Goal: Task Accomplishment & Management: Use online tool/utility

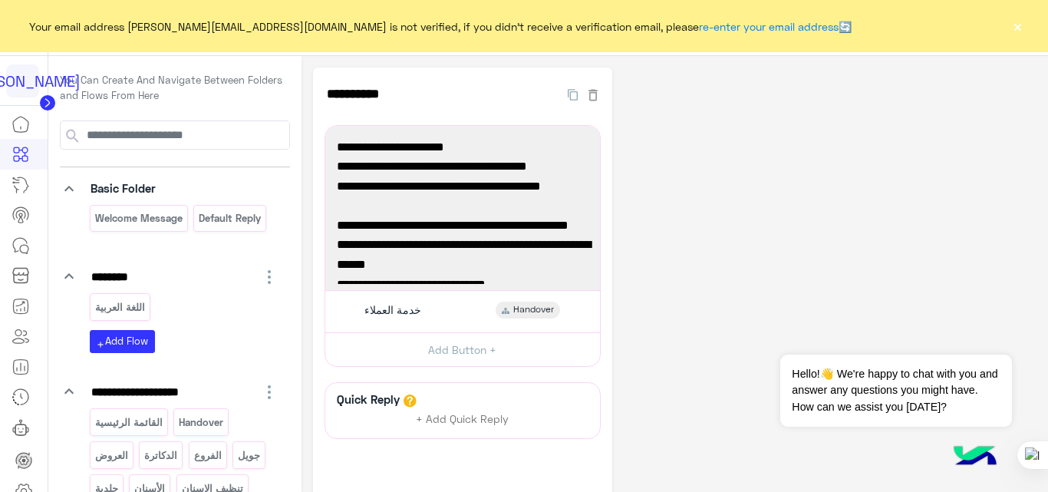
click at [1015, 28] on button "×" at bounding box center [1017, 25] width 15 height 15
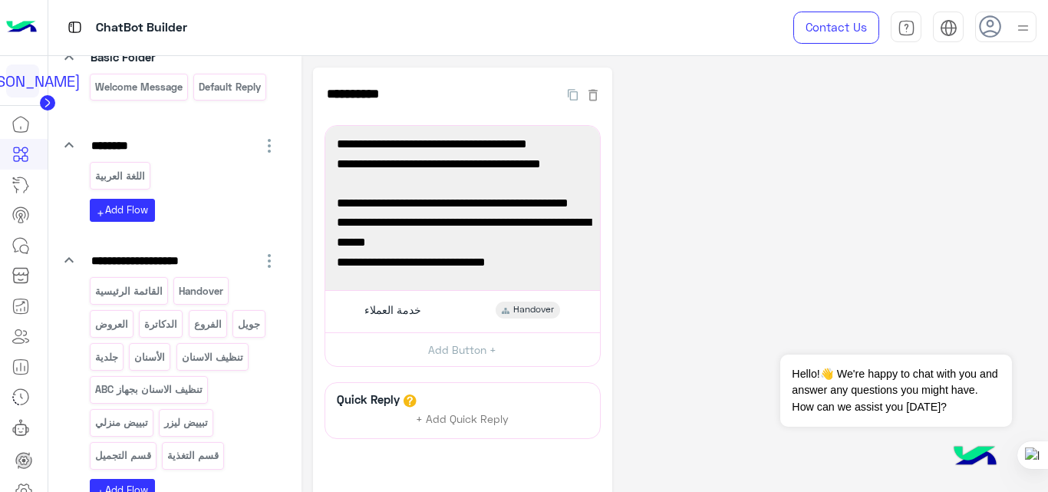
scroll to position [134, 0]
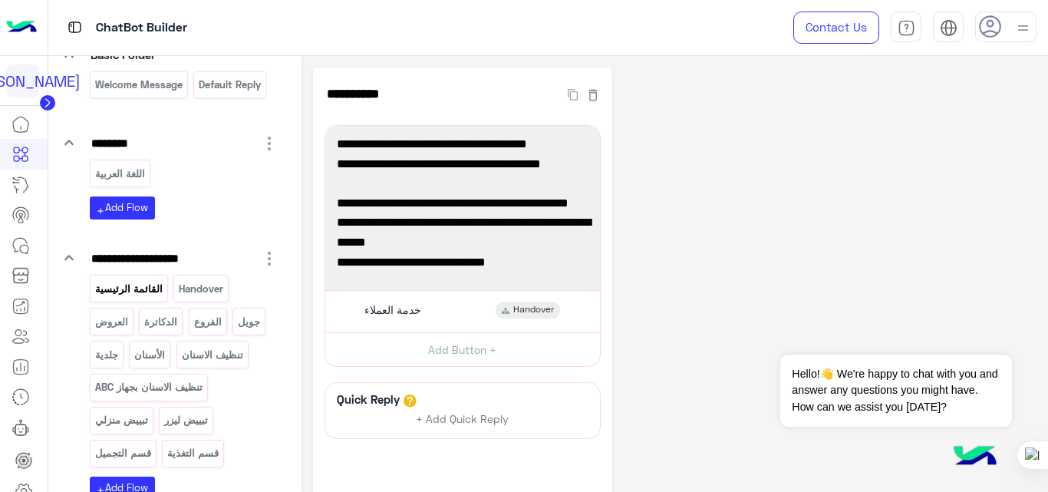
click at [137, 296] on p "القائمة الرئيسية" at bounding box center [129, 289] width 70 height 18
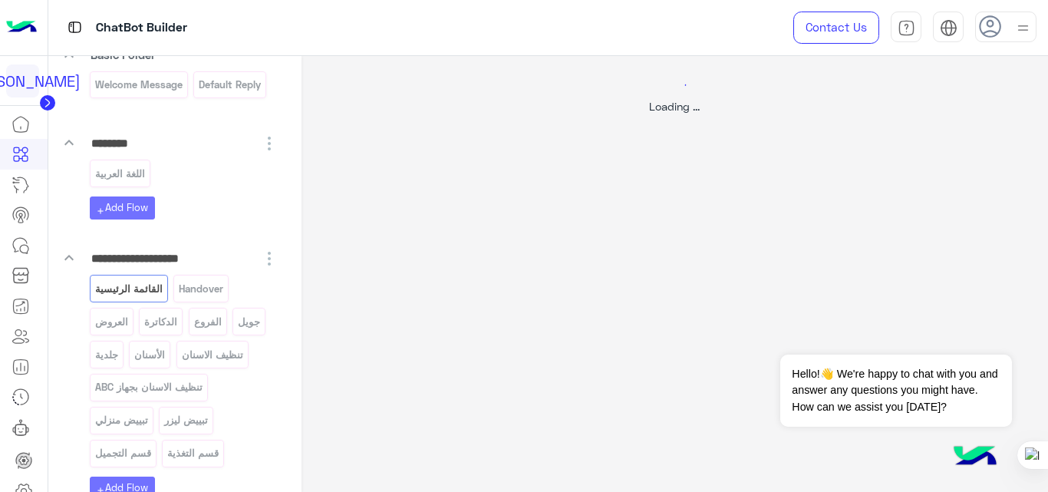
select select "*"
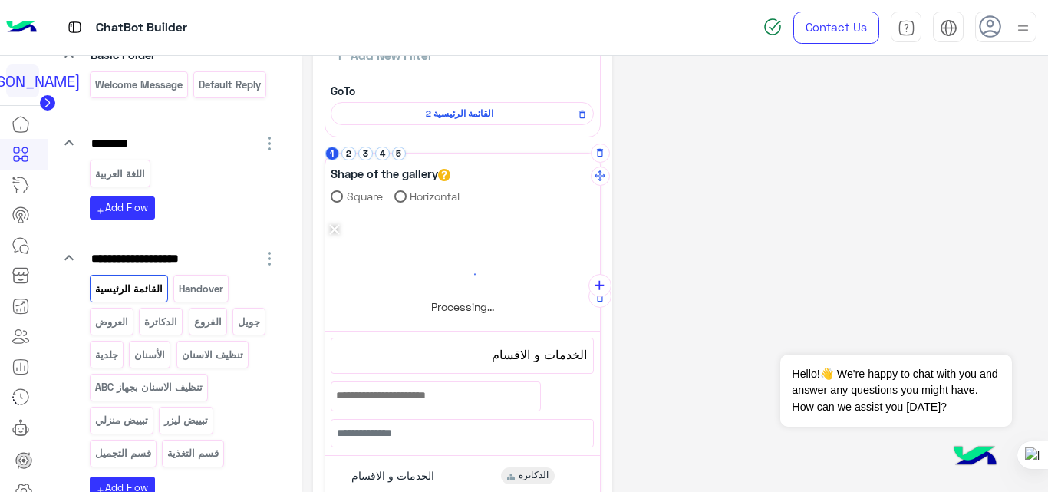
scroll to position [147, 0]
click at [351, 151] on button "2" at bounding box center [348, 154] width 15 height 15
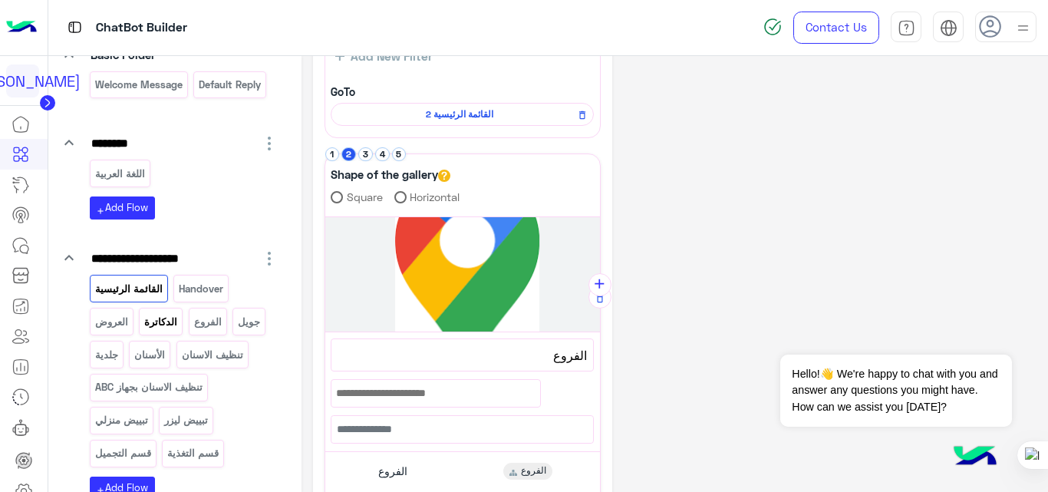
click at [169, 313] on p "الدكاترة" at bounding box center [160, 322] width 35 height 18
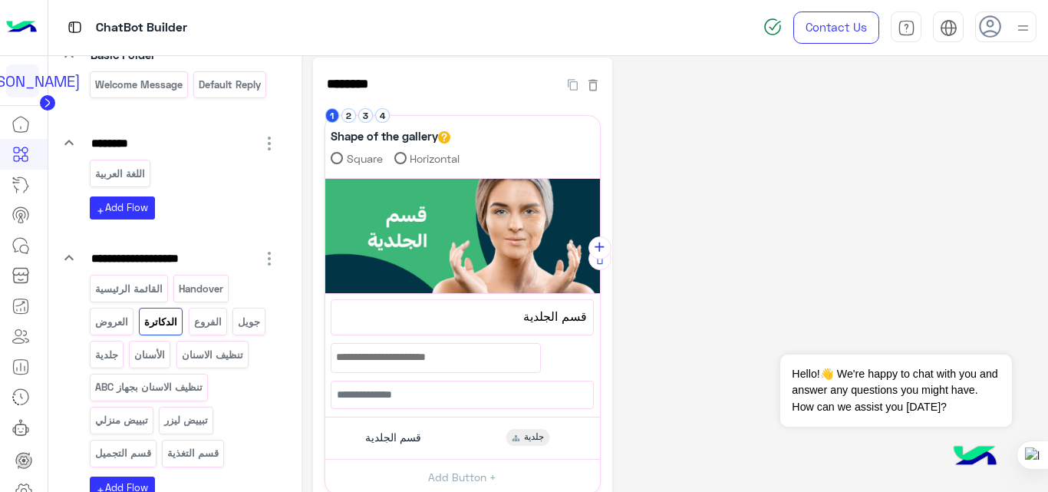
scroll to position [5, 0]
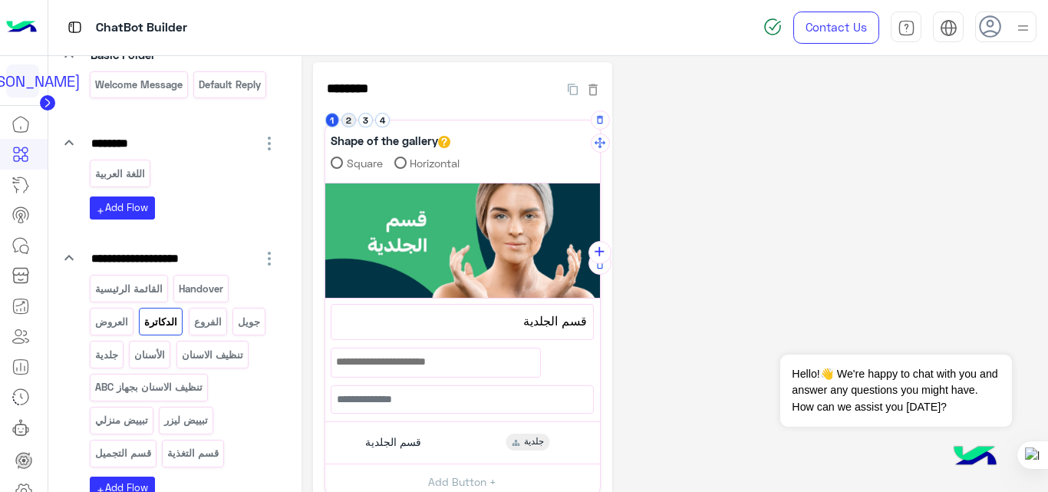
click at [348, 122] on button "2" at bounding box center [348, 120] width 15 height 15
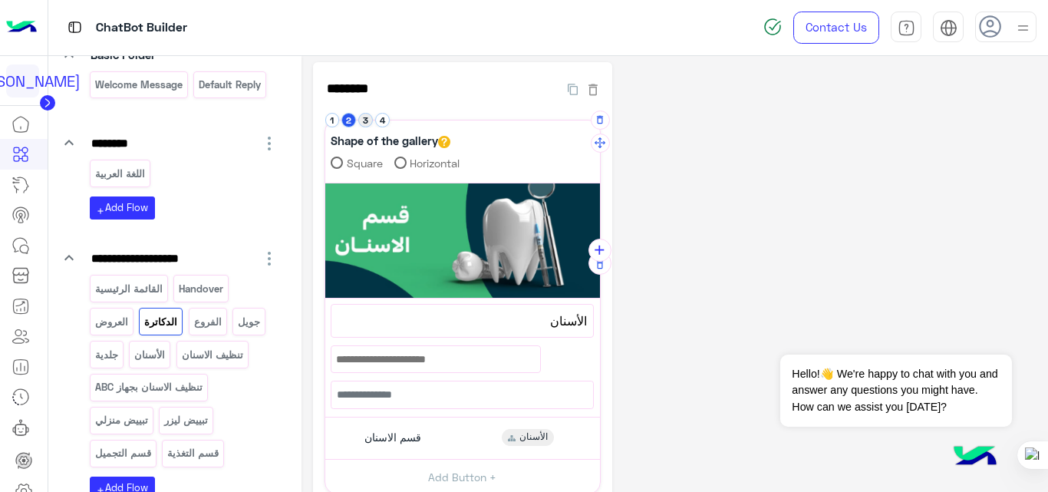
click at [366, 126] on button "3" at bounding box center [365, 120] width 15 height 15
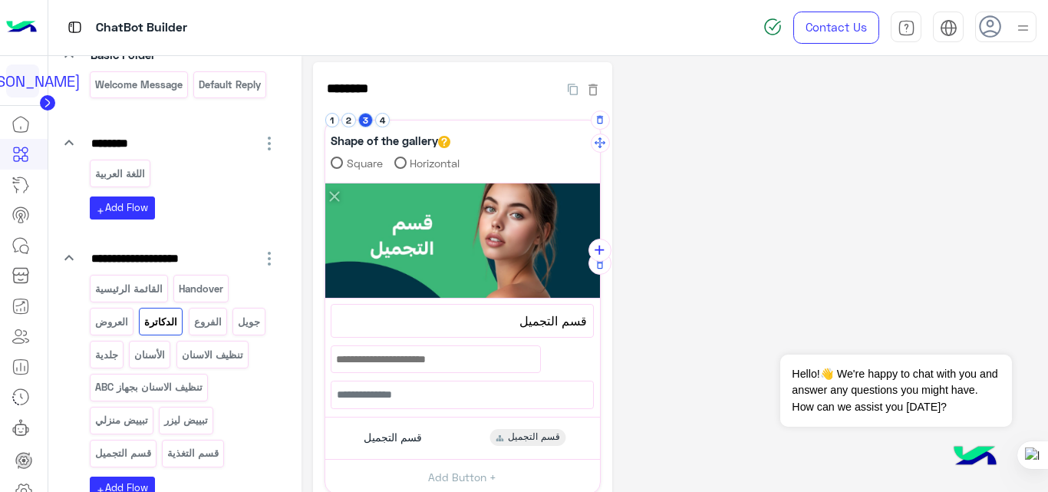
click at [509, 326] on span "قسم التجميل" at bounding box center [462, 321] width 249 height 20
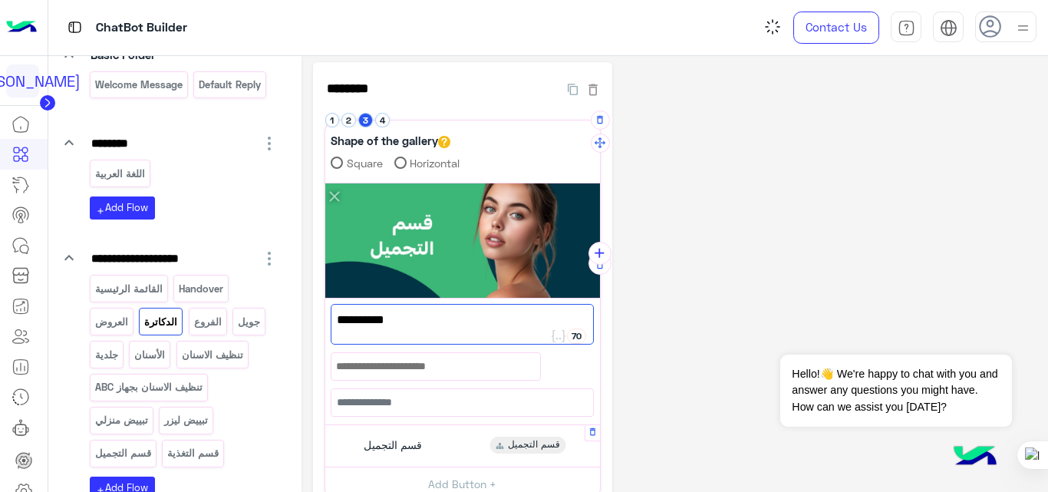
type textarea "**********"
click at [474, 443] on div "قسم التجميل قسم التجميل" at bounding box center [462, 445] width 263 height 30
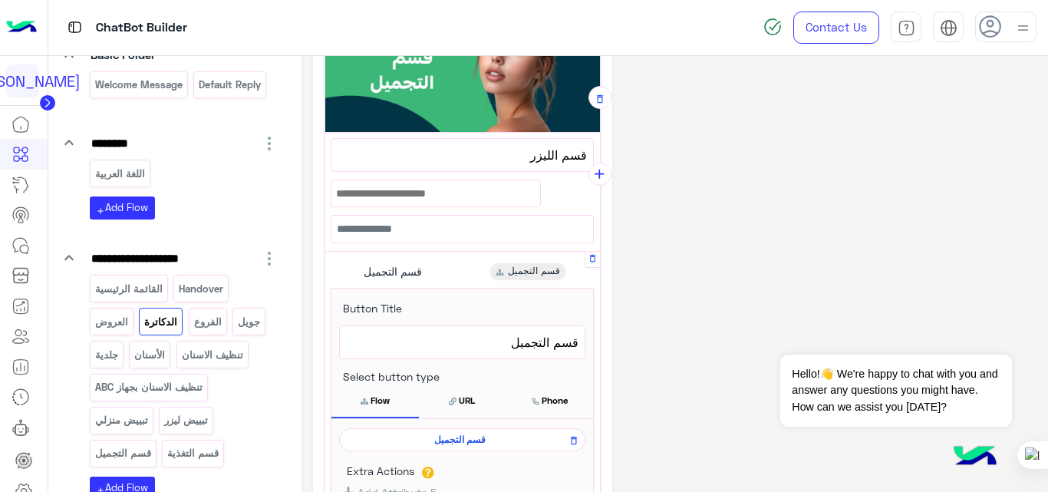
scroll to position [172, 0]
click at [504, 340] on span "قسم التجميل" at bounding box center [462, 341] width 233 height 20
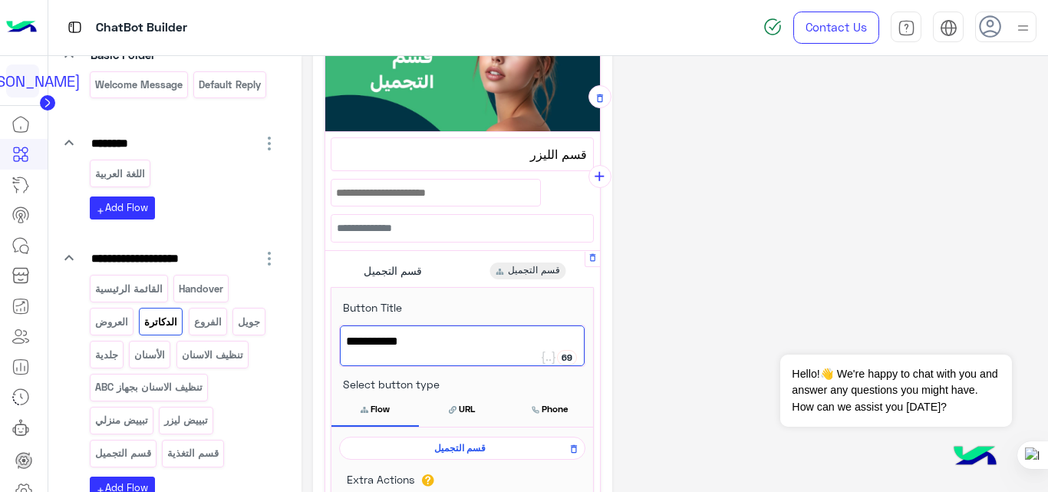
scroll to position [175, 0]
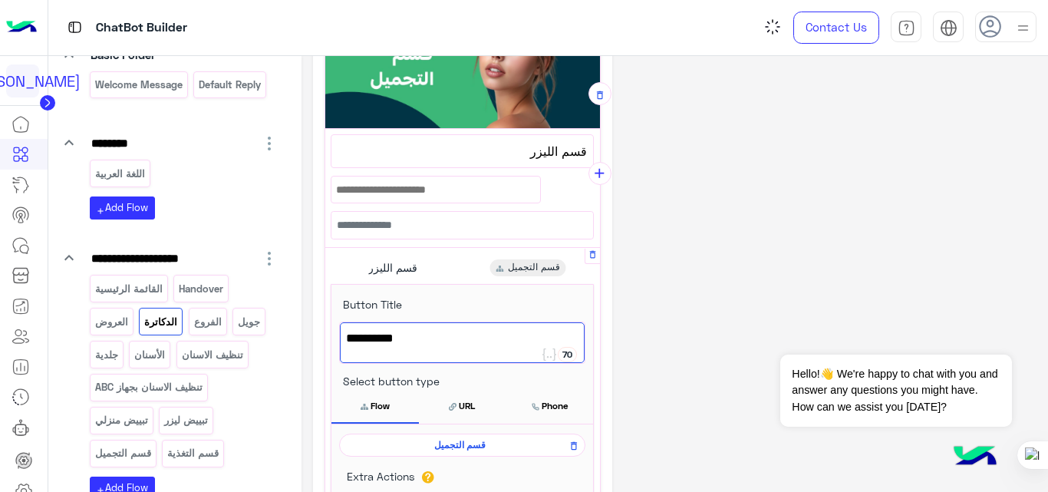
type textarea "**********"
click at [746, 302] on div "**********" at bounding box center [675, 336] width 724 height 886
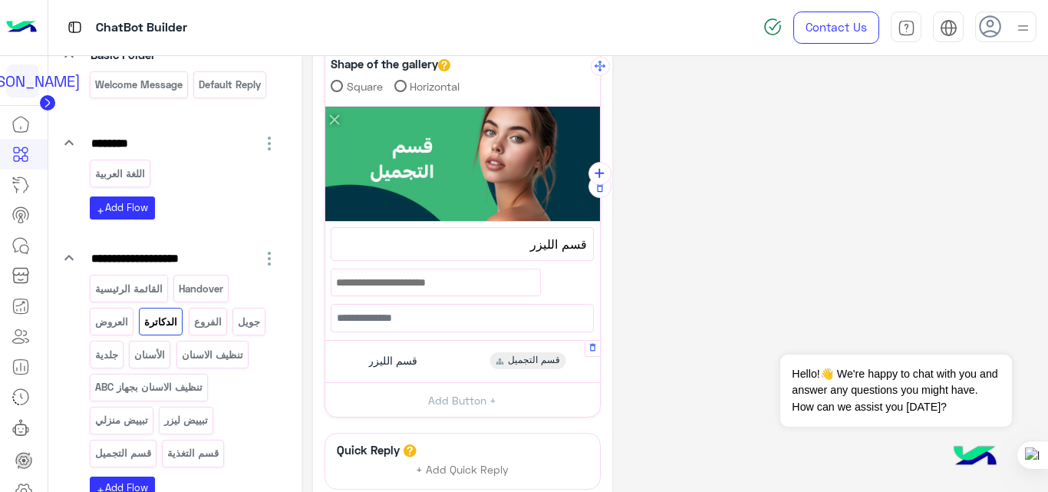
scroll to position [0, 0]
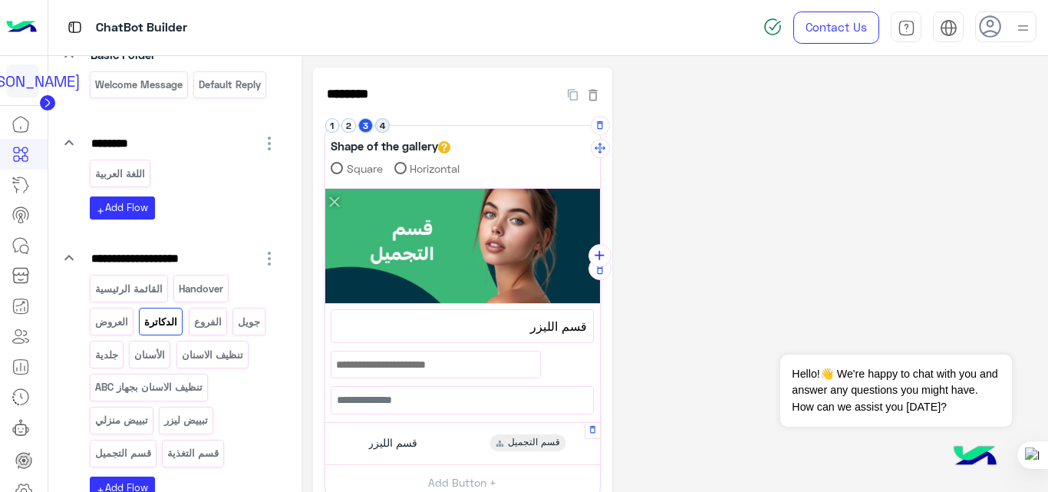
click at [380, 121] on button "4" at bounding box center [382, 125] width 15 height 15
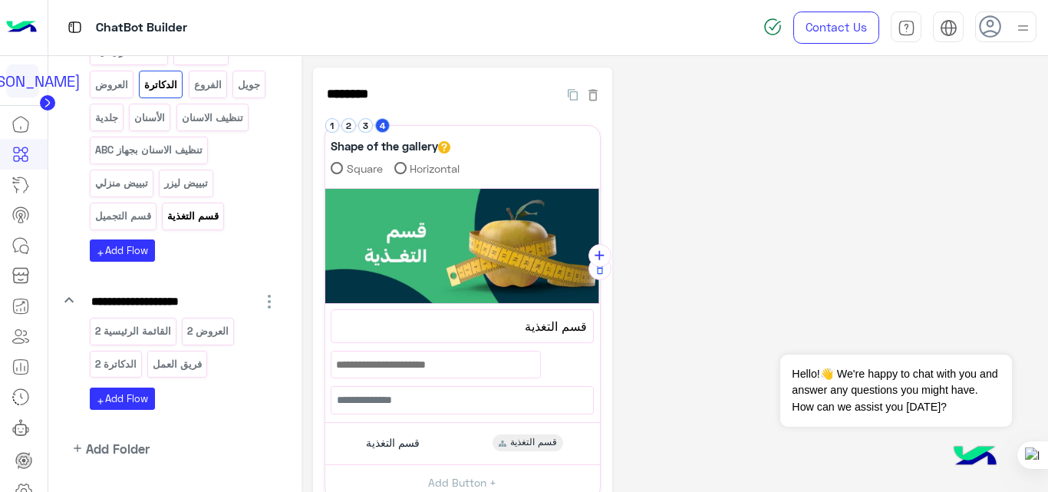
scroll to position [373, 0]
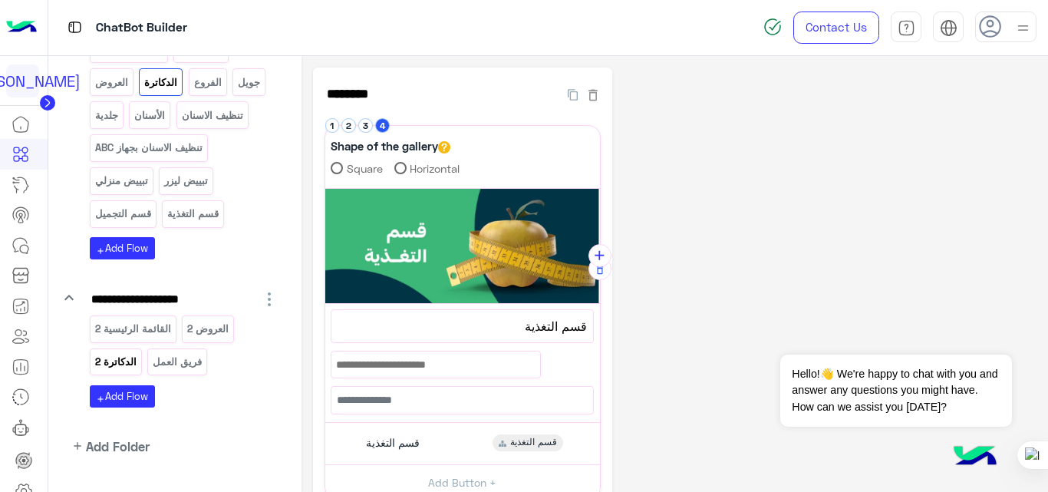
click at [123, 361] on p "الدكاترة 2" at bounding box center [116, 362] width 44 height 18
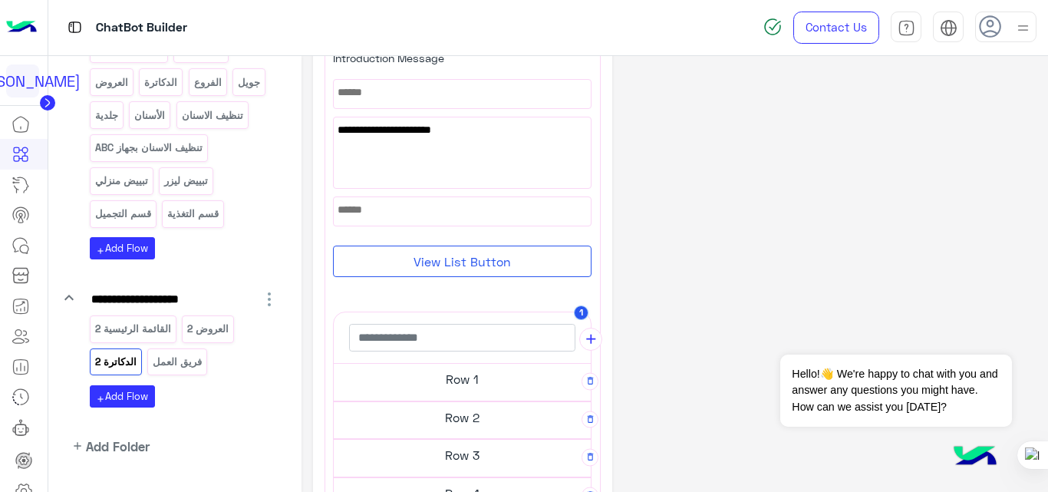
scroll to position [115, 0]
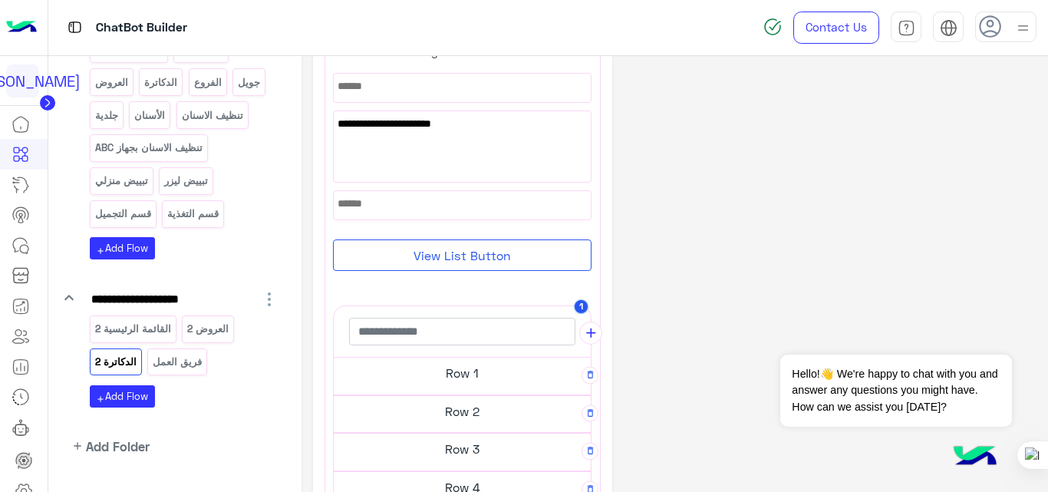
click at [449, 406] on h5 "Row 2" at bounding box center [462, 411] width 257 height 31
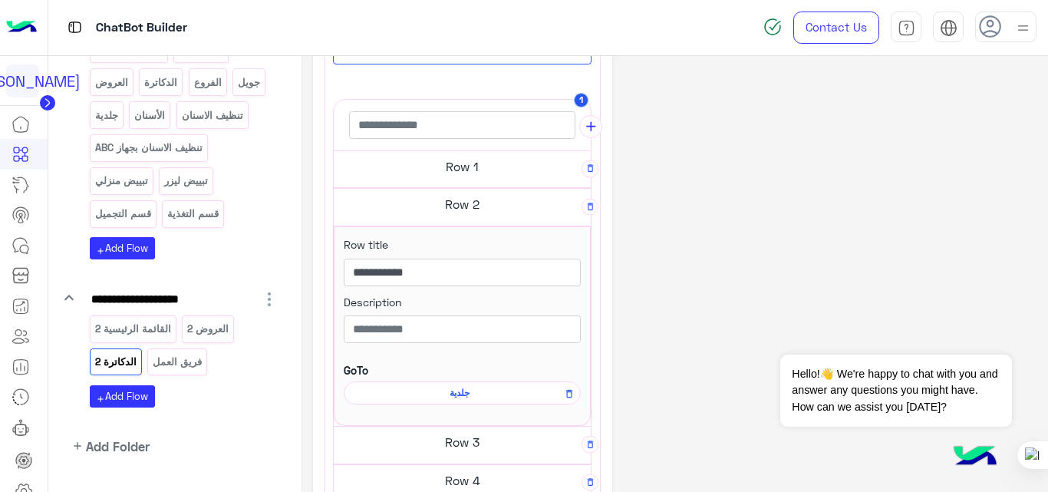
scroll to position [315, 0]
click at [456, 437] on h5 "Row 3" at bounding box center [462, 441] width 257 height 31
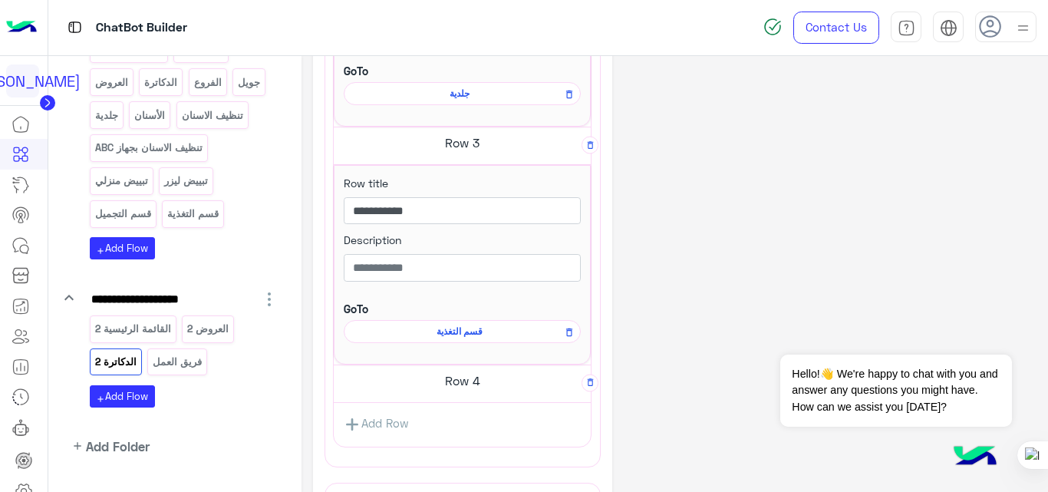
scroll to position [615, 0]
click at [474, 377] on h5 "Row 4" at bounding box center [462, 379] width 257 height 31
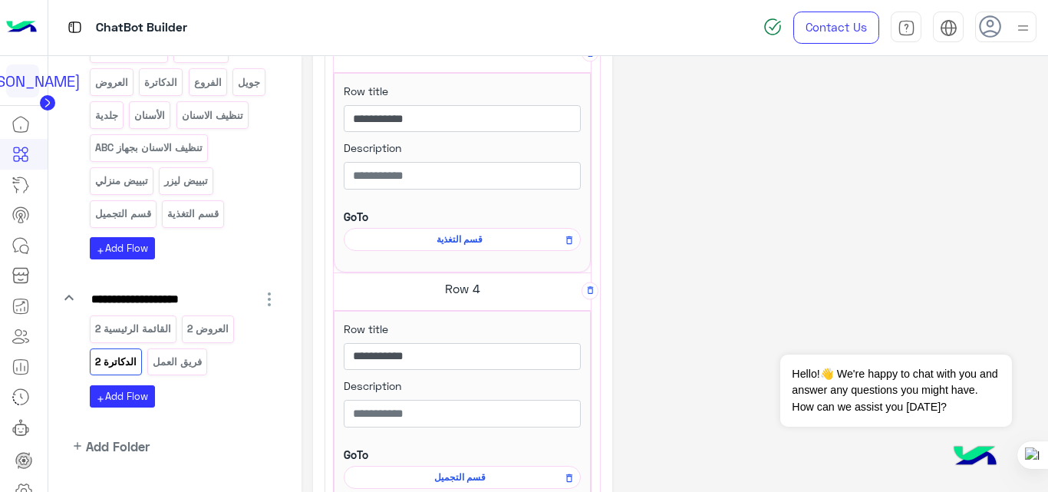
scroll to position [708, 0]
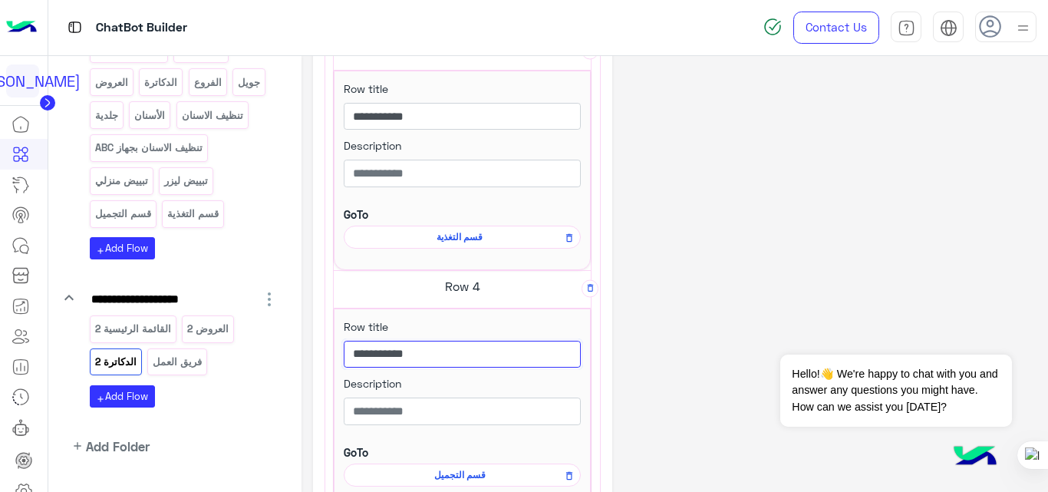
click at [494, 349] on input "**********" at bounding box center [462, 355] width 237 height 28
type input "**********"
click at [749, 261] on div "**********" at bounding box center [675, 59] width 724 height 1400
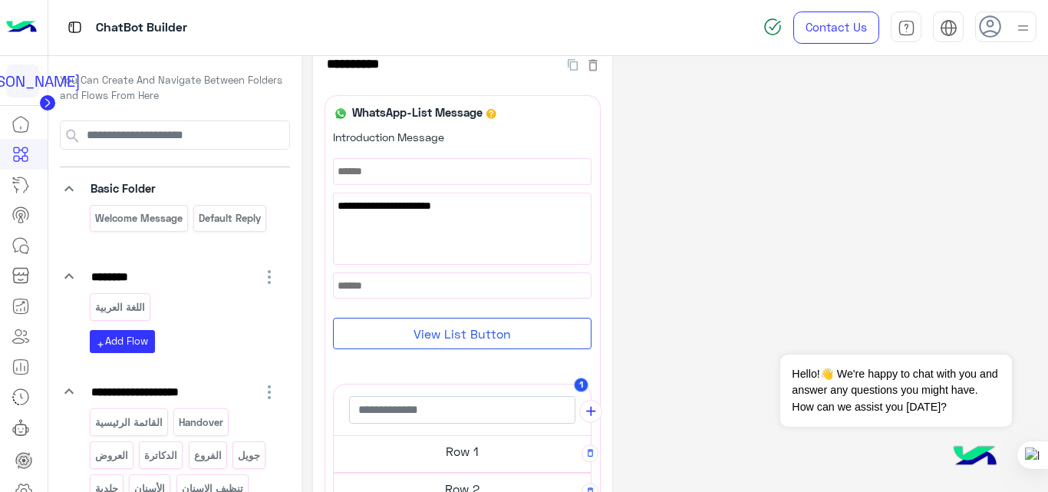
scroll to position [0, 0]
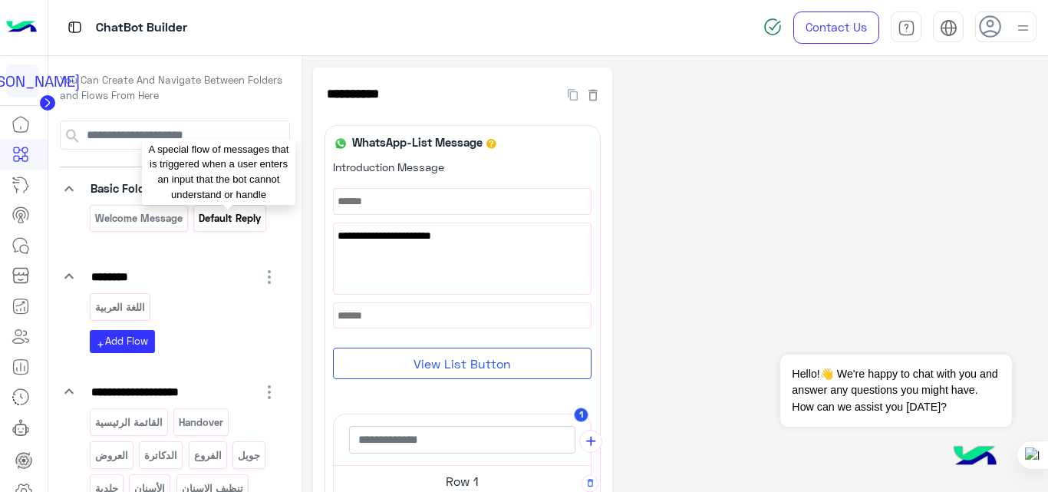
click at [226, 218] on p "Default reply" at bounding box center [230, 218] width 64 height 18
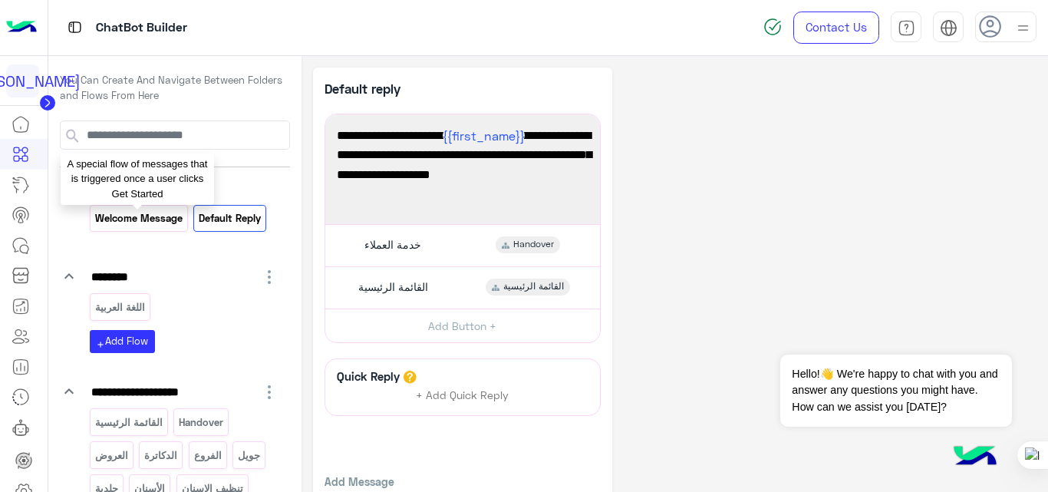
click at [137, 219] on p "Welcome Message" at bounding box center [139, 218] width 90 height 18
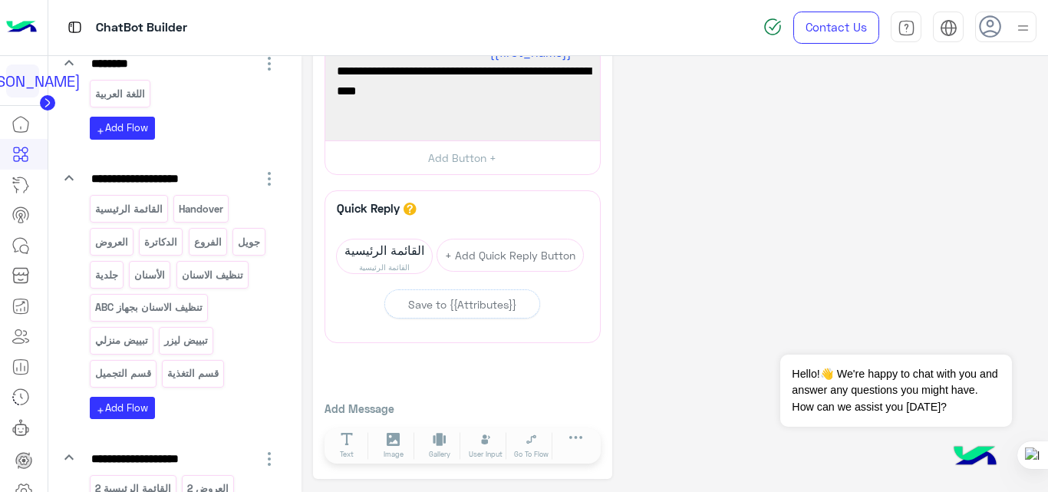
scroll to position [213, 0]
click at [200, 216] on p "Handover" at bounding box center [201, 210] width 47 height 18
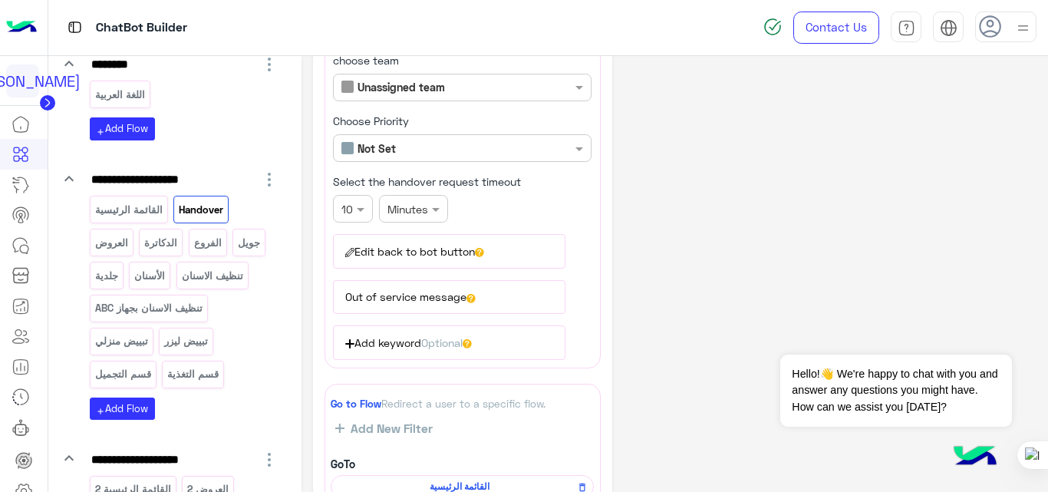
scroll to position [180, 0]
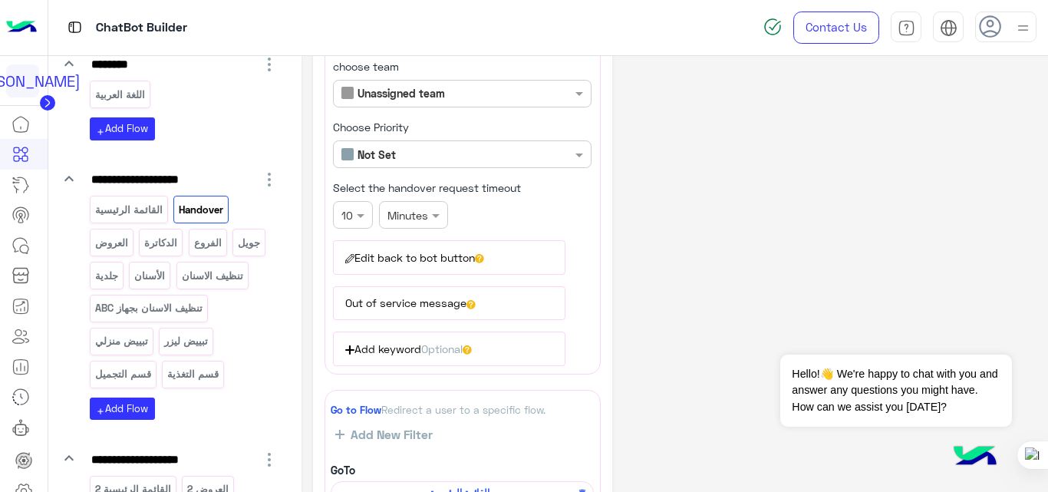
click at [412, 272] on button "Edit back to bot button" at bounding box center [449, 257] width 233 height 34
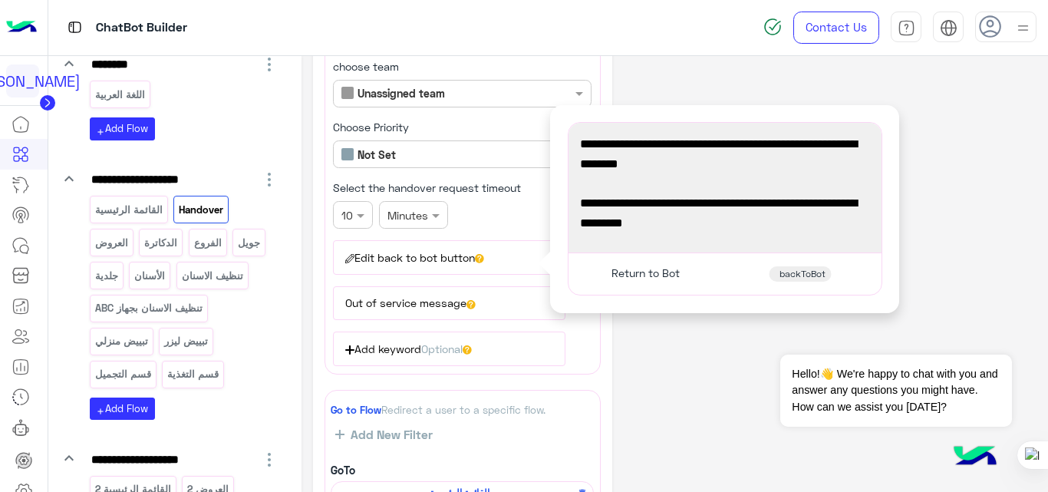
click at [412, 305] on button "Out of service message" at bounding box center [449, 303] width 233 height 34
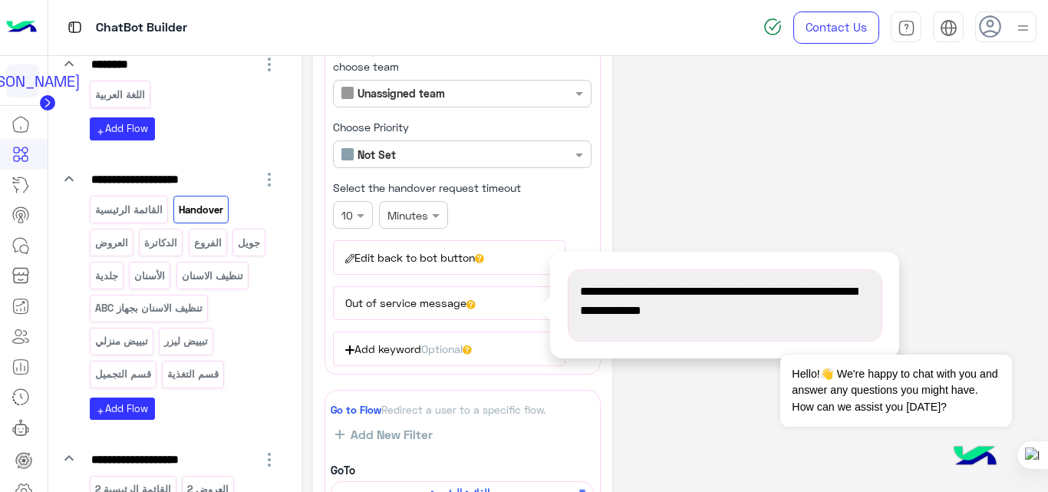
click at [709, 189] on div "**********" at bounding box center [675, 306] width 724 height 839
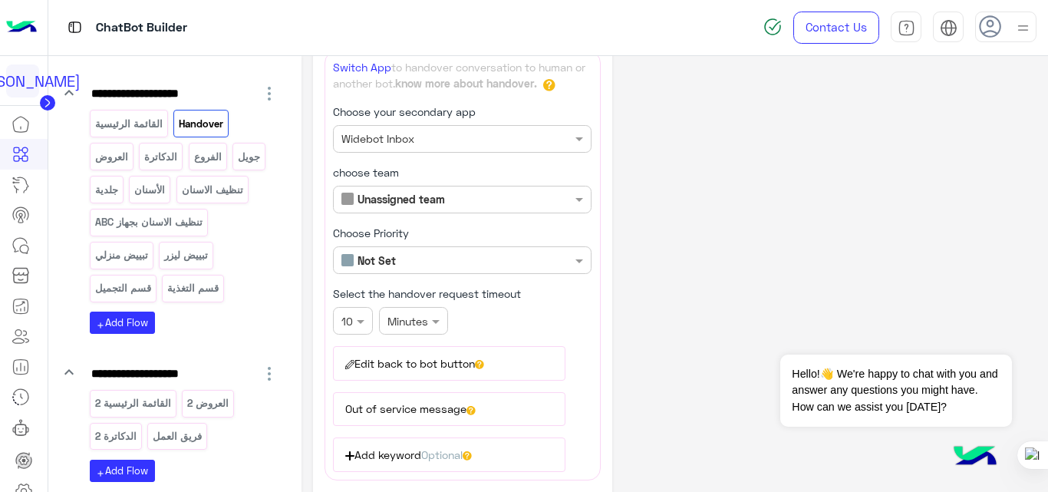
scroll to position [74, 0]
click at [21, 183] on icon at bounding box center [21, 185] width 18 height 18
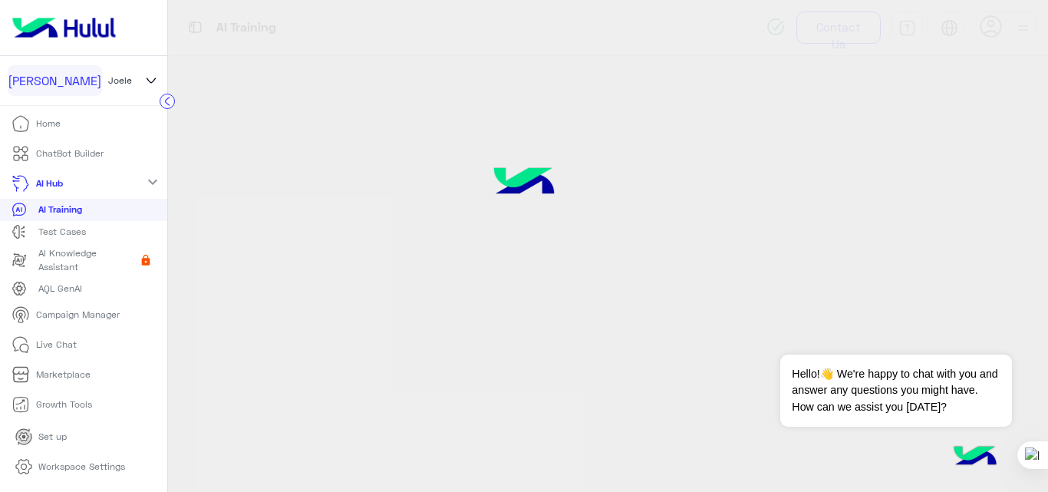
click at [83, 203] on div "AI Training" at bounding box center [84, 209] width 144 height 15
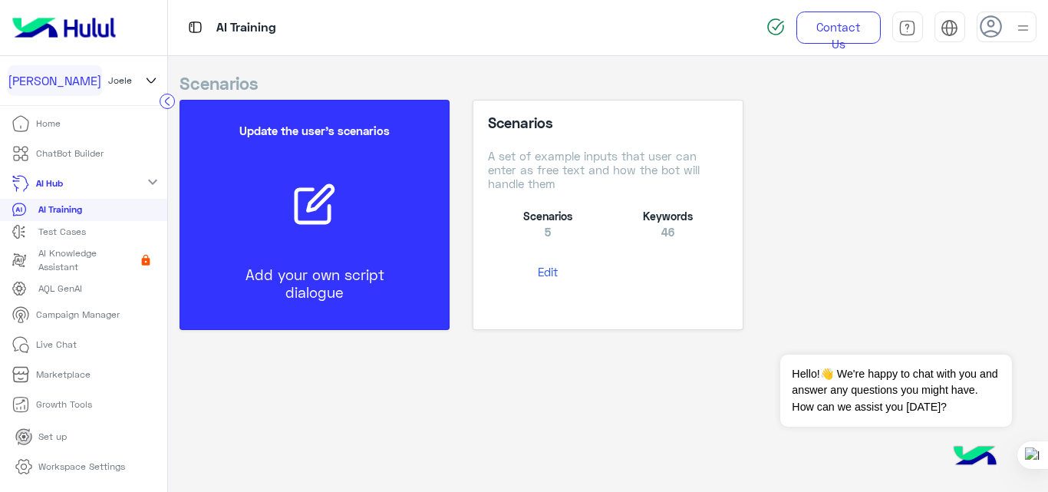
click at [300, 217] on icon at bounding box center [314, 205] width 45 height 45
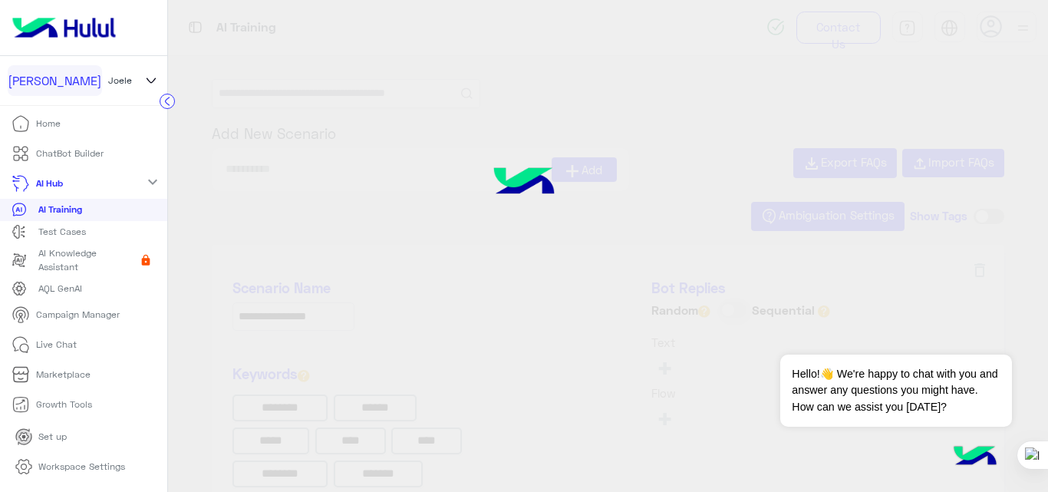
type input "********"
type input "******"
type input "**********"
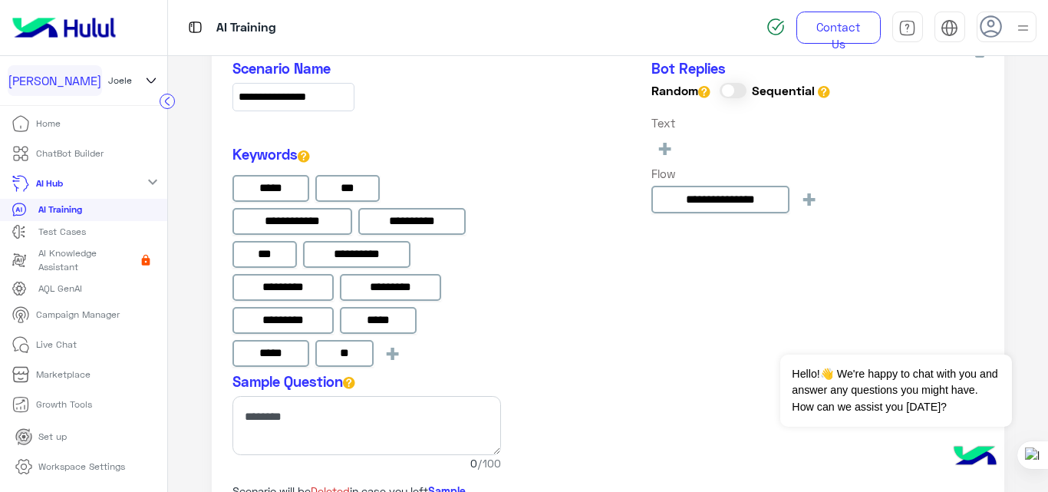
scroll to position [2536, 0]
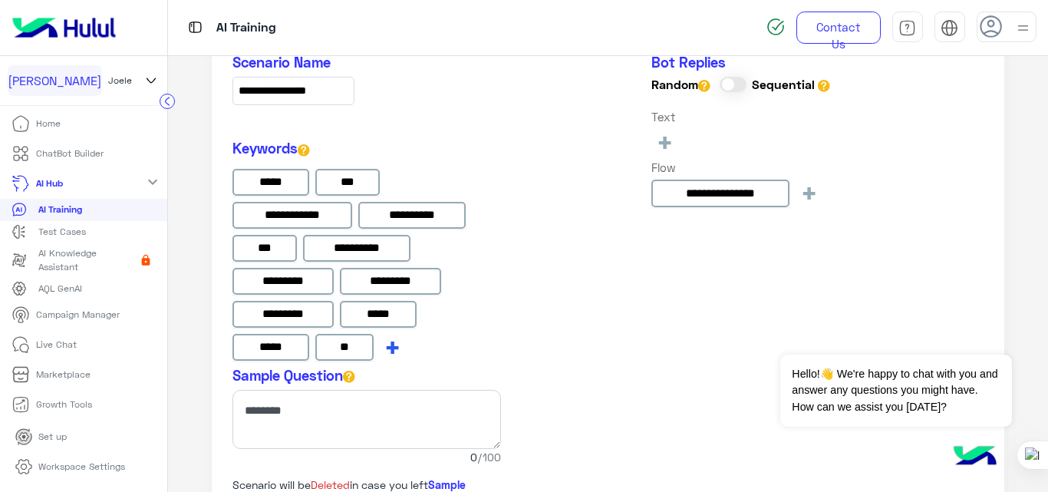
click at [391, 349] on span "+" at bounding box center [393, 346] width 18 height 25
type input "***"
click at [546, 367] on div "**********" at bounding box center [608, 326] width 792 height 615
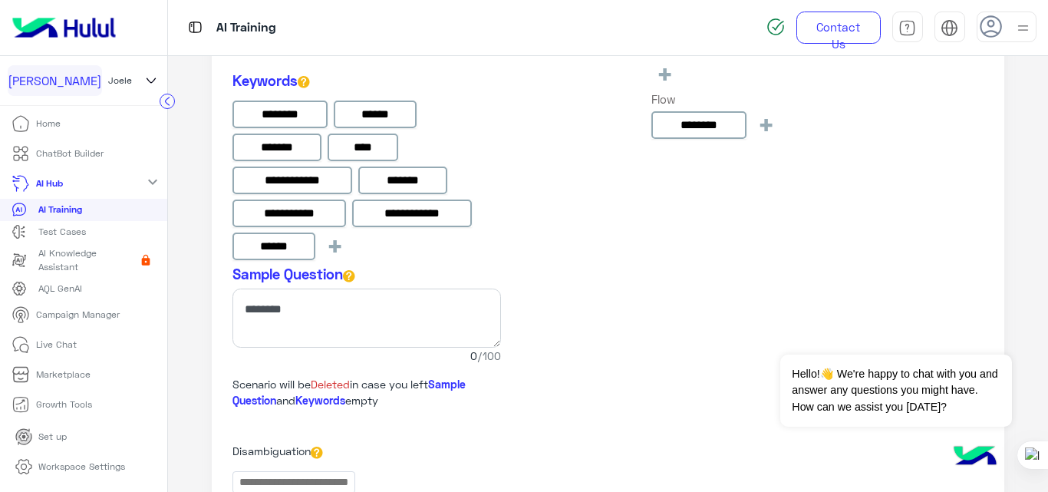
scroll to position [900, 0]
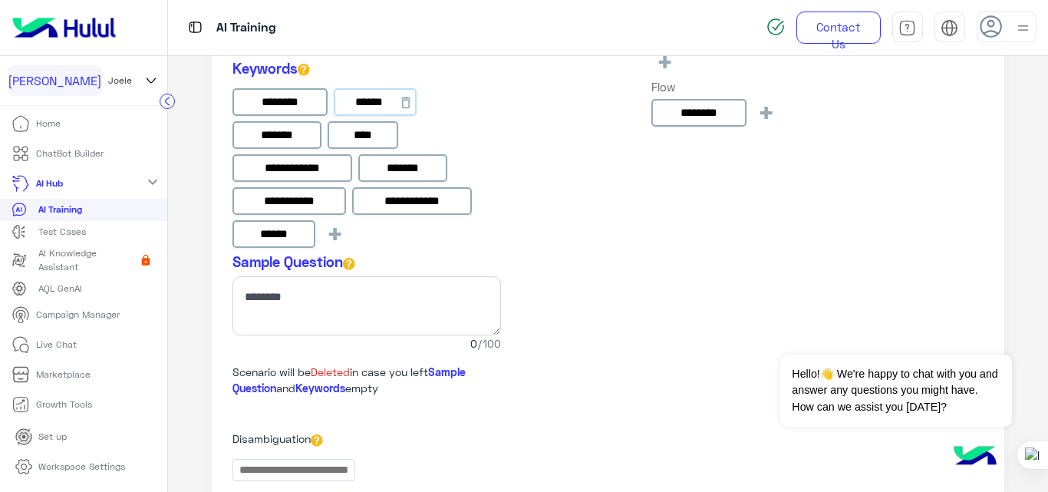
click at [388, 107] on input "******" at bounding box center [375, 102] width 83 height 28
click at [401, 101] on icon at bounding box center [405, 103] width 9 height 12
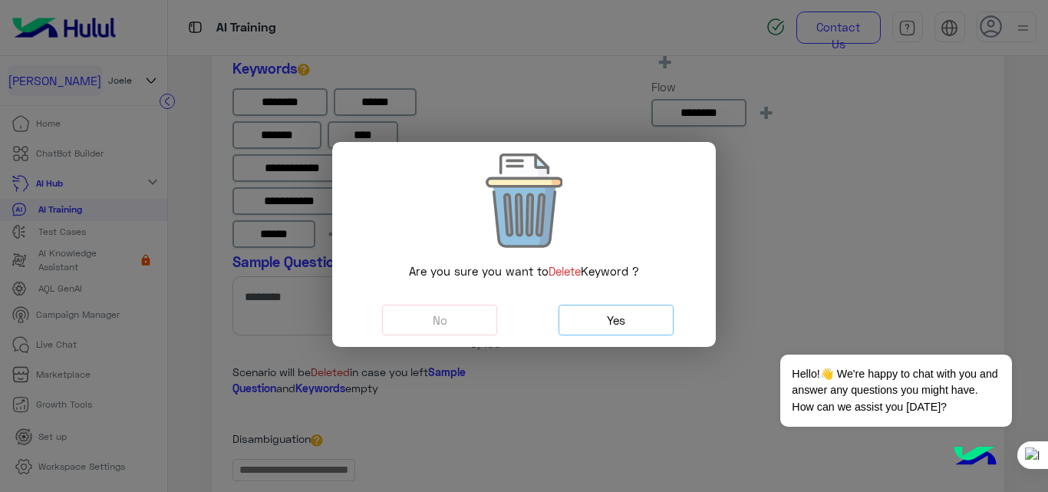
click at [632, 321] on button "Yes" at bounding box center [616, 320] width 115 height 31
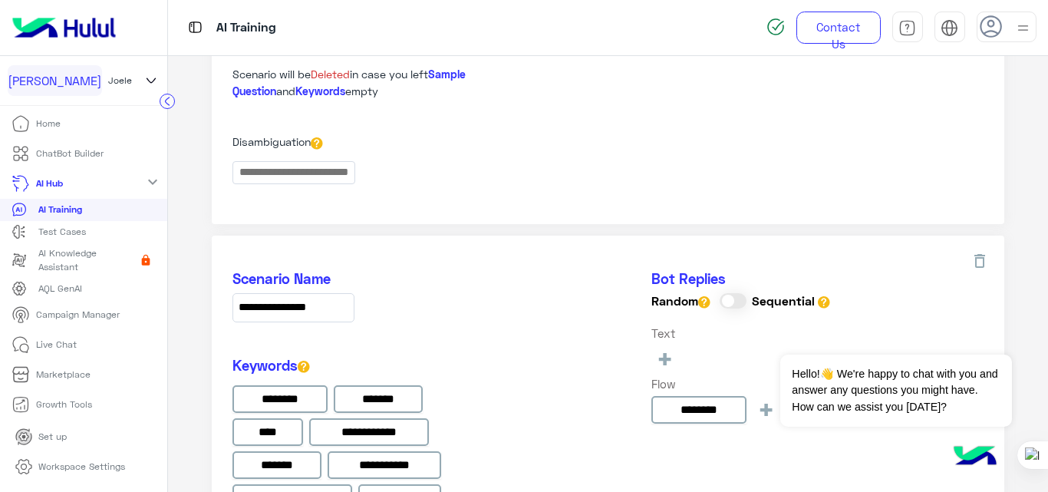
scroll to position [602, 0]
click at [105, 156] on link "ChatBot Builder" at bounding box center [57, 154] width 115 height 30
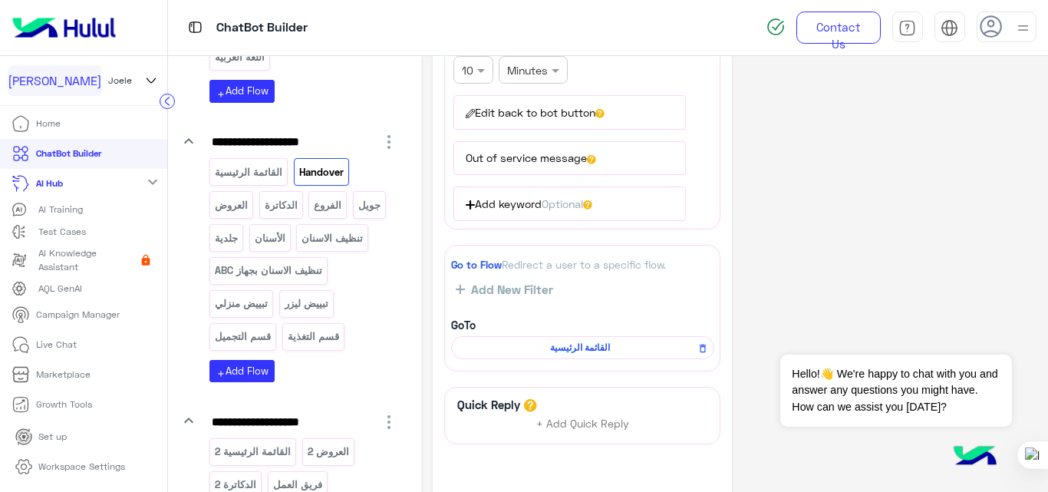
scroll to position [407, 0]
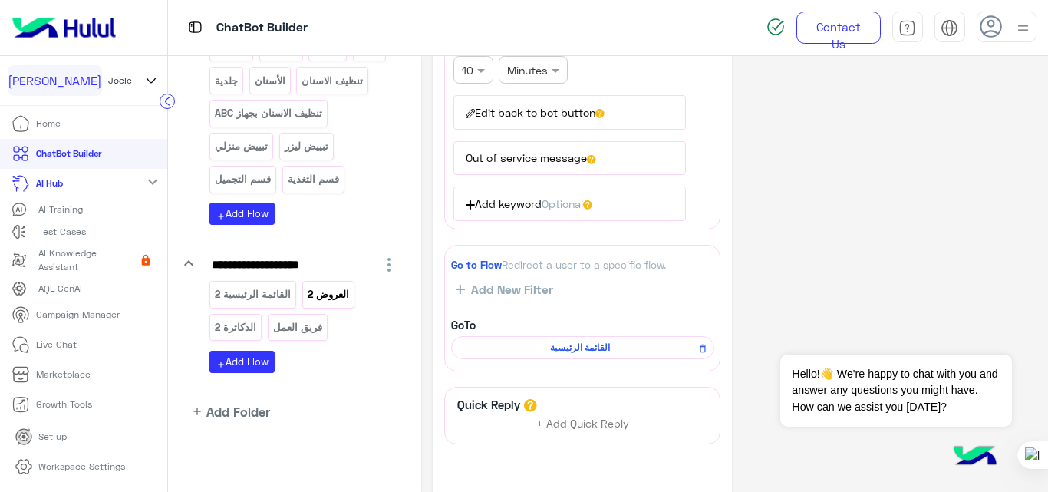
click at [313, 302] on p "العروض 2" at bounding box center [328, 294] width 44 height 18
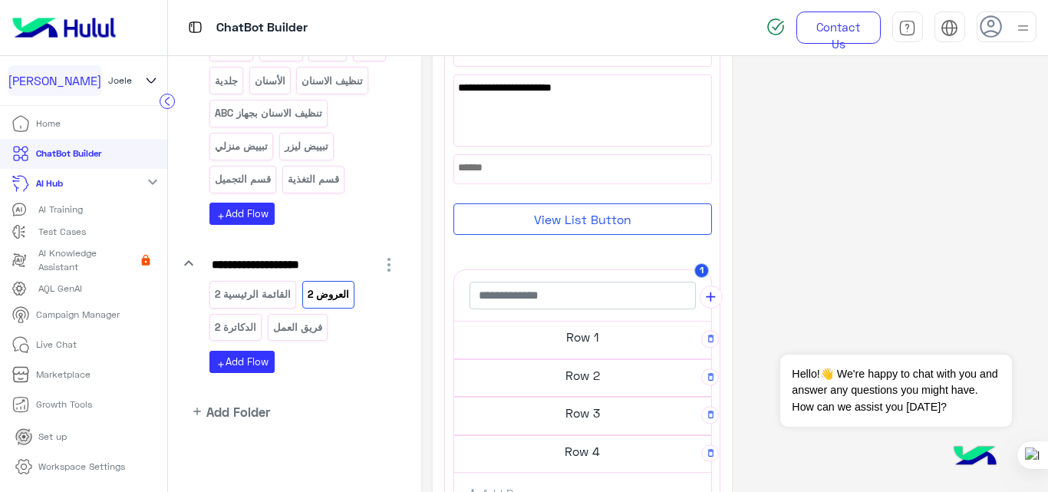
scroll to position [284, 0]
click at [591, 373] on h5 "Row 2" at bounding box center [582, 374] width 257 height 31
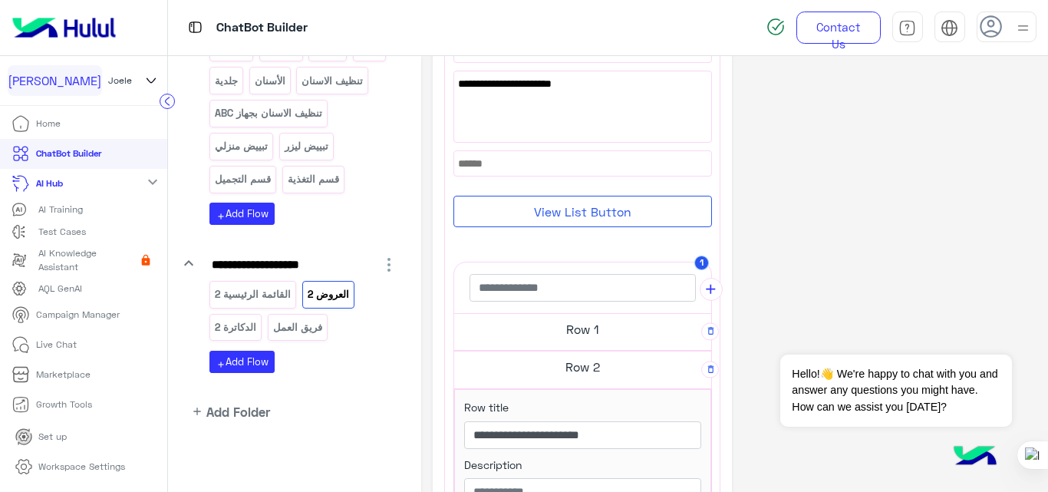
click at [855, 232] on div "**********" at bounding box center [735, 361] width 604 height 1155
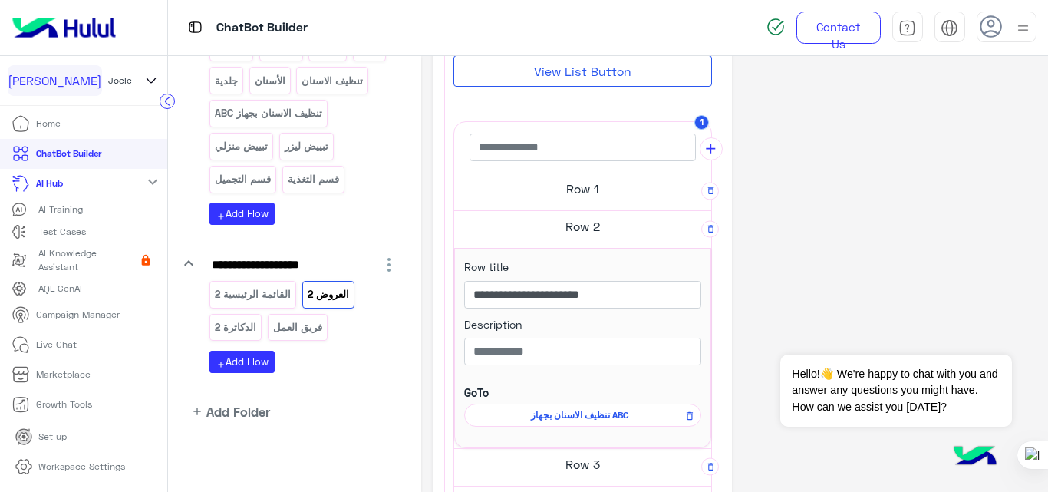
scroll to position [433, 0]
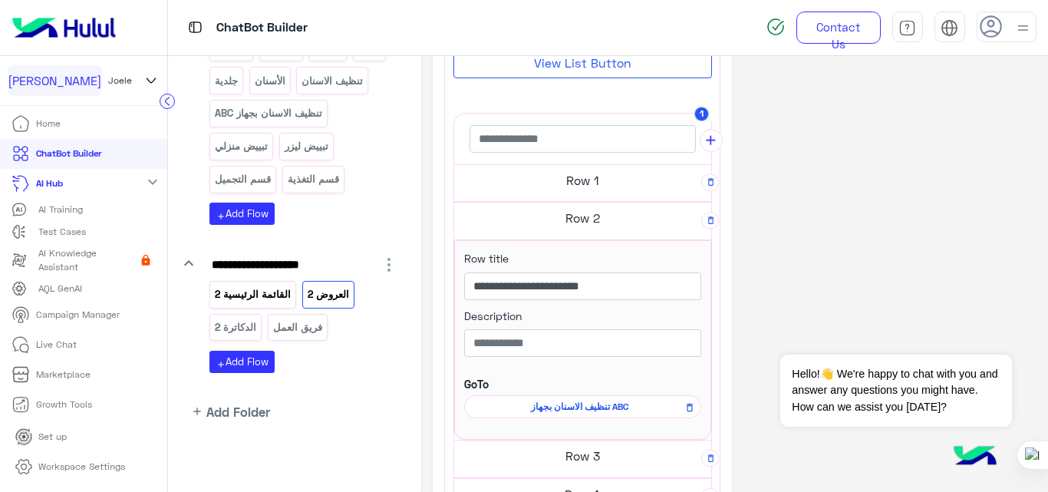
click at [239, 304] on div "القائمة الرئيسية 2" at bounding box center [252, 294] width 87 height 27
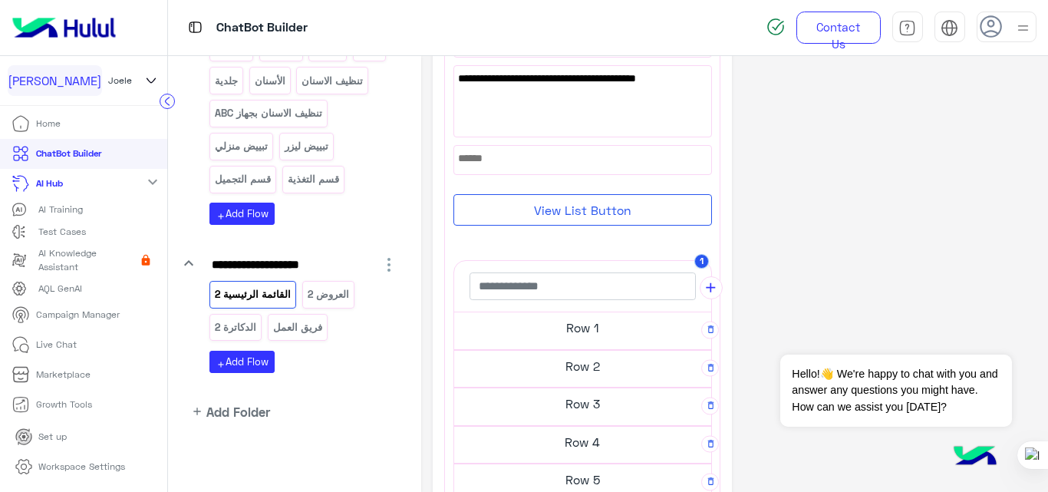
scroll to position [161, 0]
click at [587, 329] on h5 "Row 1" at bounding box center [582, 327] width 257 height 31
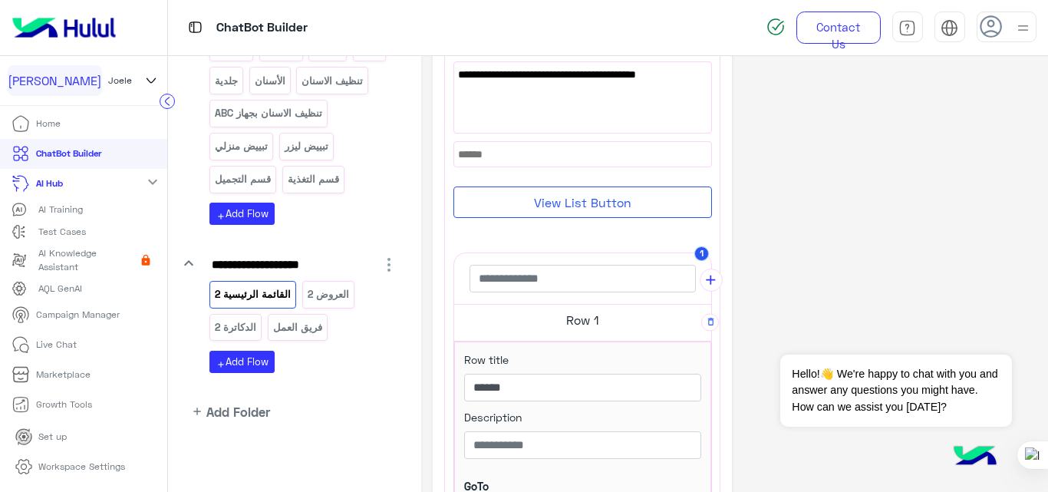
click at [587, 329] on h5 "Row 1" at bounding box center [582, 320] width 257 height 31
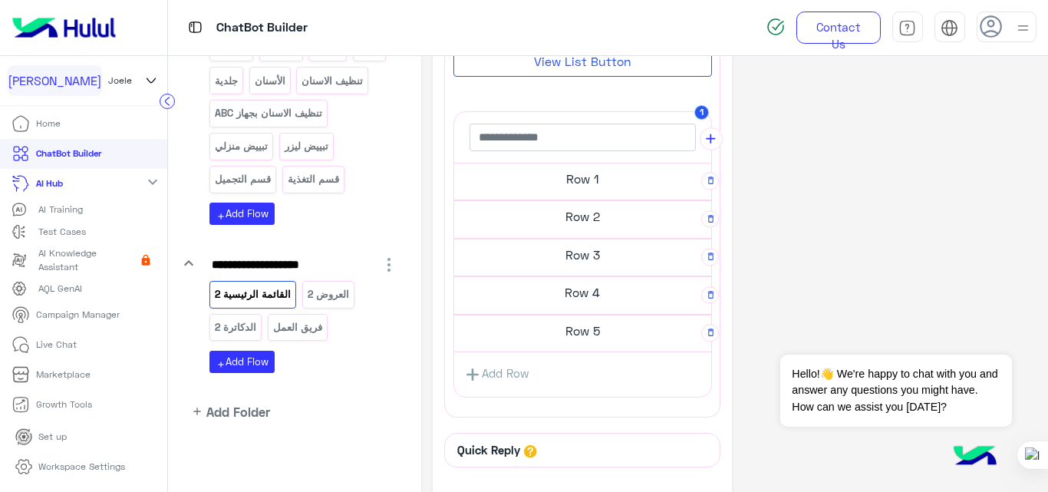
scroll to position [313, 0]
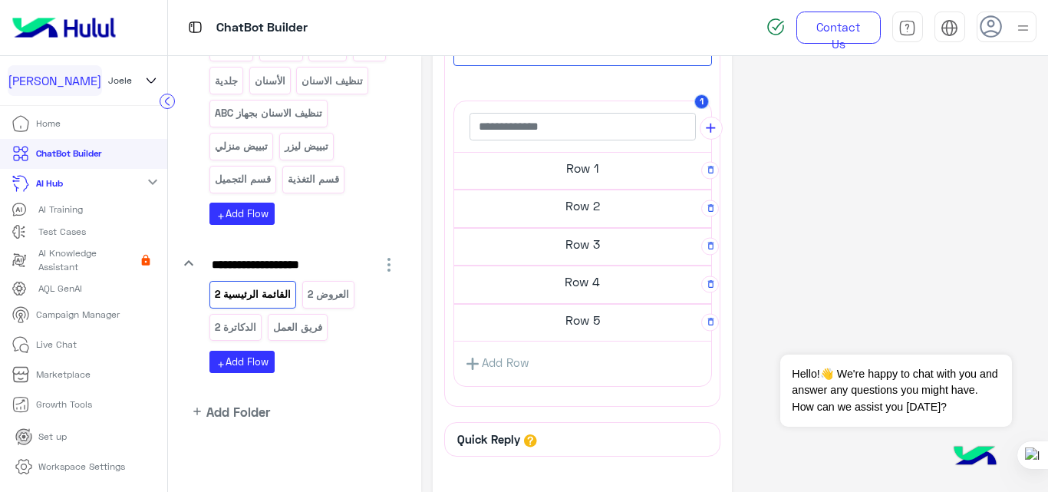
click at [801, 235] on div "**********" at bounding box center [735, 173] width 604 height 838
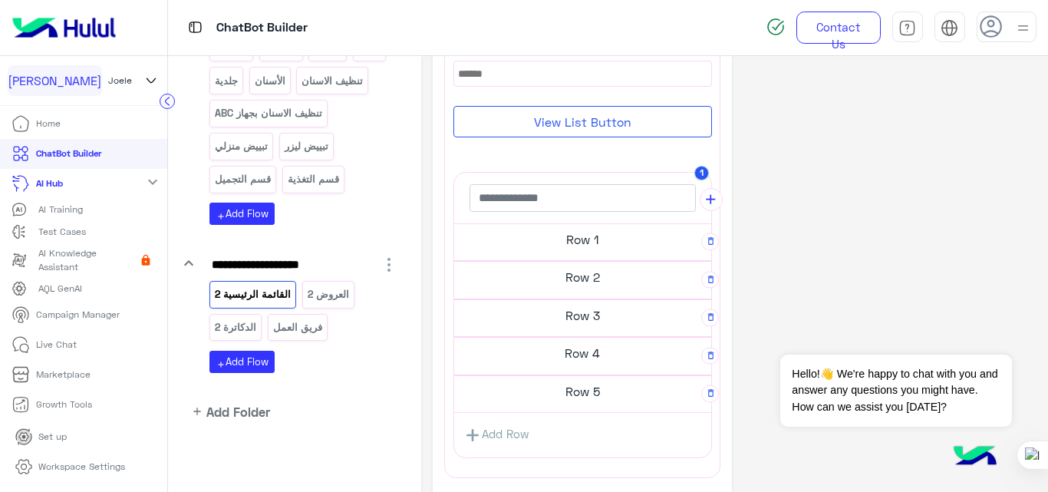
scroll to position [247, 0]
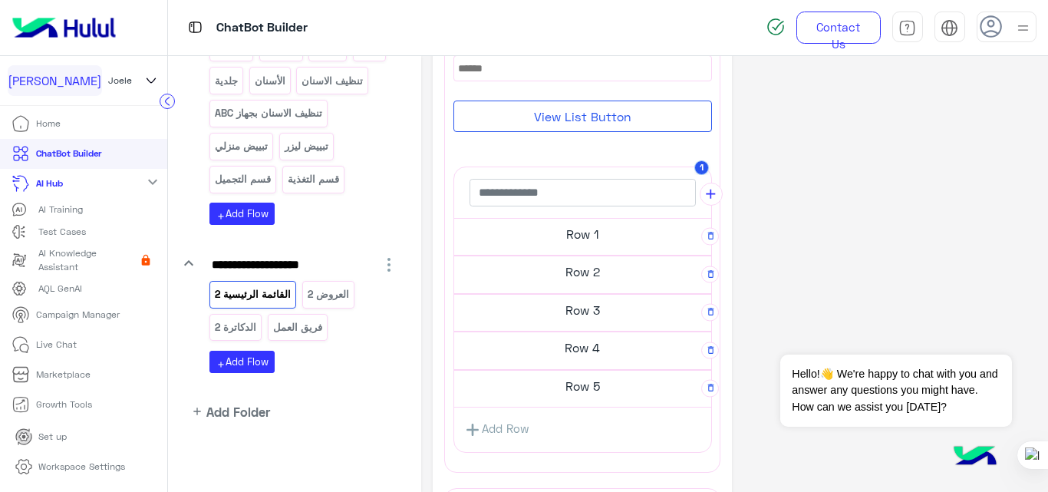
click at [597, 235] on h5 "Row 1" at bounding box center [582, 234] width 257 height 31
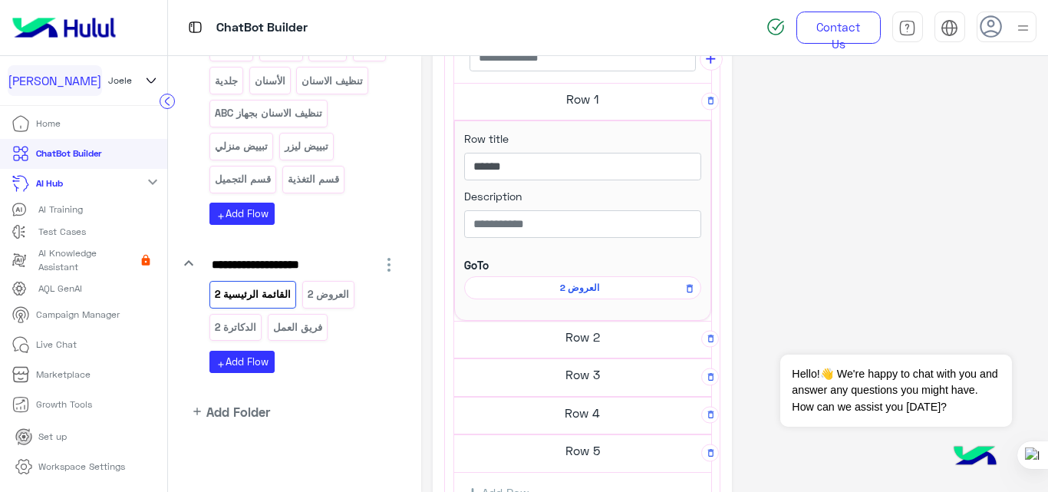
scroll to position [384, 0]
click at [573, 283] on span "العروض 2" at bounding box center [580, 286] width 215 height 14
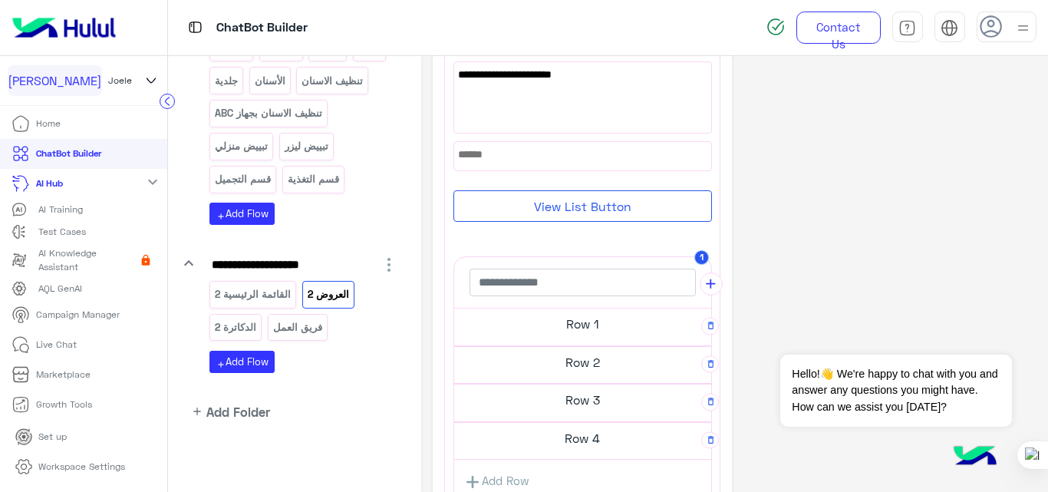
scroll to position [297, 0]
click at [568, 325] on h5 "Row 1" at bounding box center [582, 323] width 257 height 31
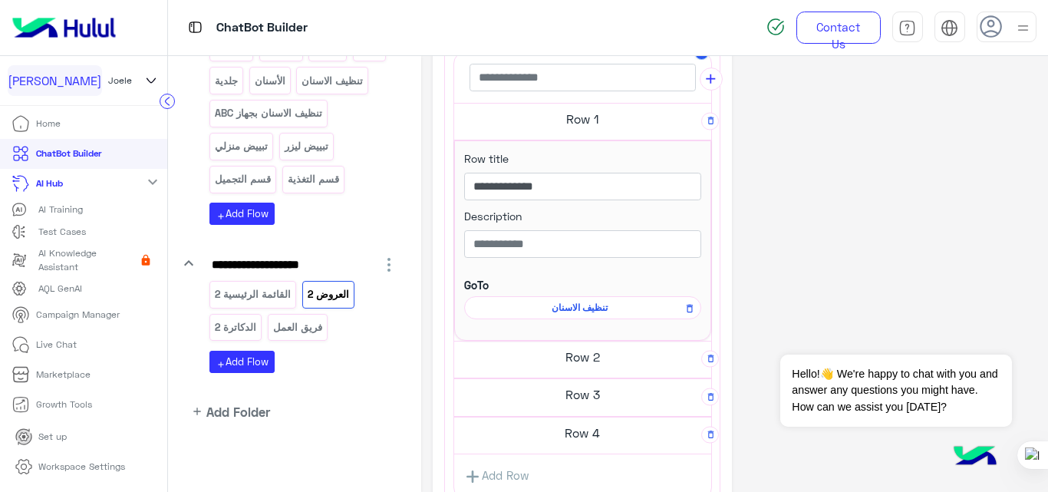
scroll to position [495, 0]
click at [560, 361] on h5 "Row 2" at bounding box center [582, 356] width 257 height 31
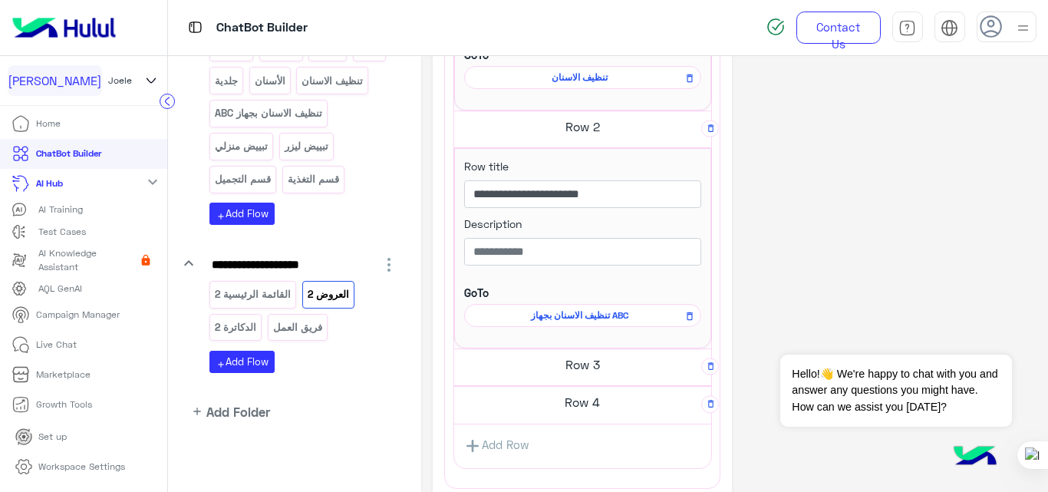
scroll to position [725, 0]
click at [569, 370] on h5 "Row 3" at bounding box center [582, 363] width 257 height 31
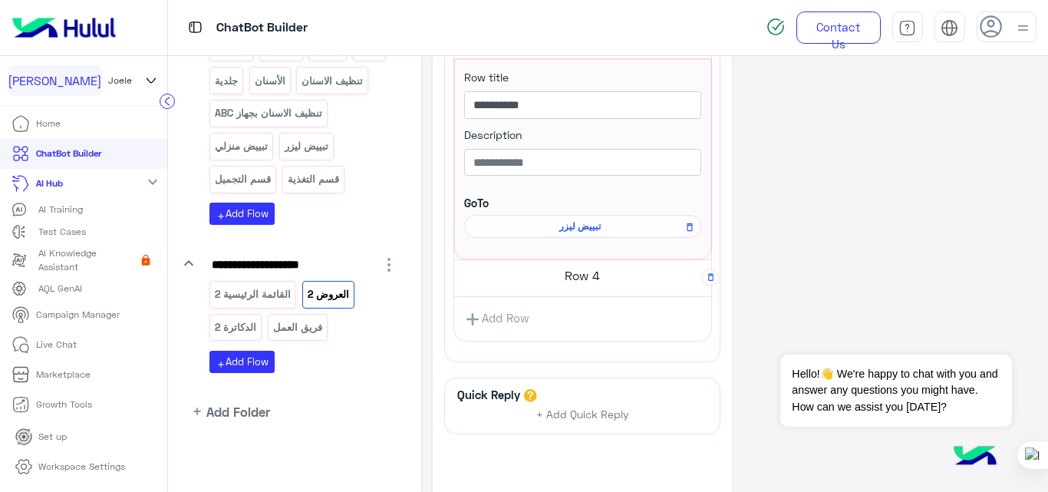
scroll to position [1054, 0]
click at [590, 268] on h5 "Row 4" at bounding box center [582, 272] width 257 height 31
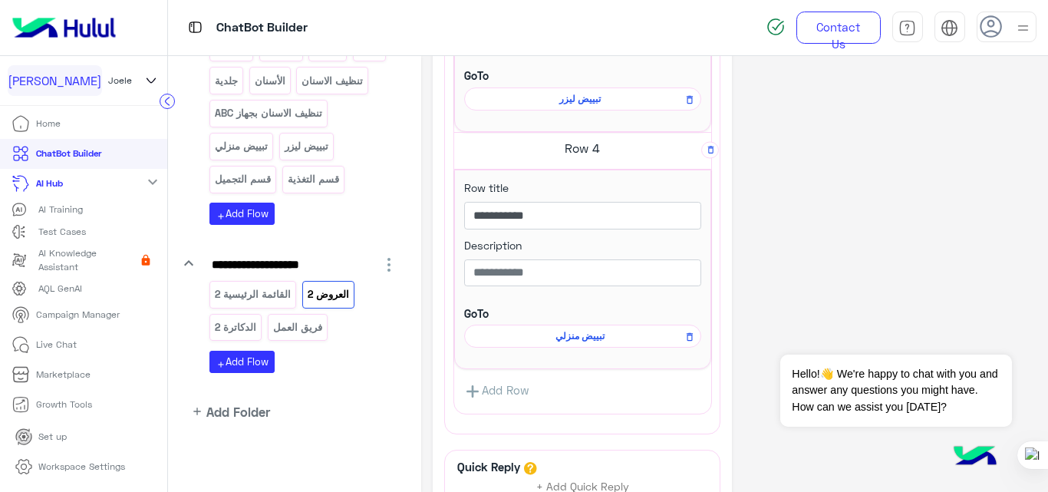
scroll to position [1192, 0]
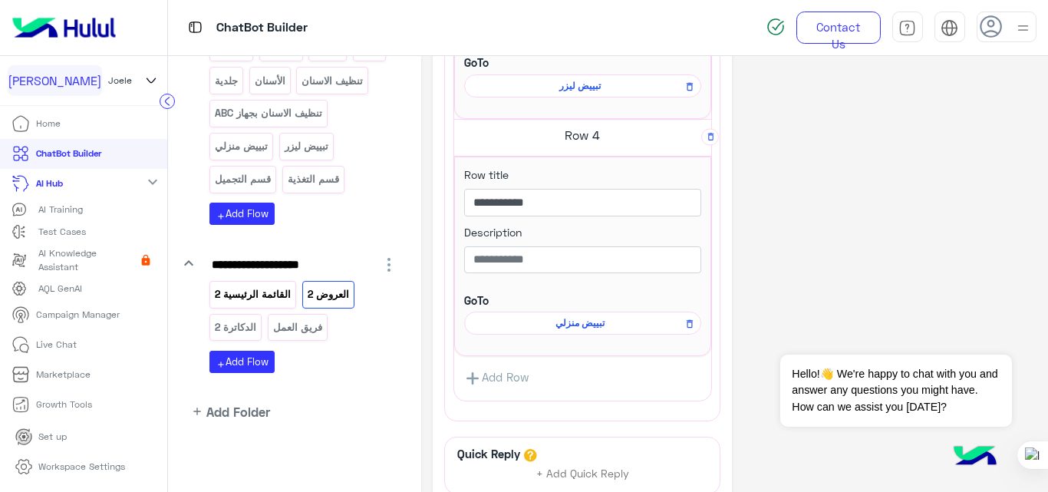
click at [249, 305] on div "القائمة الرئيسية 2" at bounding box center [252, 294] width 87 height 27
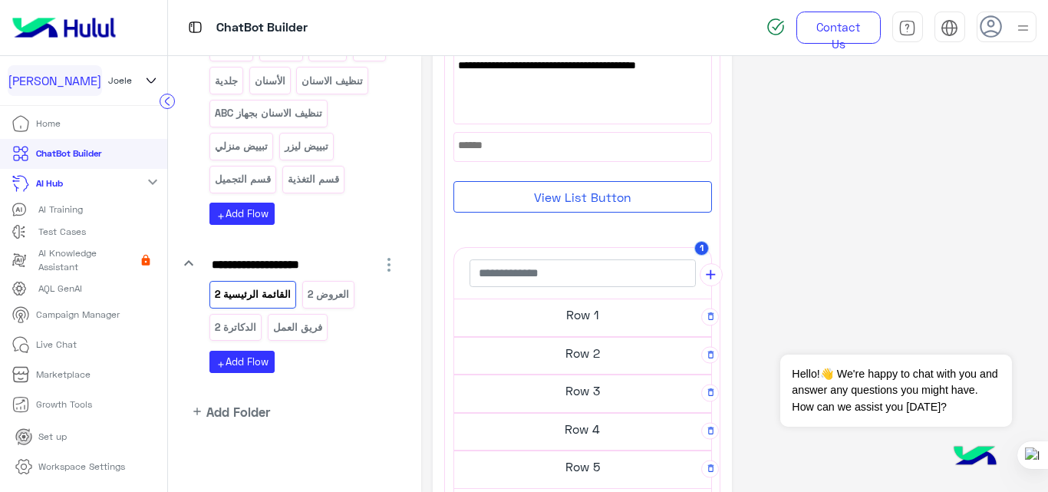
scroll to position [174, 0]
click at [573, 315] on h5 "Row 1" at bounding box center [582, 314] width 257 height 31
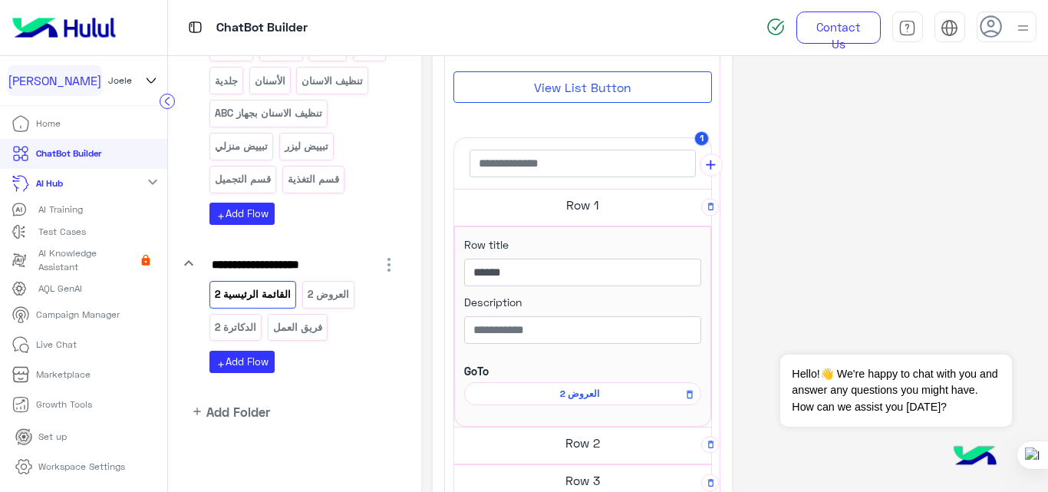
scroll to position [283, 0]
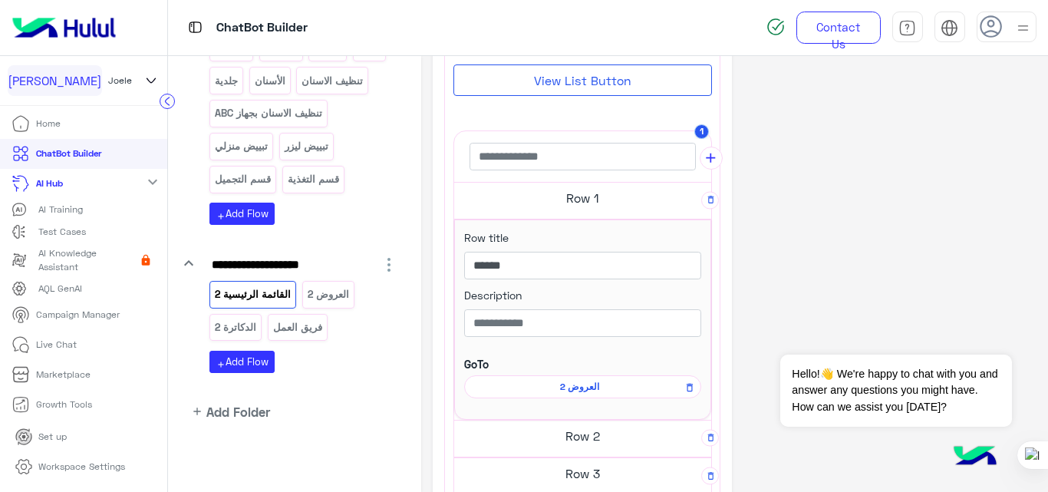
click at [571, 388] on span "العروض 2" at bounding box center [580, 387] width 215 height 14
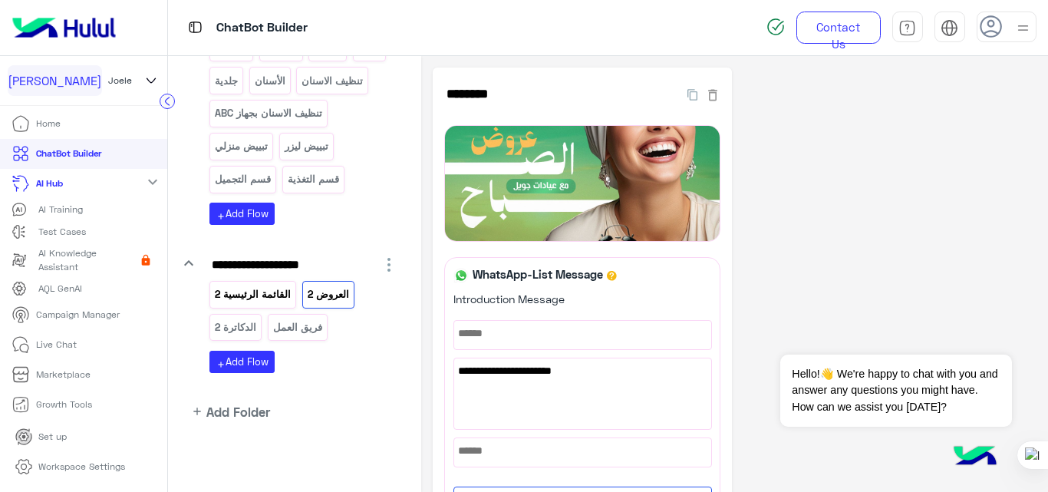
click at [265, 286] on p "القائمة الرئيسية 2" at bounding box center [253, 294] width 78 height 18
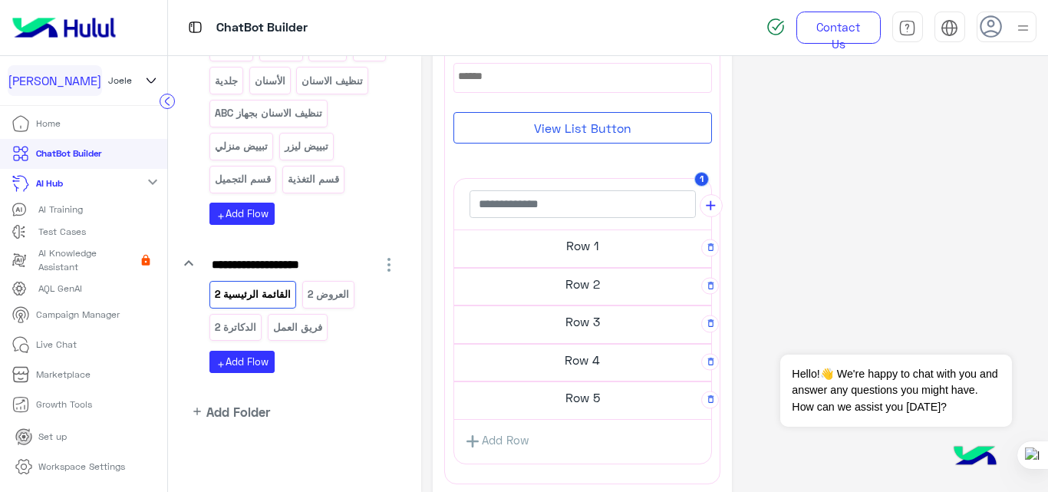
click at [566, 248] on h5 "Row 1" at bounding box center [582, 245] width 257 height 31
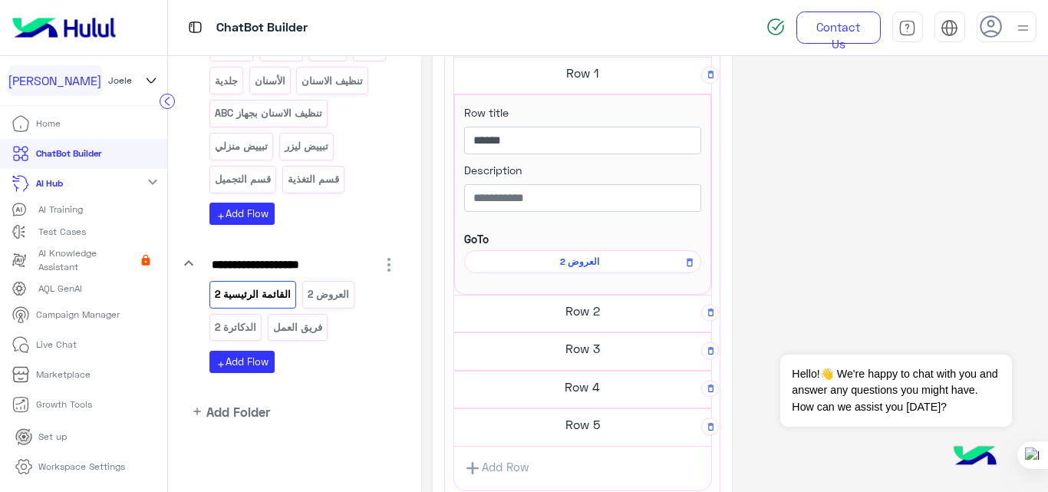
scroll to position [409, 0]
click at [566, 258] on span "العروض 2" at bounding box center [580, 261] width 215 height 14
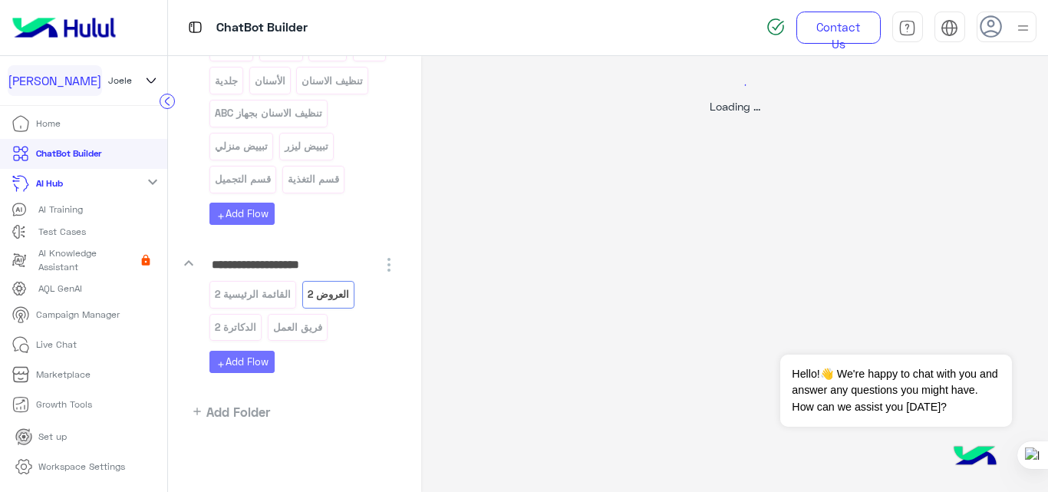
scroll to position [0, 0]
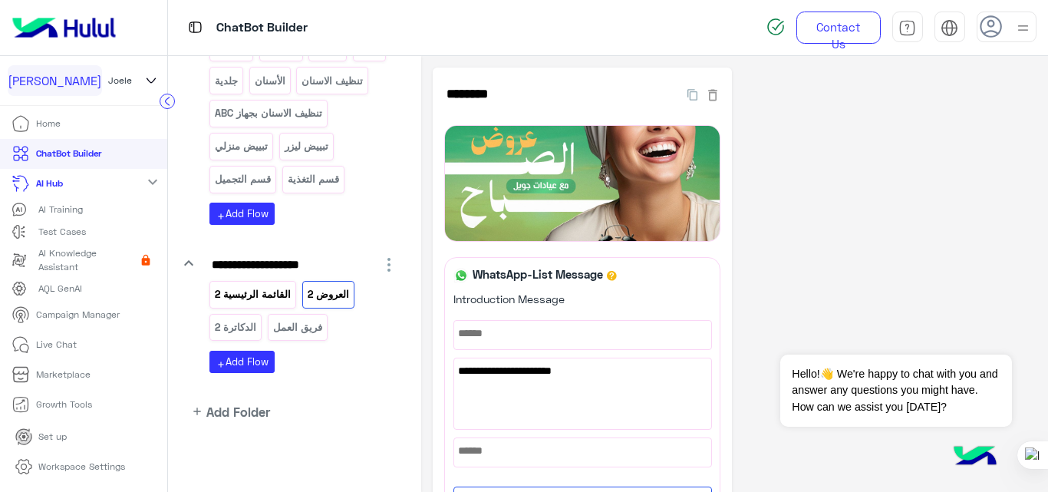
click at [271, 298] on p "القائمة الرئيسية 2" at bounding box center [253, 294] width 78 height 18
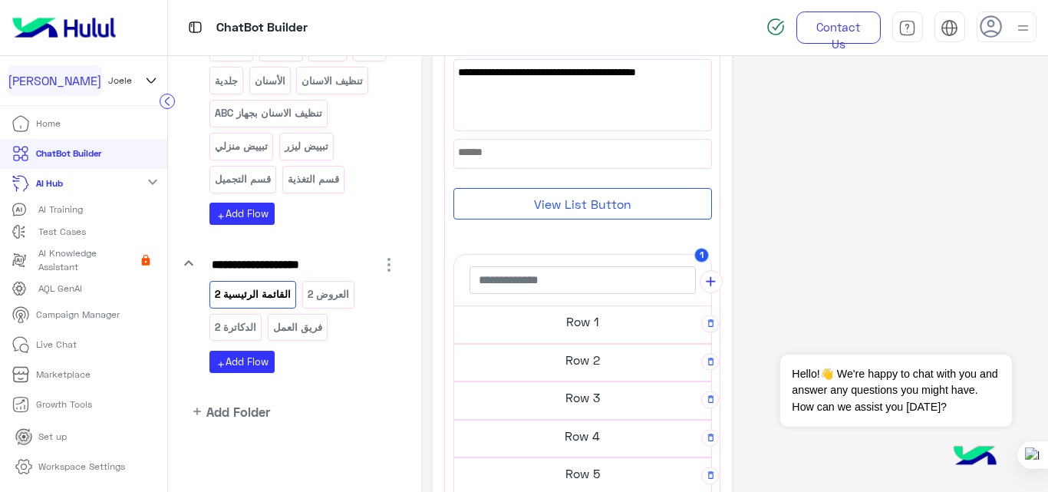
scroll to position [173, 0]
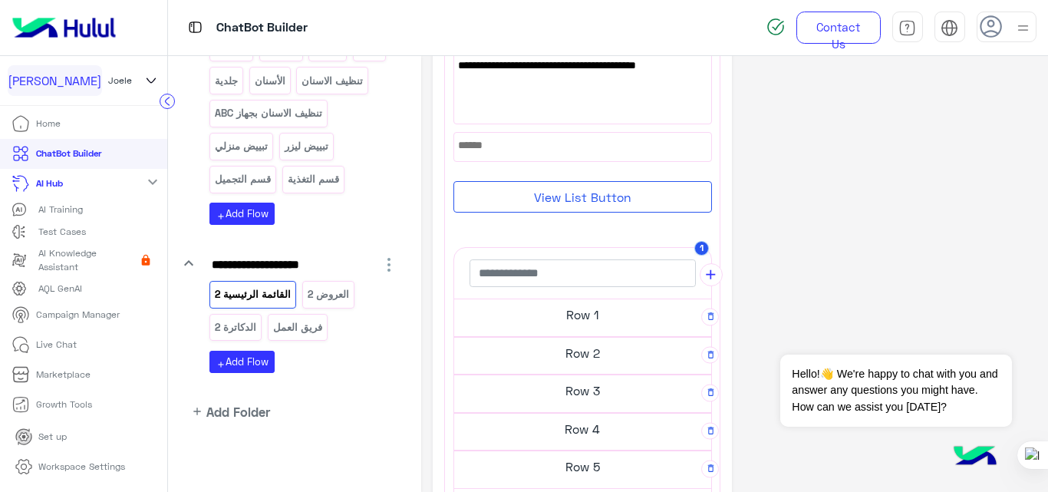
click at [591, 318] on h5 "Row 1" at bounding box center [582, 314] width 257 height 31
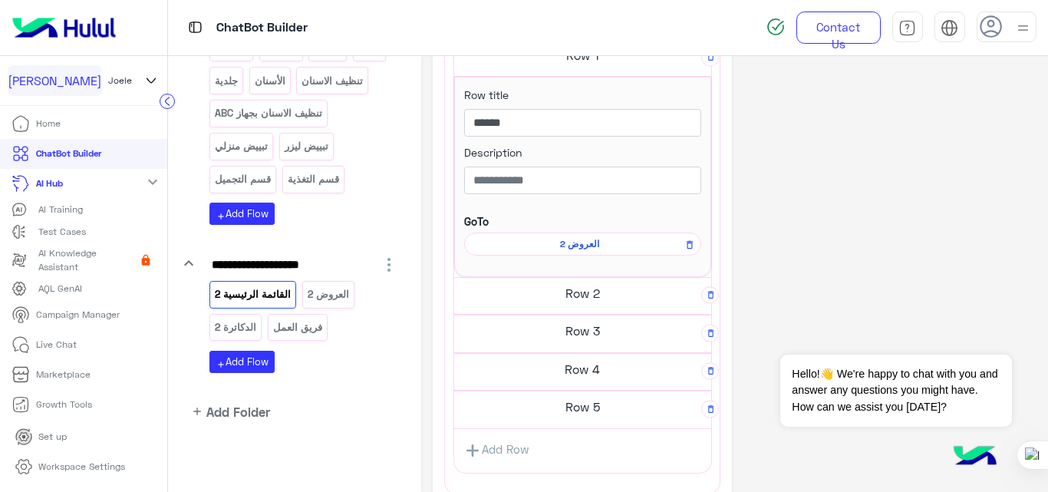
scroll to position [424, 0]
click at [330, 305] on div "العروض 2" at bounding box center [328, 294] width 52 height 27
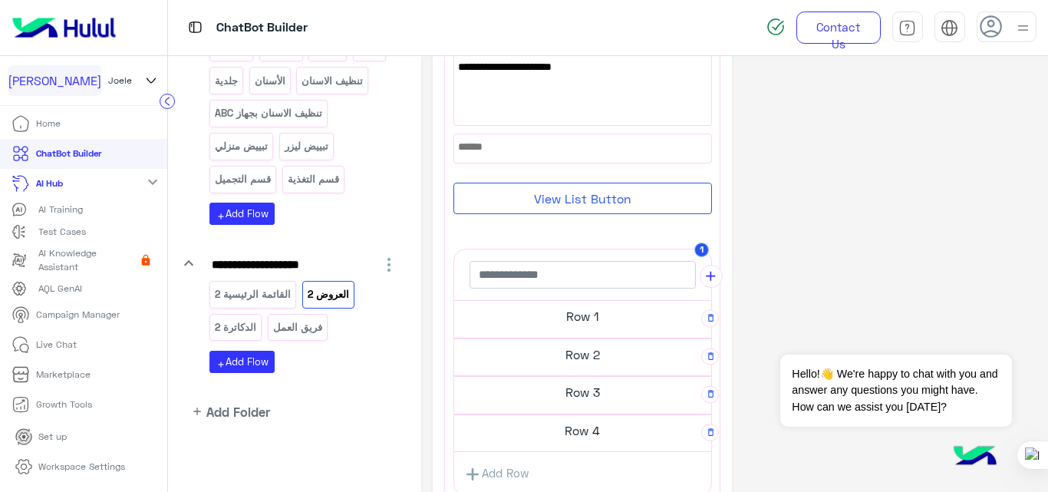
scroll to position [308, 0]
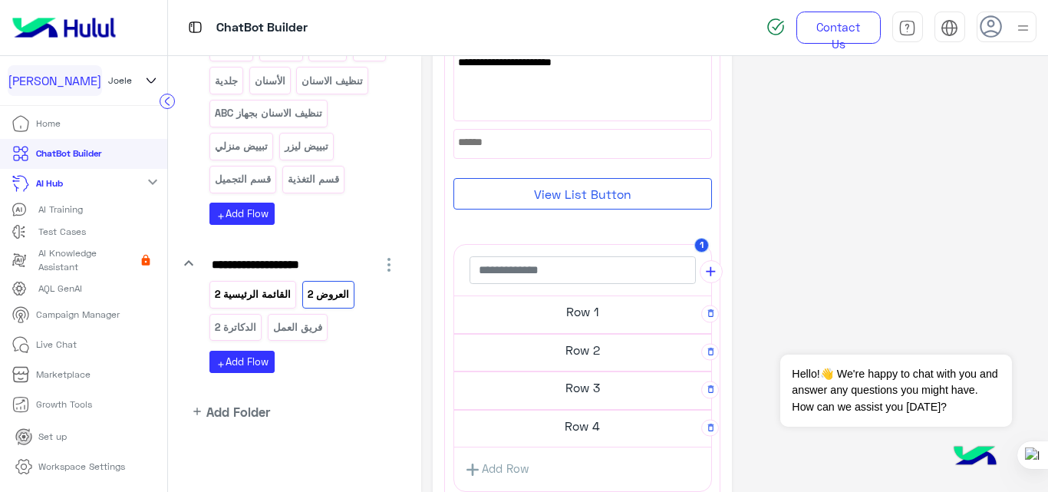
click at [252, 289] on p "القائمة الرئيسية 2" at bounding box center [253, 294] width 78 height 18
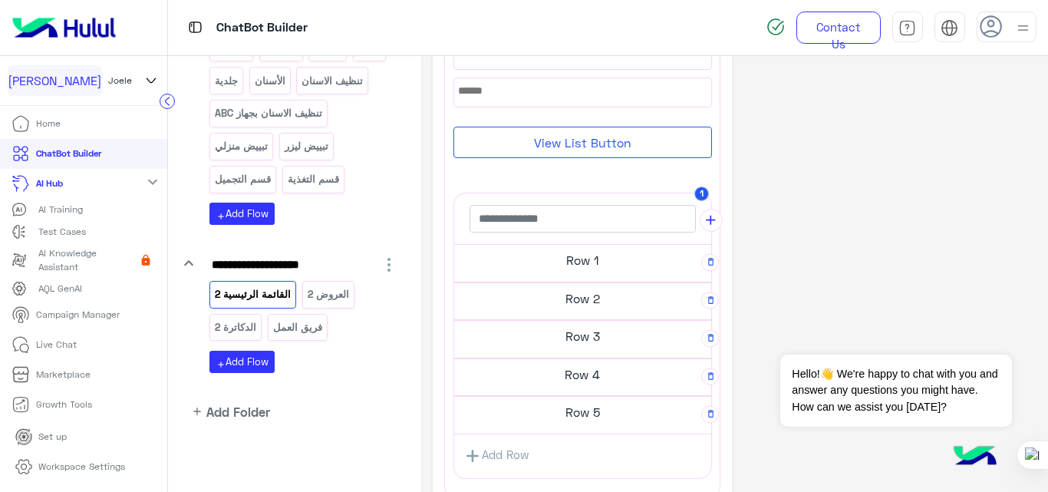
scroll to position [229, 0]
click at [592, 267] on h5 "Row 1" at bounding box center [582, 259] width 257 height 31
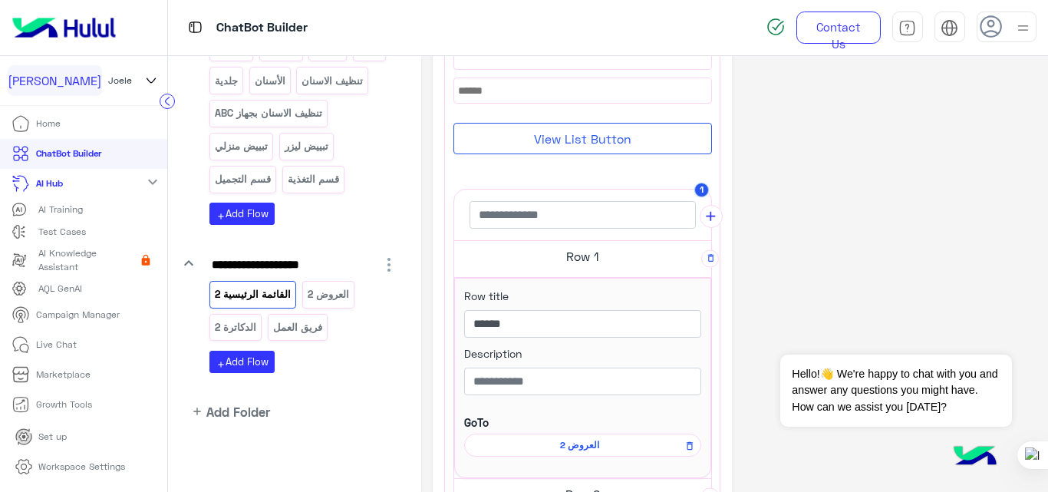
click at [572, 444] on span "العروض 2" at bounding box center [580, 445] width 215 height 14
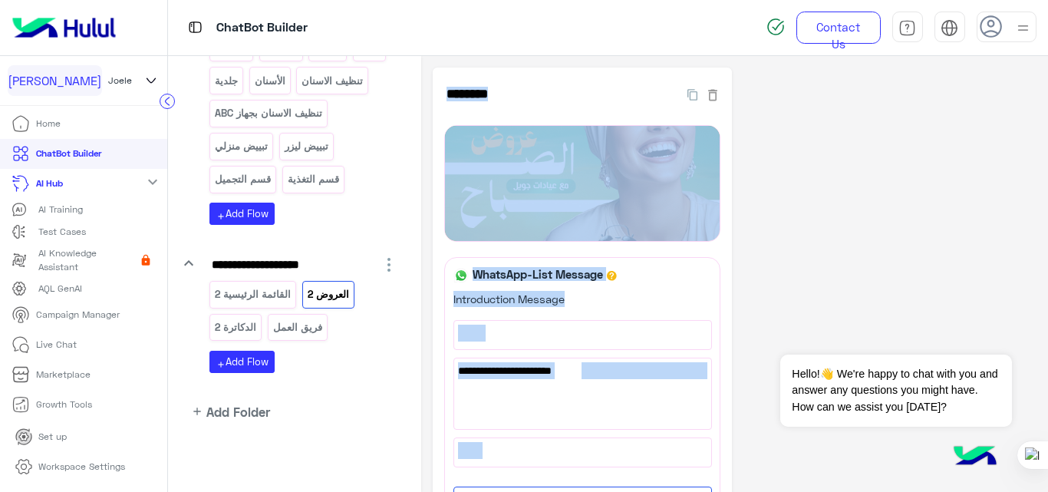
drag, startPoint x: 572, startPoint y: 444, endPoint x: 351, endPoint y: 374, distance: 230.8
click at [351, 374] on div "**********" at bounding box center [608, 274] width 880 height 437
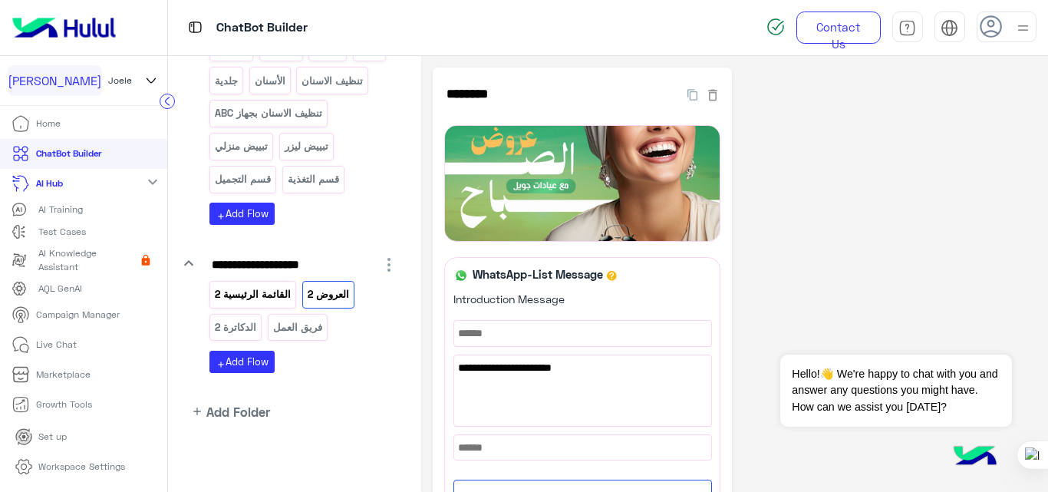
click at [262, 305] on div "القائمة الرئيسية 2" at bounding box center [252, 294] width 87 height 27
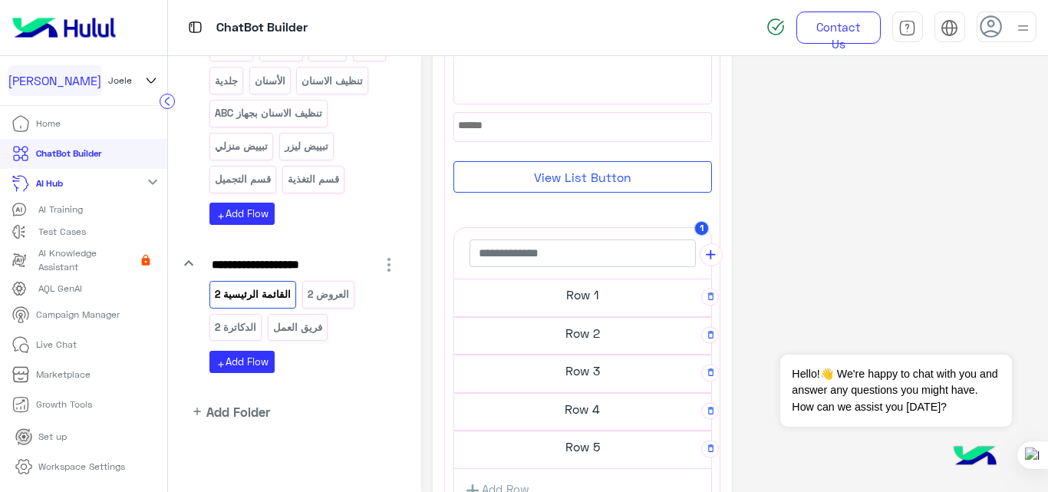
scroll to position [194, 0]
click at [562, 295] on h5 "Row 1" at bounding box center [582, 294] width 257 height 31
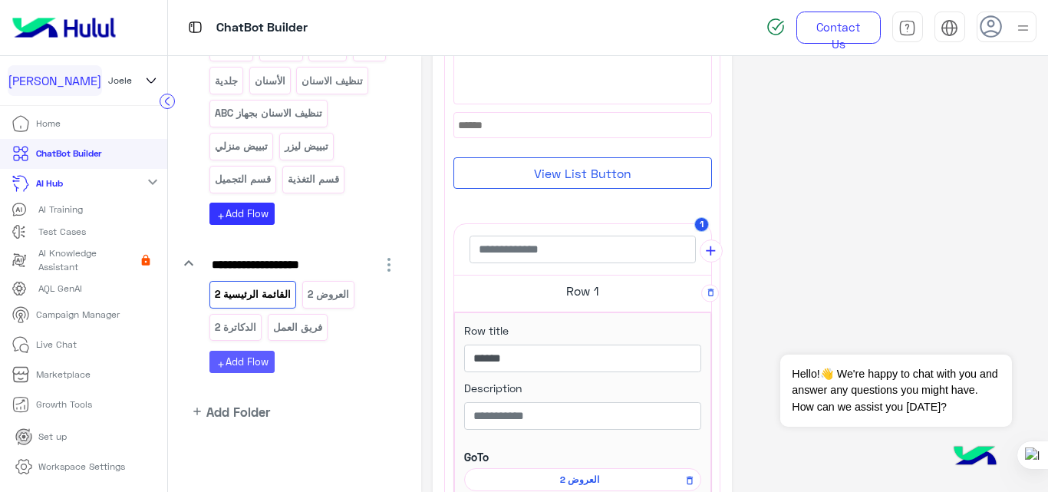
click at [252, 355] on button "add Add Flow" at bounding box center [241, 362] width 65 height 22
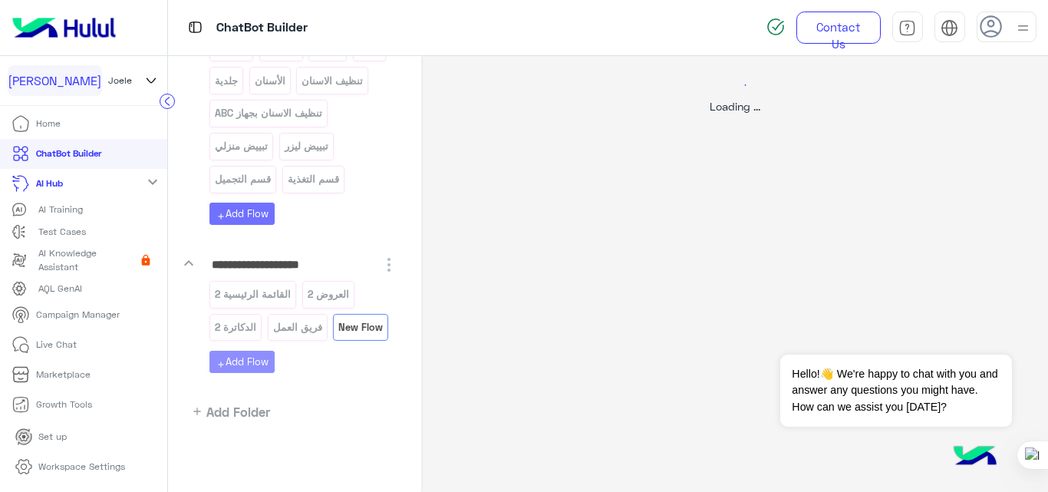
scroll to position [0, 0]
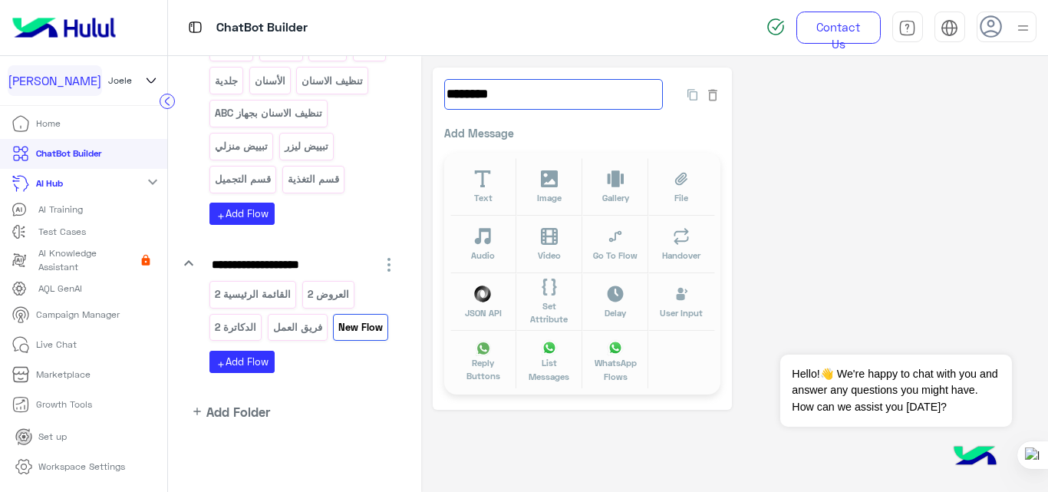
click at [520, 88] on input "********" at bounding box center [553, 94] width 219 height 31
type input "*"
type input "****"
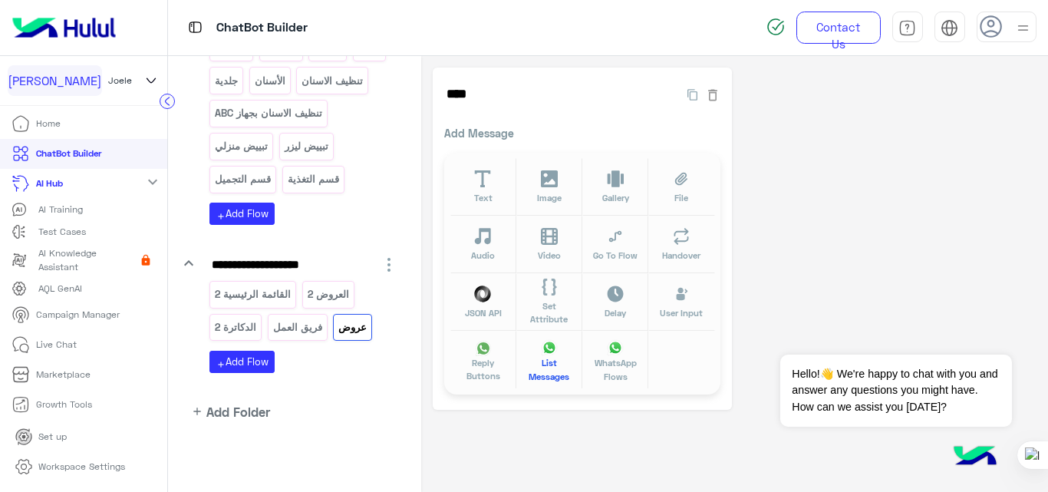
click at [539, 358] on span "List Messages" at bounding box center [550, 369] width 48 height 27
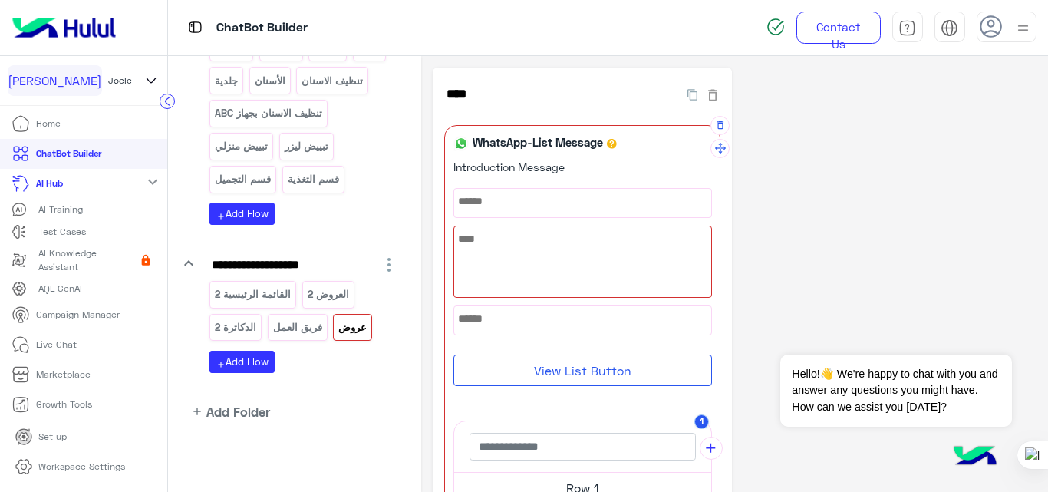
click at [632, 255] on div at bounding box center [582, 261] width 257 height 71
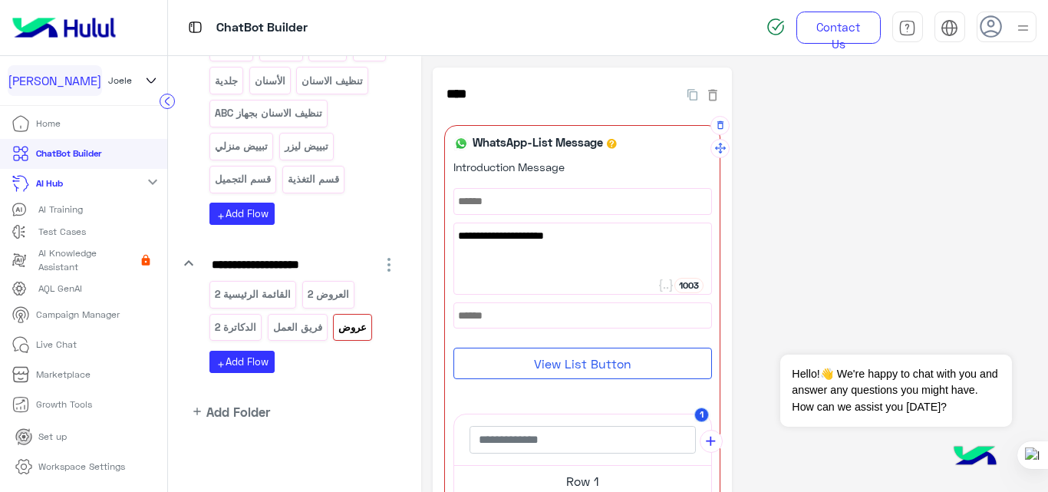
paste textarea "**"
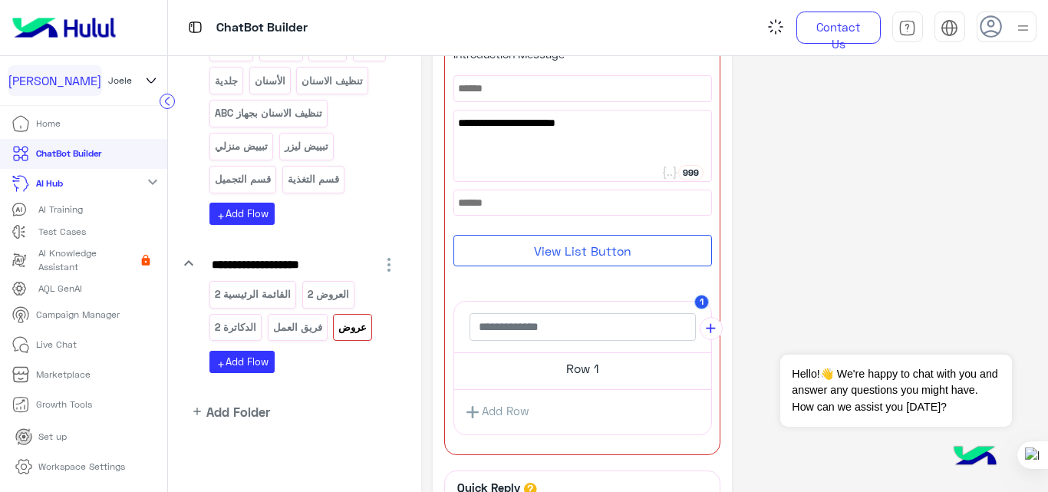
scroll to position [114, 0]
type textarea "**********"
click at [583, 376] on h5 "Row 1" at bounding box center [582, 367] width 257 height 31
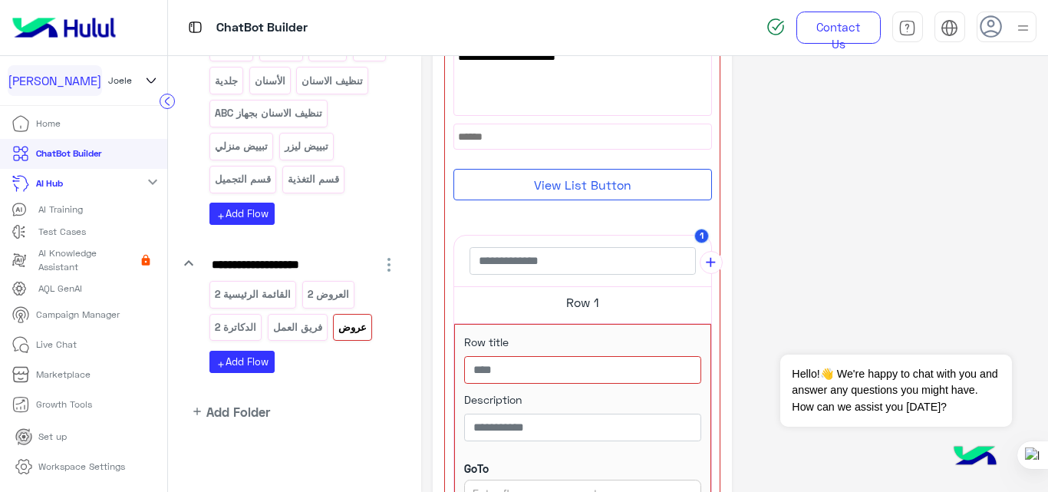
scroll to position [196, 0]
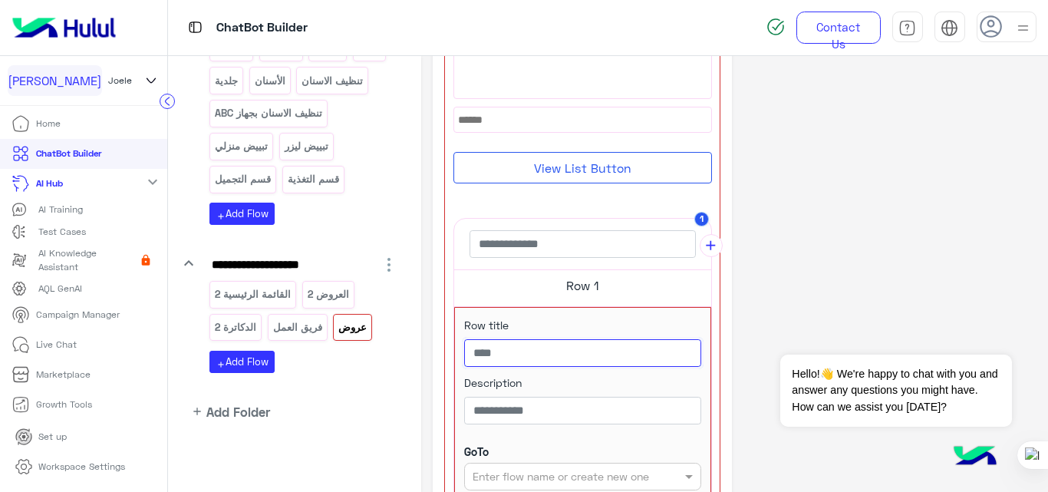
click at [583, 360] on input "text" at bounding box center [582, 353] width 237 height 28
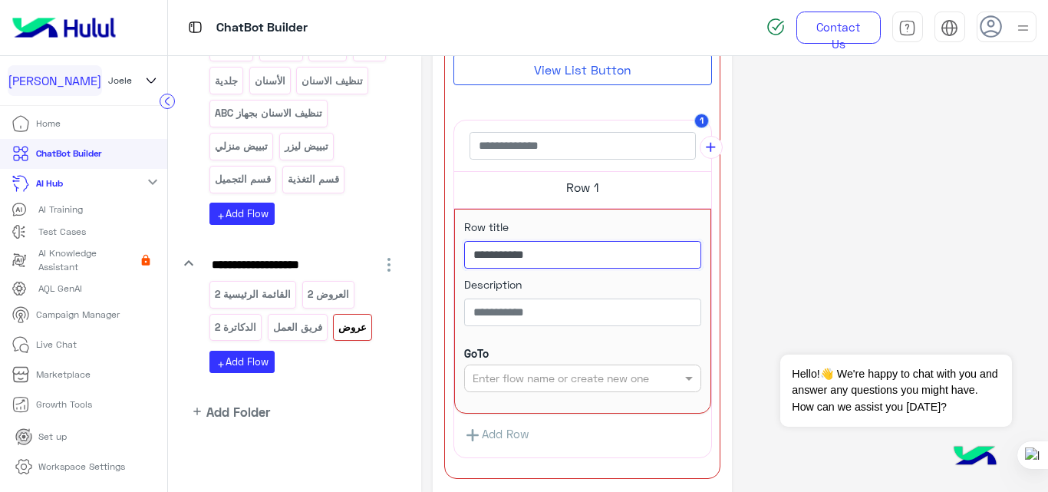
scroll to position [298, 0]
type input "**********"
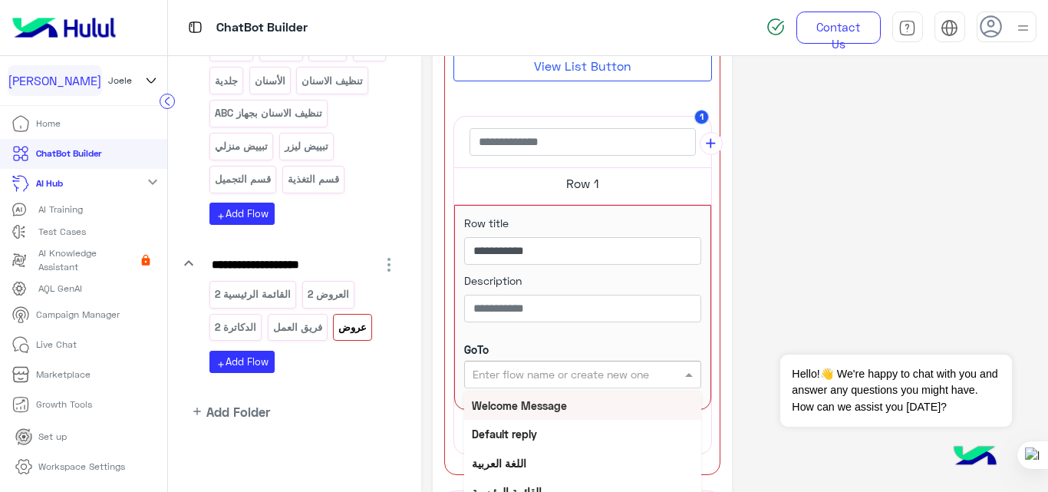
click at [581, 372] on input "text" at bounding box center [558, 375] width 170 height 16
type input "***"
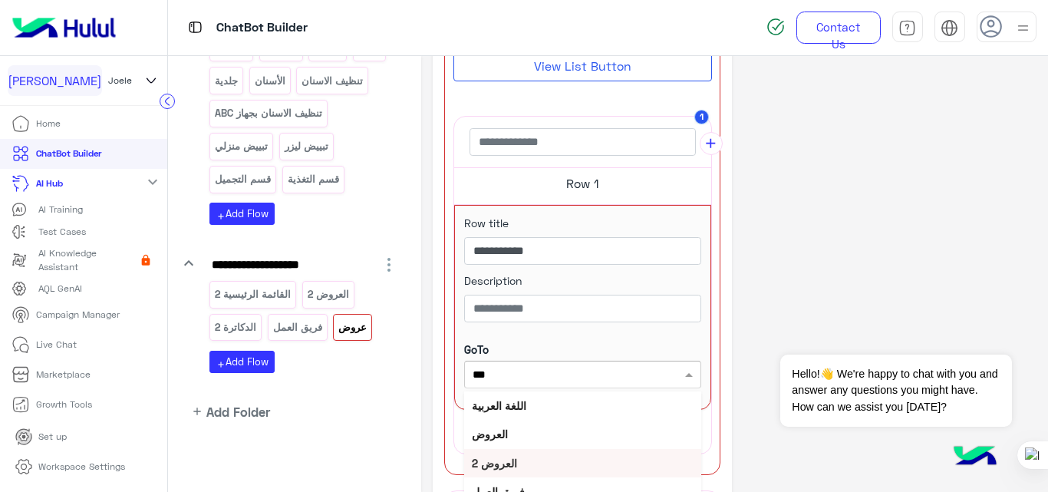
click at [495, 457] on b "العروض 2" at bounding box center [494, 463] width 45 height 13
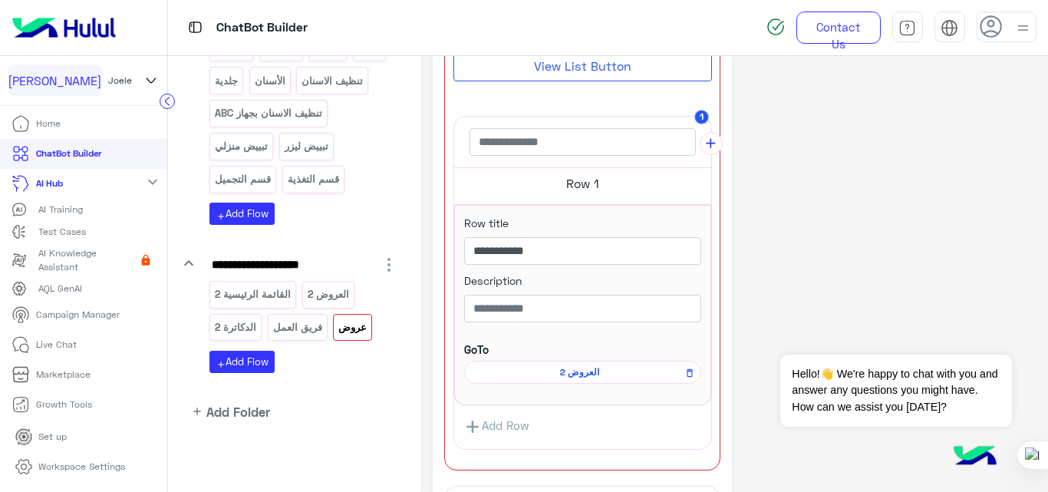
click at [821, 262] on div "**********" at bounding box center [735, 213] width 604 height 886
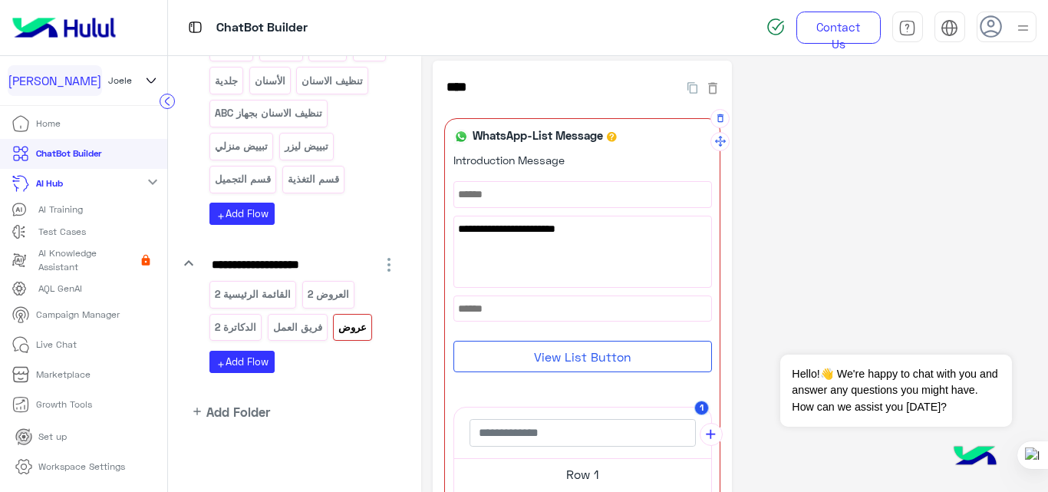
scroll to position [0, 0]
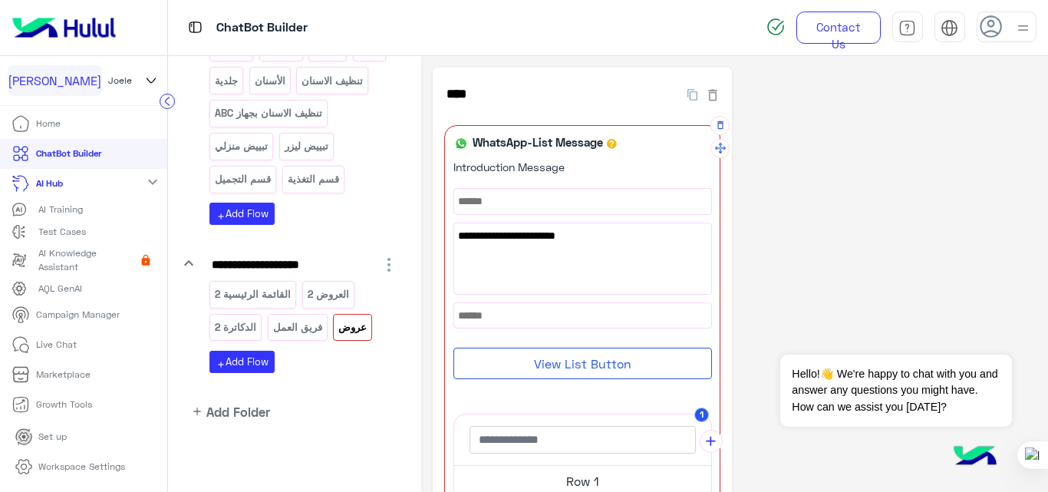
click at [607, 361] on button "View List Button" at bounding box center [583, 363] width 259 height 31
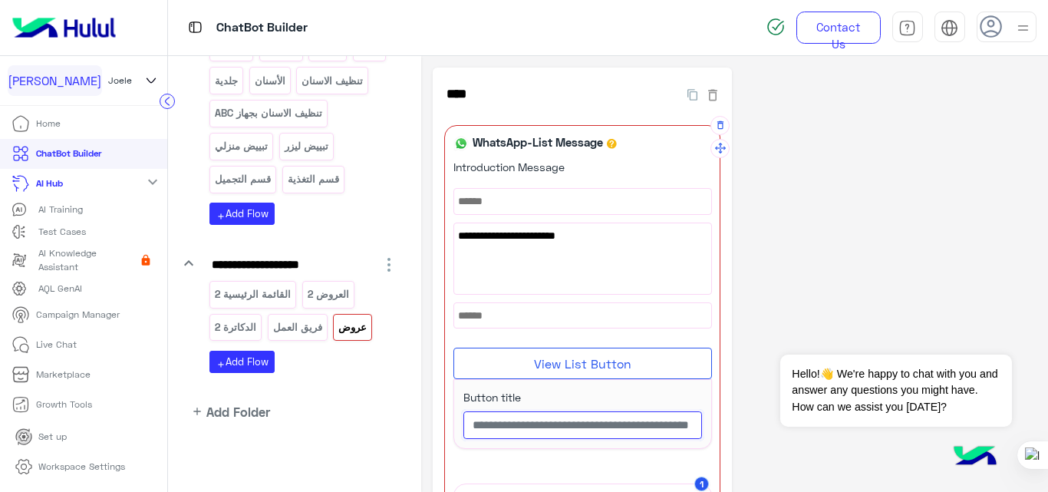
click at [588, 427] on input "text" at bounding box center [582, 425] width 239 height 28
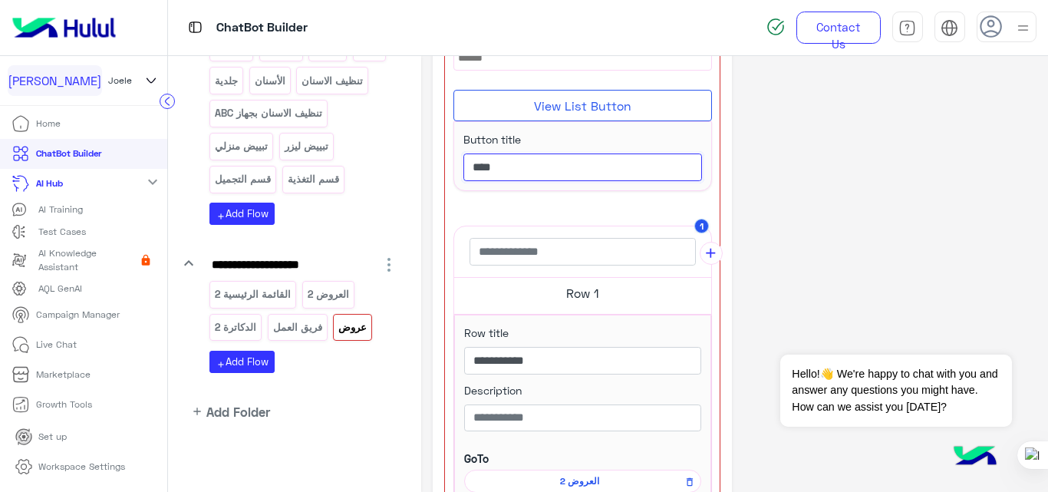
scroll to position [259, 0]
type input "****"
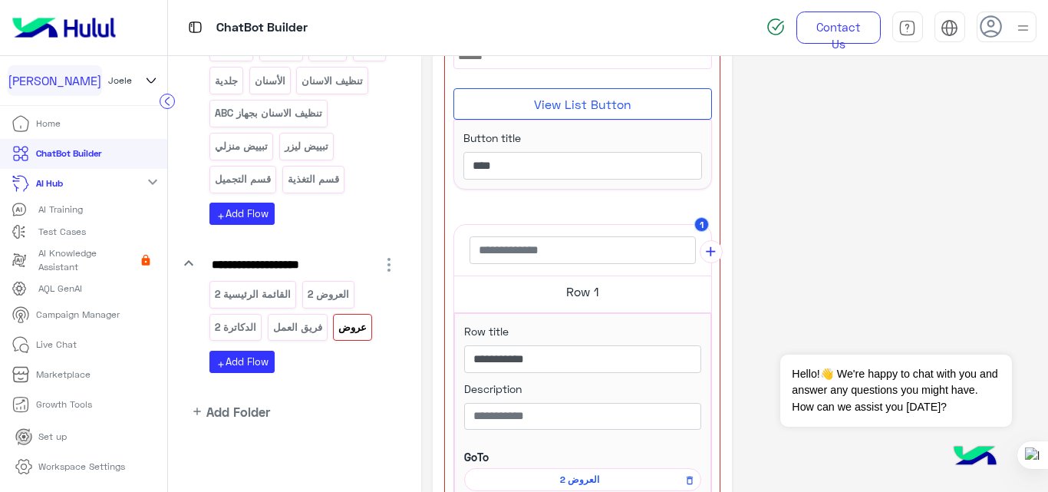
click at [815, 219] on div "**********" at bounding box center [735, 285] width 604 height 955
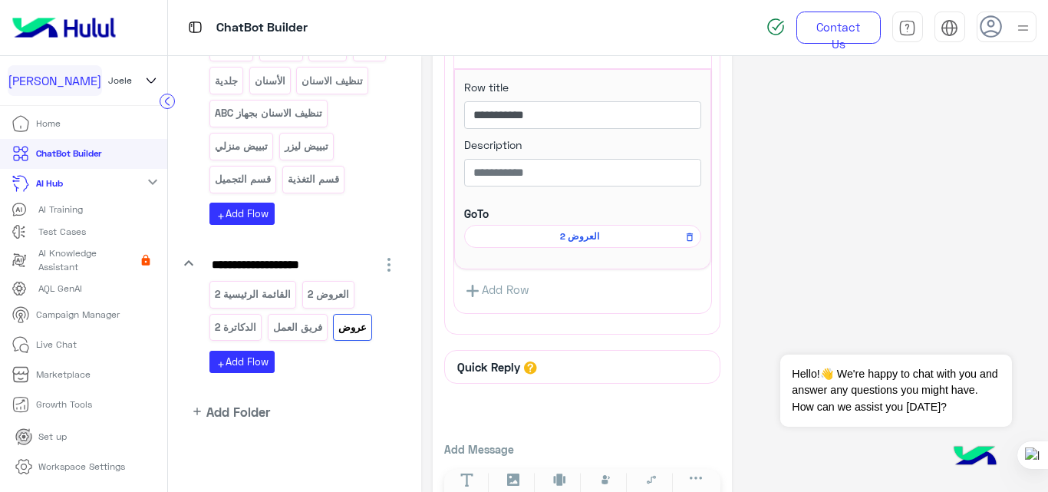
scroll to position [435, 0]
click at [507, 291] on link "Add Row" at bounding box center [496, 289] width 85 height 28
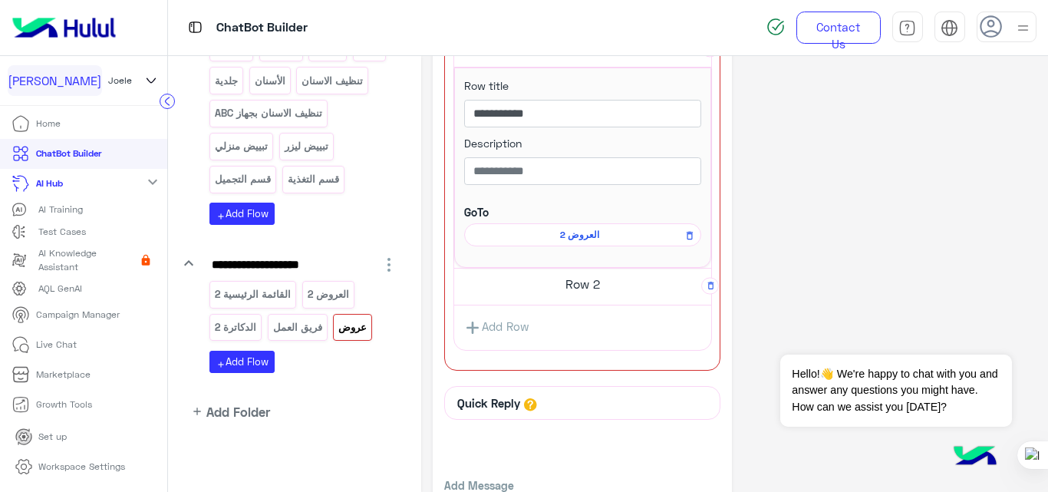
click at [590, 286] on h5 "Row 2" at bounding box center [582, 284] width 257 height 31
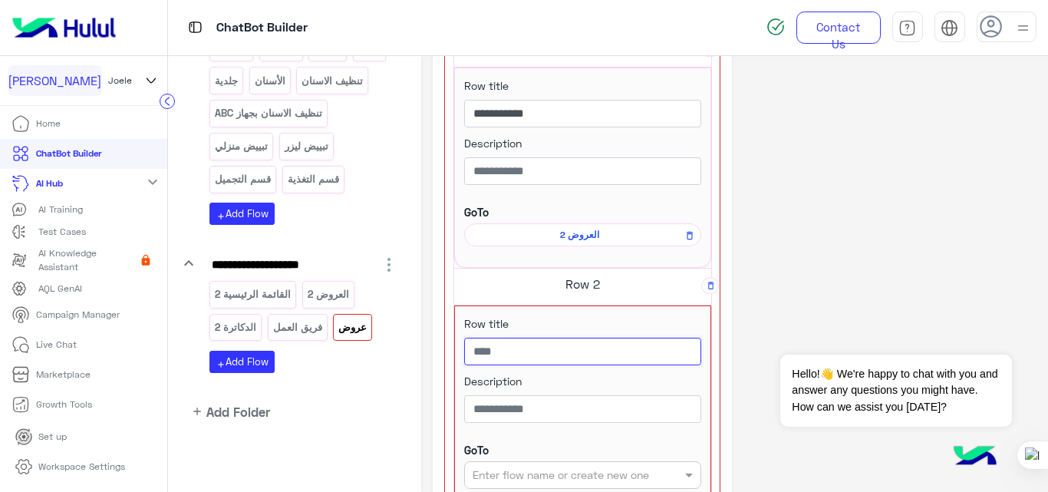
click at [599, 351] on input "text" at bounding box center [582, 352] width 237 height 28
type input "**"
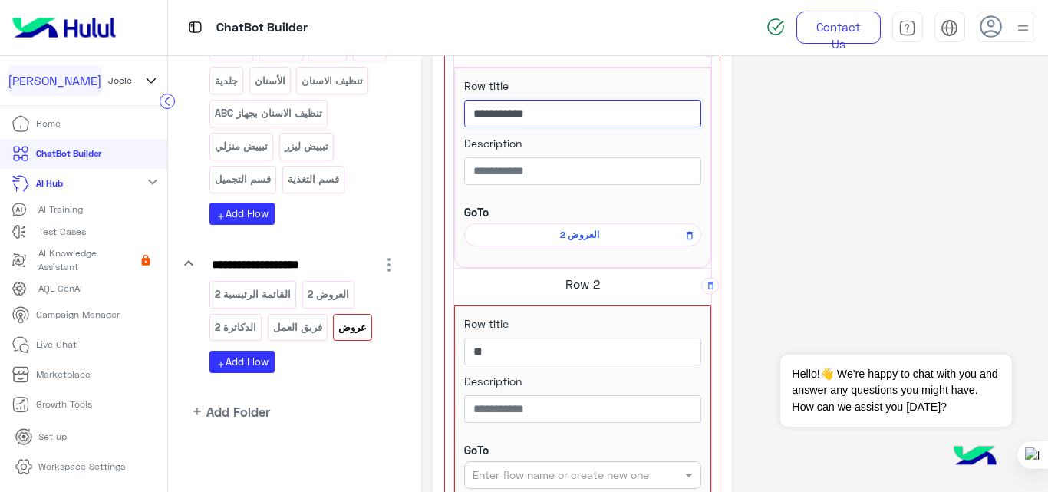
click at [677, 111] on input "**********" at bounding box center [582, 114] width 237 height 28
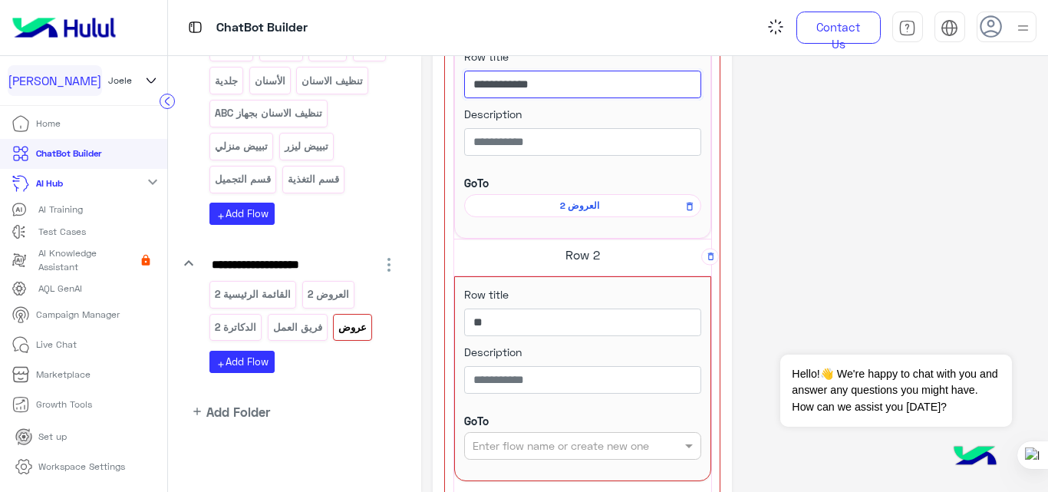
scroll to position [465, 0]
type input "**********"
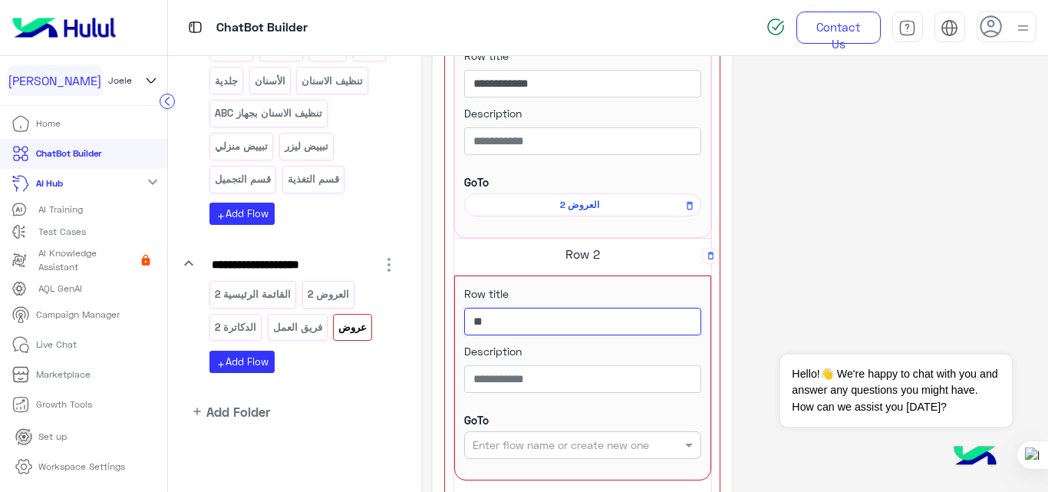
click at [670, 321] on input "**" at bounding box center [582, 322] width 237 height 28
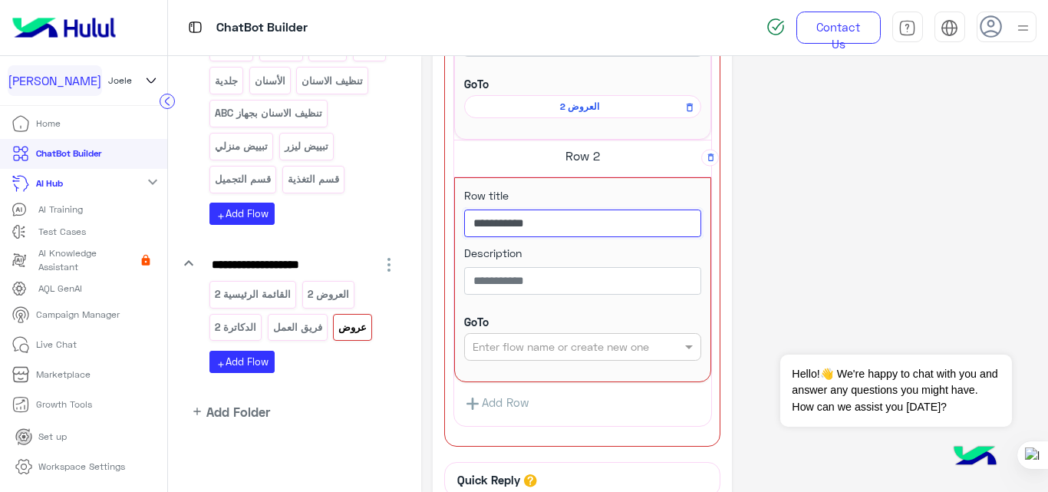
scroll to position [566, 0]
type input "**********"
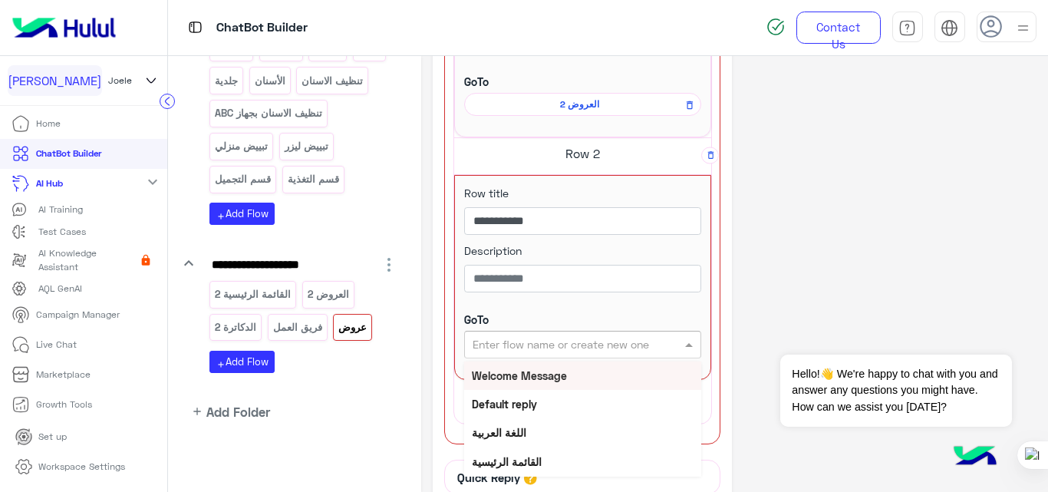
click at [616, 345] on input "text" at bounding box center [558, 345] width 170 height 16
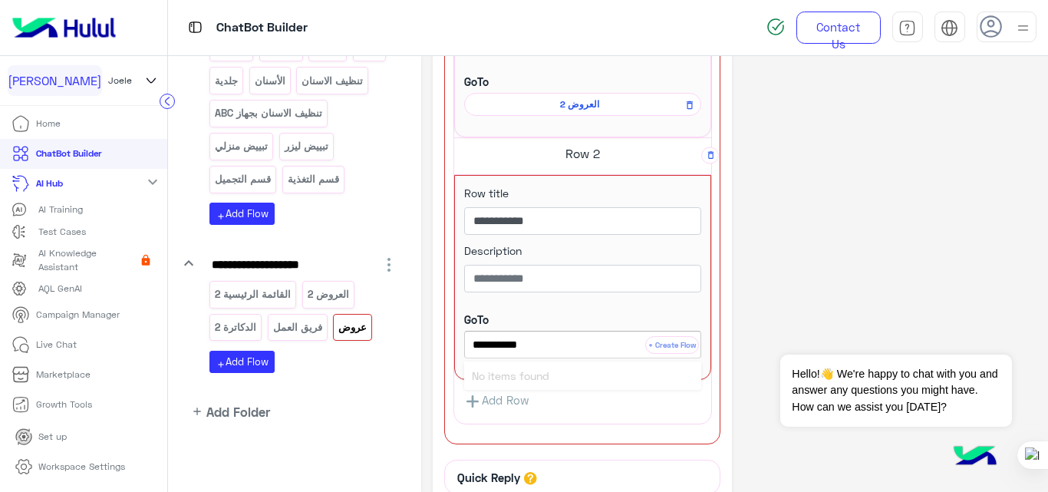
type input "**********"
click at [680, 339] on button "+ Create Flow" at bounding box center [672, 345] width 54 height 18
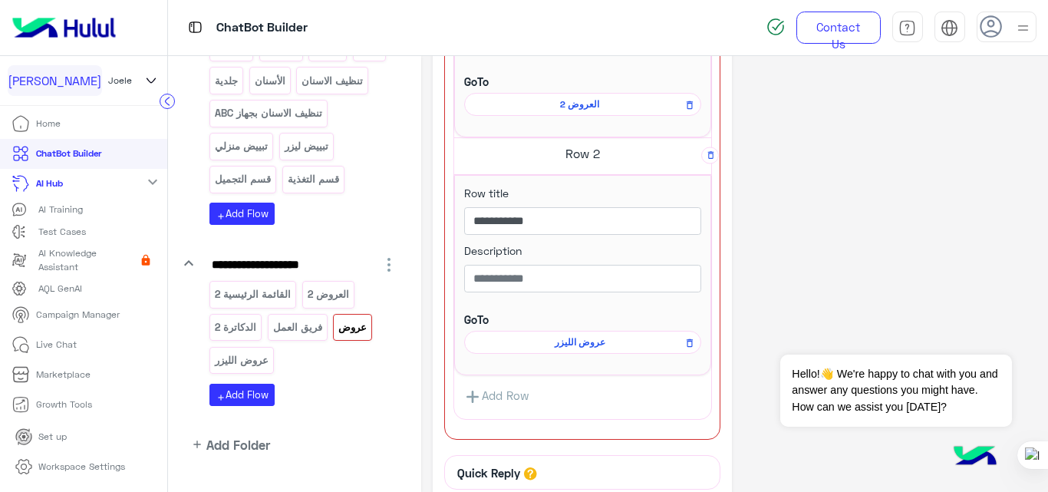
click at [852, 250] on div "**********" at bounding box center [735, 64] width 604 height 1124
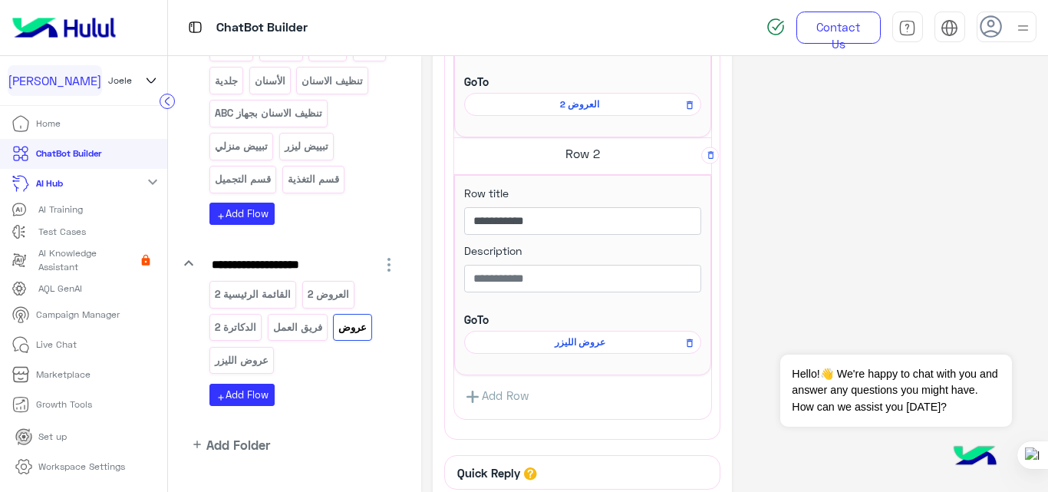
click at [491, 396] on link "Add Row" at bounding box center [496, 397] width 85 height 28
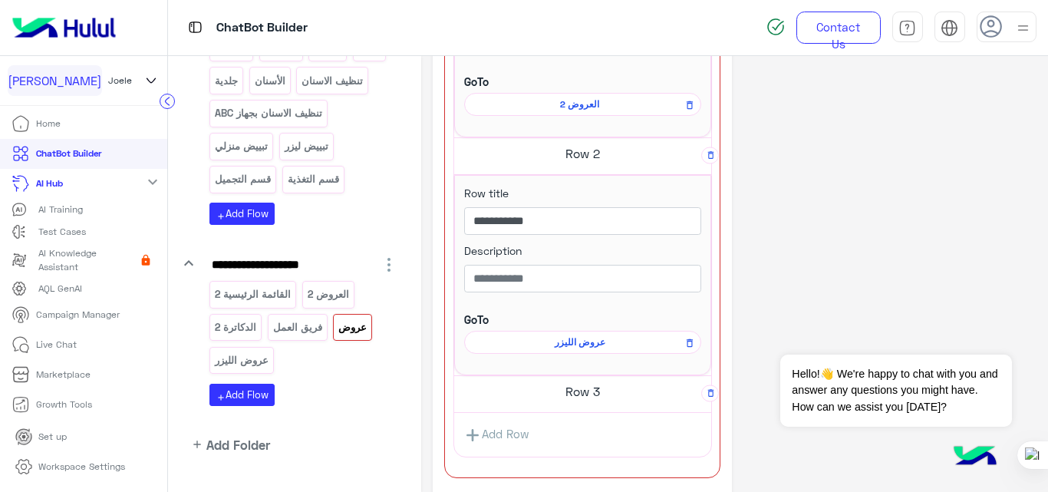
click at [569, 391] on h5 "Row 3" at bounding box center [582, 391] width 257 height 31
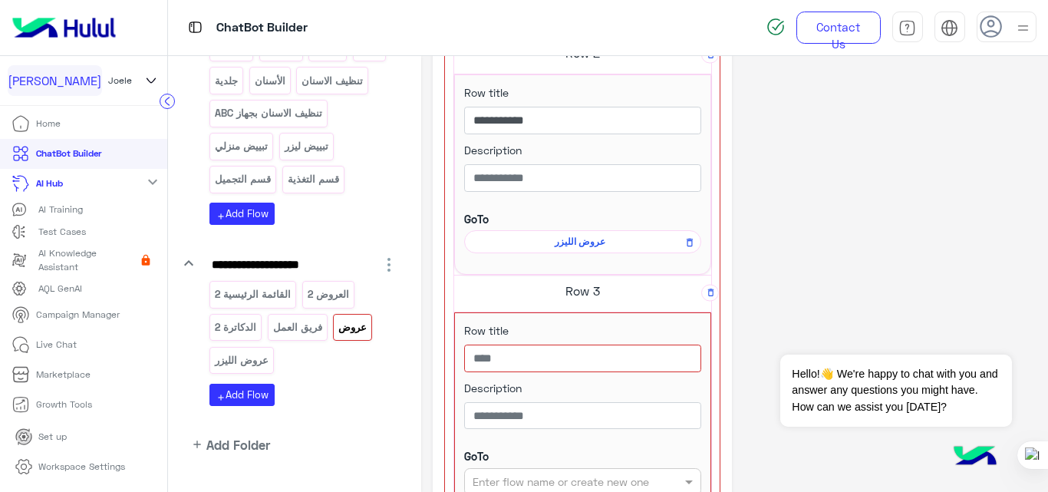
scroll to position [667, 0]
click at [562, 358] on input "text" at bounding box center [582, 358] width 237 height 28
type input "****"
click at [655, 120] on input "**********" at bounding box center [582, 120] width 237 height 28
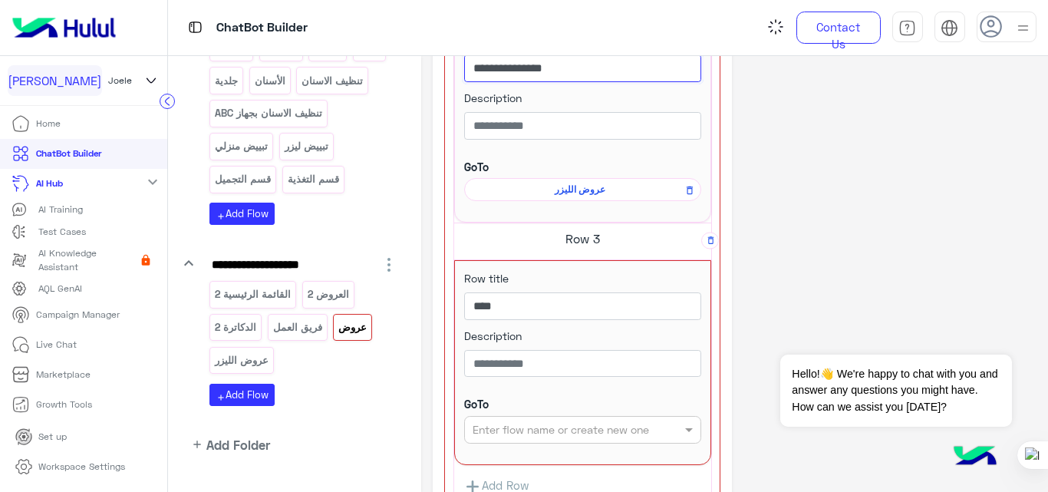
scroll to position [721, 0]
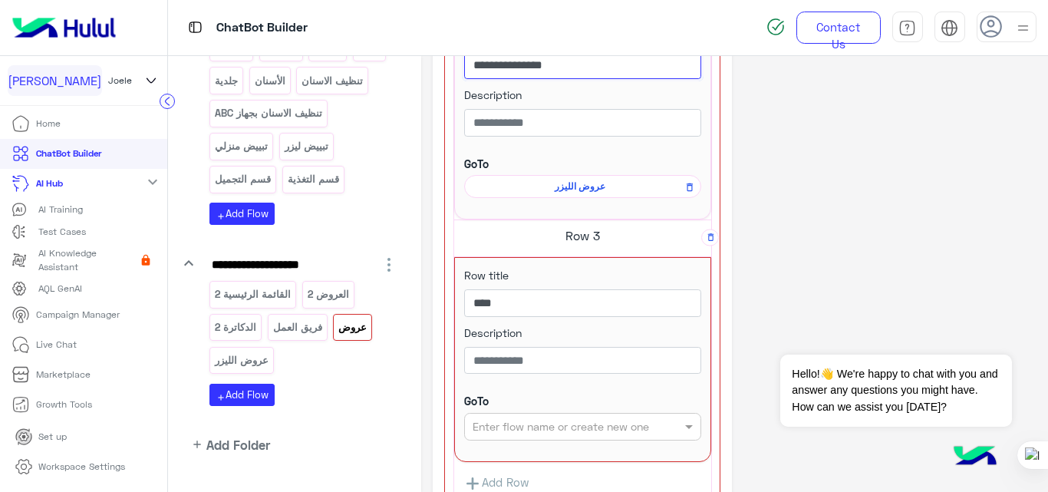
type input "**********"
click at [606, 431] on input "text" at bounding box center [558, 427] width 170 height 16
type input "**********"
click at [658, 423] on button "+ Create Flow" at bounding box center [672, 427] width 54 height 18
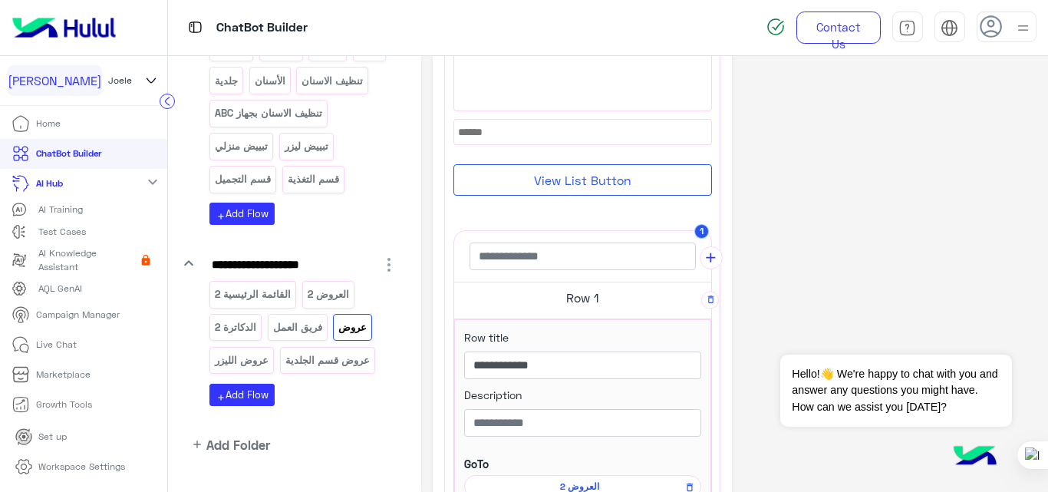
scroll to position [183, 0]
click at [655, 369] on input "**********" at bounding box center [582, 366] width 237 height 28
type input "**********"
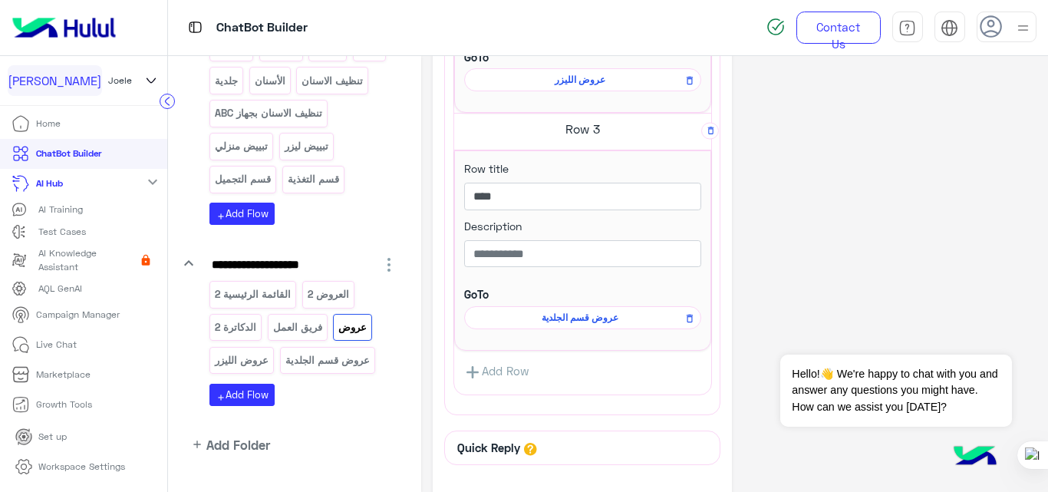
scroll to position [829, 0]
click at [269, 294] on p "القائمة الرئيسية 2" at bounding box center [253, 294] width 78 height 18
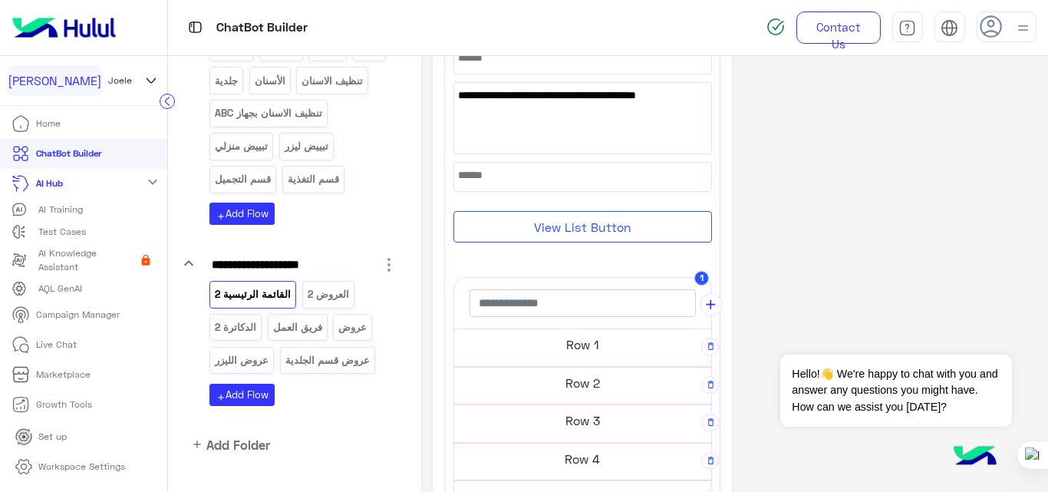
scroll to position [146, 0]
click at [602, 351] on h5 "Row 1" at bounding box center [582, 342] width 257 height 31
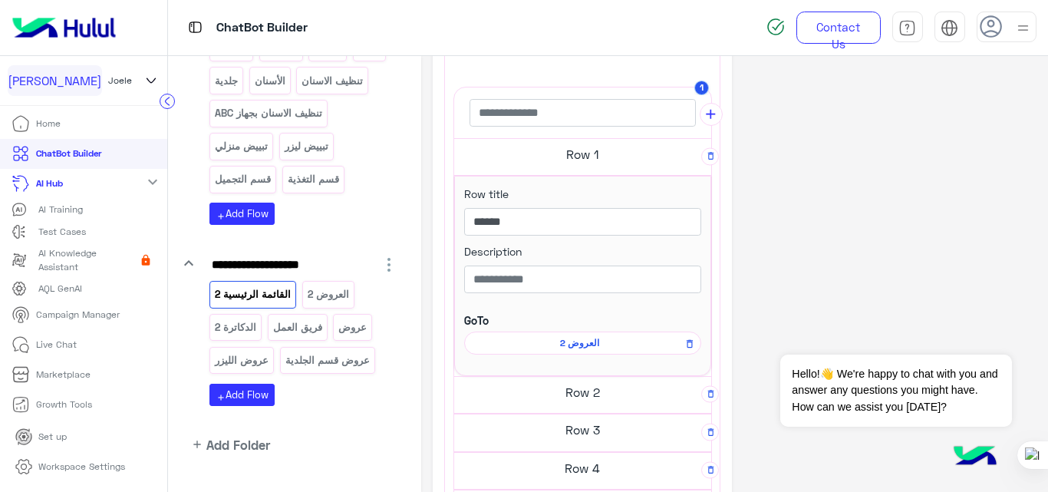
scroll to position [328, 0]
click at [684, 345] on icon at bounding box center [689, 342] width 11 height 18
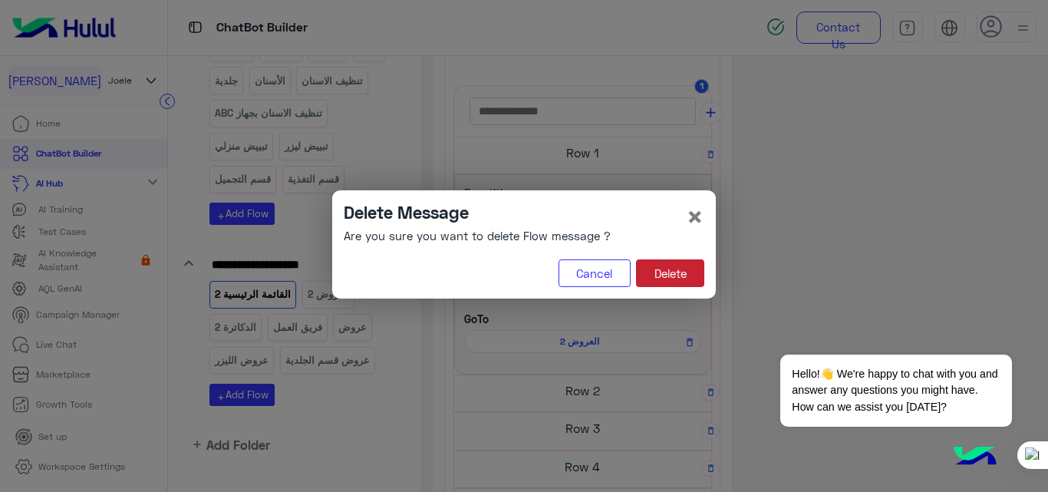
click at [685, 266] on button "Delete" at bounding box center [670, 273] width 68 height 28
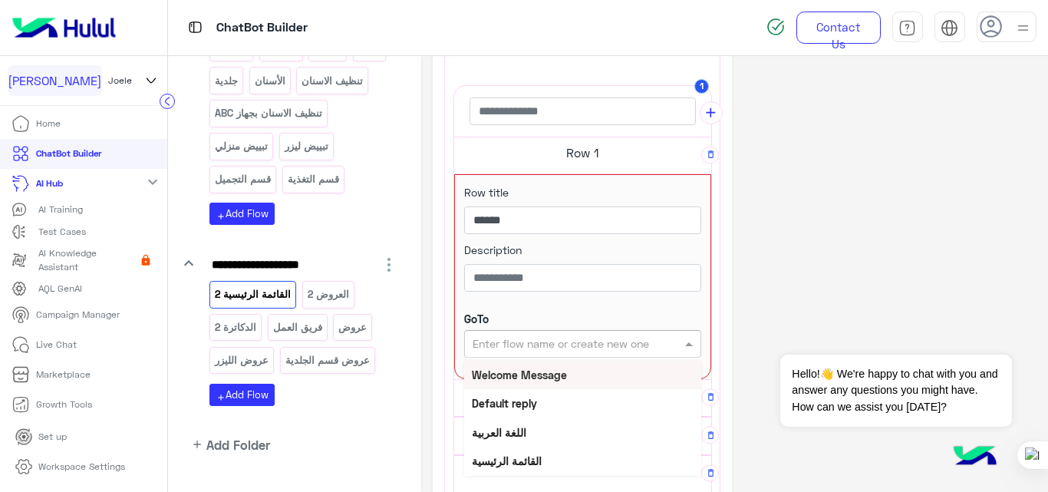
click at [601, 339] on input "text" at bounding box center [558, 344] width 170 height 16
type input "**"
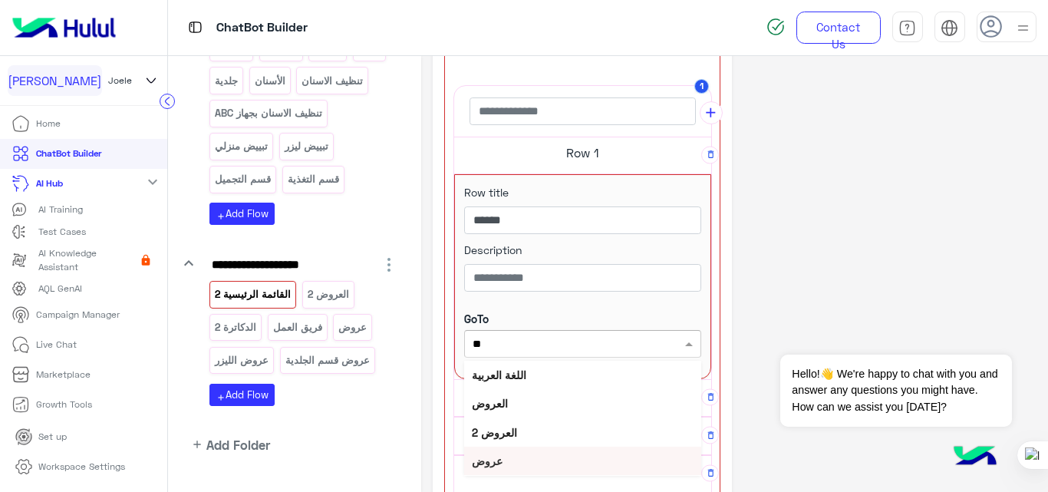
click at [483, 460] on b "عروض" at bounding box center [487, 460] width 31 height 13
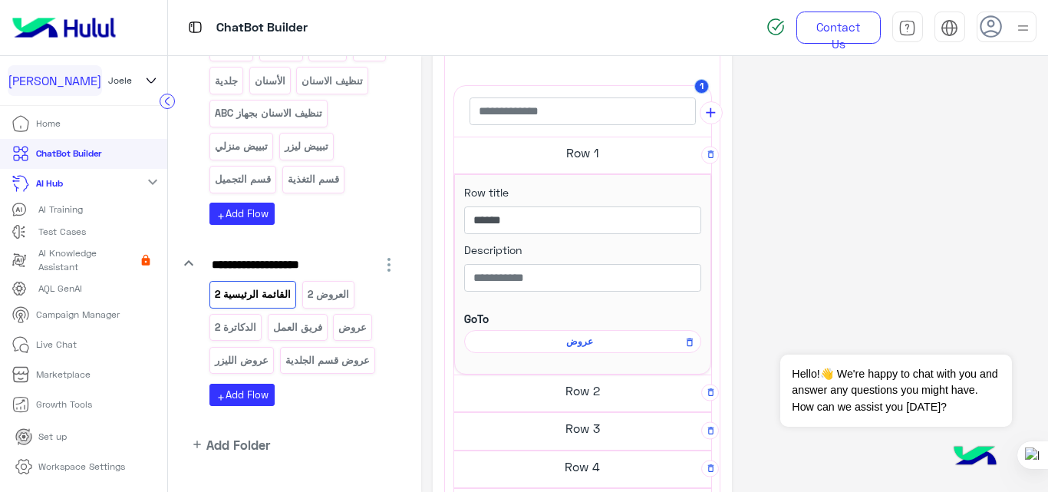
click at [792, 227] on div "**********" at bounding box center [735, 258] width 604 height 1038
click at [582, 347] on span "عروض" at bounding box center [580, 342] width 215 height 14
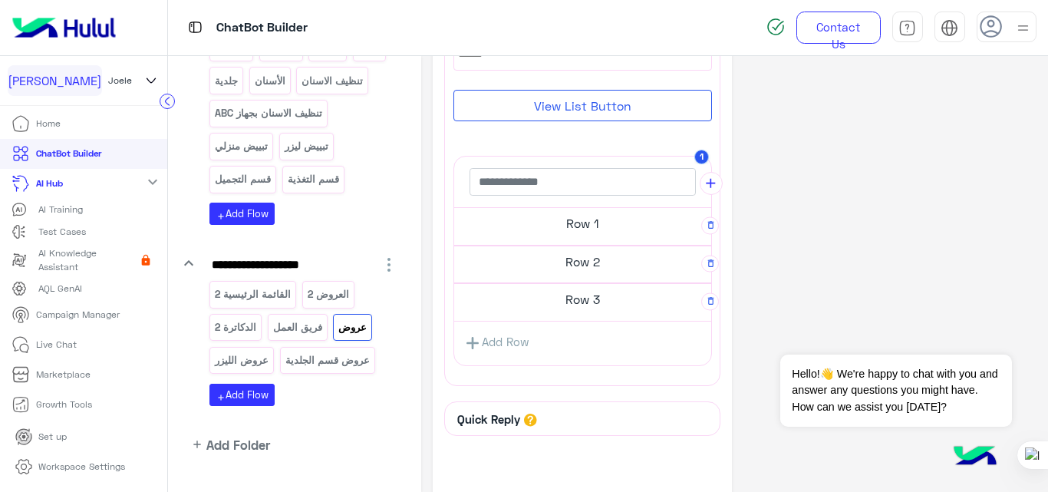
scroll to position [266, 0]
click at [601, 226] on h5 "Row 1" at bounding box center [582, 222] width 257 height 31
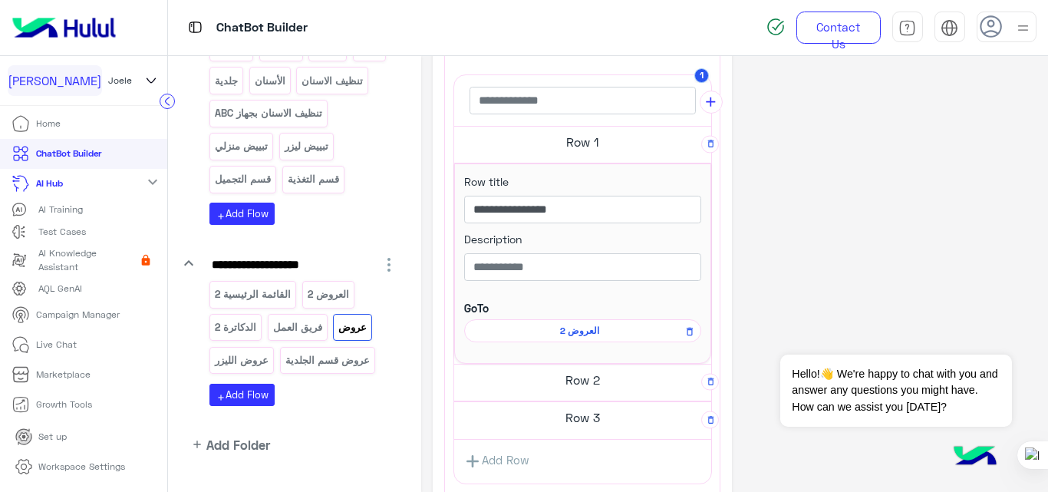
scroll to position [363, 0]
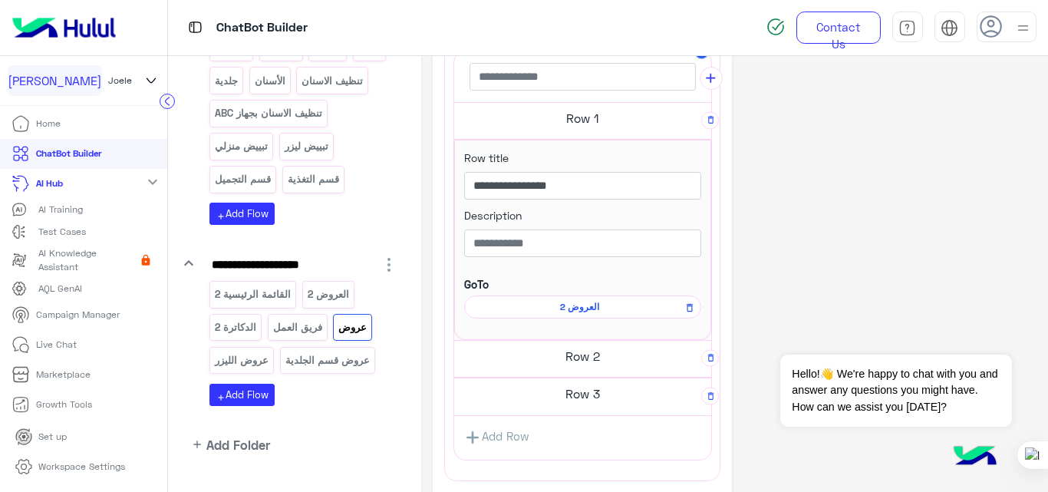
click at [582, 362] on h5 "Row 2" at bounding box center [582, 356] width 257 height 31
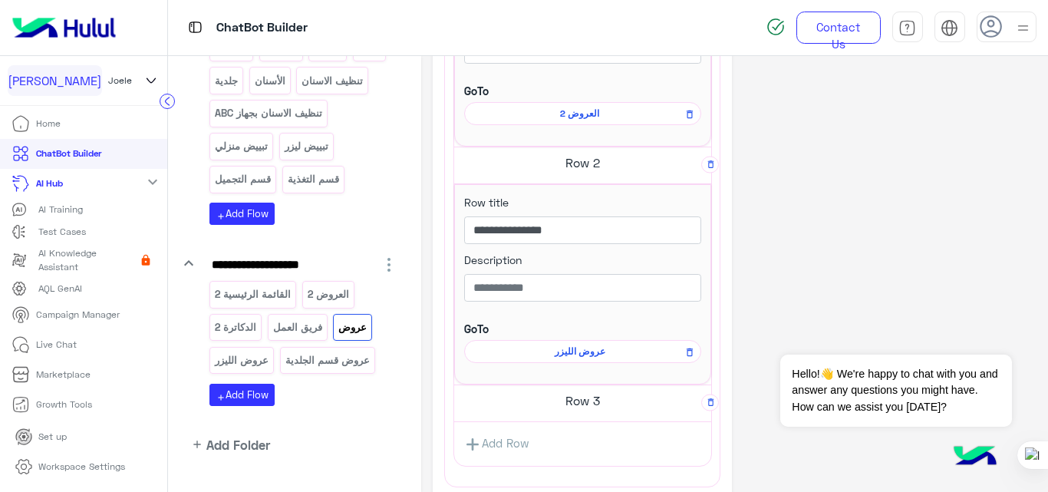
scroll to position [557, 0]
click at [581, 399] on h5 "Row 3" at bounding box center [582, 399] width 257 height 31
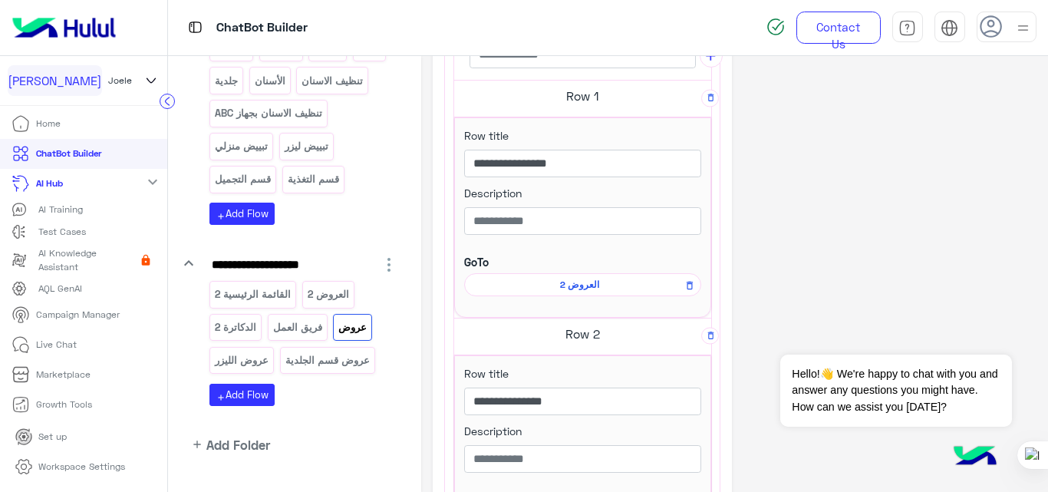
scroll to position [376, 0]
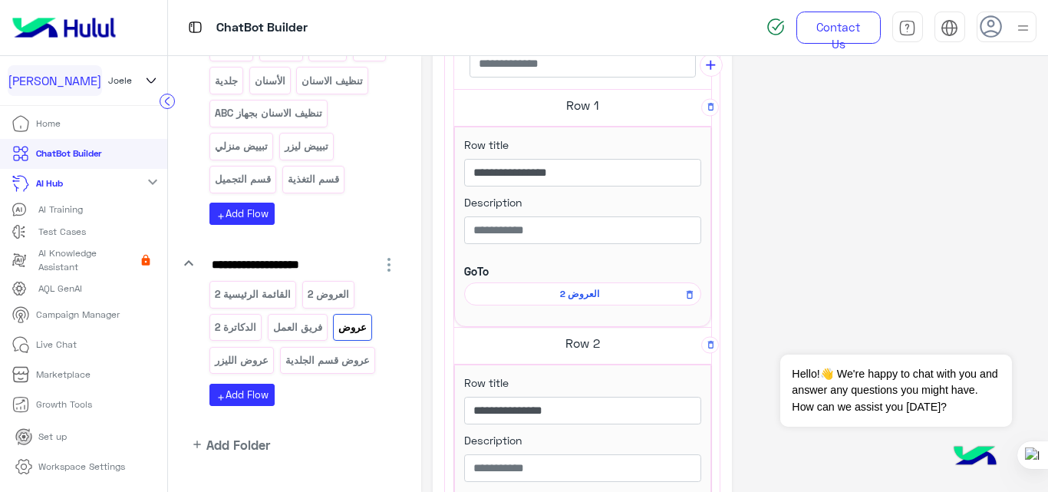
click at [582, 289] on span "العروض 2" at bounding box center [580, 294] width 215 height 14
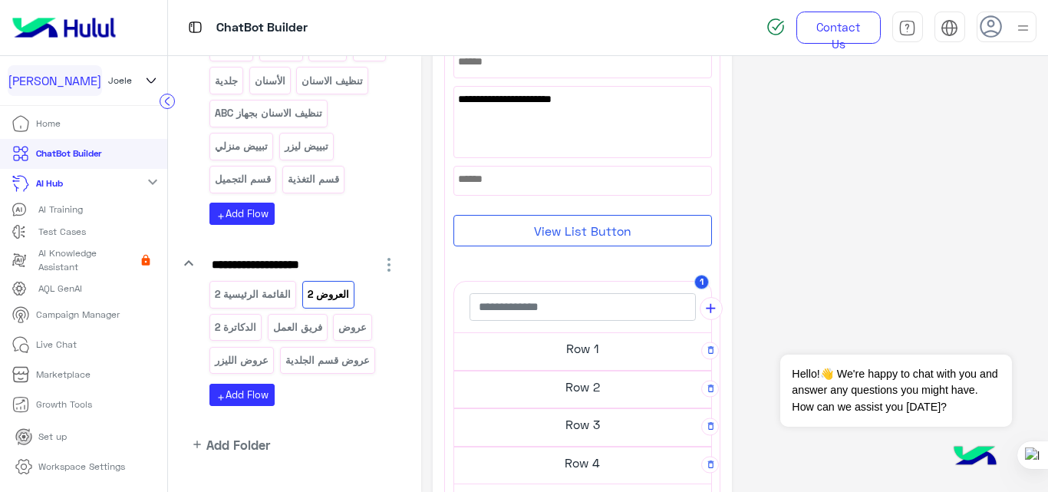
scroll to position [272, 0]
click at [572, 341] on h5 "Row 1" at bounding box center [582, 347] width 257 height 31
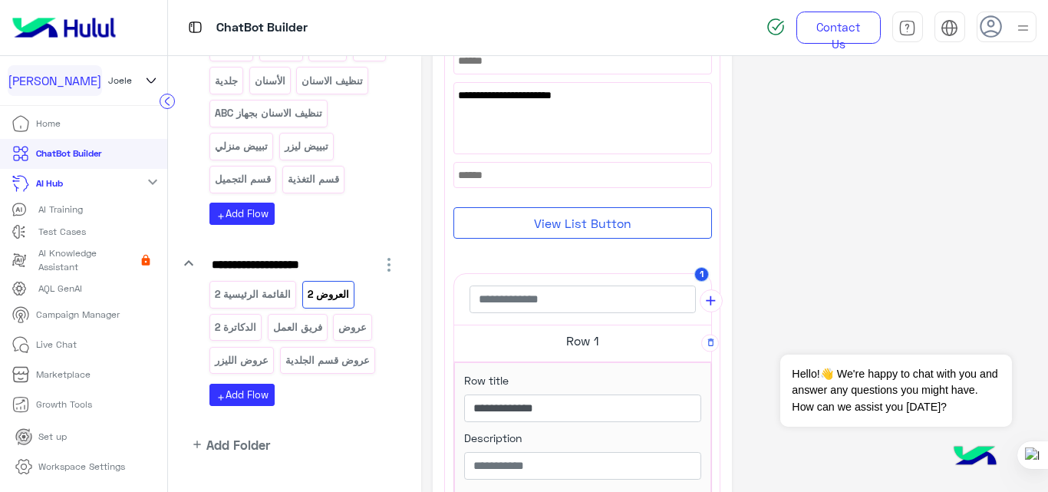
click at [843, 195] on div "**********" at bounding box center [735, 372] width 604 height 1155
click at [306, 355] on p "عروض قسم الجلدية" at bounding box center [327, 360] width 87 height 18
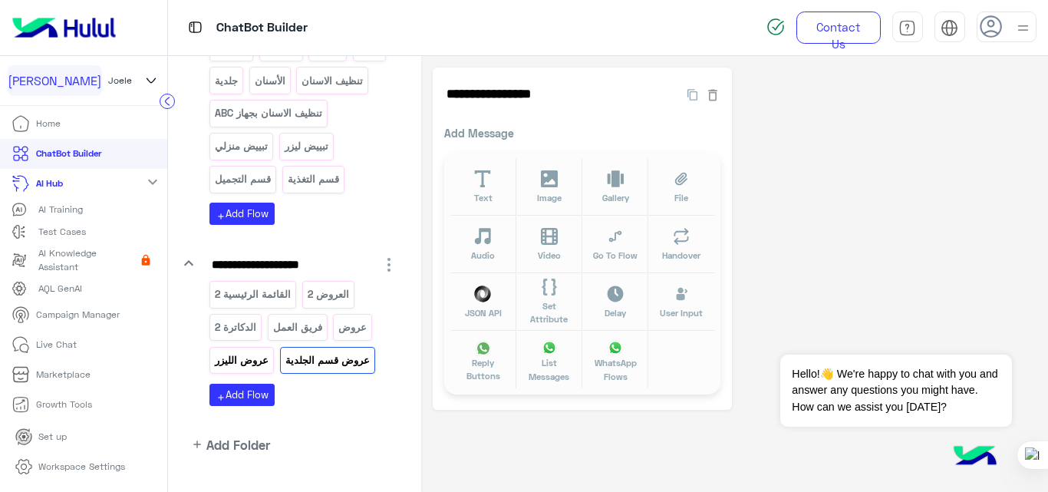
click at [244, 360] on p "عروض الليزر" at bounding box center [242, 360] width 56 height 18
click at [353, 331] on p "عروض" at bounding box center [353, 327] width 31 height 18
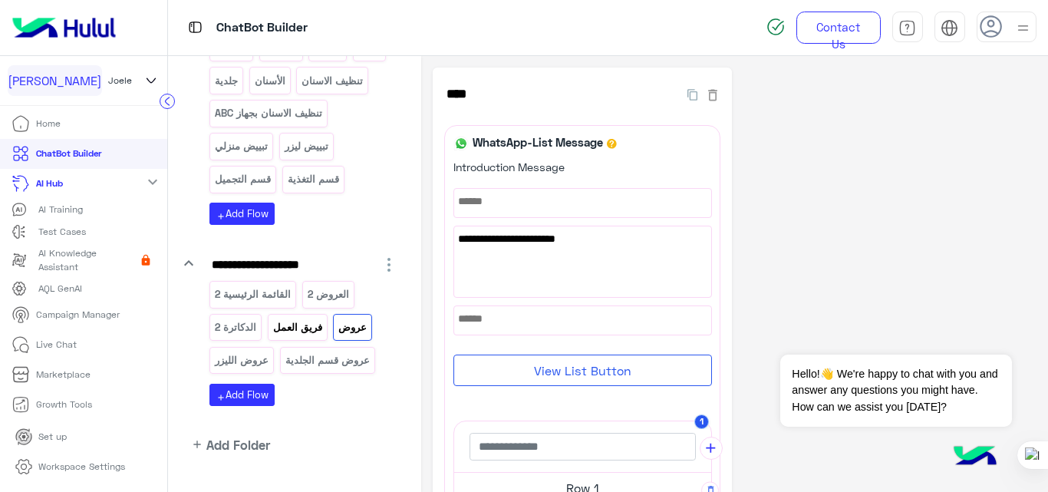
click at [286, 331] on p "فريق العمل" at bounding box center [297, 327] width 51 height 18
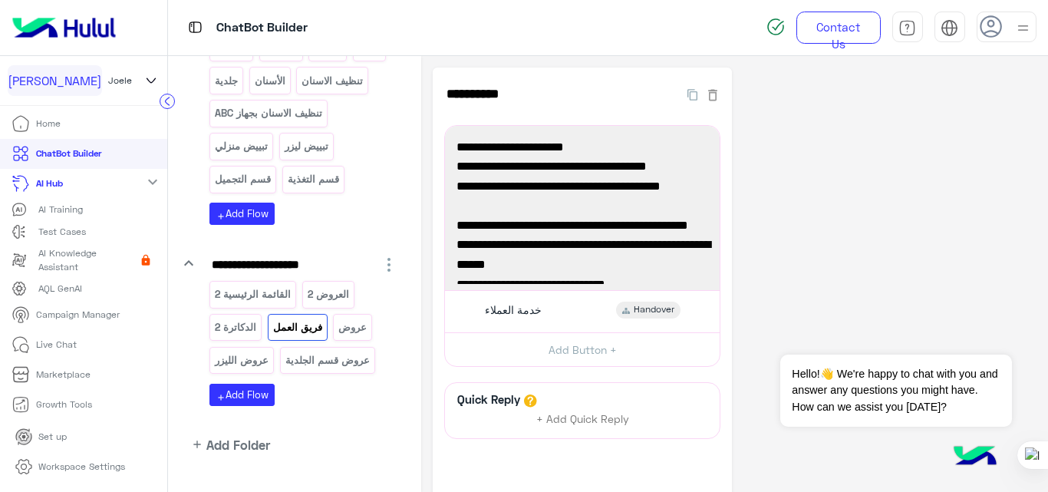
click at [348, 328] on p "عروض" at bounding box center [353, 327] width 31 height 18
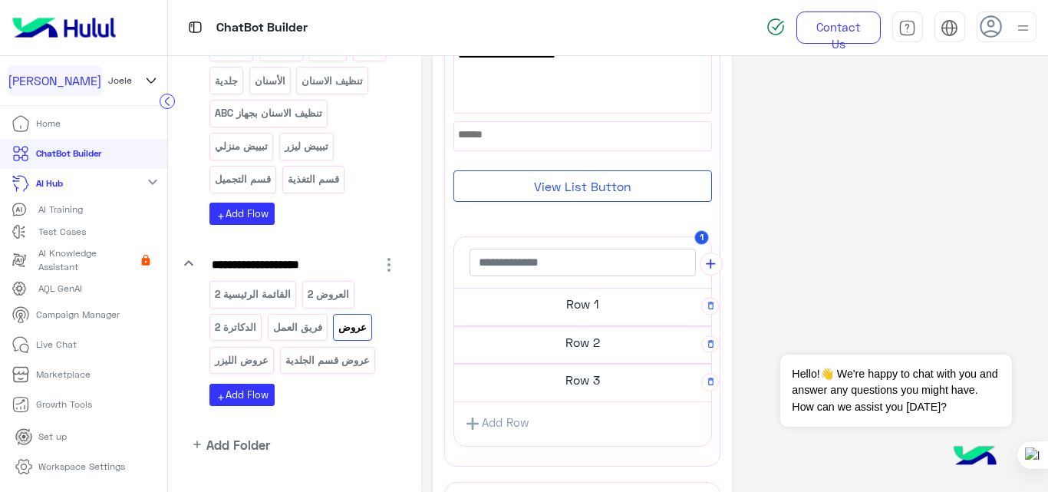
scroll to position [185, 0]
click at [245, 355] on p "عروض الليزر" at bounding box center [242, 360] width 56 height 18
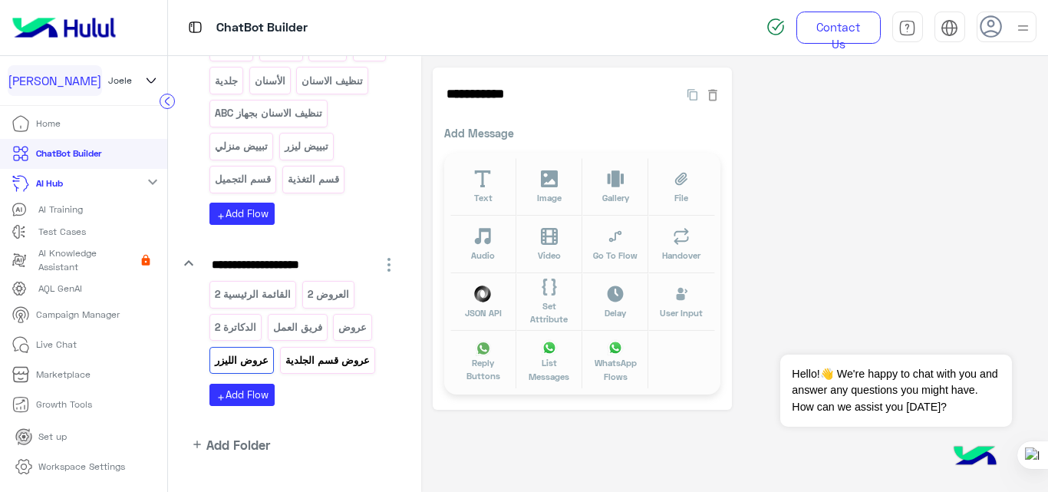
click at [295, 359] on p "عروض قسم الجلدية" at bounding box center [327, 360] width 87 height 18
click at [344, 331] on p "عروض" at bounding box center [353, 327] width 31 height 18
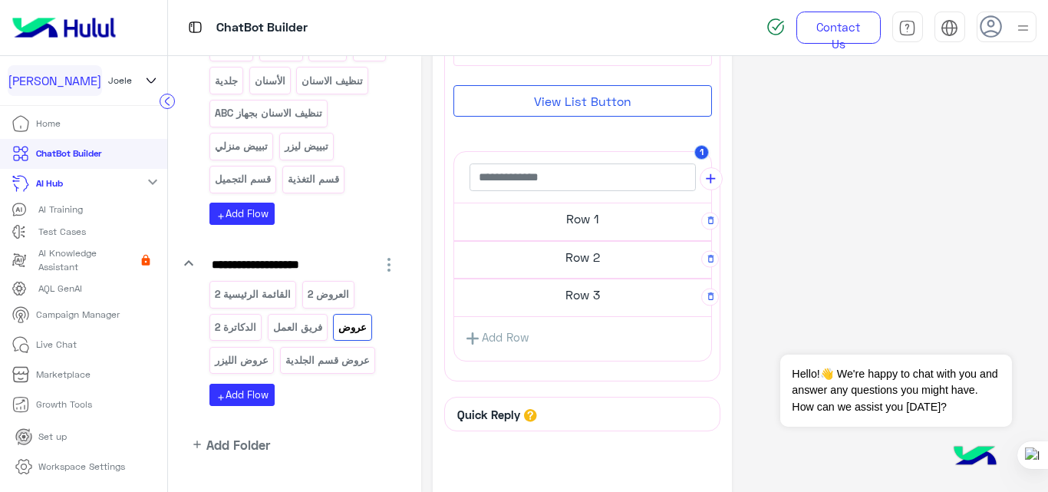
scroll to position [358, 0]
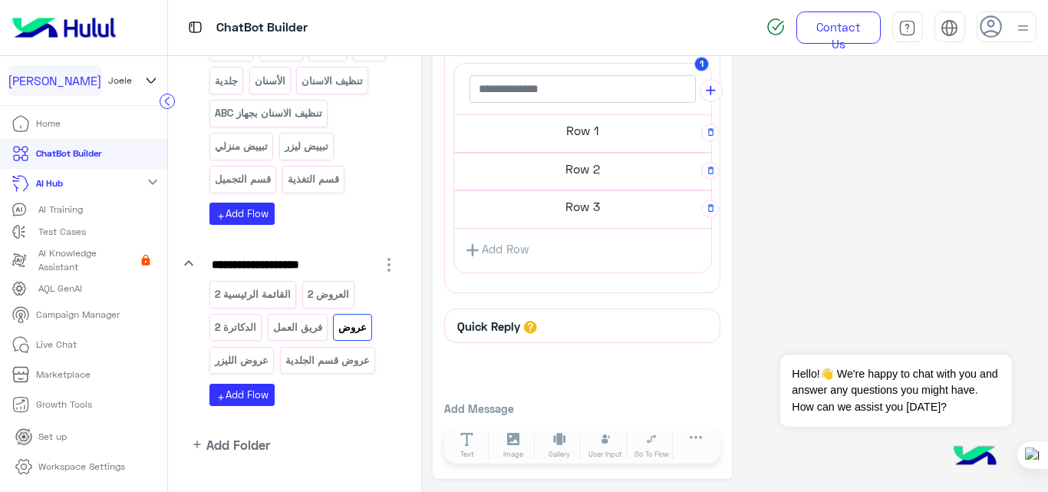
click at [581, 139] on h5 "Row 1" at bounding box center [582, 130] width 257 height 31
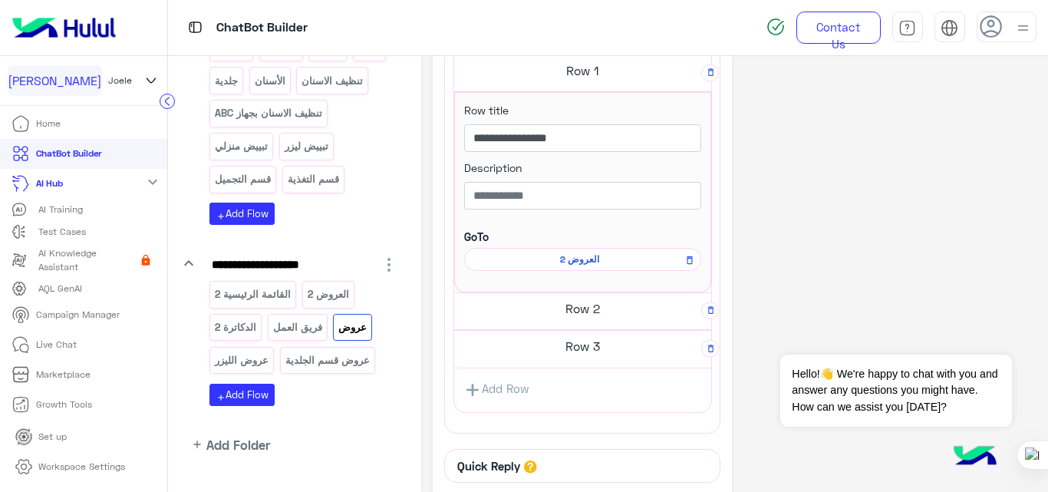
scroll to position [411, 0]
click at [581, 309] on h5 "Row 2" at bounding box center [582, 307] width 257 height 31
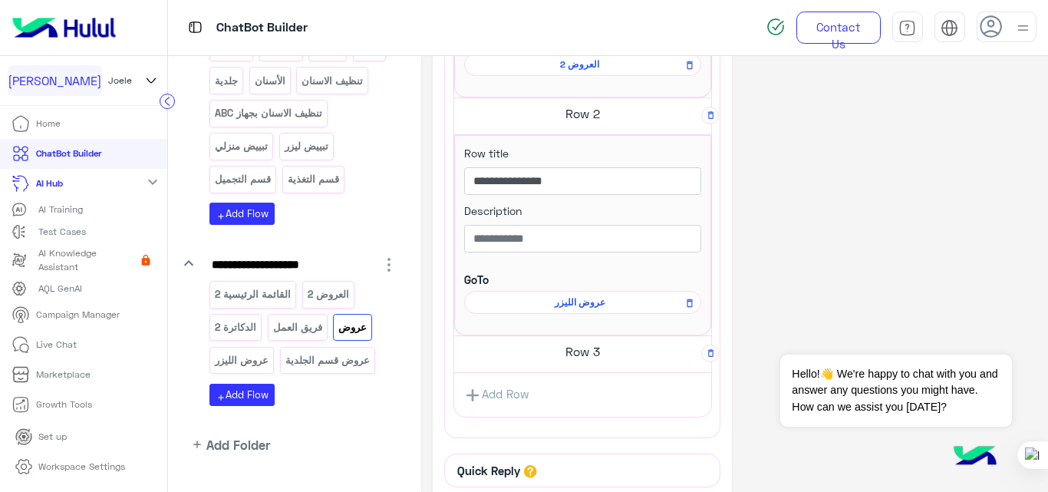
scroll to position [606, 0]
click at [579, 355] on h5 "Row 3" at bounding box center [582, 350] width 257 height 31
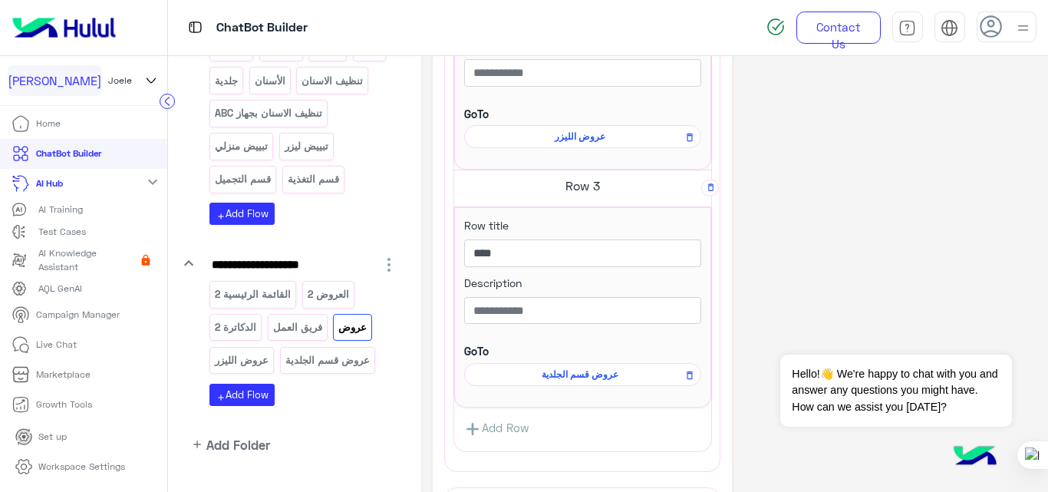
scroll to position [772, 0]
click at [319, 360] on p "عروض قسم الجلدية" at bounding box center [327, 360] width 87 height 18
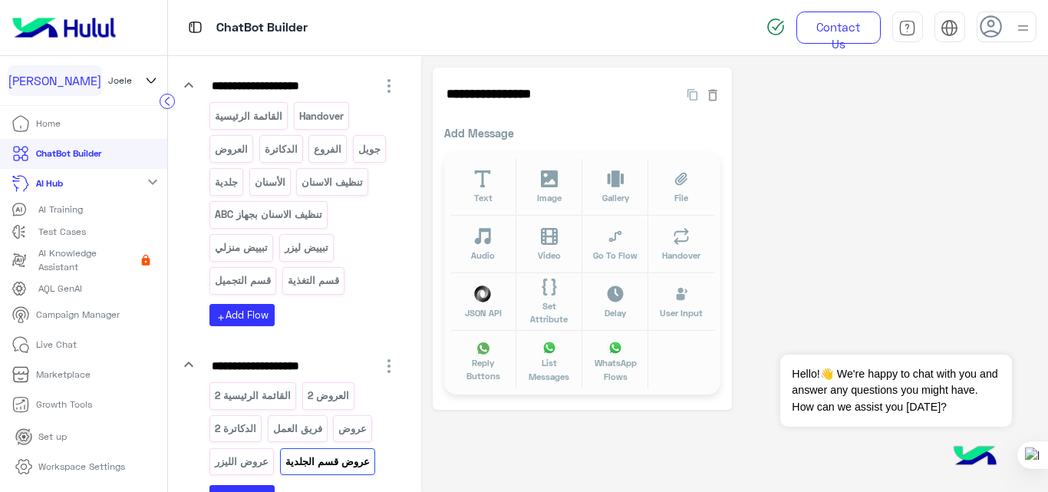
scroll to position [305, 0]
click at [251, 276] on p "قسم التجميل" at bounding box center [243, 281] width 58 height 18
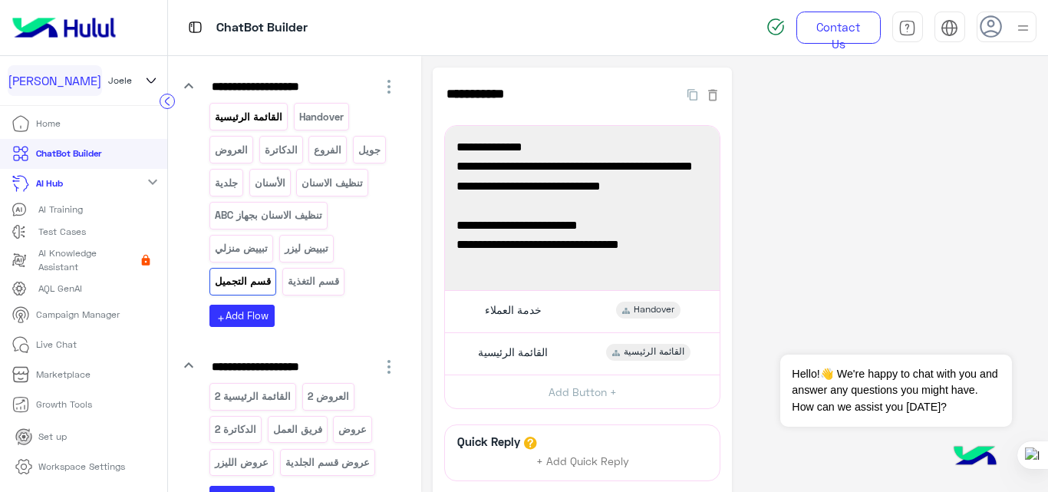
click at [261, 116] on p "القائمة الرئيسية" at bounding box center [249, 117] width 70 height 18
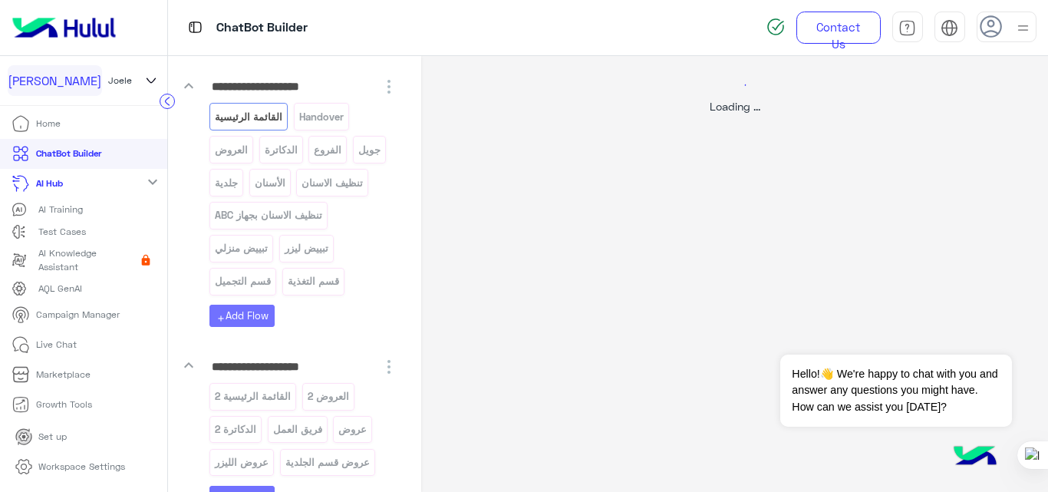
select select "*"
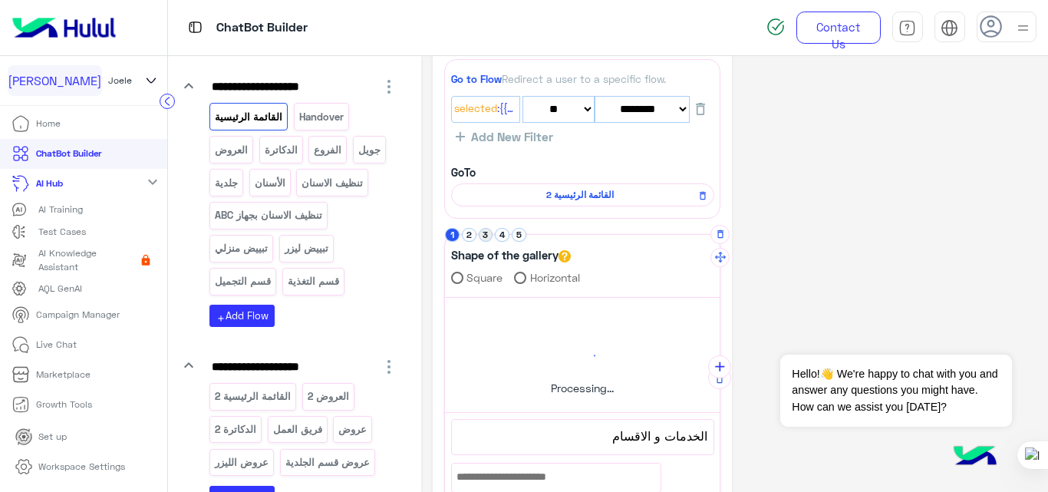
scroll to position [65, 0]
click at [468, 235] on button "2" at bounding box center [469, 236] width 15 height 15
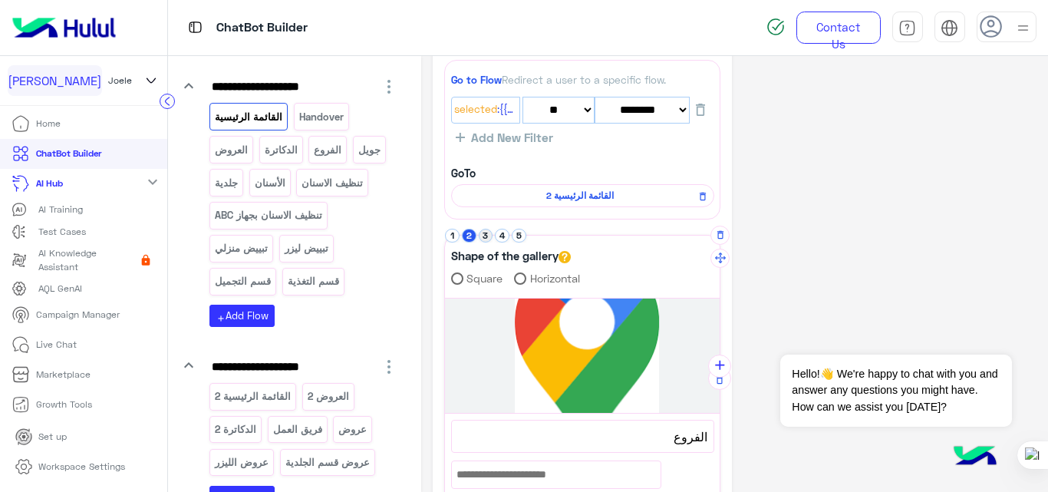
click at [481, 235] on button "3" at bounding box center [486, 236] width 15 height 15
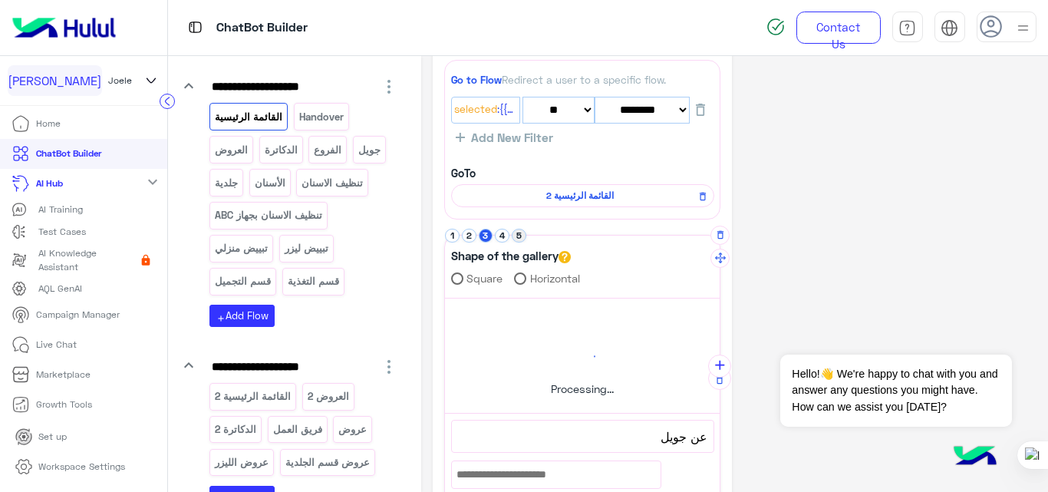
click at [512, 232] on button "5" at bounding box center [519, 236] width 15 height 15
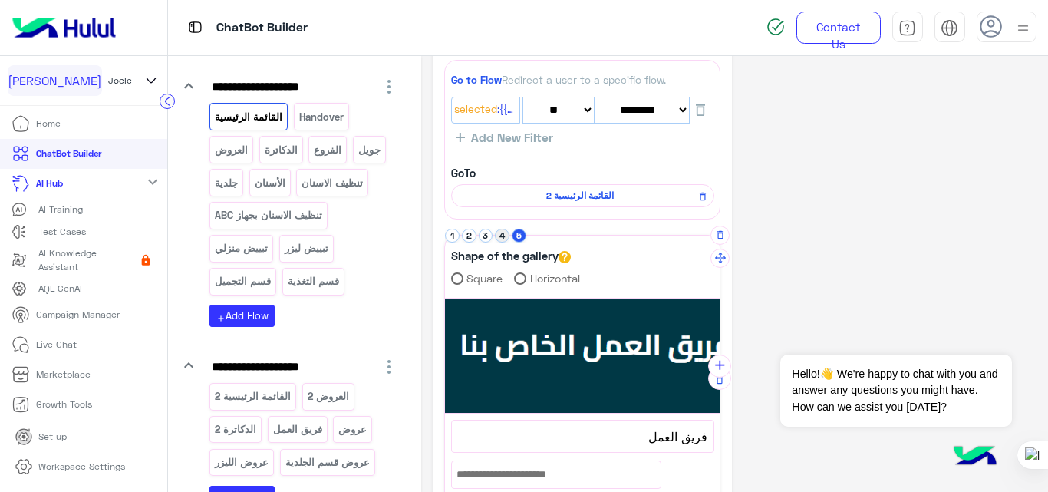
click at [496, 235] on button "4" at bounding box center [502, 236] width 15 height 15
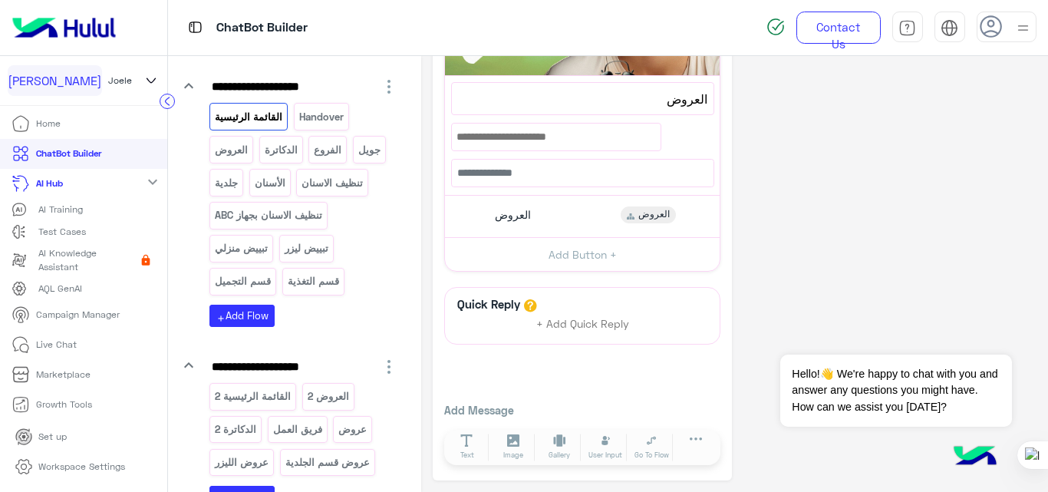
scroll to position [404, 0]
click at [546, 207] on div "العروض العروض" at bounding box center [582, 215] width 263 height 30
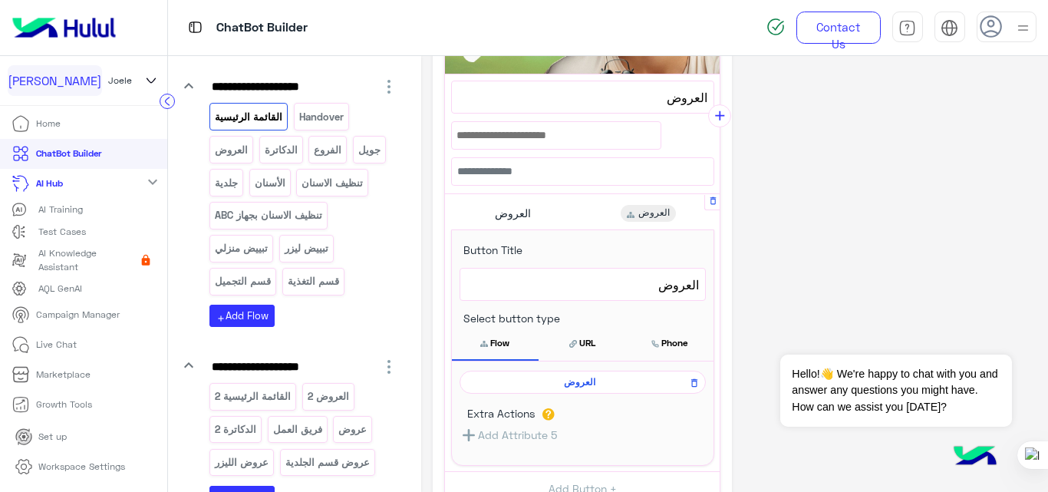
click at [573, 380] on span "العروض" at bounding box center [580, 382] width 224 height 14
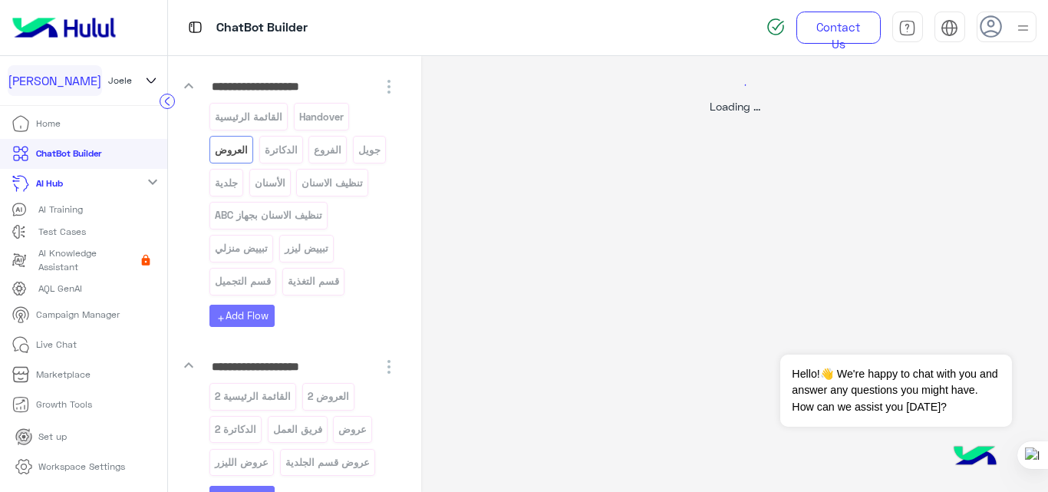
scroll to position [0, 0]
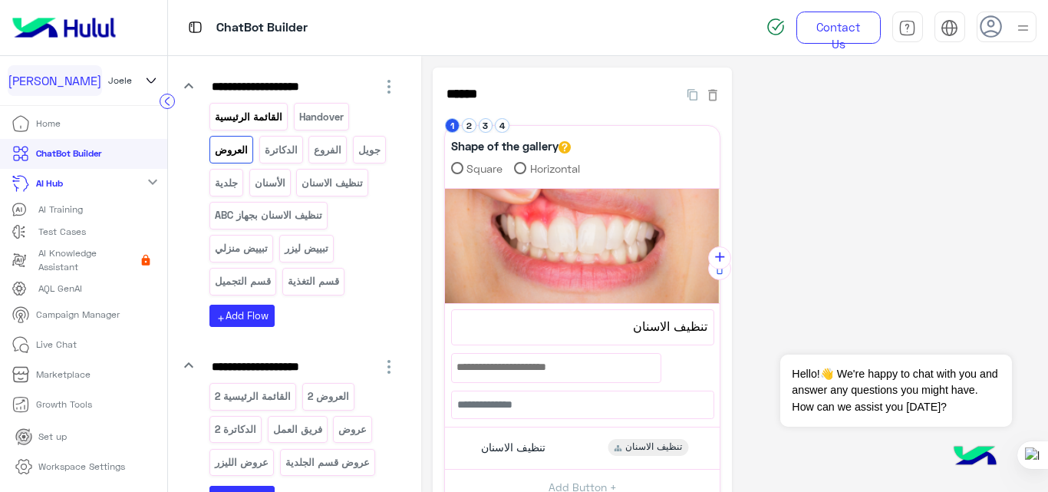
click at [252, 107] on div "القائمة الرئيسية" at bounding box center [248, 116] width 78 height 27
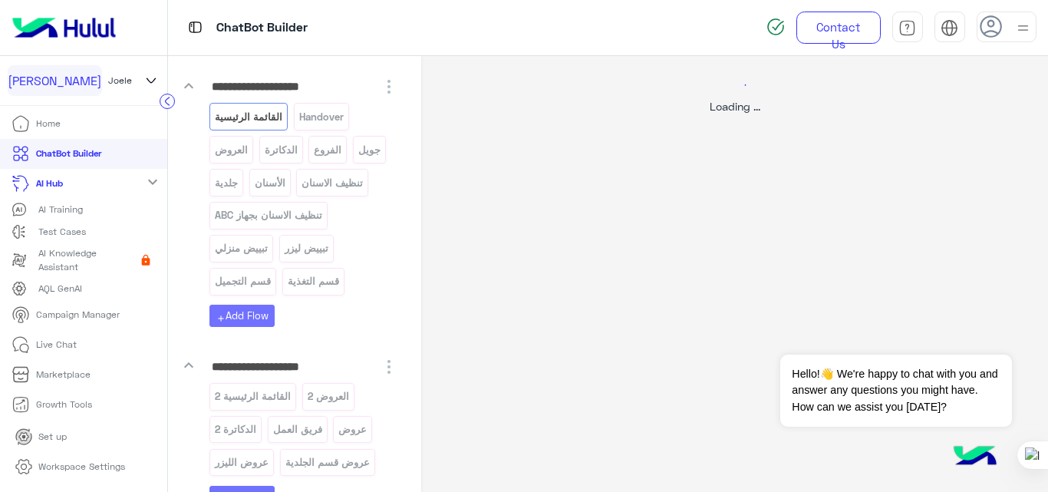
select select "*"
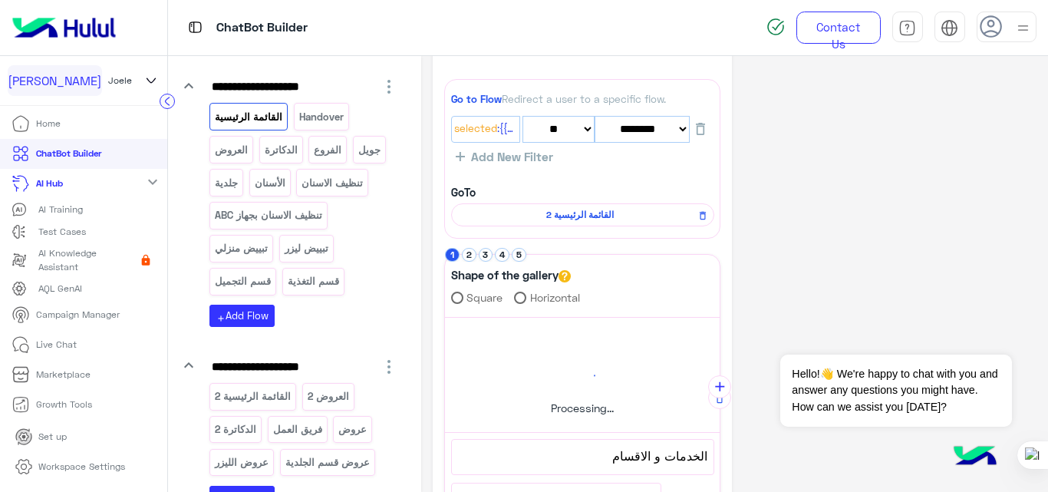
scroll to position [48, 0]
click at [496, 255] on button "4" at bounding box center [502, 253] width 15 height 15
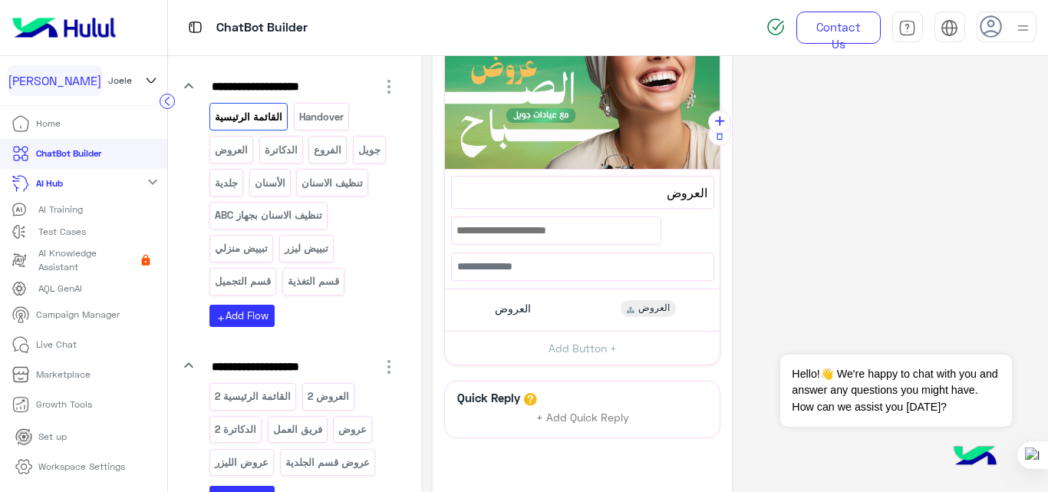
scroll to position [318, 0]
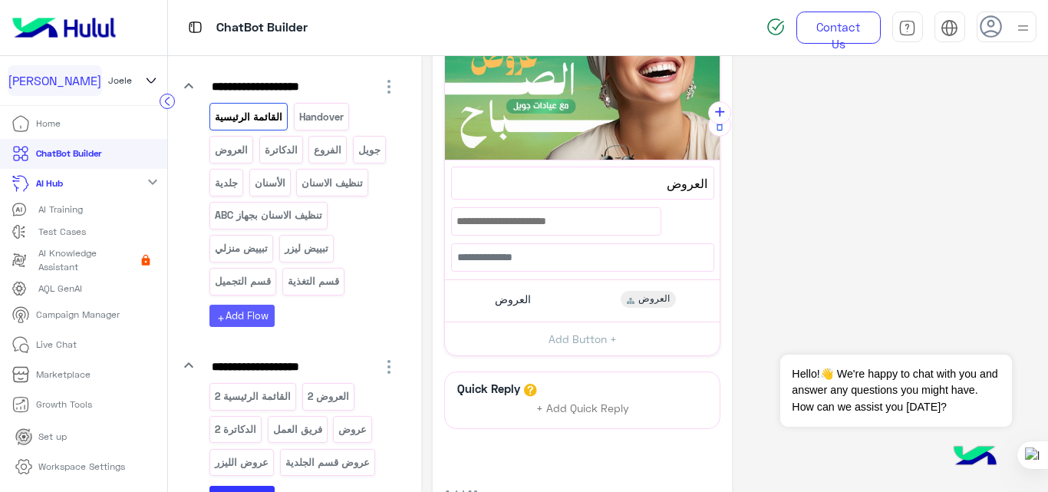
click at [263, 315] on button "add Add Flow" at bounding box center [241, 316] width 65 height 22
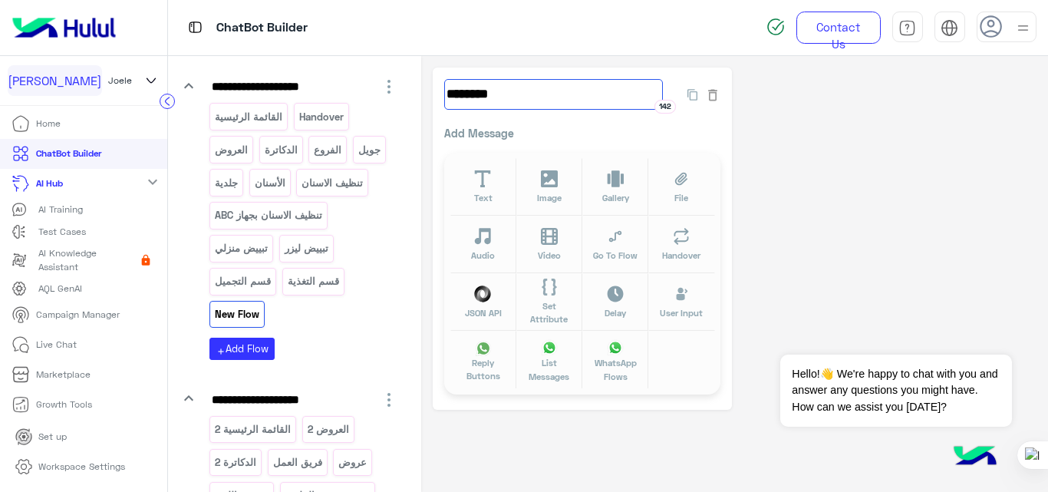
click at [512, 91] on input "********" at bounding box center [553, 94] width 219 height 31
type input "*"
type input "******"
click at [611, 176] on icon at bounding box center [616, 178] width 17 height 17
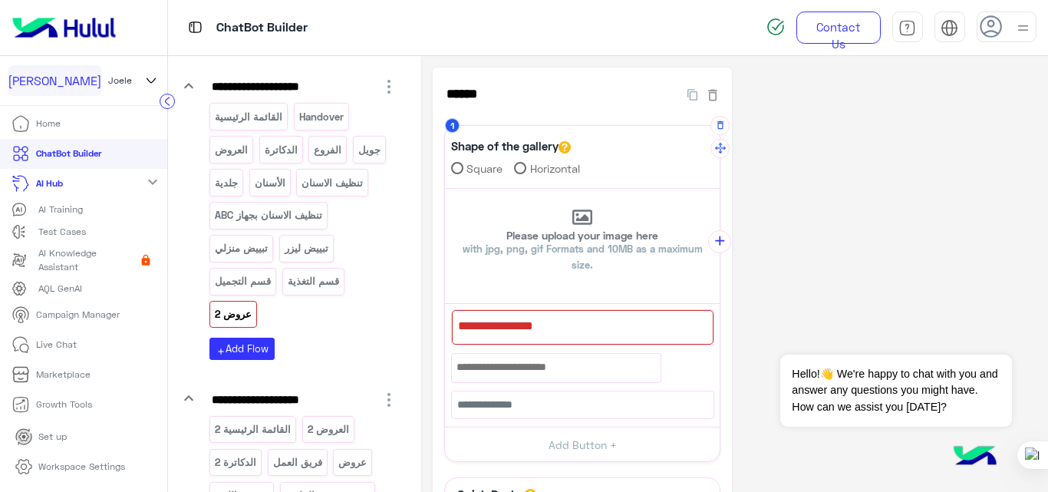
click at [596, 333] on div at bounding box center [583, 327] width 262 height 35
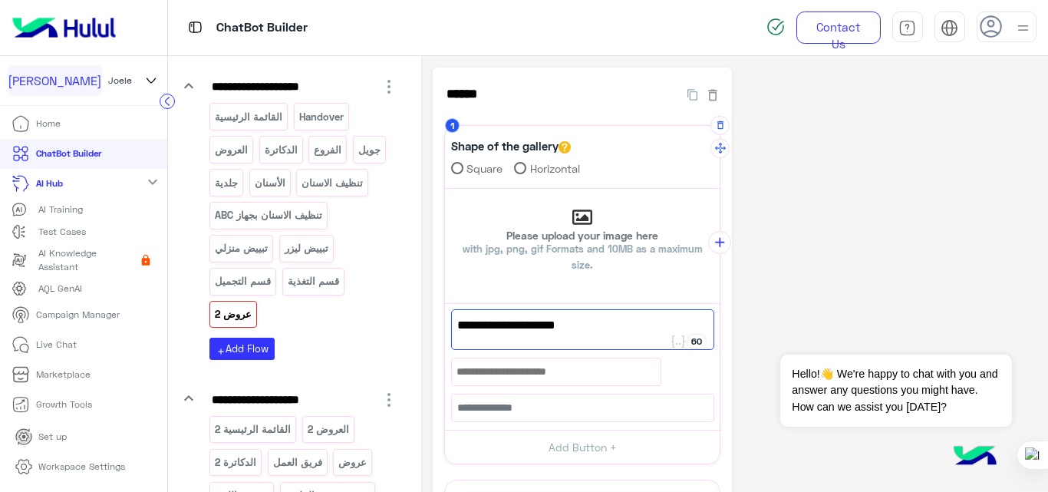
paste textarea "**"
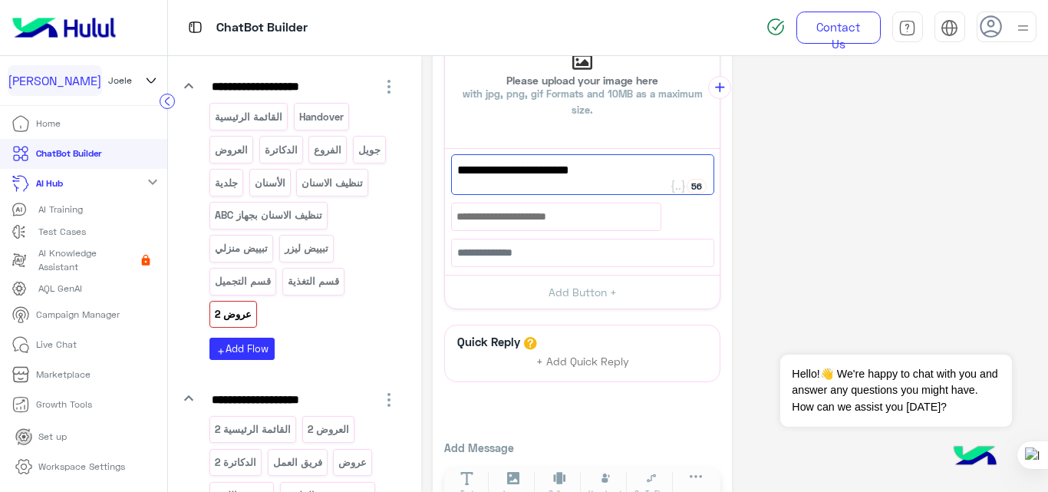
scroll to position [156, 0]
click at [603, 299] on button "Add Button +" at bounding box center [582, 291] width 275 height 35
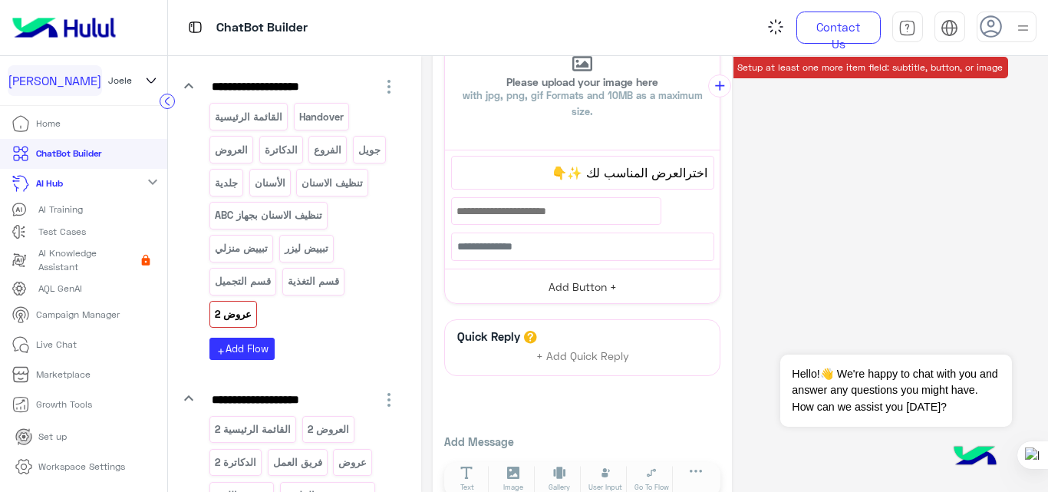
scroll to position [170, 0]
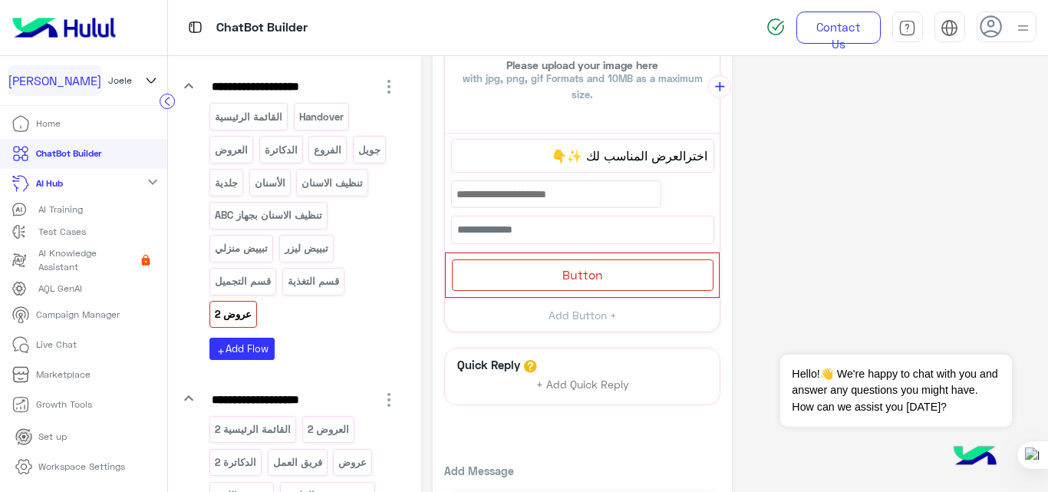
click at [683, 150] on span "اخترالعرض المناسب لك ✨👇" at bounding box center [582, 156] width 249 height 20
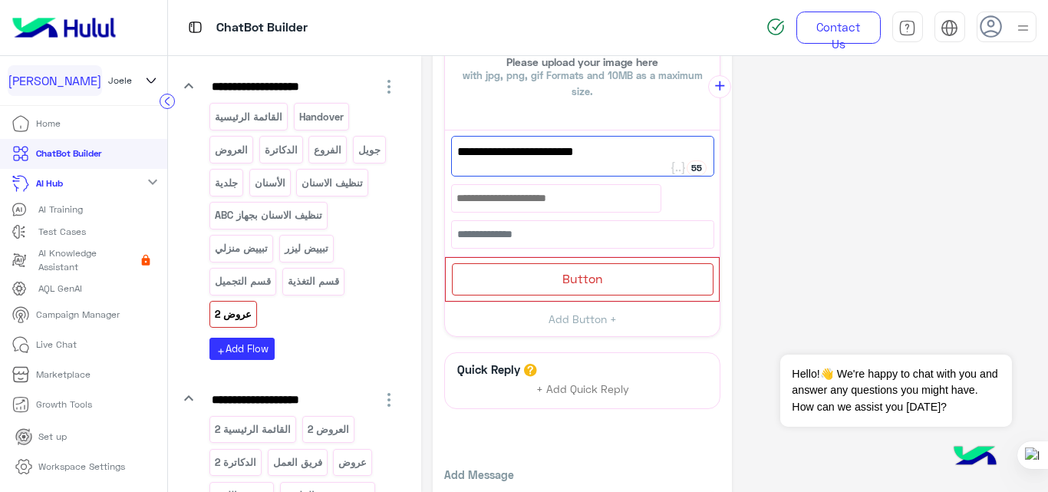
type textarea "**********"
click at [744, 153] on div "**********" at bounding box center [735, 219] width 604 height 651
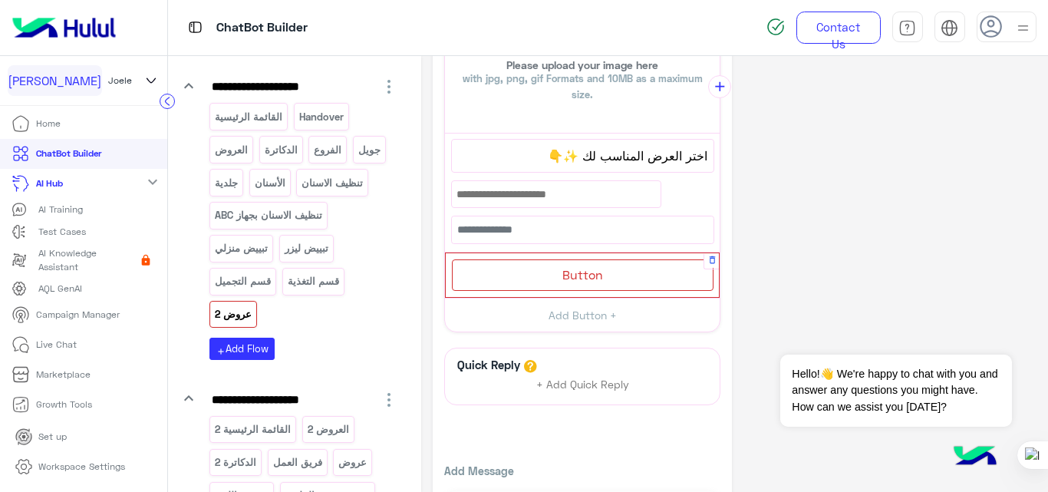
click at [536, 268] on div "Button" at bounding box center [583, 274] width 262 height 31
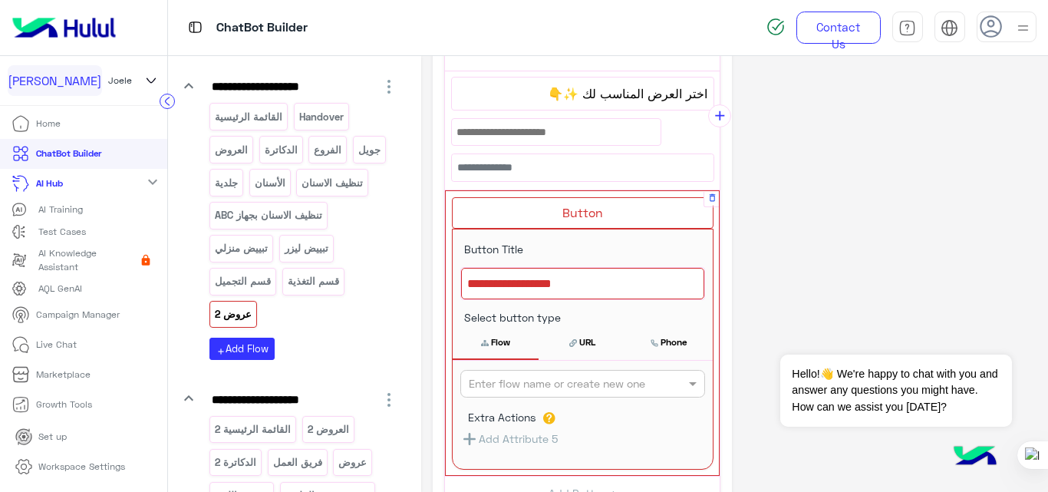
scroll to position [240, 0]
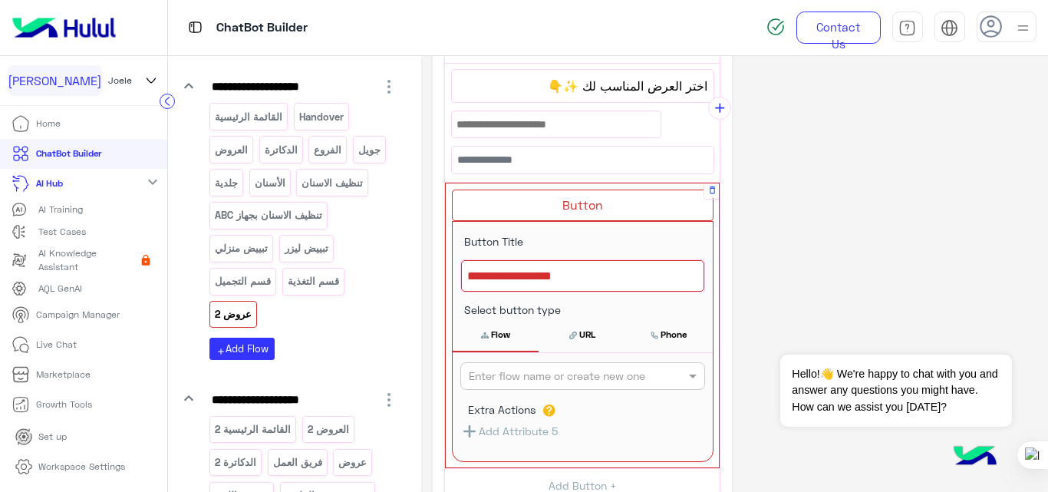
click at [552, 273] on div at bounding box center [582, 276] width 243 height 32
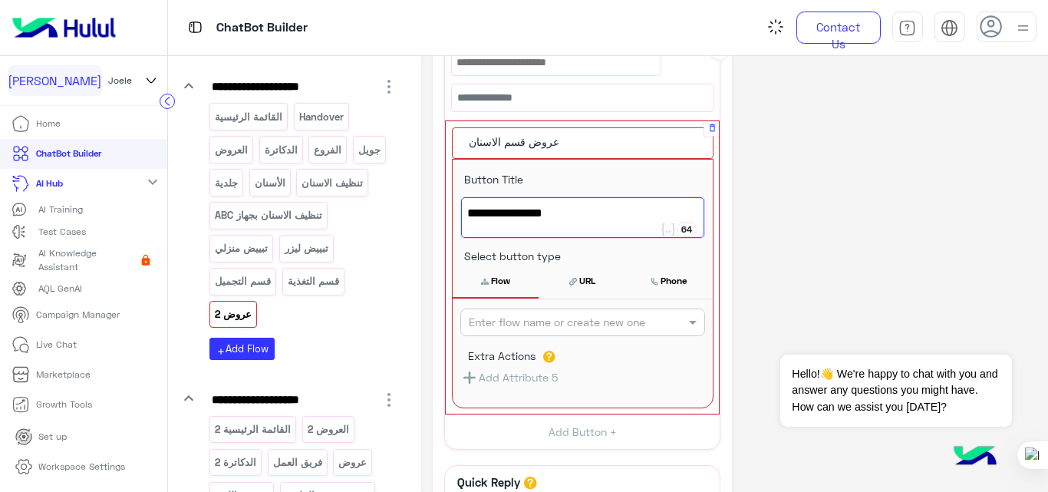
scroll to position [304, 0]
type textarea "**********"
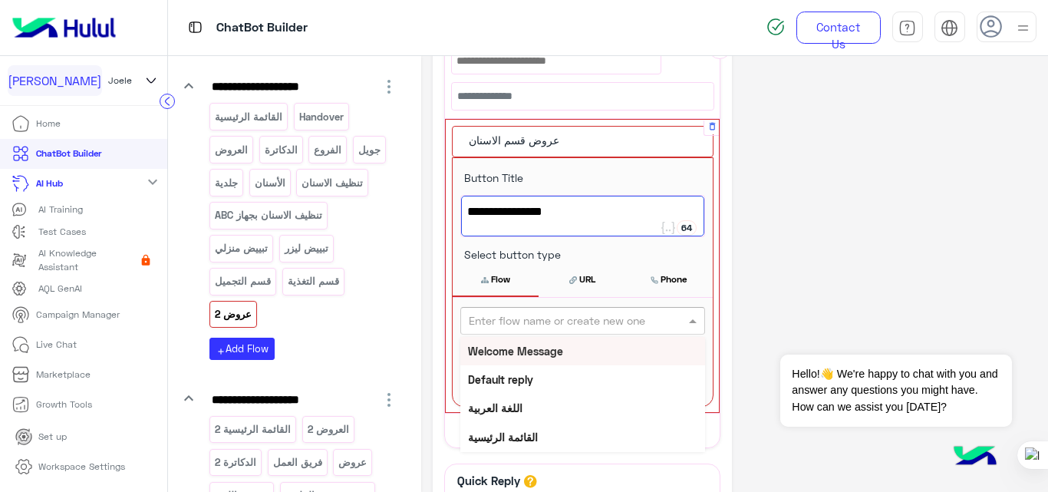
click at [571, 315] on input "text" at bounding box center [557, 321] width 177 height 16
type input "****"
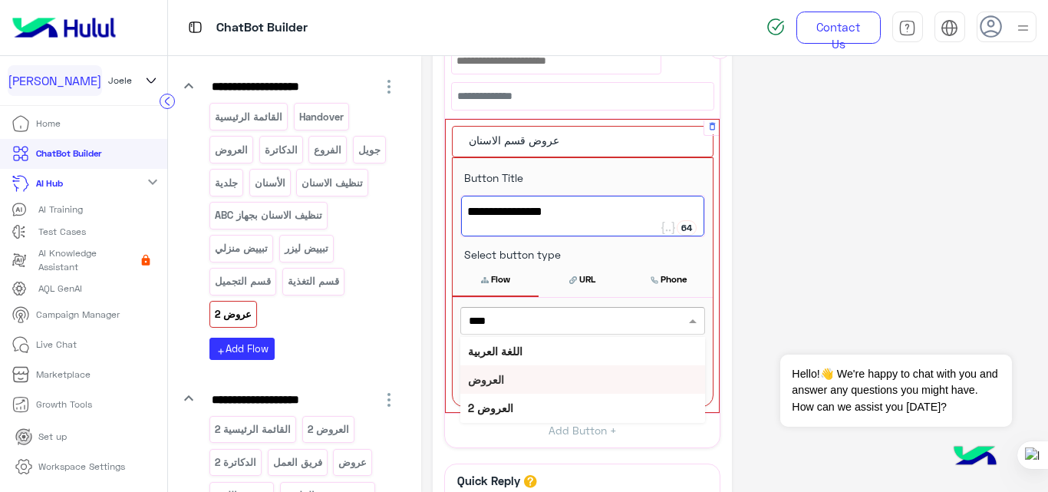
click at [506, 380] on div "العروض" at bounding box center [582, 379] width 245 height 28
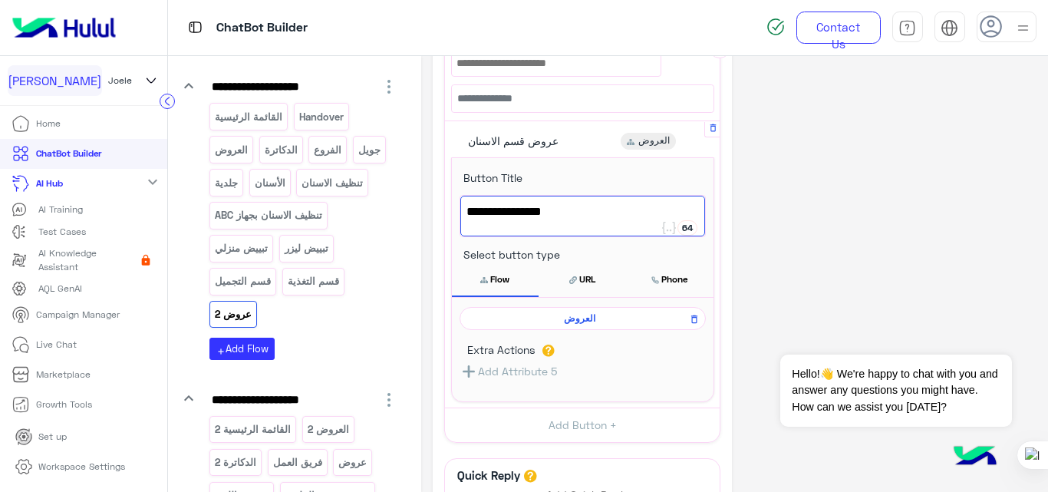
click at [808, 249] on div "**********" at bounding box center [735, 209] width 604 height 886
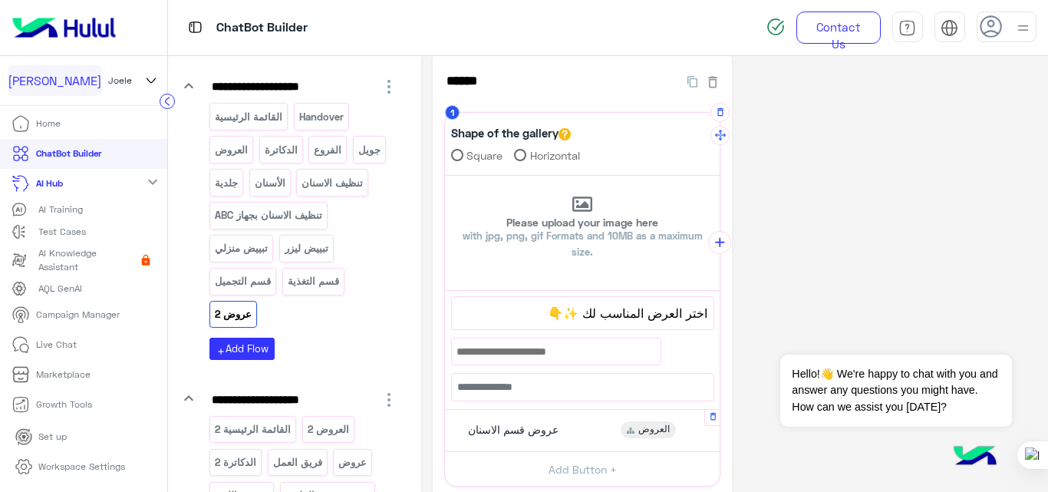
scroll to position [12, 0]
click at [714, 248] on icon "add" at bounding box center [720, 244] width 16 height 16
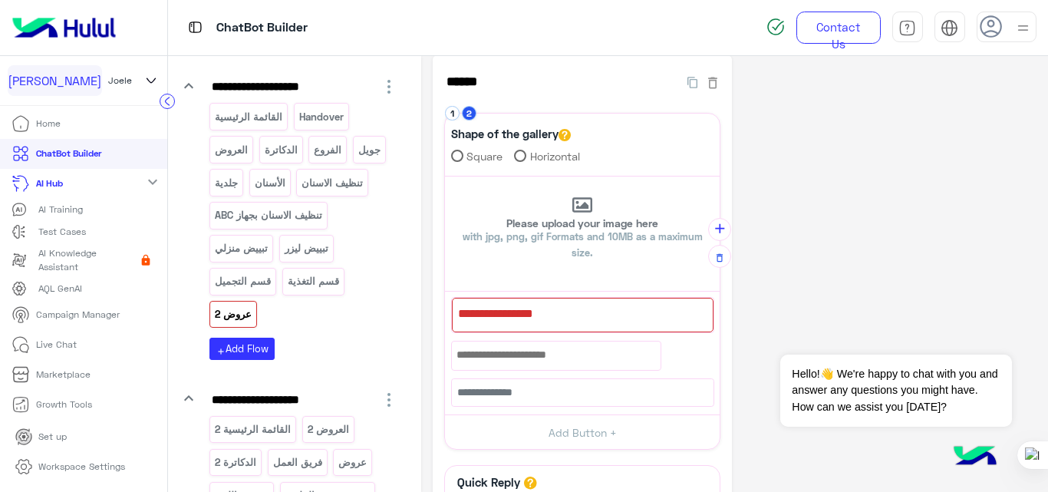
click at [569, 316] on div at bounding box center [583, 315] width 262 height 35
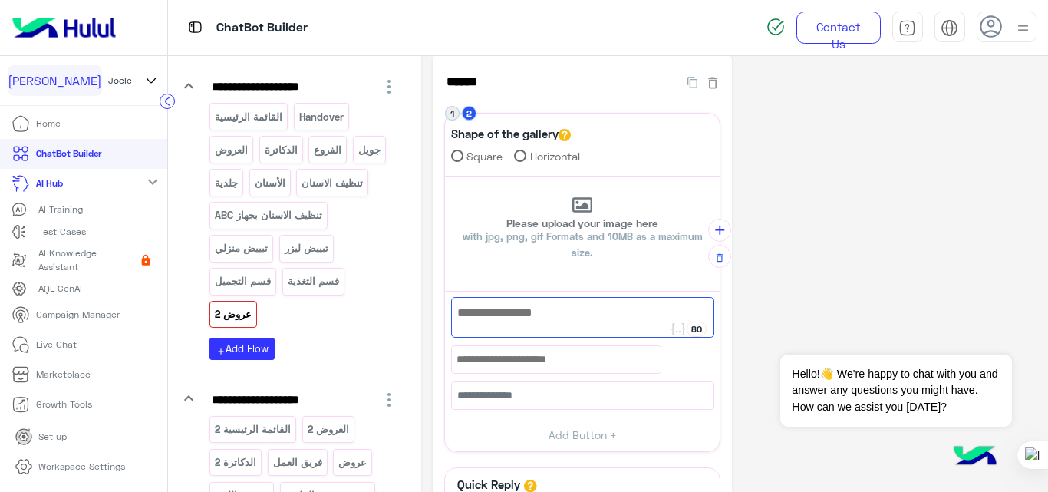
click at [445, 117] on button "1" at bounding box center [452, 113] width 15 height 15
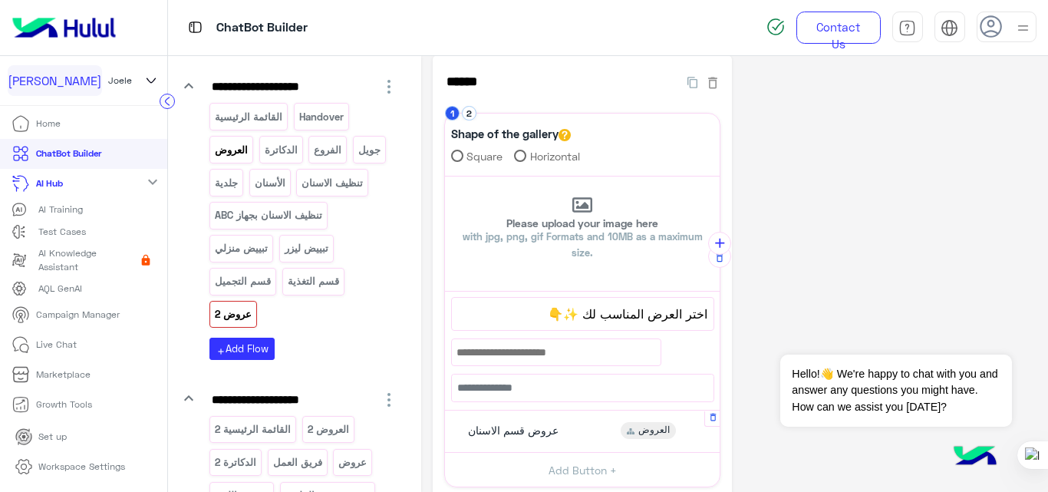
click at [214, 153] on p "العروض" at bounding box center [231, 150] width 35 height 18
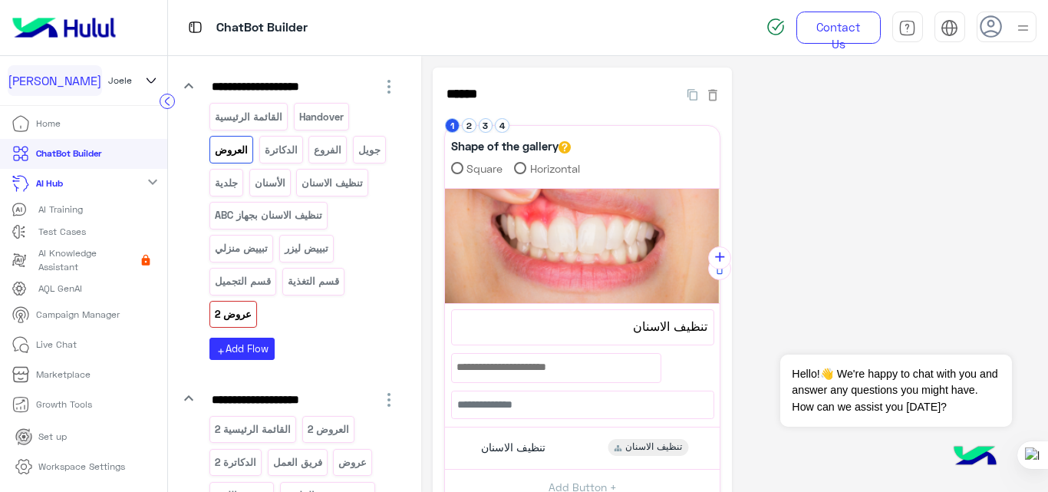
click at [236, 318] on p "عروض 2" at bounding box center [233, 314] width 39 height 18
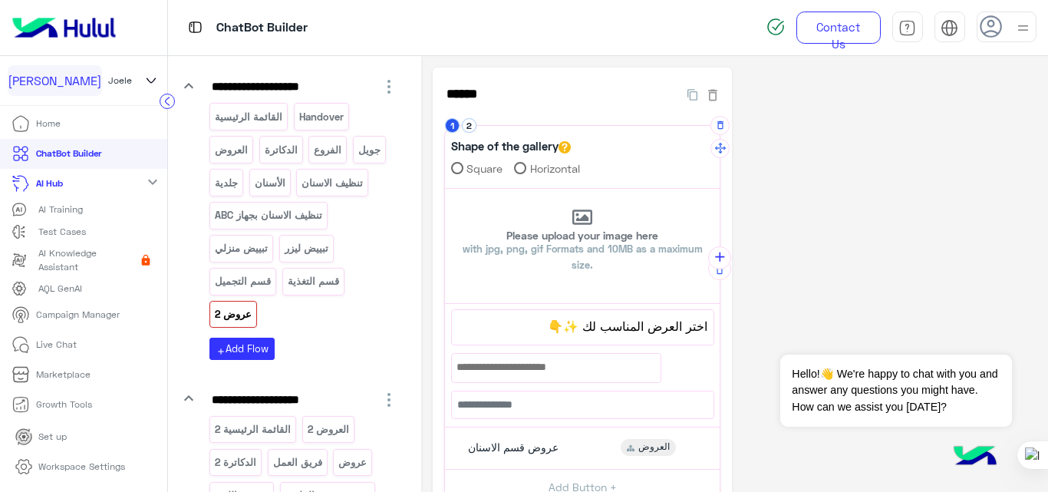
click at [585, 331] on span "اختر العرض المناسب لك ✨👇" at bounding box center [582, 326] width 249 height 20
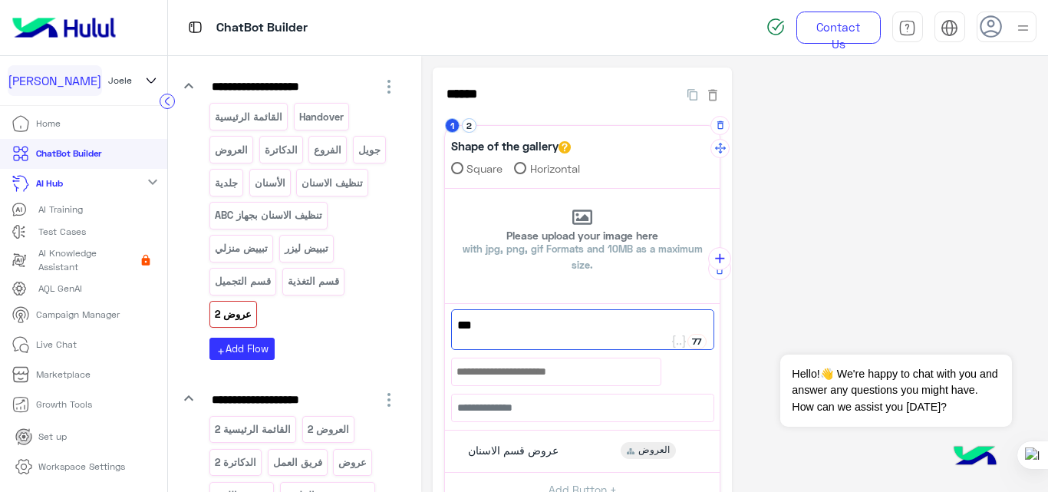
type textarea "***"
click at [585, 331] on span "✨👇" at bounding box center [582, 325] width 251 height 20
drag, startPoint x: 503, startPoint y: 325, endPoint x: 442, endPoint y: 328, distance: 60.7
click at [445, 328] on div "*** 77 ✨👇 80" at bounding box center [582, 363] width 275 height 118
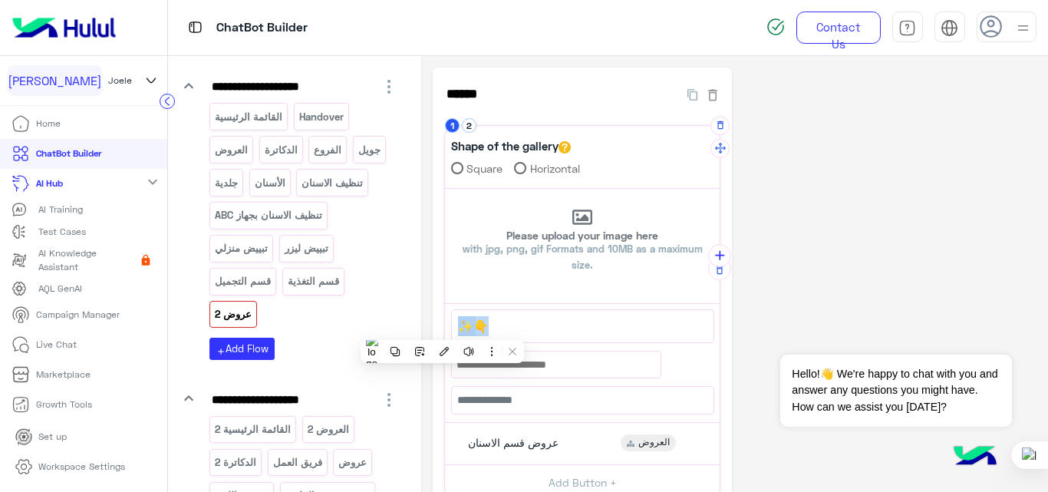
click at [500, 318] on span "✨👇" at bounding box center [582, 326] width 249 height 20
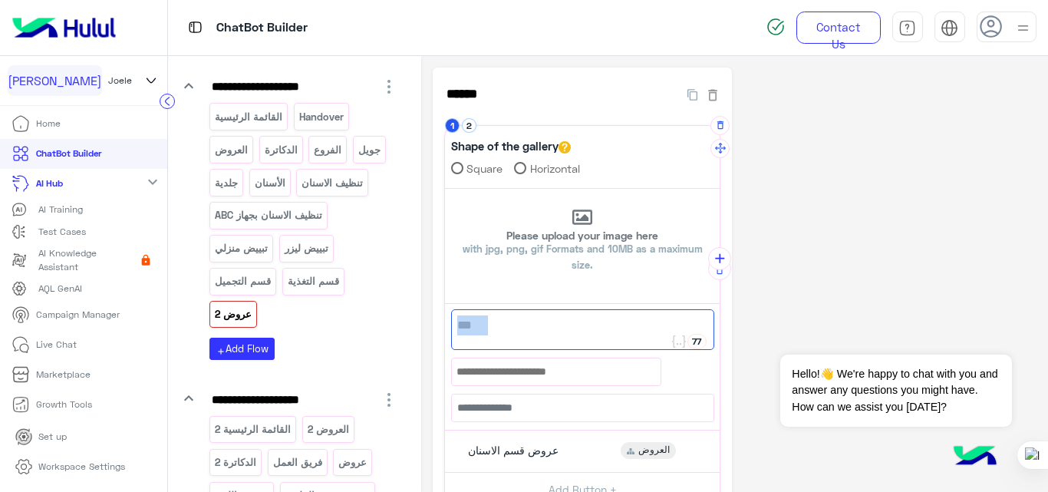
drag, startPoint x: 479, startPoint y: 322, endPoint x: 454, endPoint y: 328, distance: 25.3
click at [457, 328] on span "✨👇" at bounding box center [582, 325] width 251 height 20
paste textarea "***"
type textarea "**********"
click at [790, 255] on div "**********" at bounding box center [735, 392] width 604 height 648
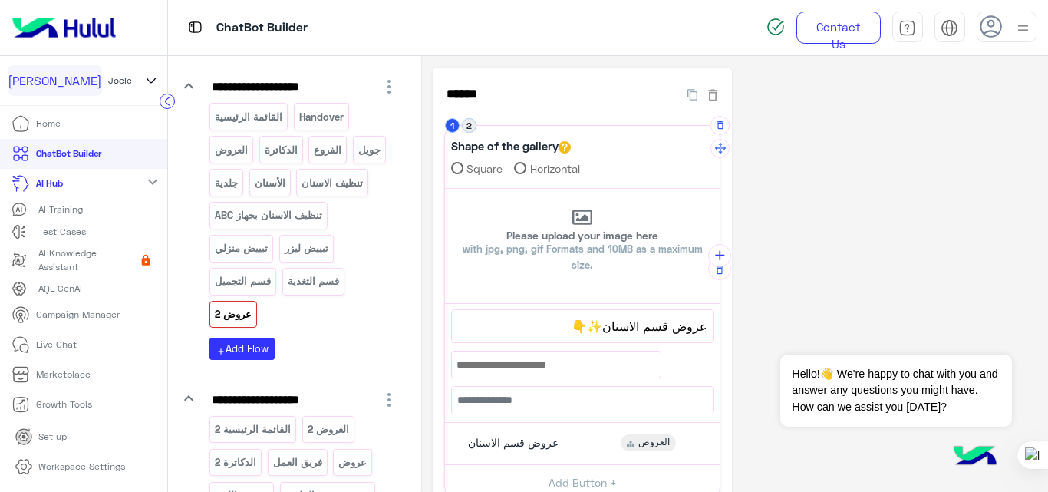
click at [462, 127] on button "2" at bounding box center [469, 125] width 15 height 15
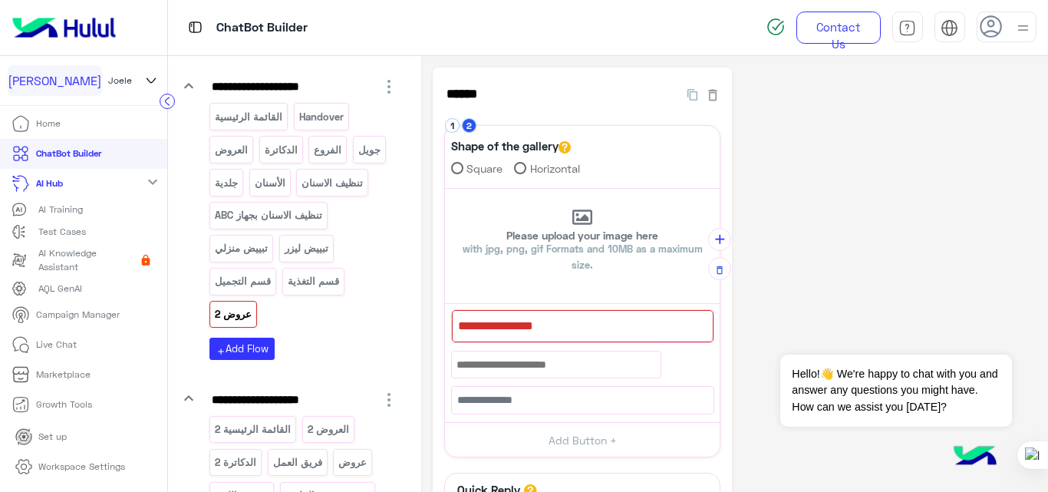
click at [539, 325] on div at bounding box center [583, 326] width 262 height 32
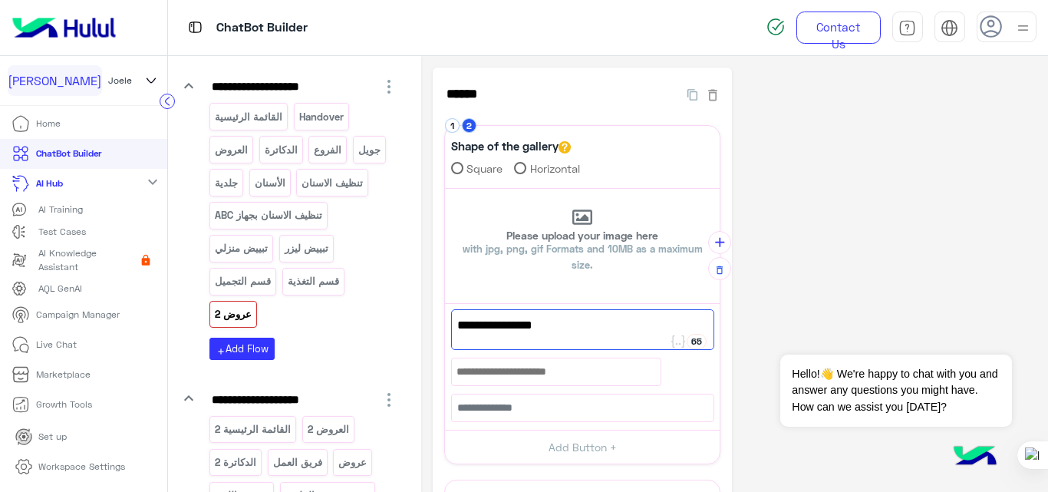
paste textarea "****"
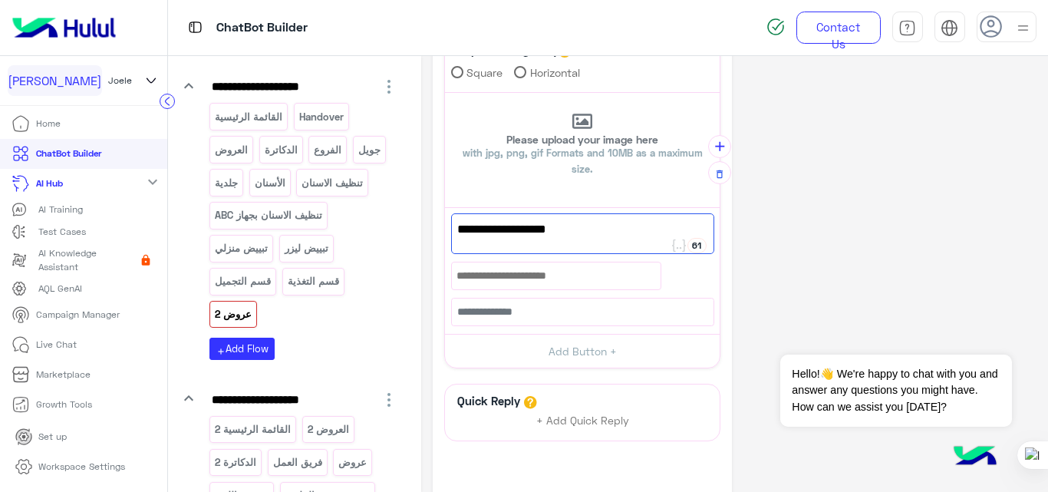
scroll to position [97, 0]
type textarea "**********"
click at [587, 351] on button "Add Button +" at bounding box center [582, 350] width 275 height 35
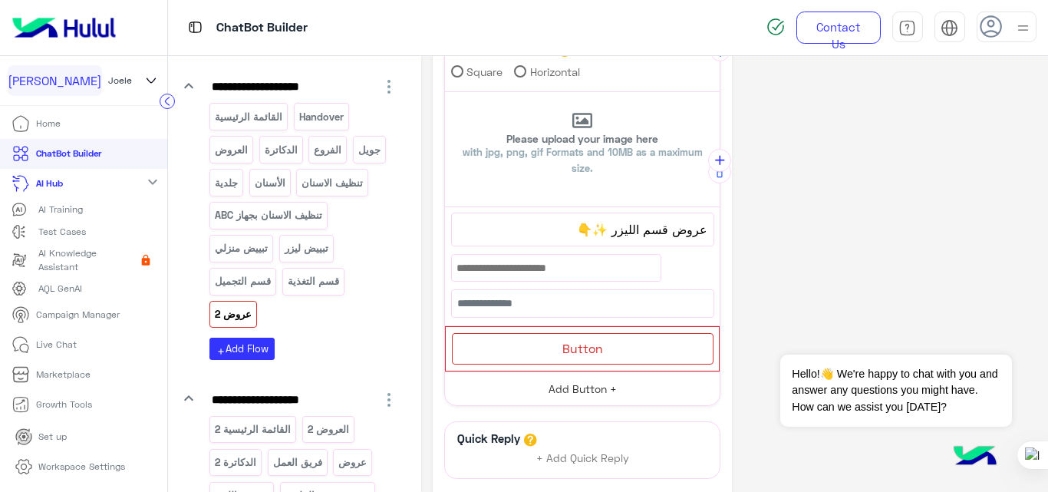
click at [587, 351] on span "Button" at bounding box center [582, 348] width 41 height 15
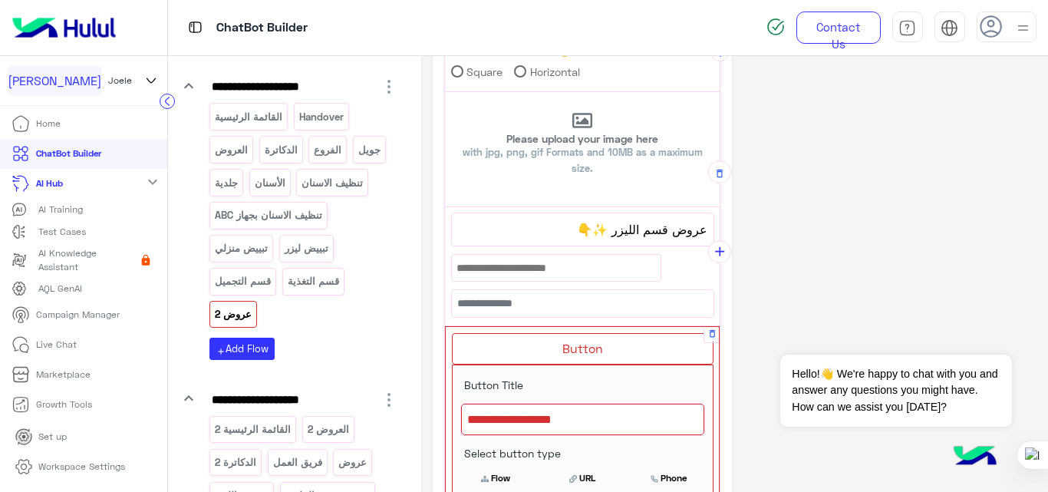
click at [557, 426] on div at bounding box center [582, 420] width 243 height 32
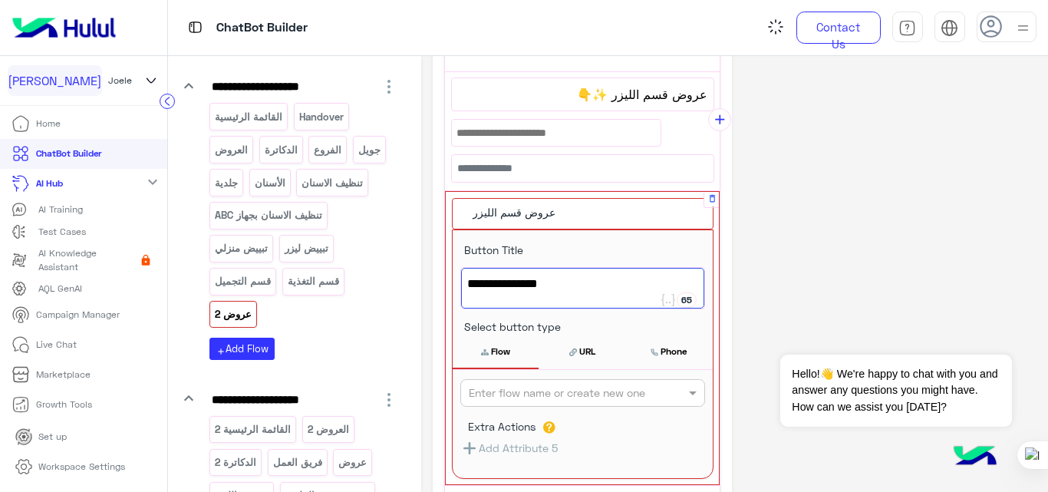
scroll to position [233, 0]
type textarea "**********"
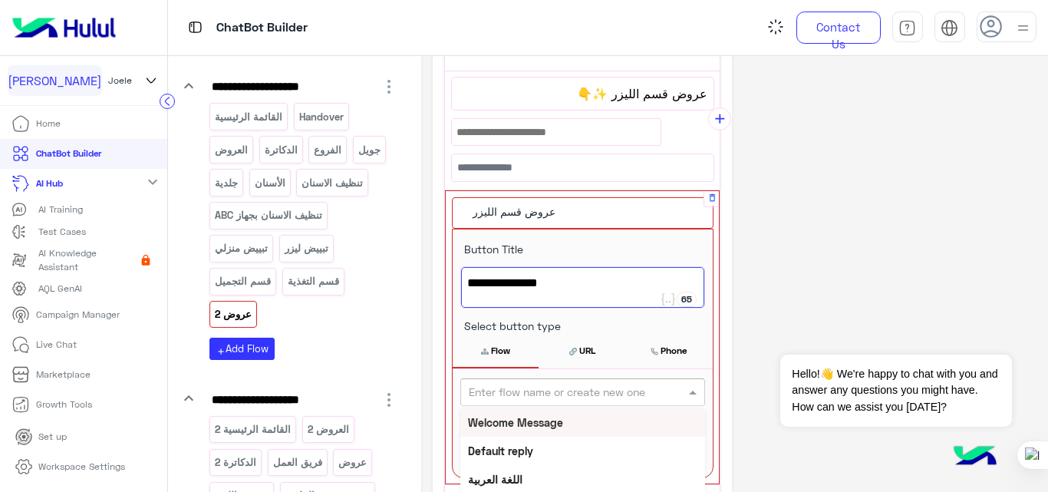
click at [605, 397] on input "text" at bounding box center [557, 392] width 177 height 16
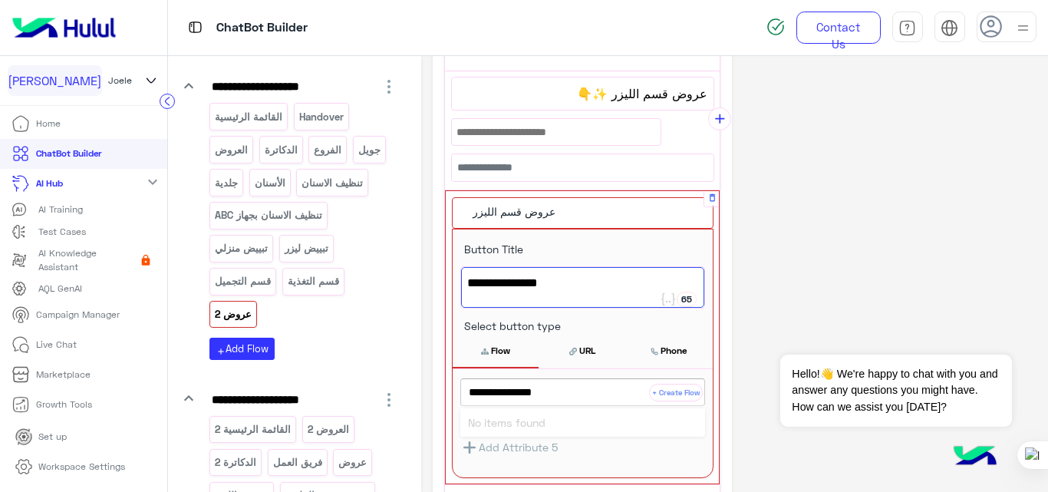
type input "**********"
click at [683, 397] on button "+ Create Flow" at bounding box center [676, 393] width 54 height 18
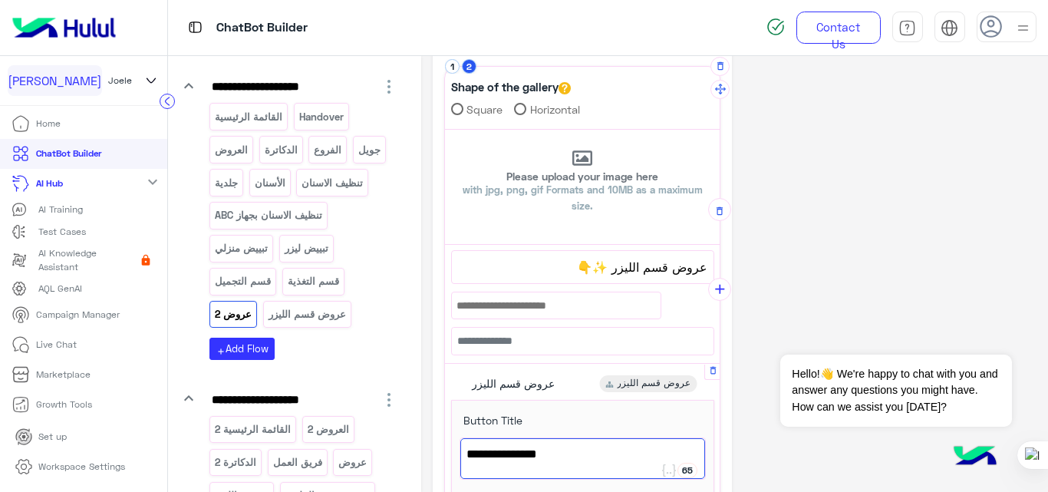
scroll to position [58, 0]
click at [715, 296] on icon "add" at bounding box center [720, 290] width 16 height 16
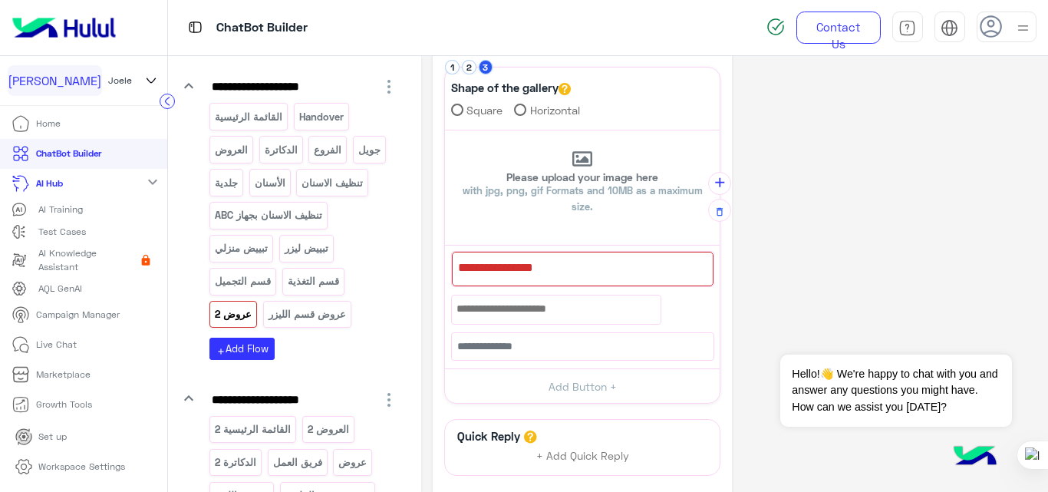
click at [587, 270] on div at bounding box center [583, 269] width 262 height 35
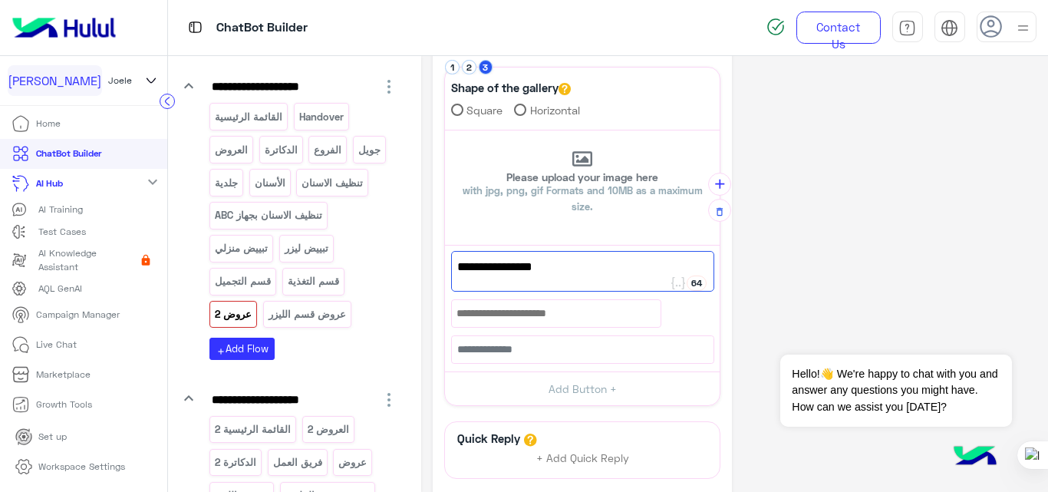
paste textarea "***"
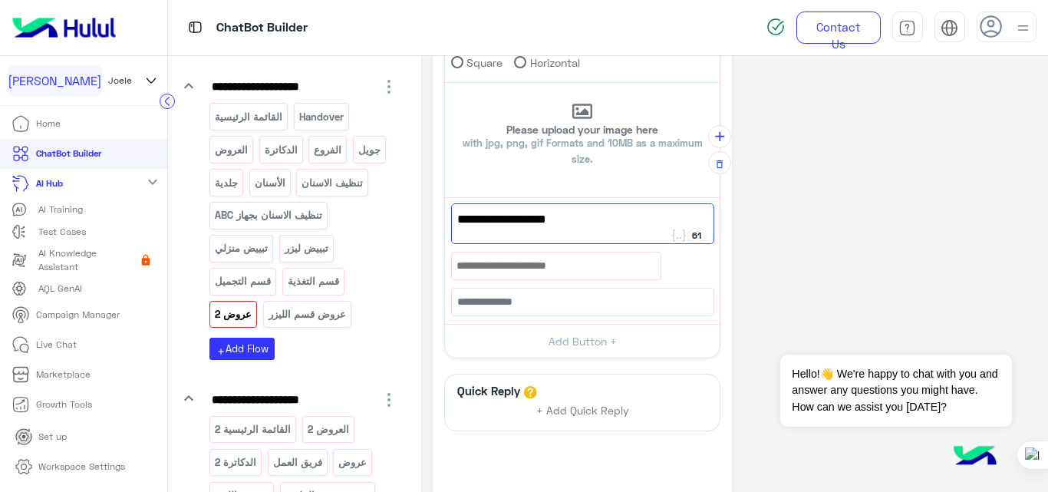
scroll to position [107, 0]
type textarea "**********"
click at [552, 346] on button "Add Button +" at bounding box center [582, 340] width 275 height 35
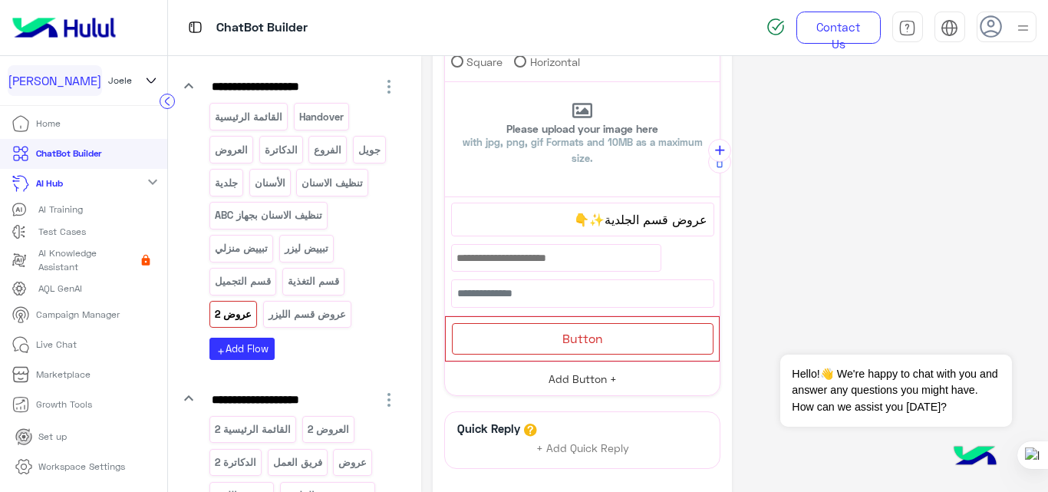
click at [552, 346] on div "Button" at bounding box center [583, 338] width 262 height 31
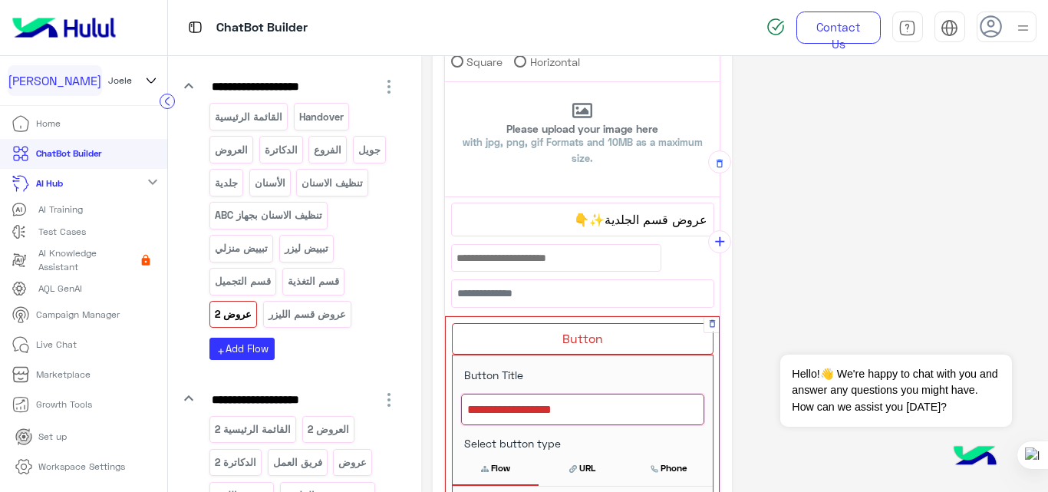
click at [546, 417] on div at bounding box center [582, 410] width 243 height 32
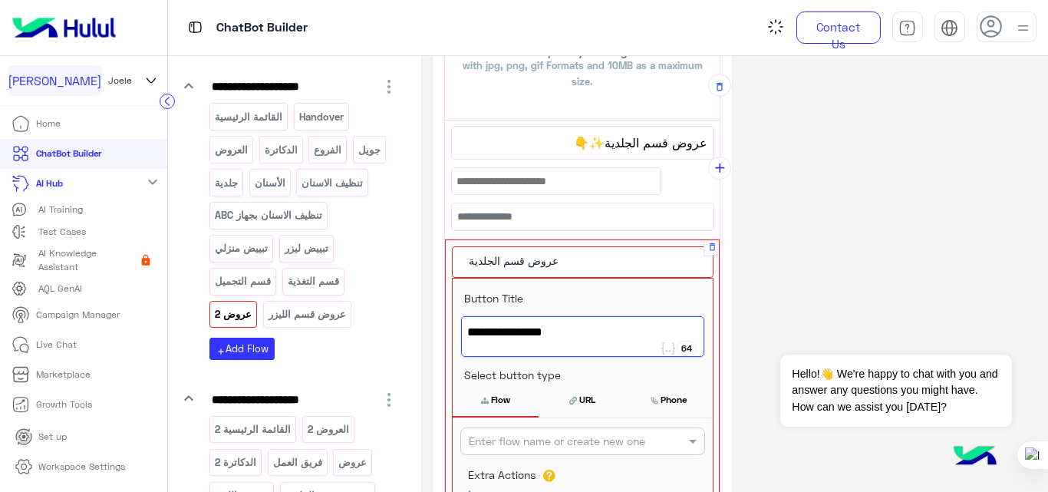
scroll to position [185, 0]
type textarea "**********"
click at [560, 435] on input "text" at bounding box center [557, 440] width 177 height 16
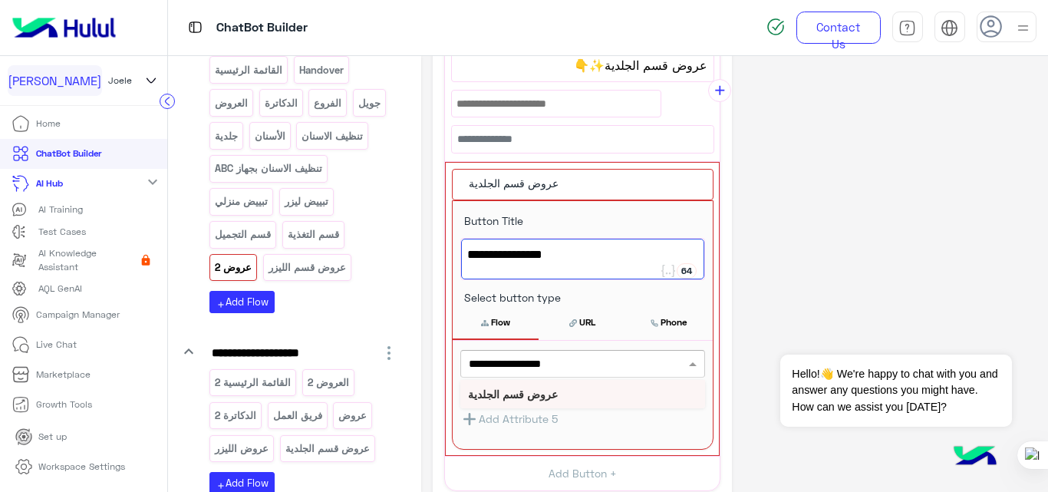
scroll to position [375, 0]
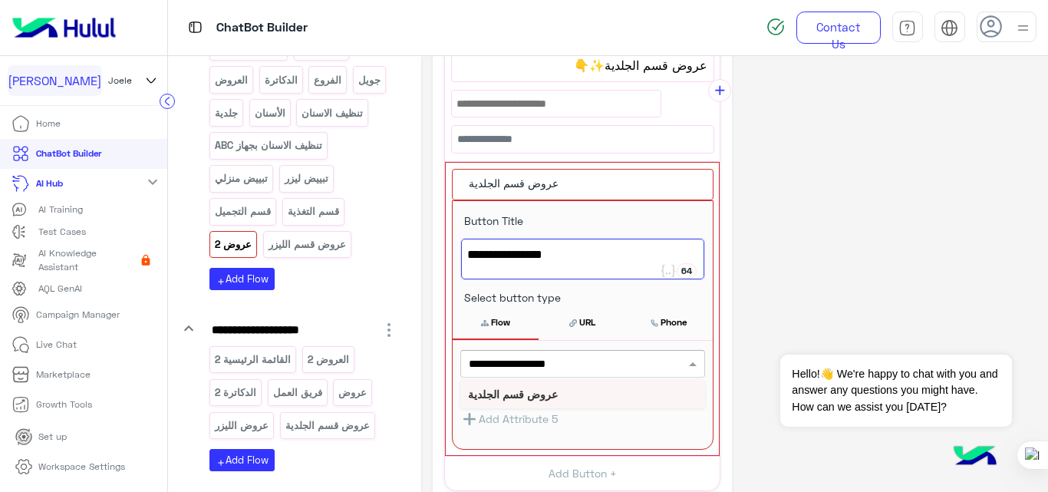
type input "**********"
click at [680, 369] on button "+ Create Flow" at bounding box center [676, 364] width 54 height 18
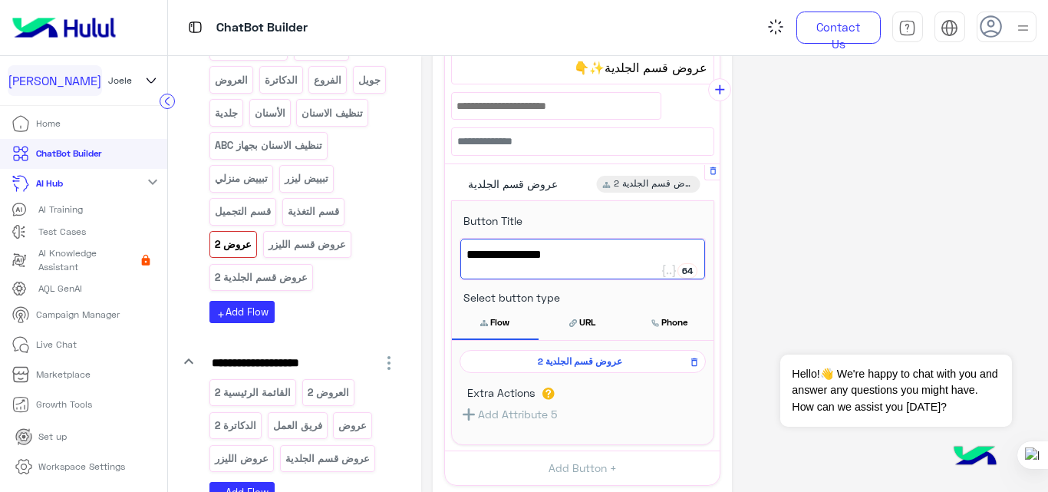
scroll to position [258, 0]
click at [804, 260] on div "**********" at bounding box center [735, 253] width 604 height 886
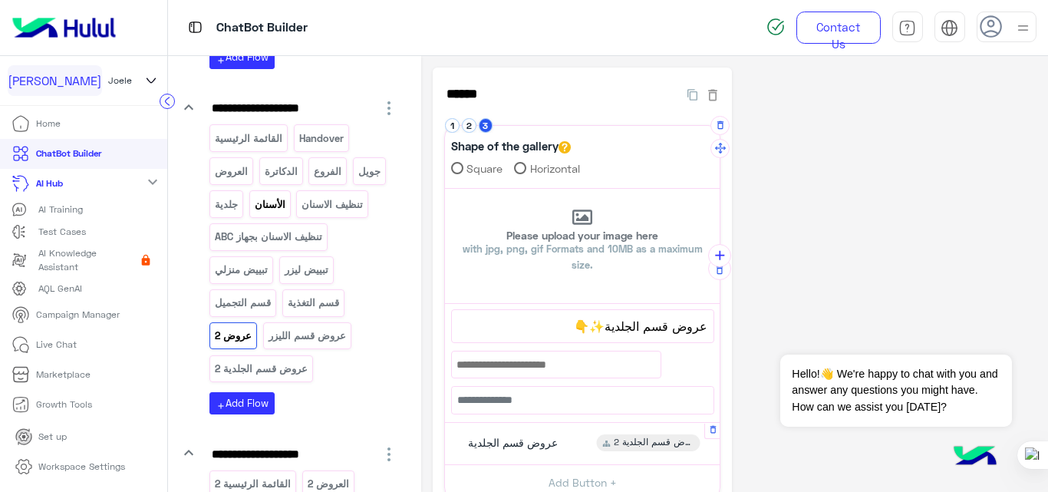
scroll to position [282, 0]
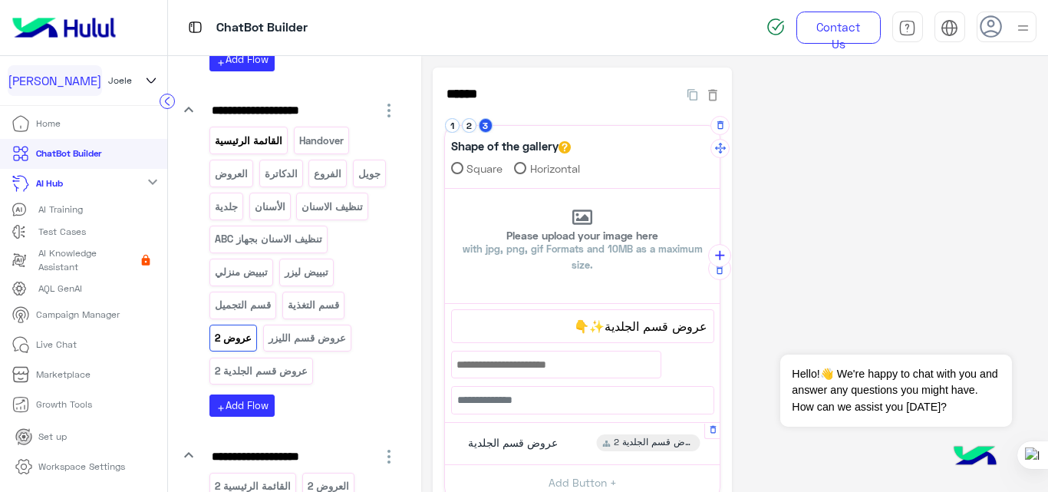
click at [254, 148] on p "القائمة الرئيسية" at bounding box center [249, 141] width 70 height 18
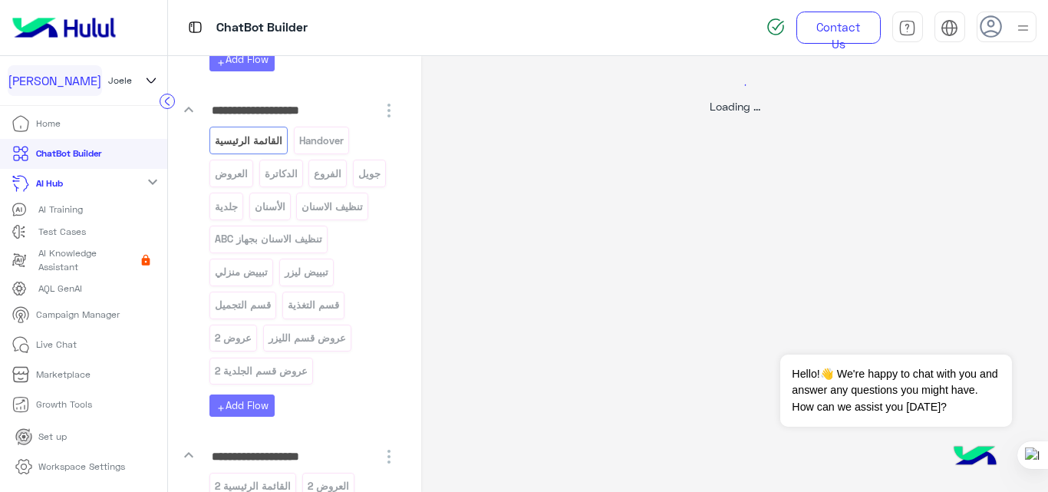
select select "*"
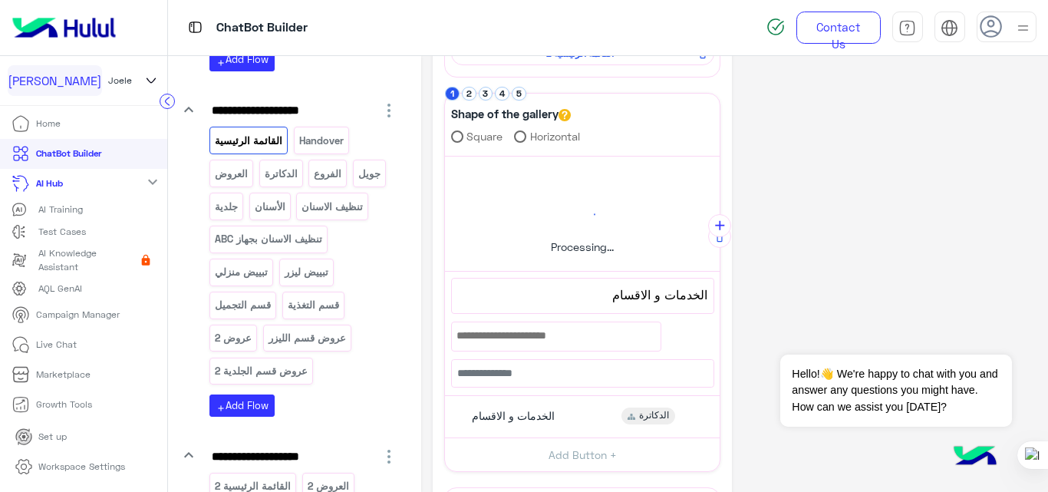
scroll to position [208, 0]
click at [462, 94] on button "2" at bounding box center [469, 93] width 15 height 15
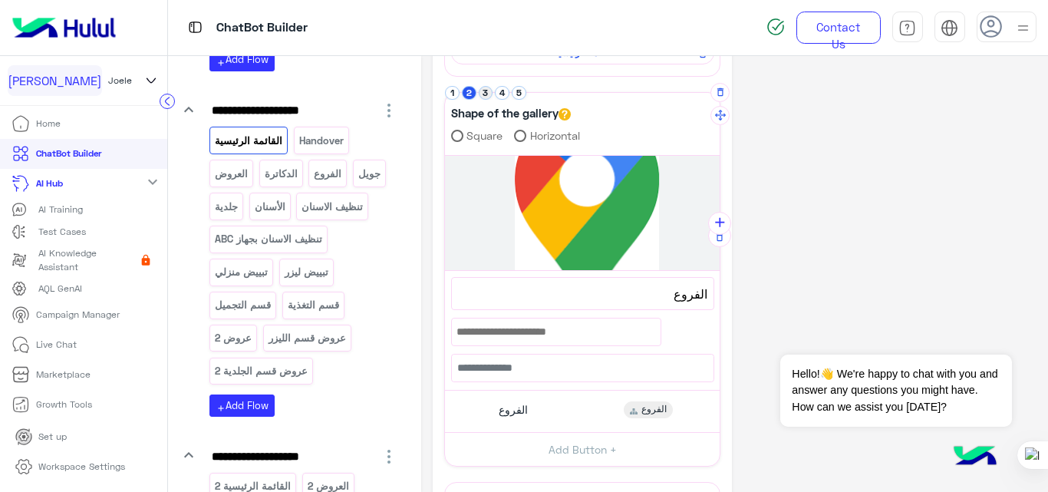
click at [479, 94] on button "3" at bounding box center [486, 93] width 15 height 15
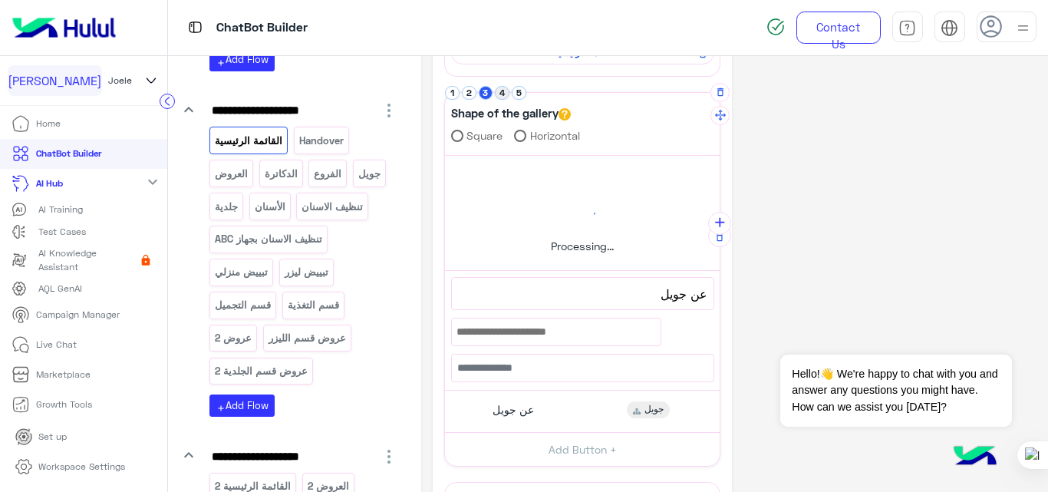
click at [498, 93] on button "4" at bounding box center [502, 93] width 15 height 15
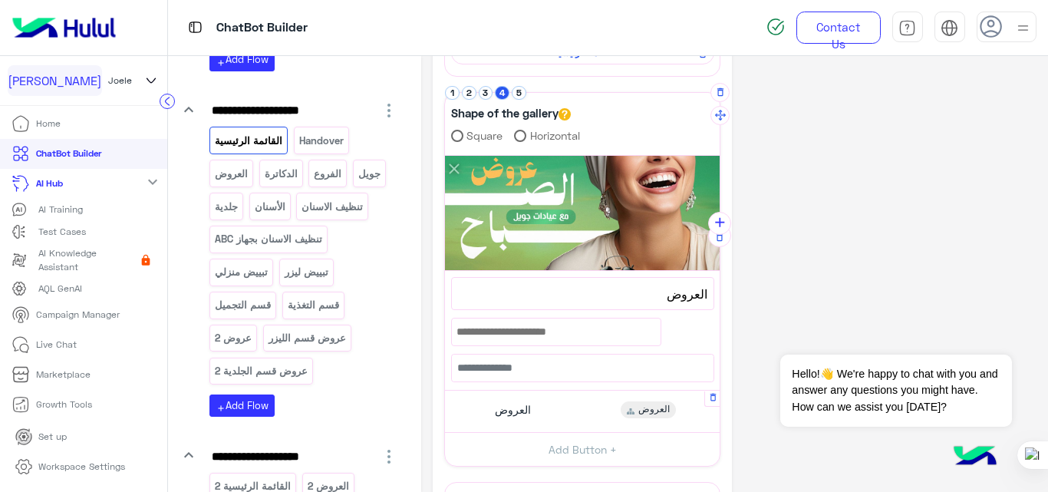
click at [571, 408] on div "العروض العروض" at bounding box center [582, 411] width 263 height 30
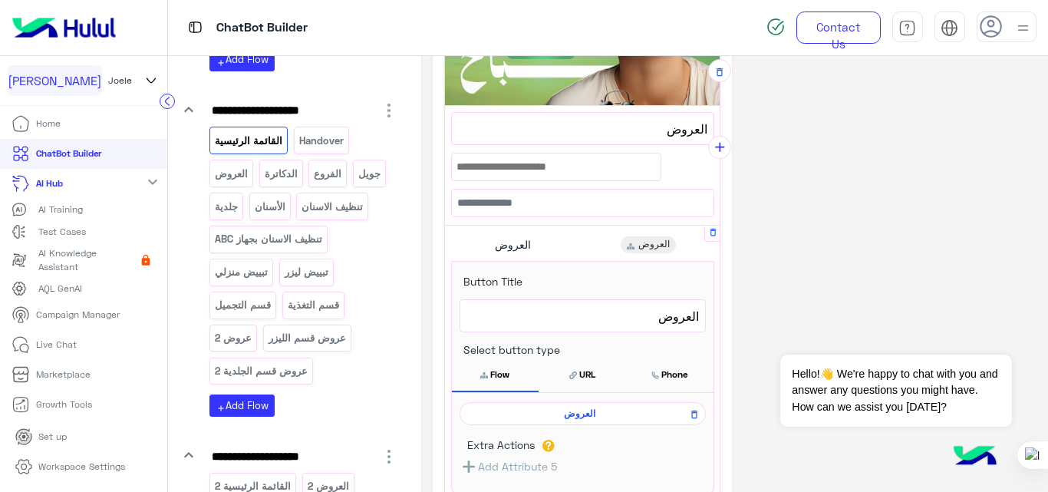
scroll to position [375, 0]
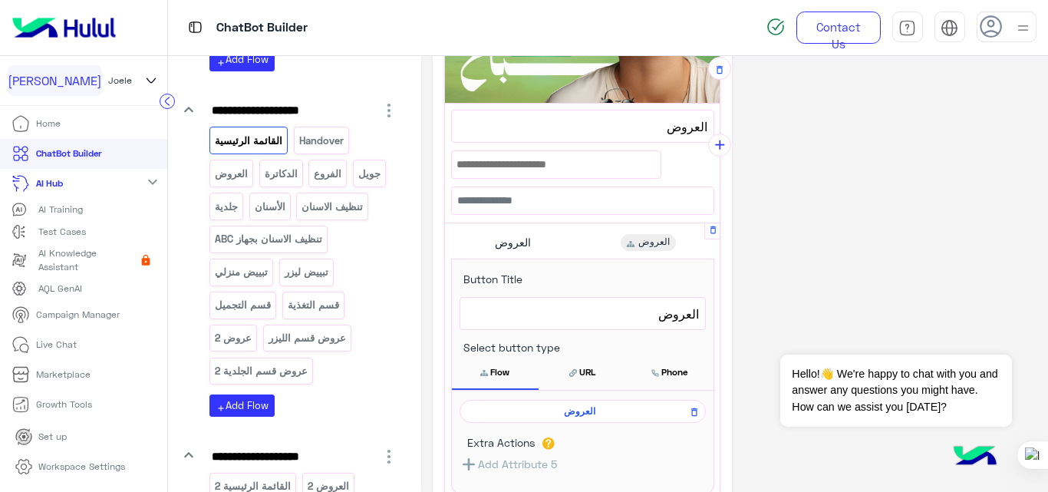
click at [571, 408] on span "العروض" at bounding box center [580, 411] width 224 height 14
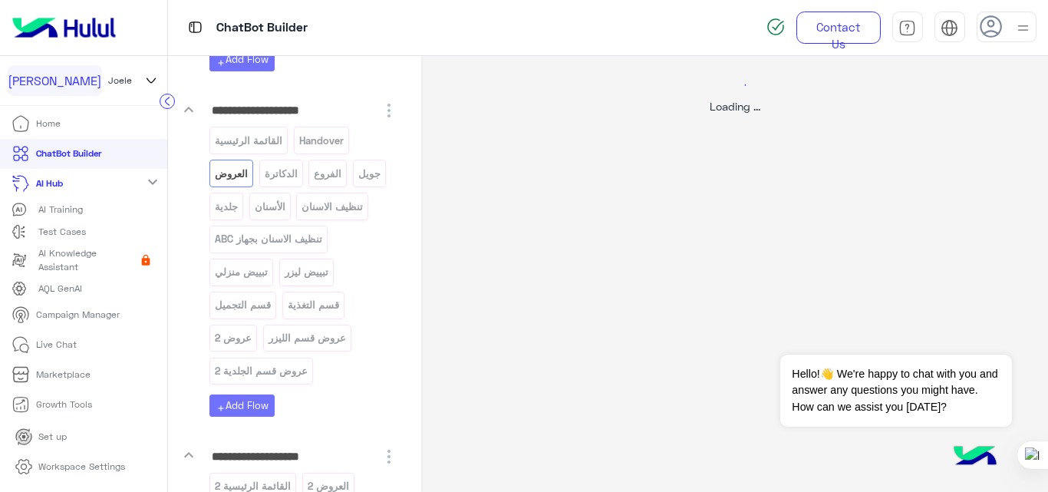
scroll to position [0, 0]
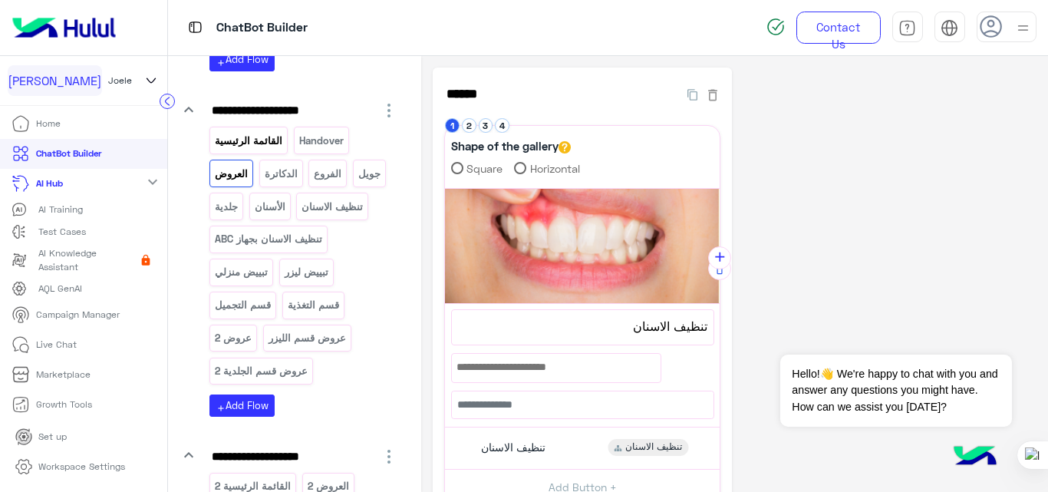
click at [252, 135] on p "القائمة الرئيسية" at bounding box center [249, 141] width 70 height 18
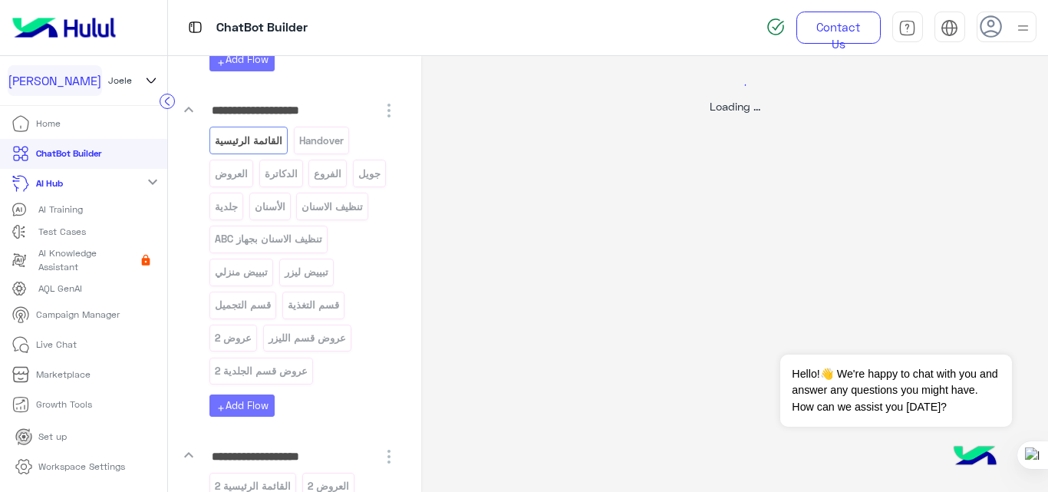
select select "*"
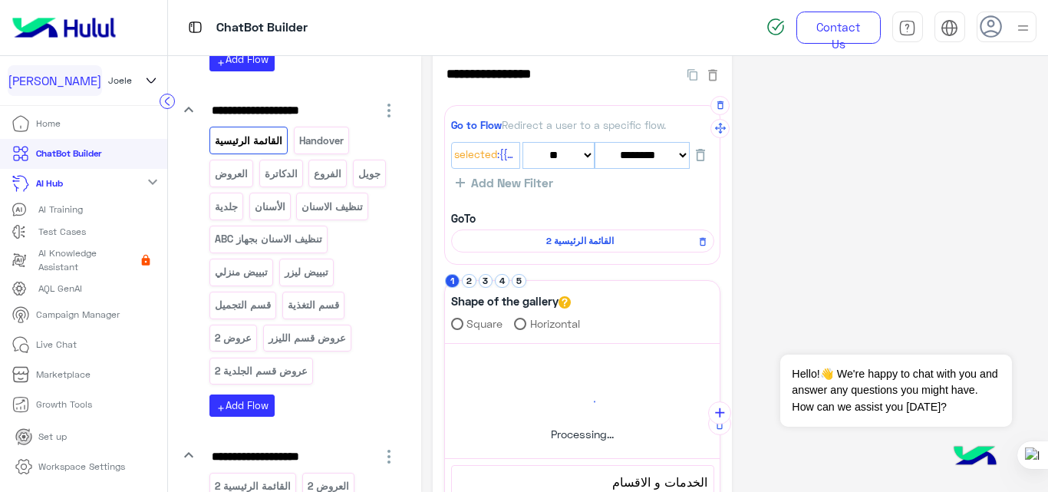
scroll to position [19, 0]
click at [462, 278] on button "2" at bounding box center [469, 282] width 15 height 15
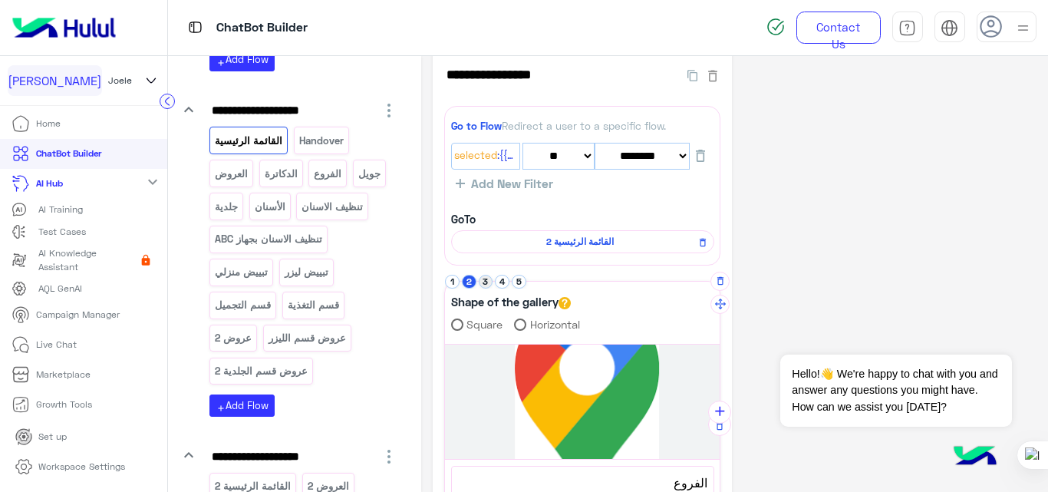
click at [479, 278] on button "3" at bounding box center [486, 282] width 15 height 15
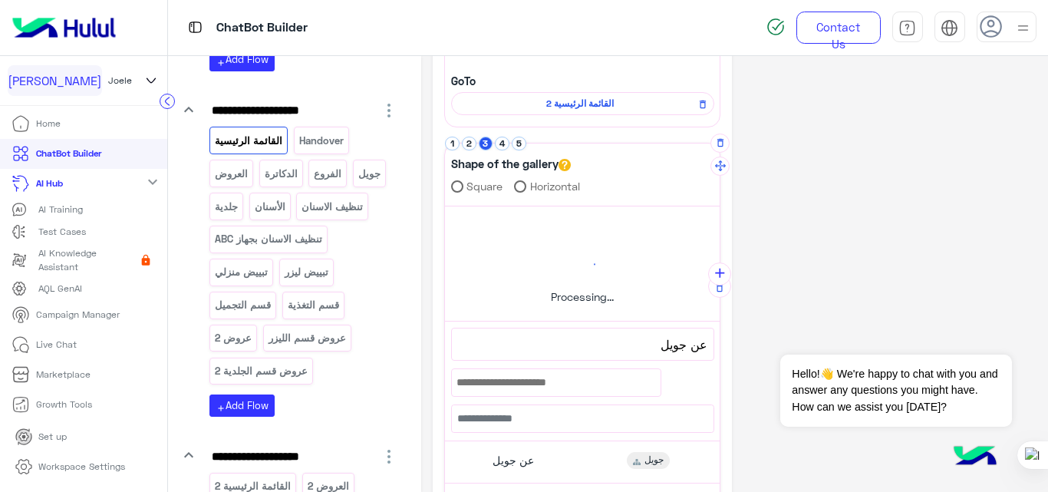
scroll to position [158, 0]
click at [499, 143] on button "4" at bounding box center [502, 143] width 15 height 15
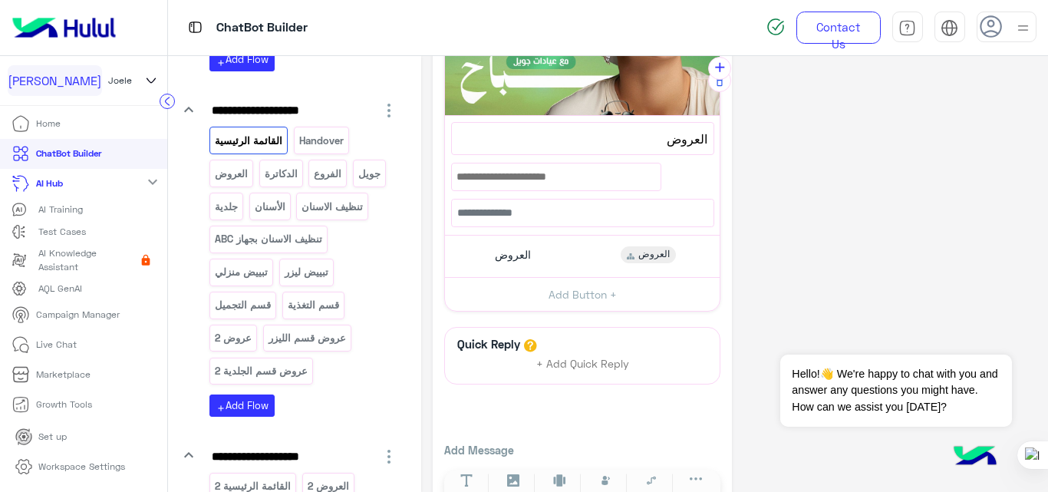
scroll to position [372, 0]
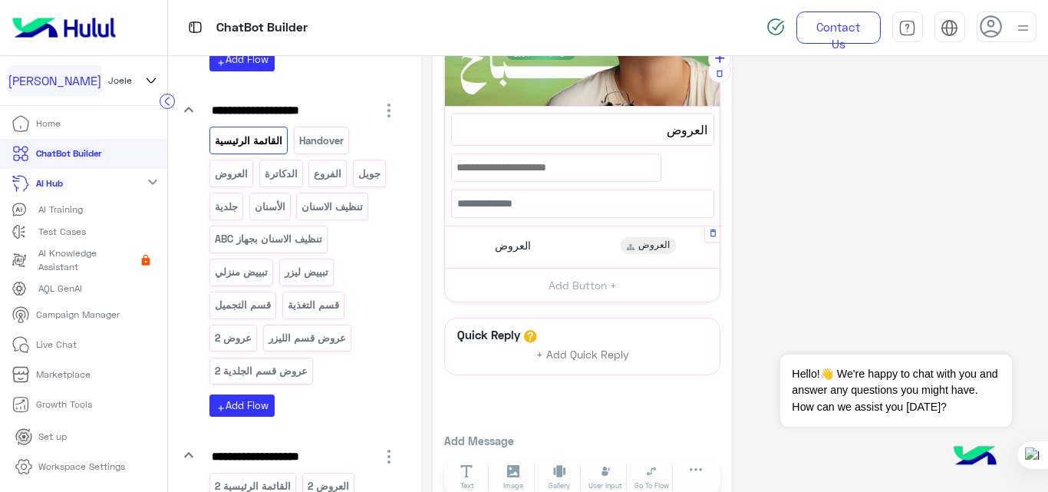
click at [552, 244] on div "العروض العروض" at bounding box center [582, 247] width 263 height 30
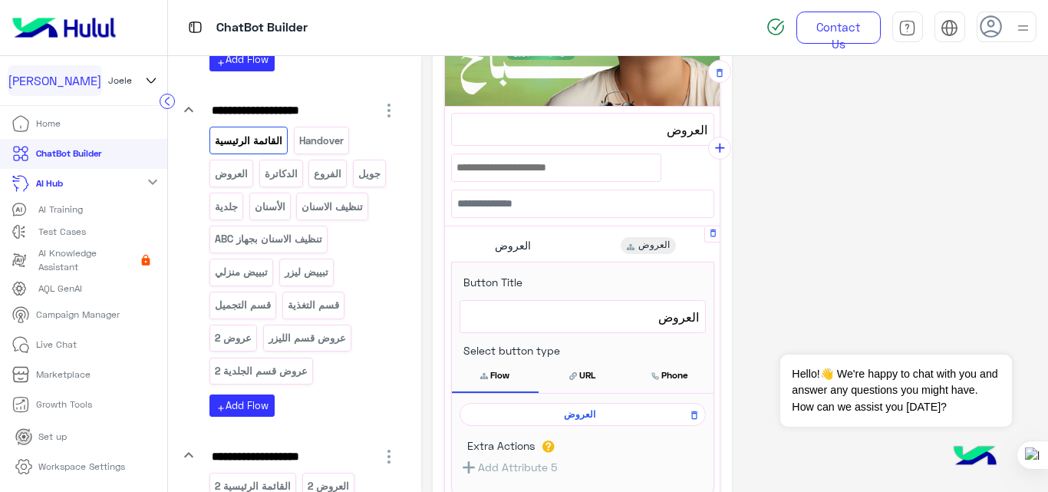
scroll to position [462, 0]
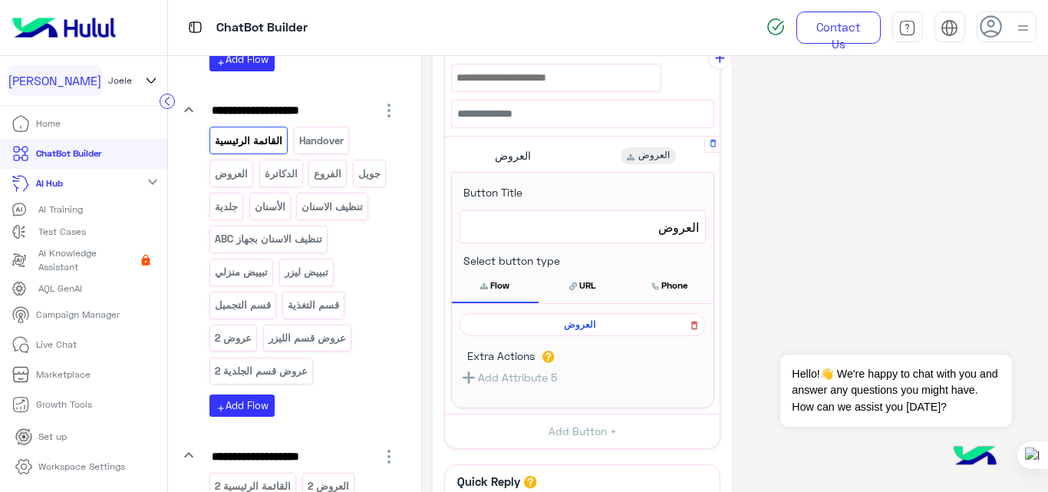
click at [691, 322] on icon at bounding box center [694, 325] width 6 height 8
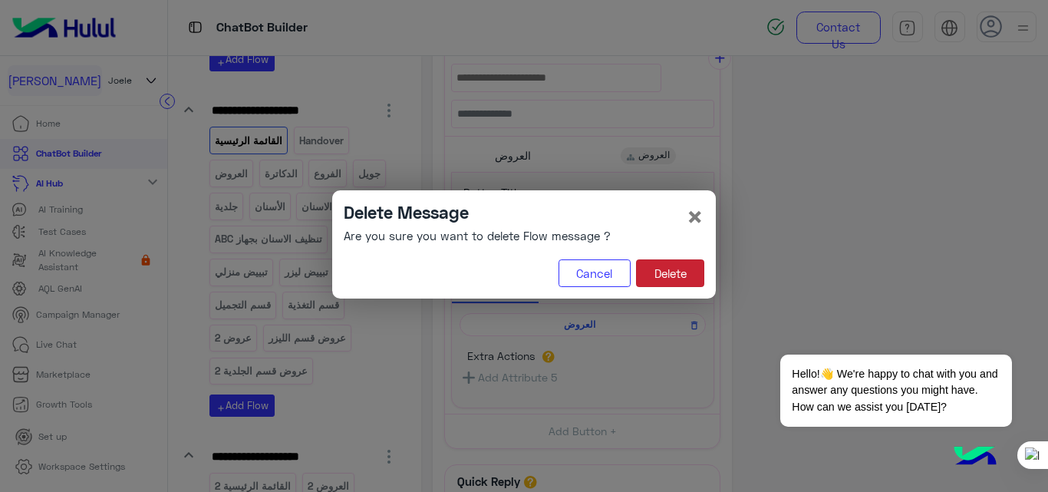
click at [691, 278] on button "Delete" at bounding box center [670, 273] width 68 height 28
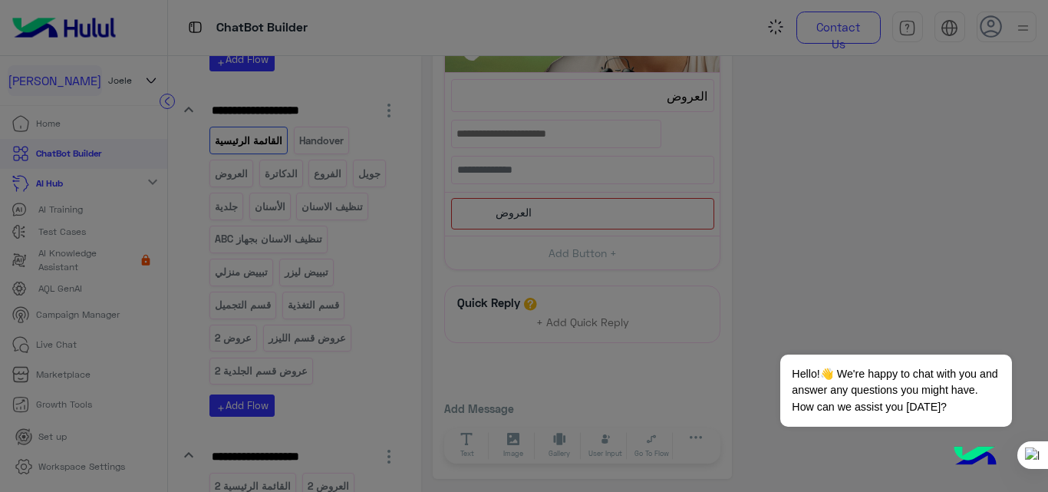
scroll to position [373, 0]
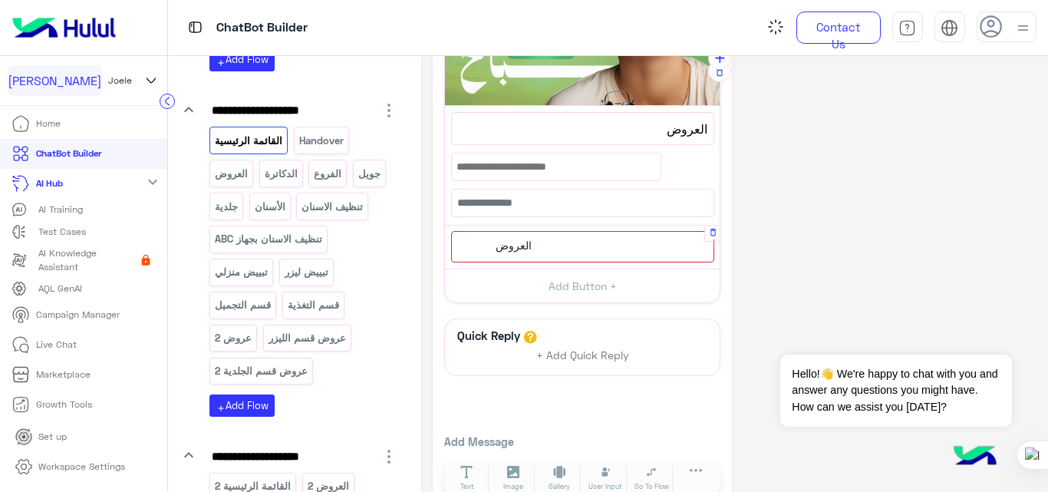
click at [603, 254] on div "العروض" at bounding box center [582, 246] width 263 height 31
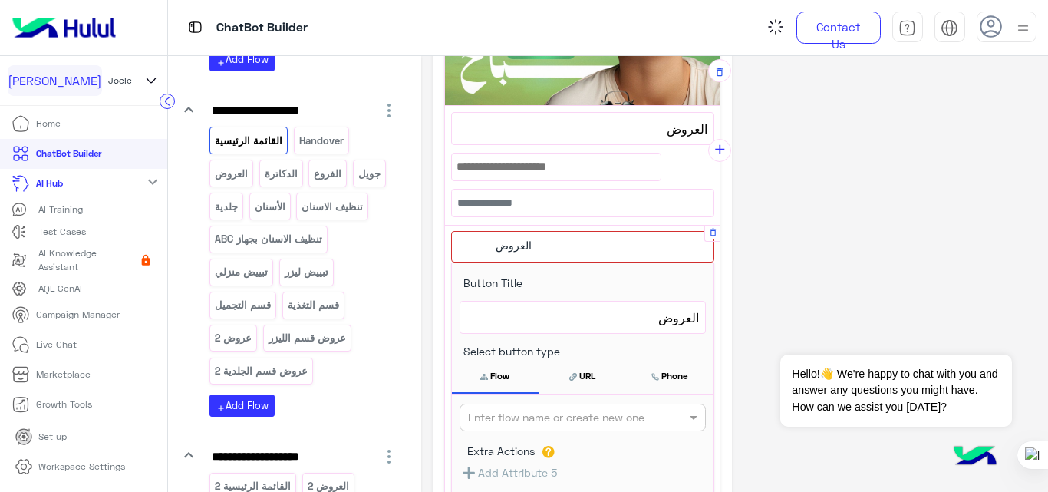
scroll to position [464, 0]
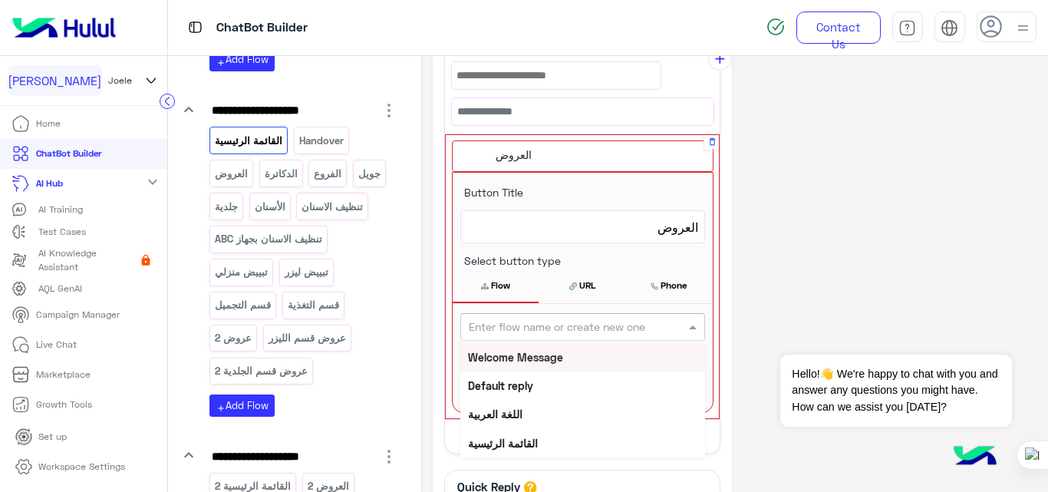
click at [598, 330] on input "text" at bounding box center [557, 327] width 177 height 16
type input "****"
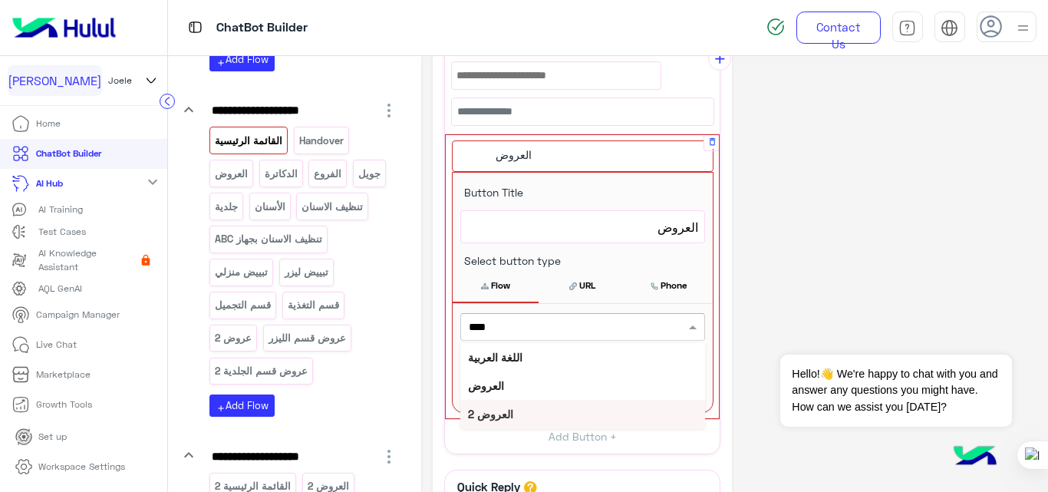
click at [489, 415] on b "العروض 2" at bounding box center [490, 413] width 45 height 13
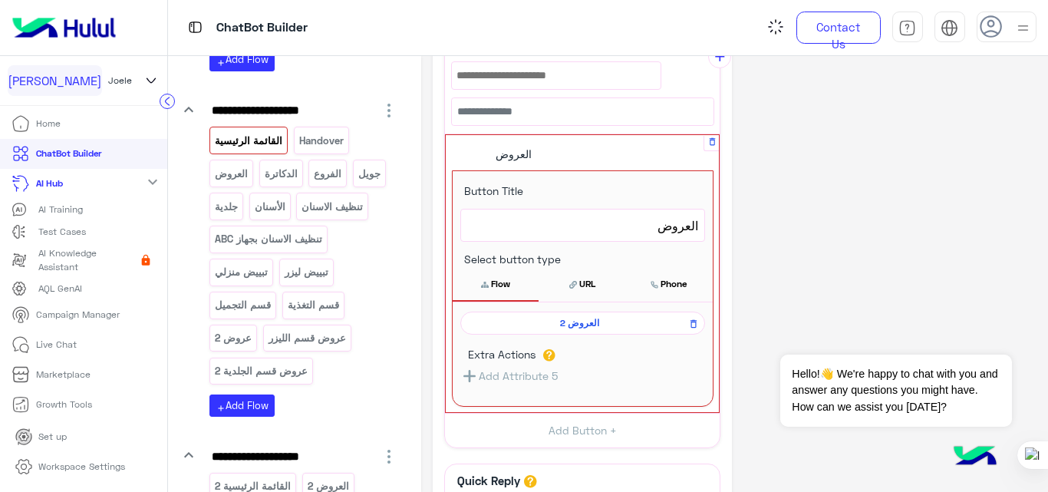
scroll to position [462, 0]
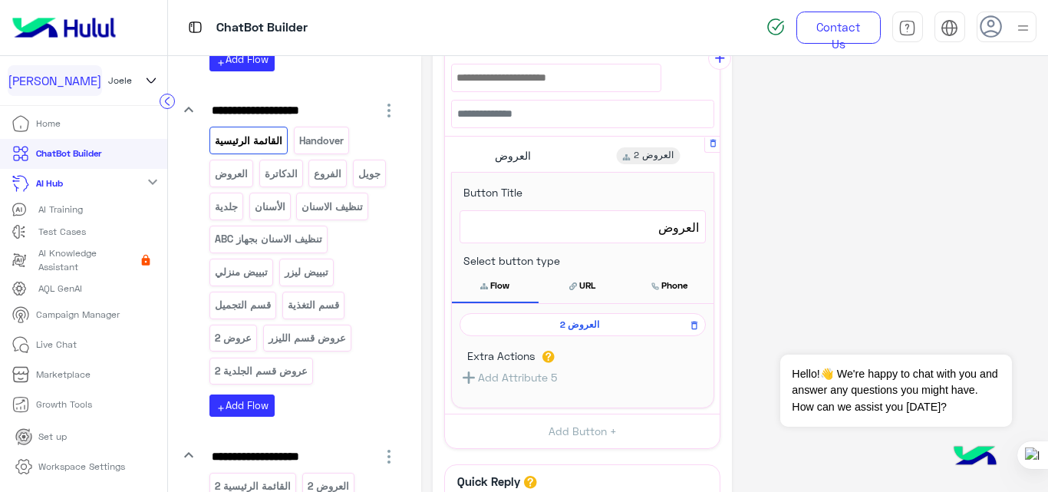
click at [583, 324] on span "العروض 2" at bounding box center [580, 325] width 224 height 14
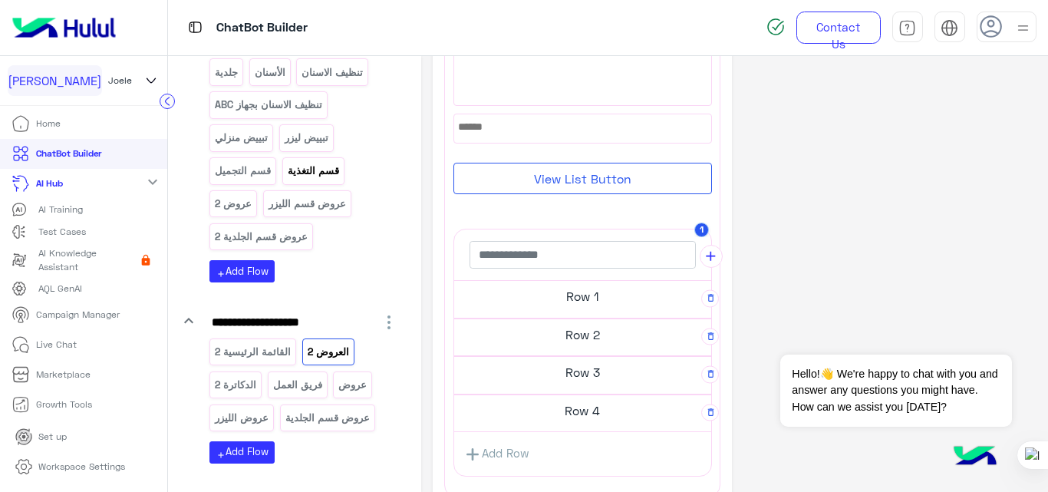
scroll to position [417, 0]
click at [234, 206] on p "عروض 2" at bounding box center [233, 203] width 39 height 18
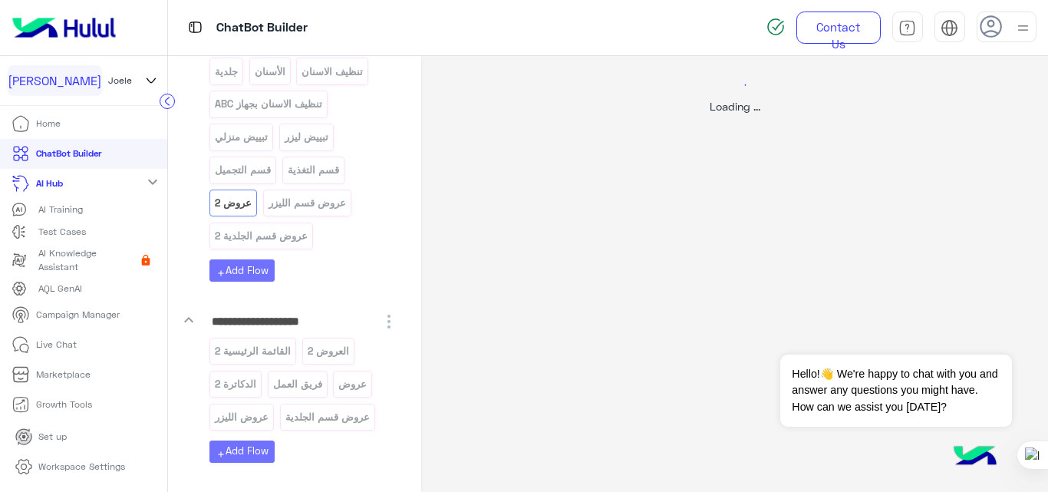
scroll to position [0, 0]
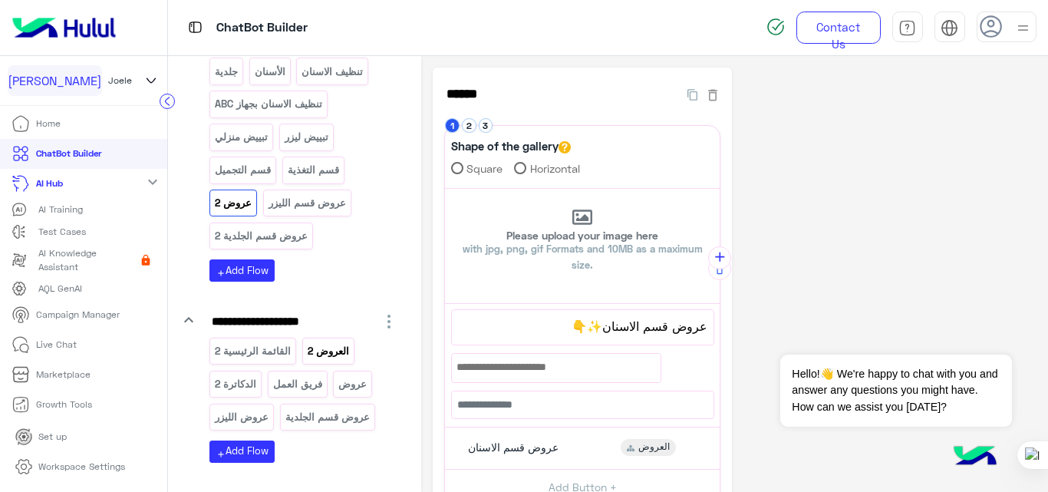
click at [331, 351] on p "العروض 2" at bounding box center [328, 351] width 44 height 18
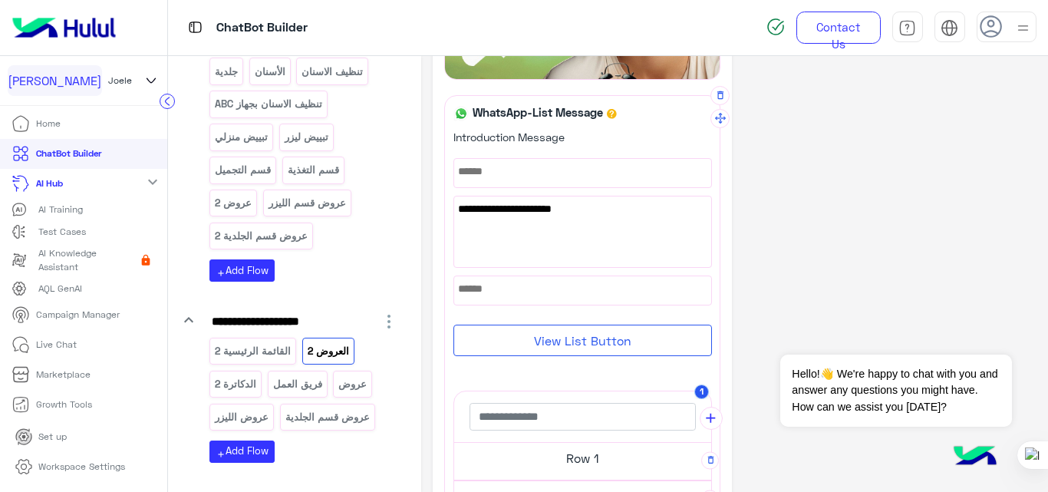
scroll to position [163, 0]
click at [223, 200] on p "عروض 2" at bounding box center [233, 203] width 39 height 18
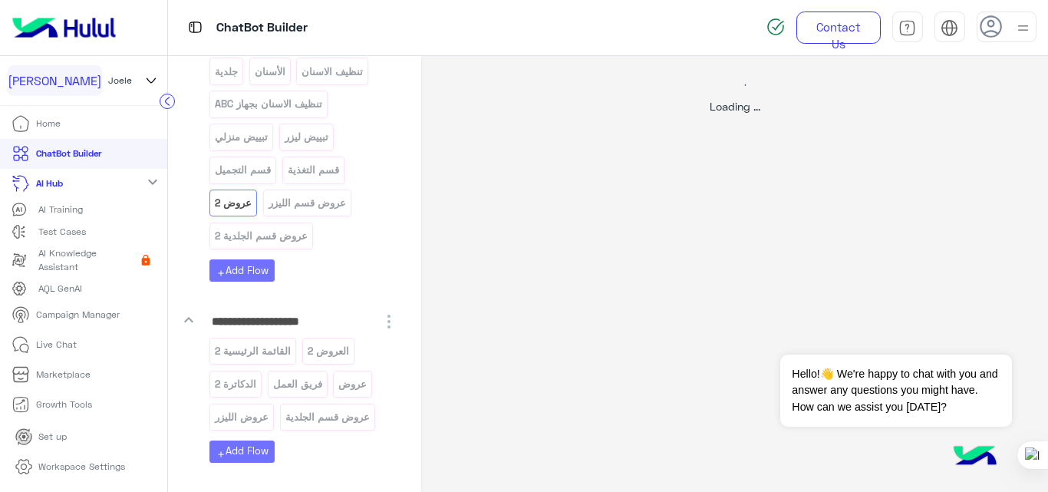
scroll to position [0, 0]
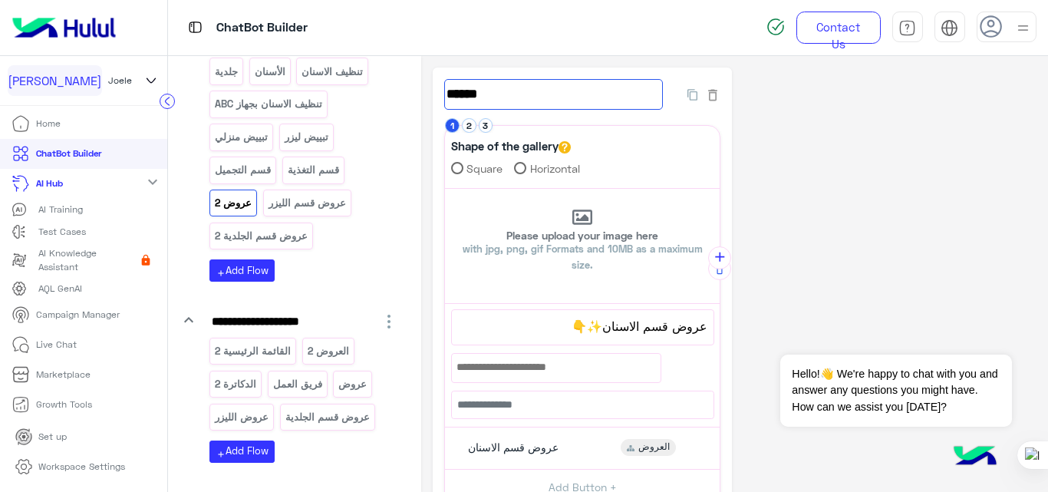
click at [601, 98] on input "******" at bounding box center [553, 94] width 219 height 31
type input "*****"
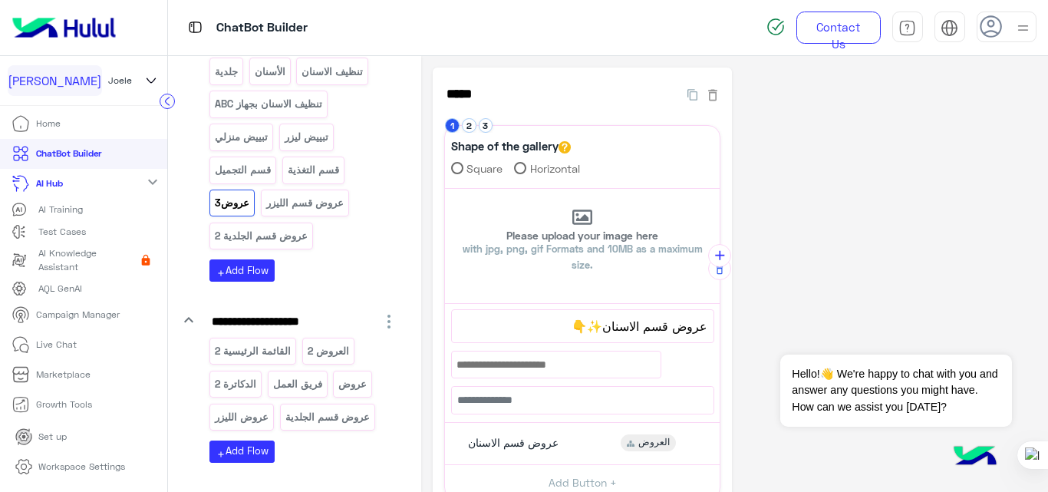
click at [896, 112] on div "**********" at bounding box center [735, 388] width 604 height 641
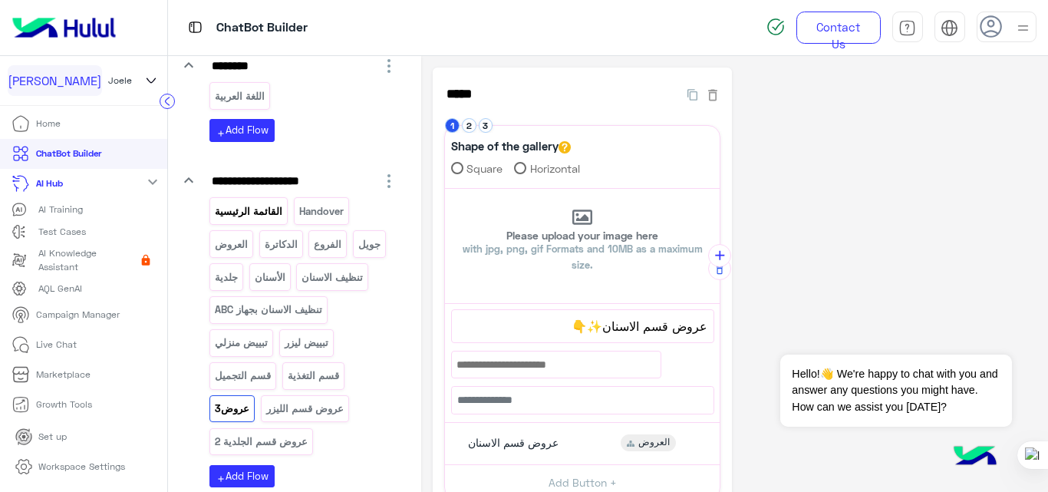
scroll to position [210, 0]
click at [259, 217] on p "القائمة الرئيسية" at bounding box center [249, 212] width 70 height 18
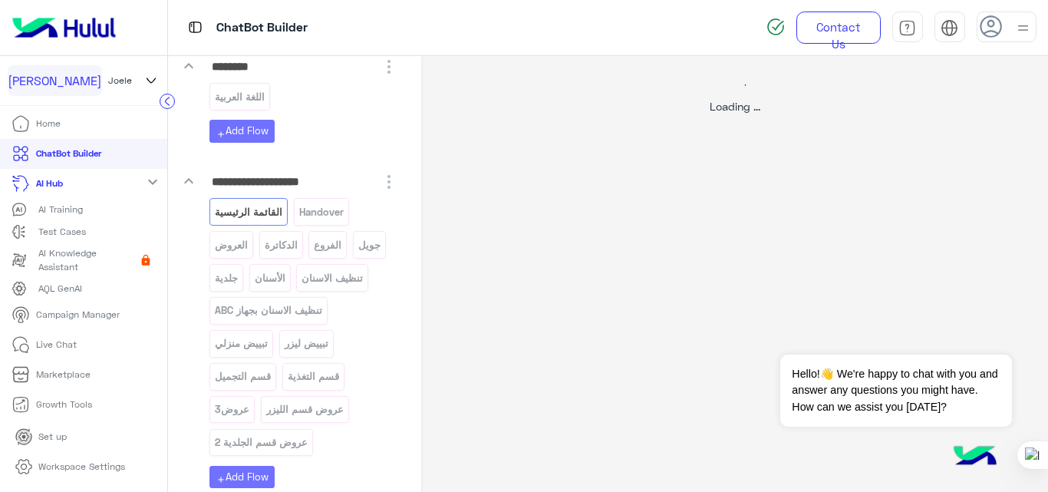
select select "*"
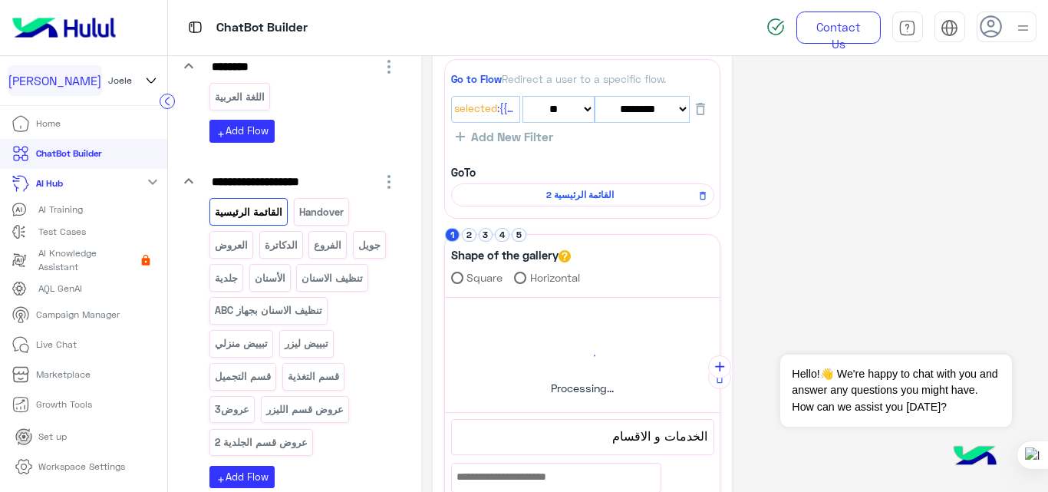
scroll to position [67, 0]
click at [497, 229] on button "4" at bounding box center [502, 234] width 15 height 15
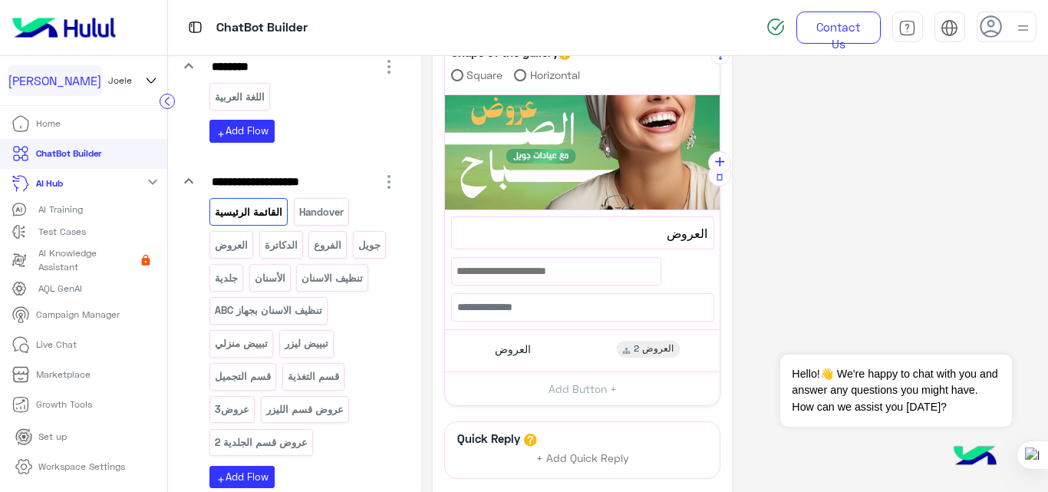
scroll to position [315, 0]
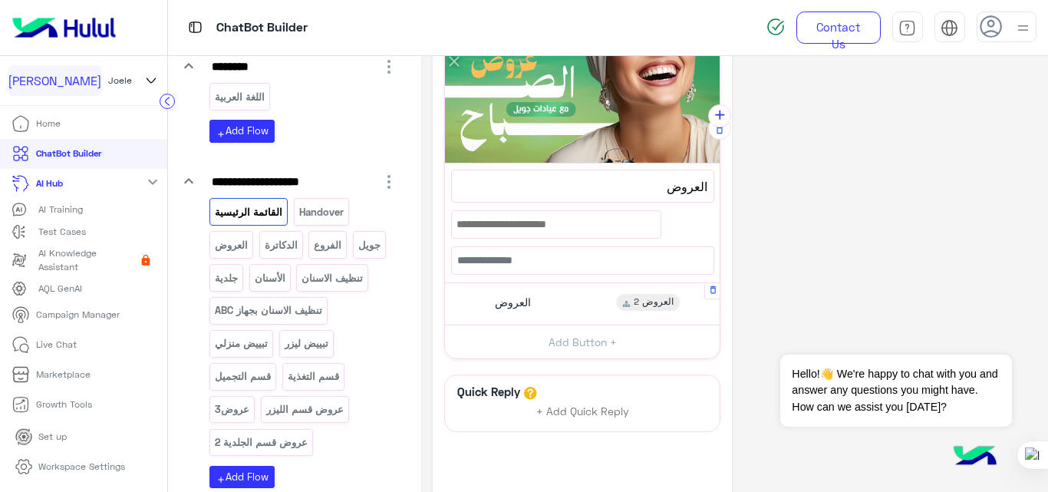
click at [558, 305] on div "العروض العروض 2" at bounding box center [582, 304] width 263 height 30
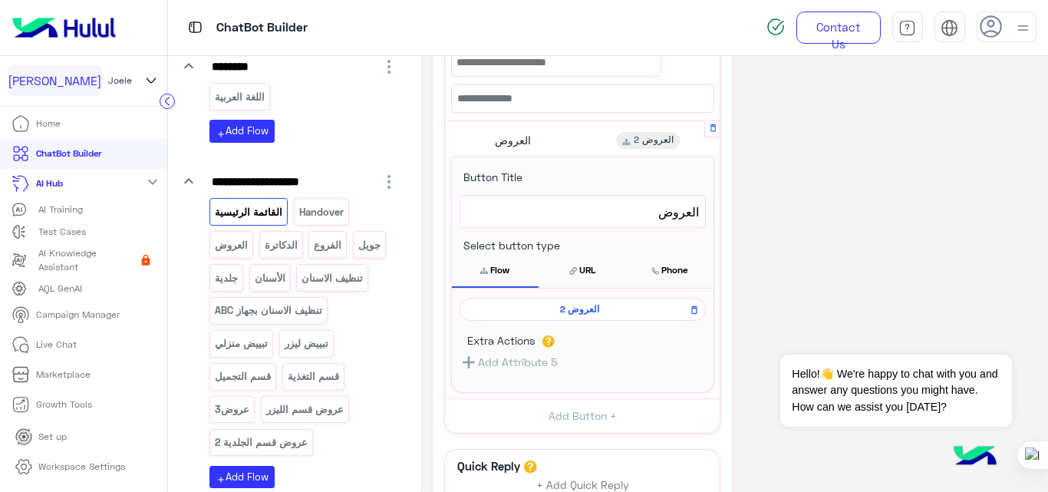
scroll to position [479, 0]
click at [691, 305] on icon at bounding box center [694, 308] width 6 height 8
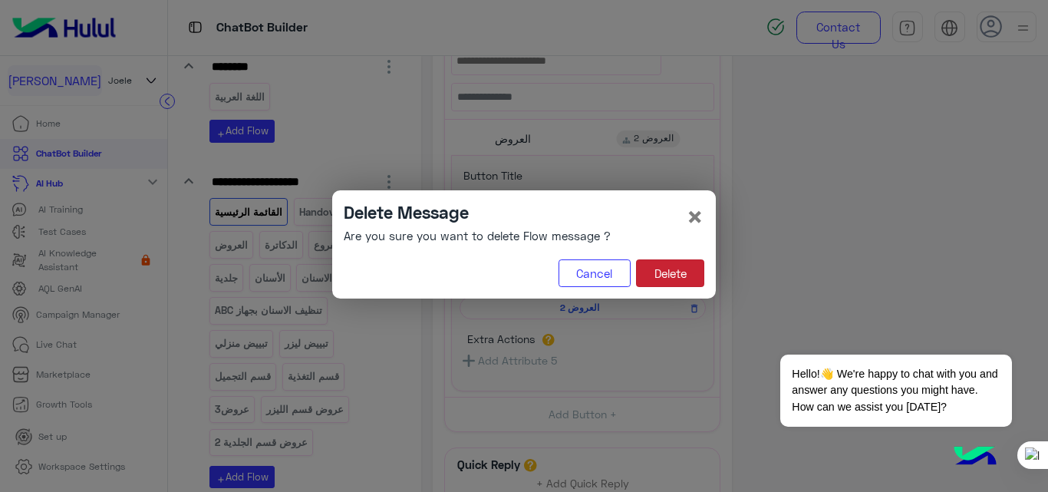
click at [690, 272] on button "Delete" at bounding box center [670, 273] width 68 height 28
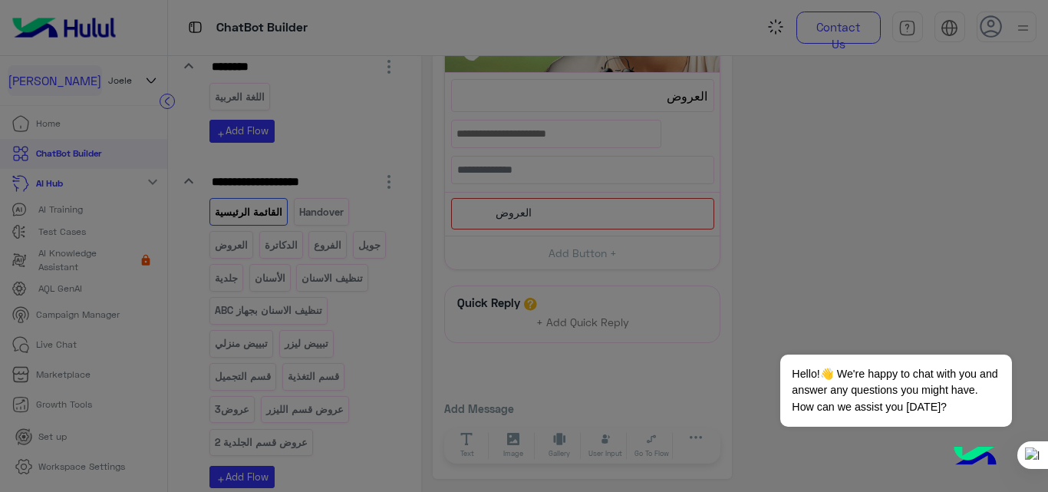
scroll to position [406, 0]
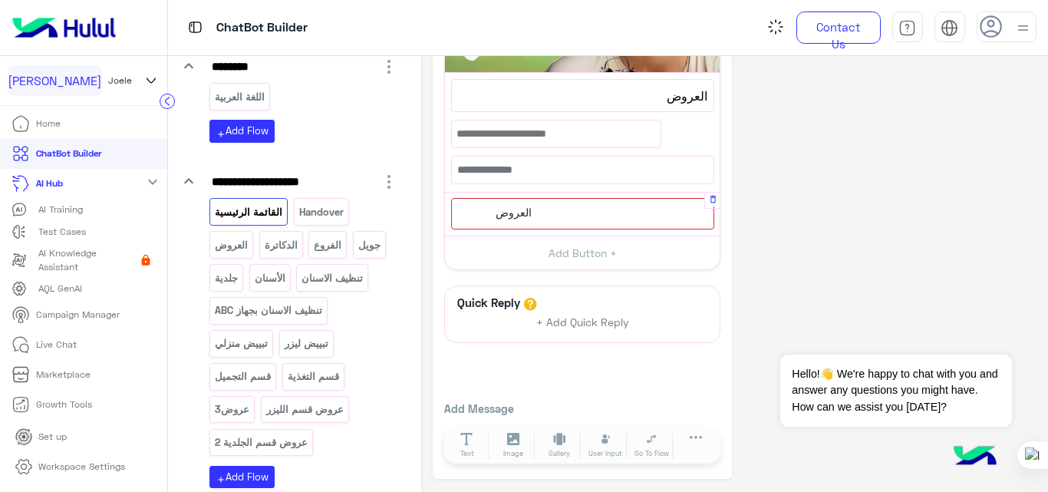
click at [623, 206] on div "العروض" at bounding box center [582, 213] width 263 height 31
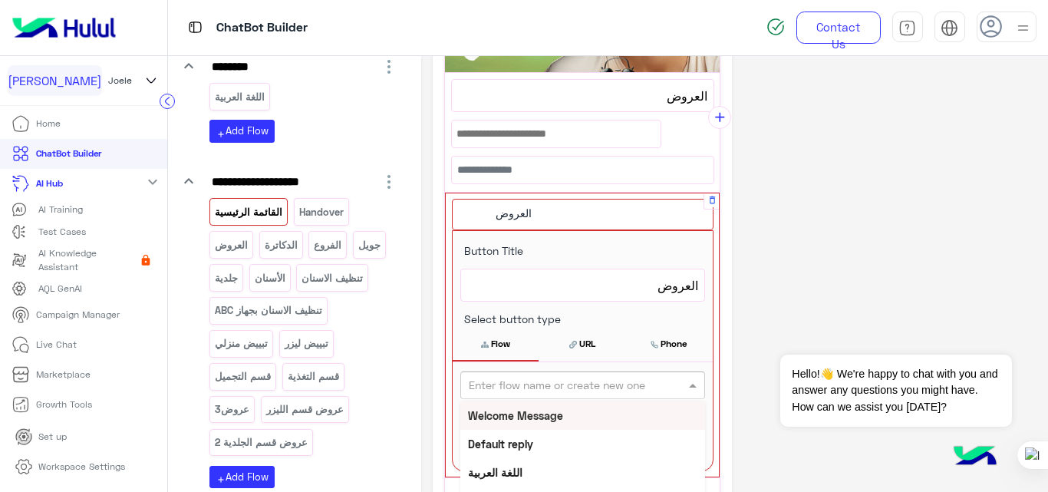
click at [577, 388] on input "text" at bounding box center [557, 386] width 177 height 16
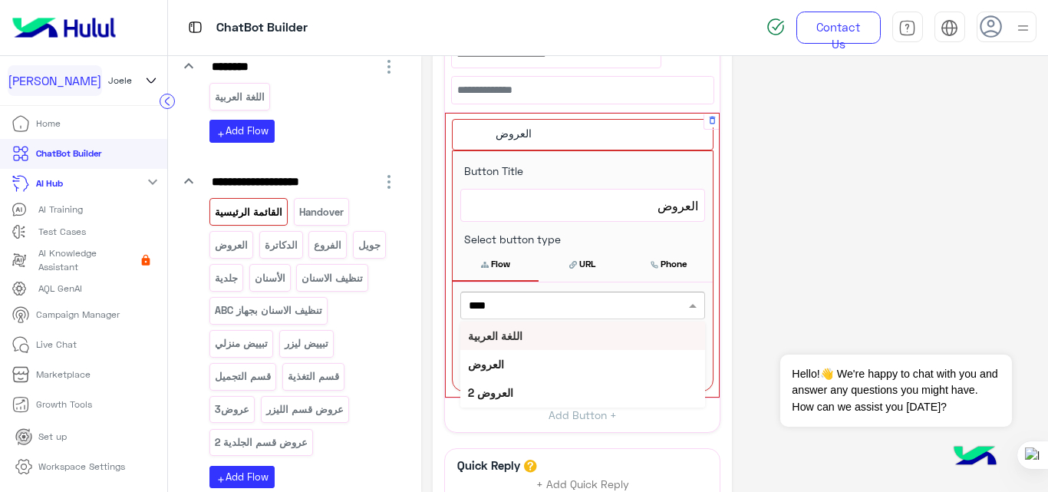
scroll to position [488, 0]
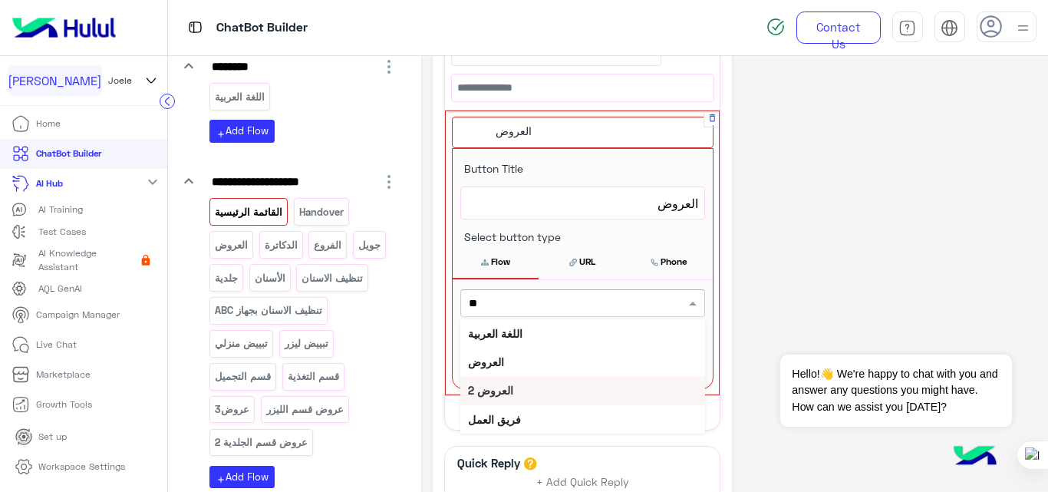
type input "*"
type input "***"
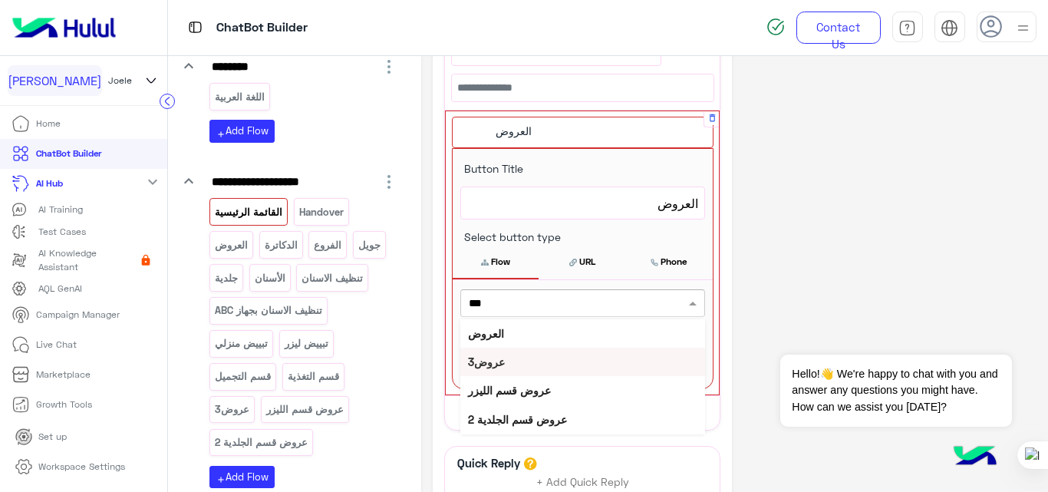
click at [506, 363] on div "عروض3" at bounding box center [582, 362] width 245 height 28
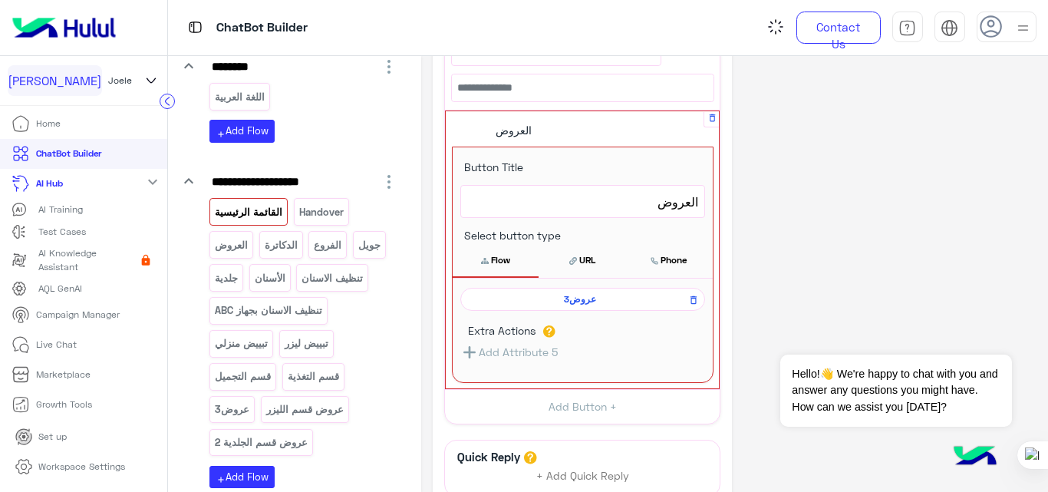
click at [849, 279] on div "**********" at bounding box center [735, 106] width 604 height 1054
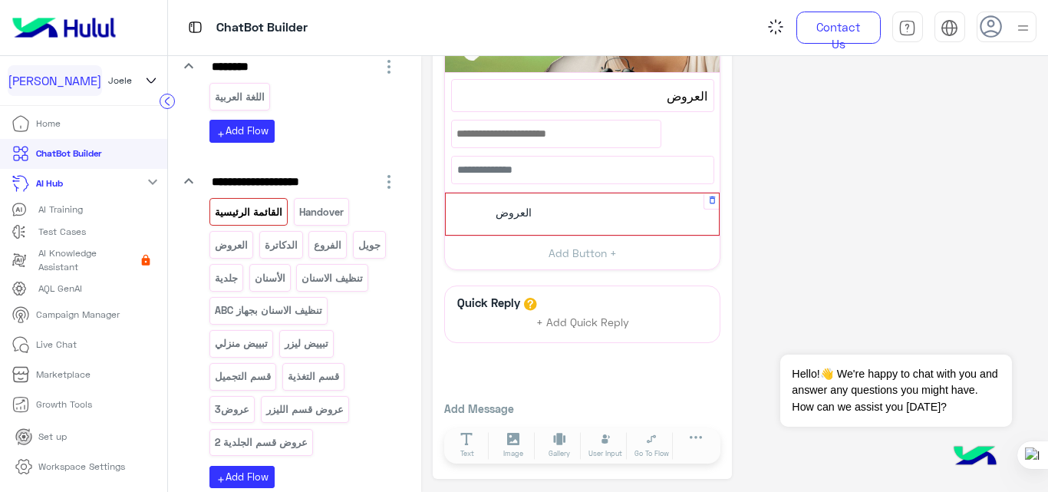
scroll to position [404, 0]
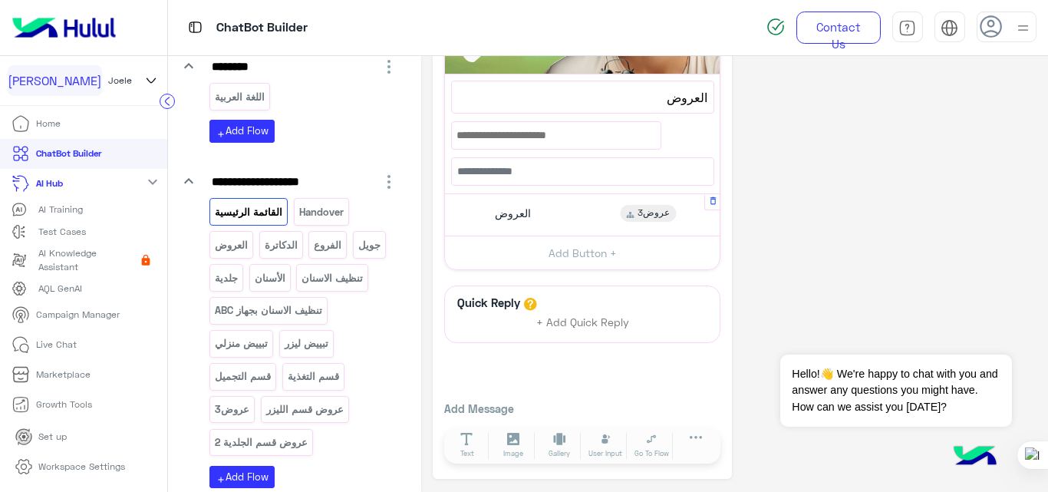
click at [565, 218] on div "العروض عروض3" at bounding box center [582, 215] width 263 height 30
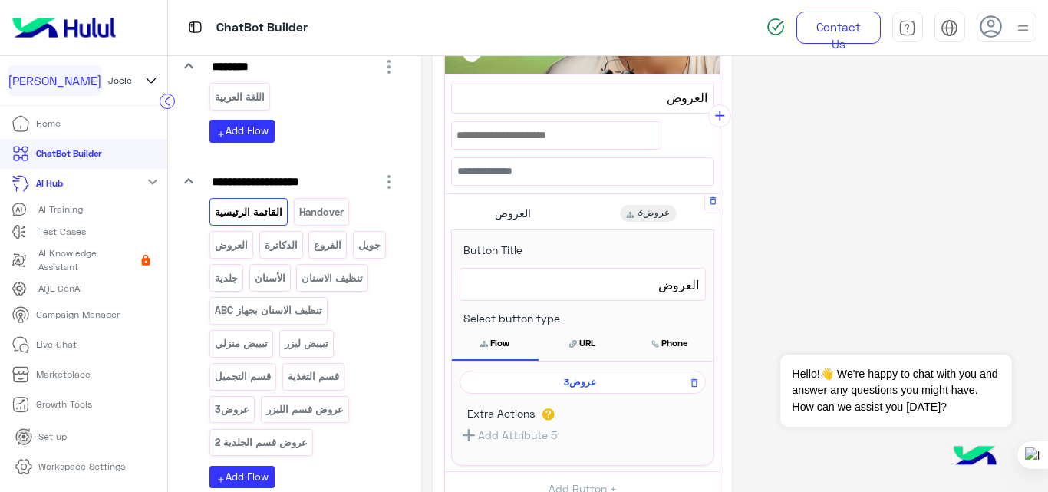
scroll to position [427, 0]
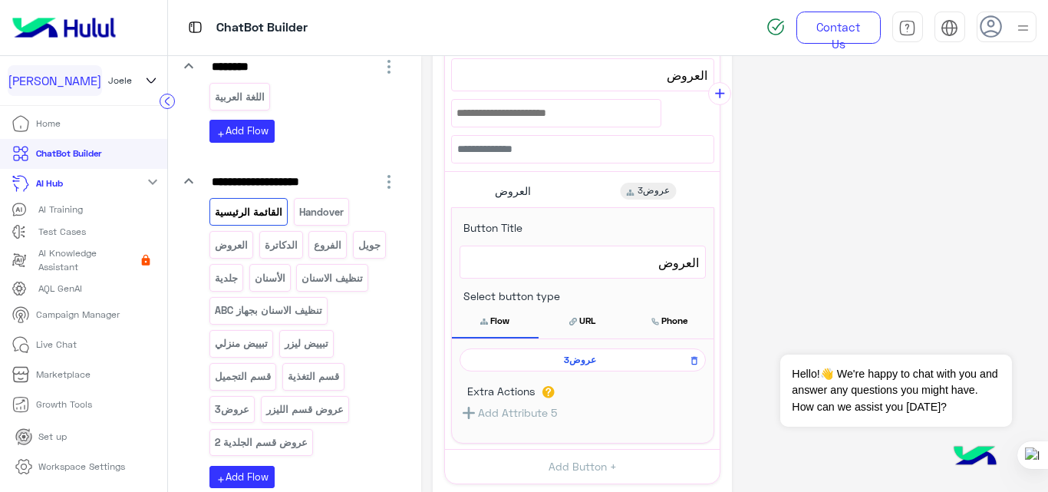
click at [581, 356] on span "عروض3" at bounding box center [580, 360] width 224 height 14
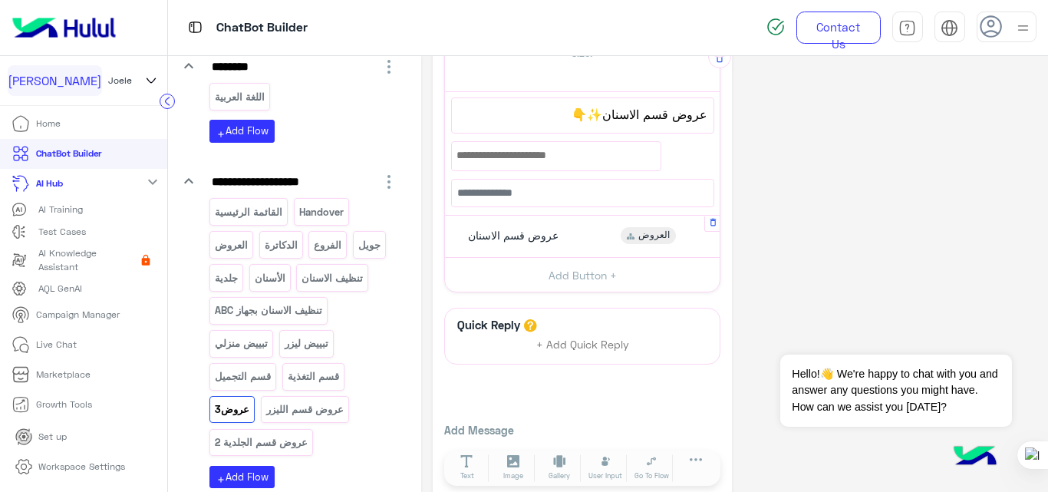
click at [567, 239] on div "عروض قسم الاسنان العروض" at bounding box center [582, 237] width 263 height 30
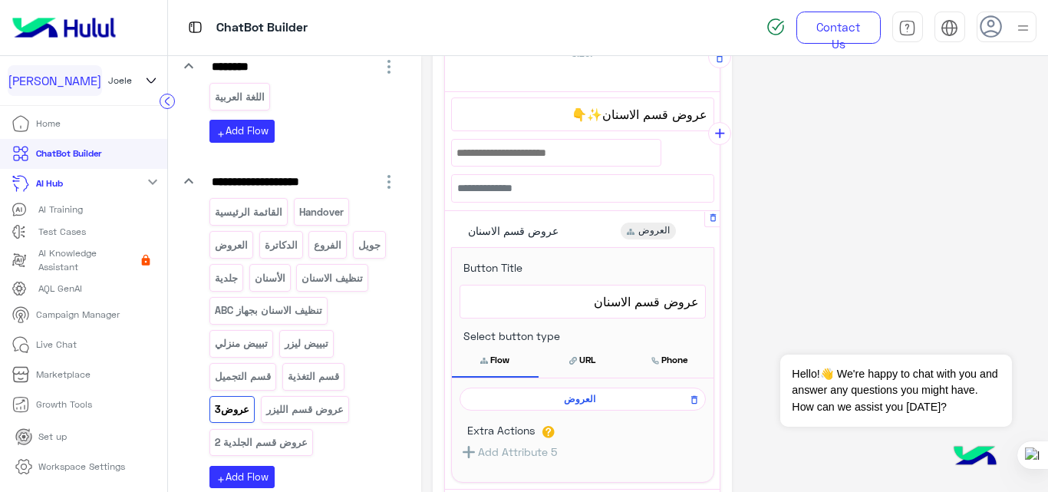
scroll to position [300, 0]
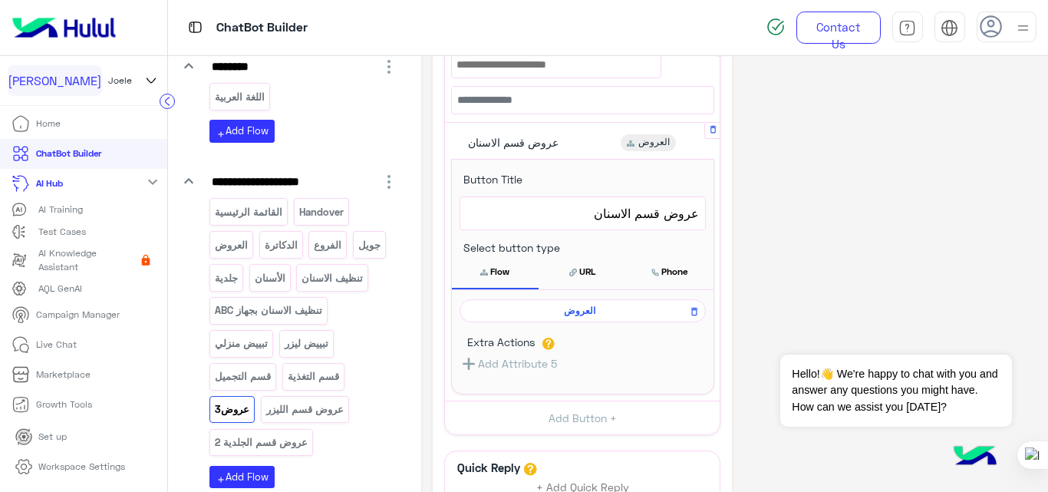
click at [578, 309] on span "العروض" at bounding box center [580, 311] width 224 height 14
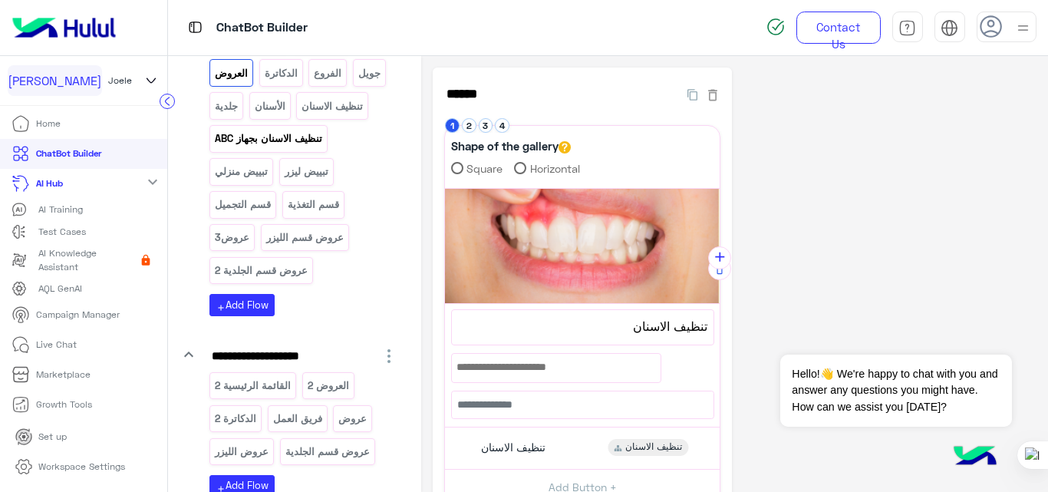
scroll to position [383, 0]
click at [259, 138] on p "تنظيف الاسنان بجهاز ABC" at bounding box center [269, 138] width 110 height 18
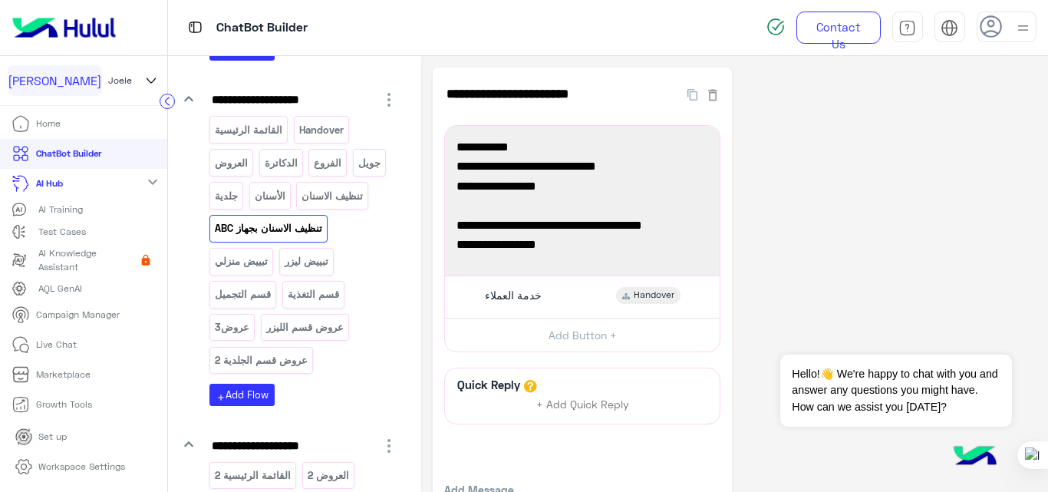
scroll to position [287, 0]
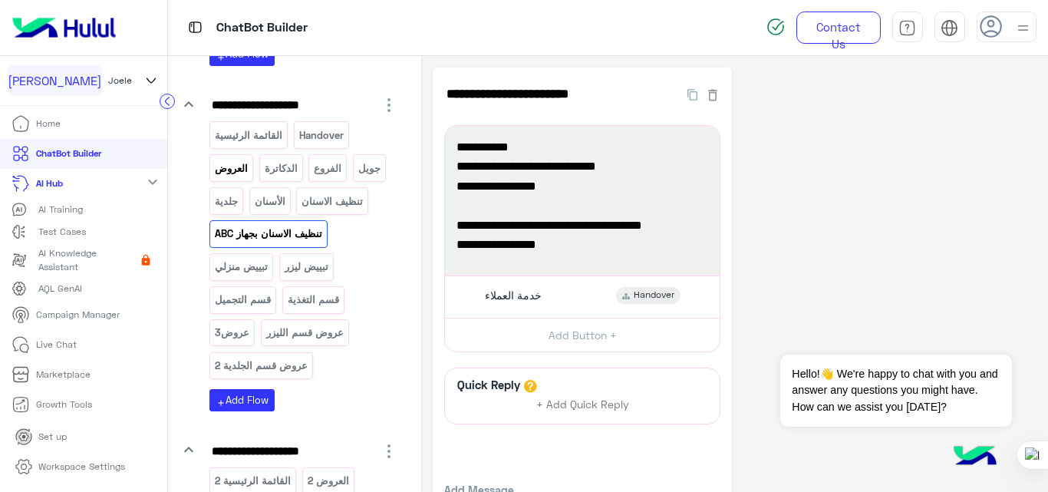
click at [236, 163] on p "العروض" at bounding box center [231, 169] width 35 height 18
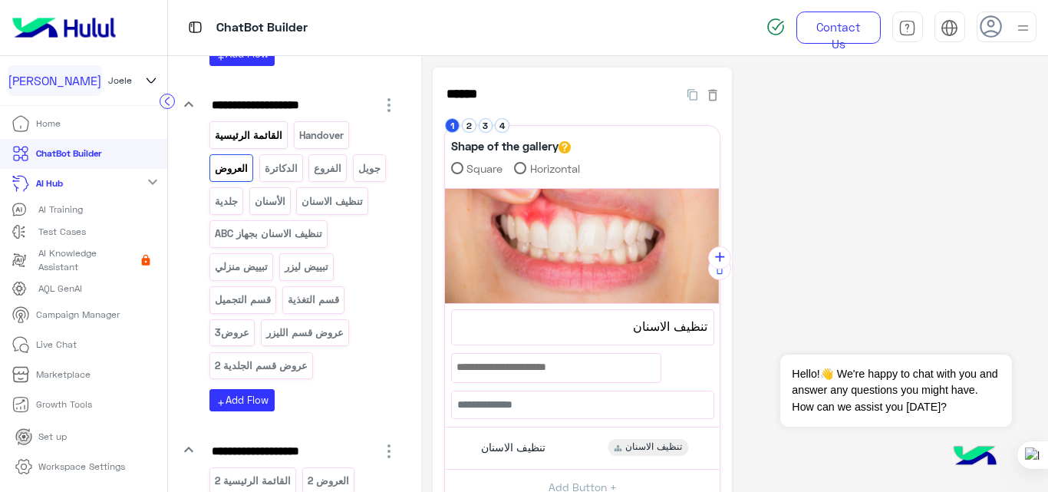
click at [255, 133] on p "القائمة الرئيسية" at bounding box center [249, 136] width 70 height 18
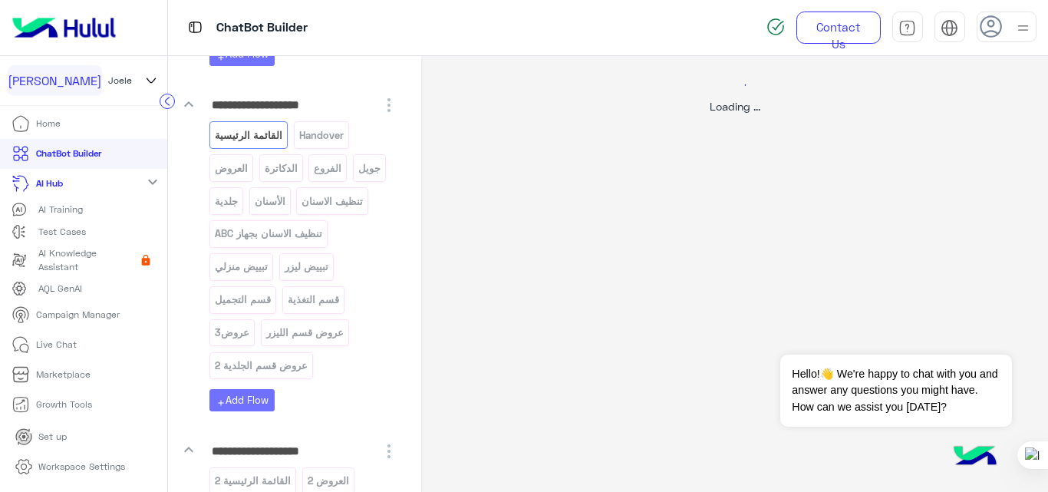
select select "*"
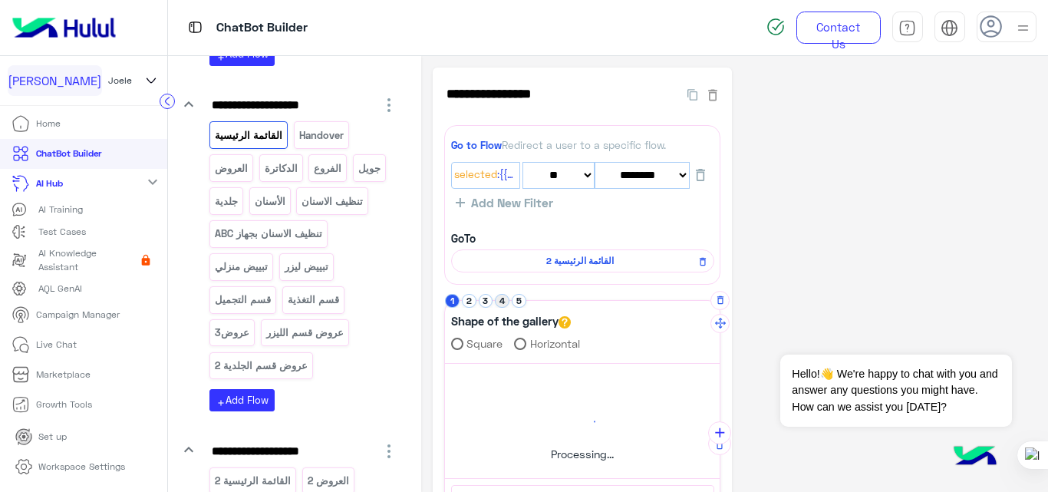
click at [495, 300] on button "4" at bounding box center [502, 301] width 15 height 15
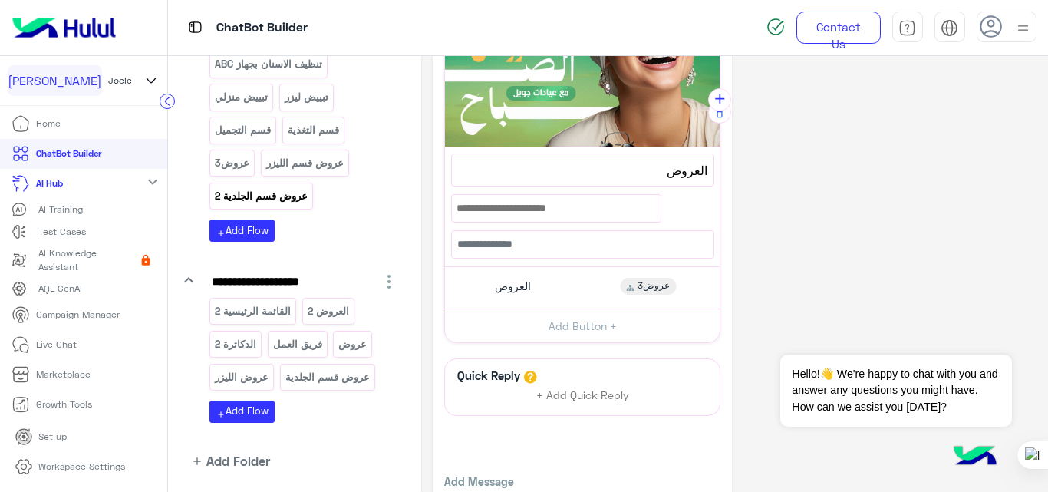
scroll to position [506, 0]
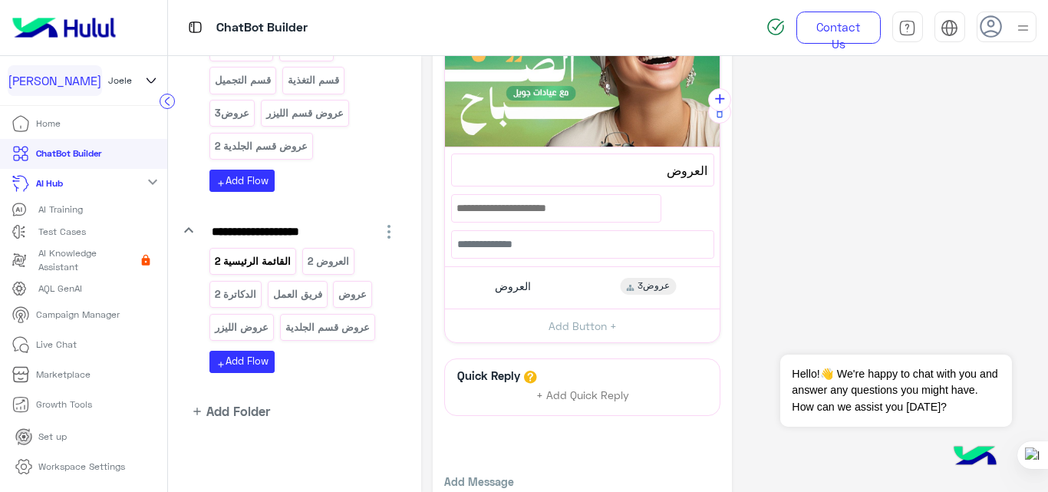
click at [256, 268] on p "القائمة الرئيسية 2" at bounding box center [253, 261] width 78 height 18
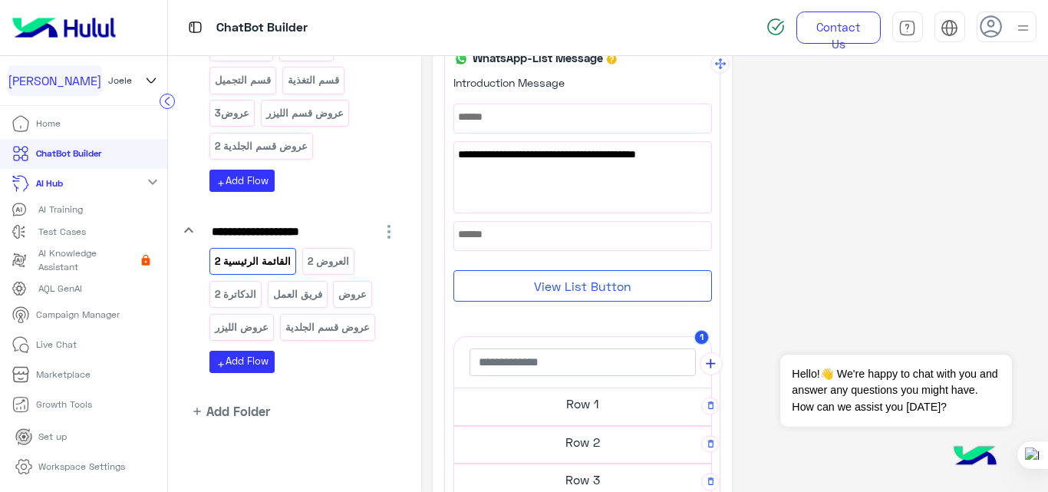
scroll to position [85, 0]
click at [569, 405] on h5 "Row 1" at bounding box center [582, 403] width 257 height 31
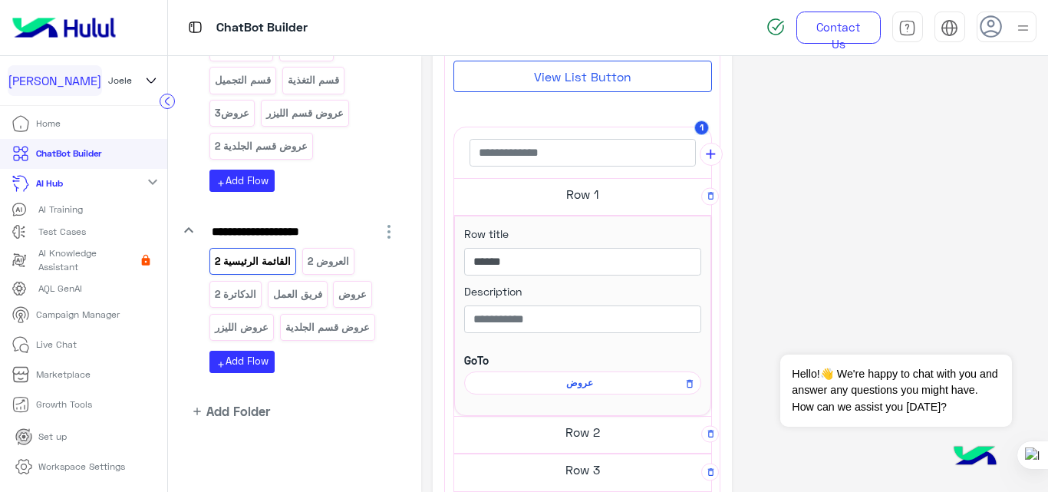
scroll to position [289, 0]
click at [576, 388] on span "عروض" at bounding box center [580, 381] width 215 height 14
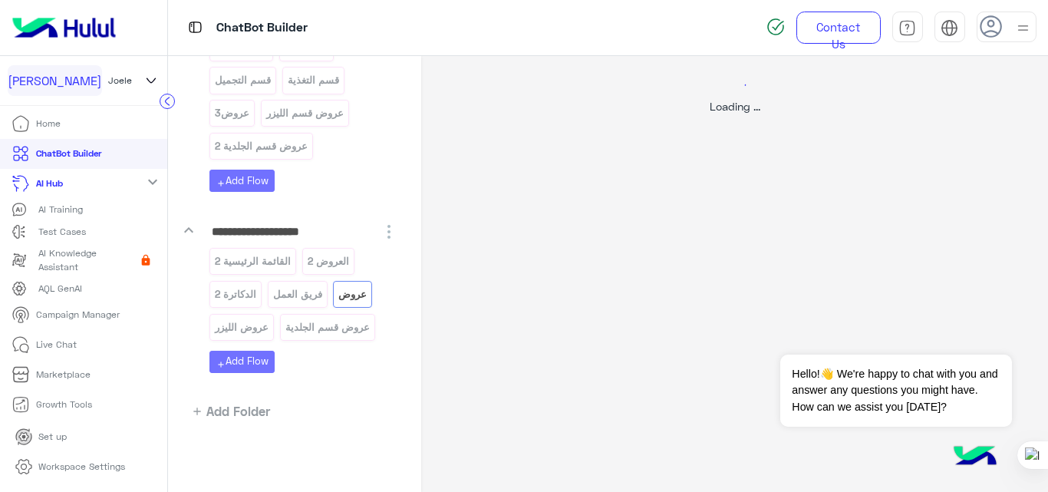
scroll to position [0, 0]
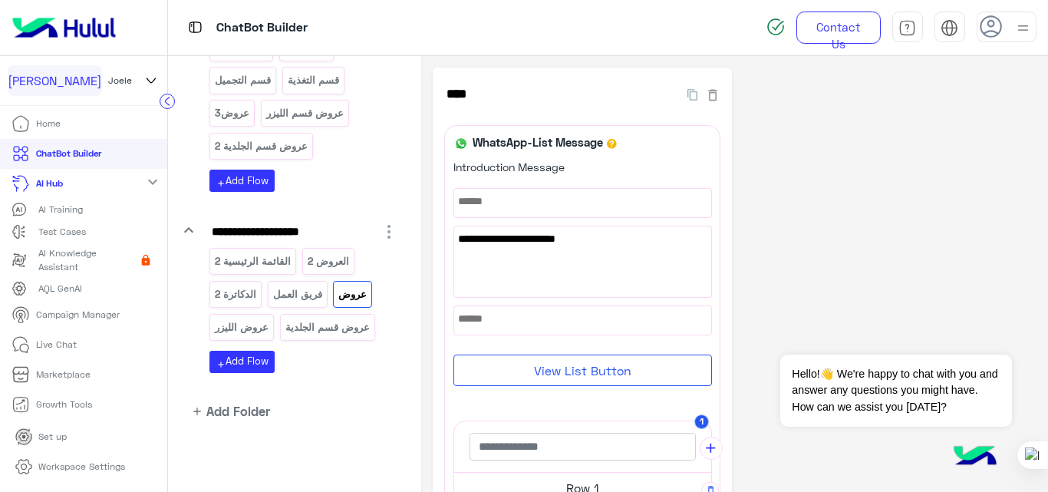
click at [576, 388] on div "**********" at bounding box center [583, 395] width 259 height 472
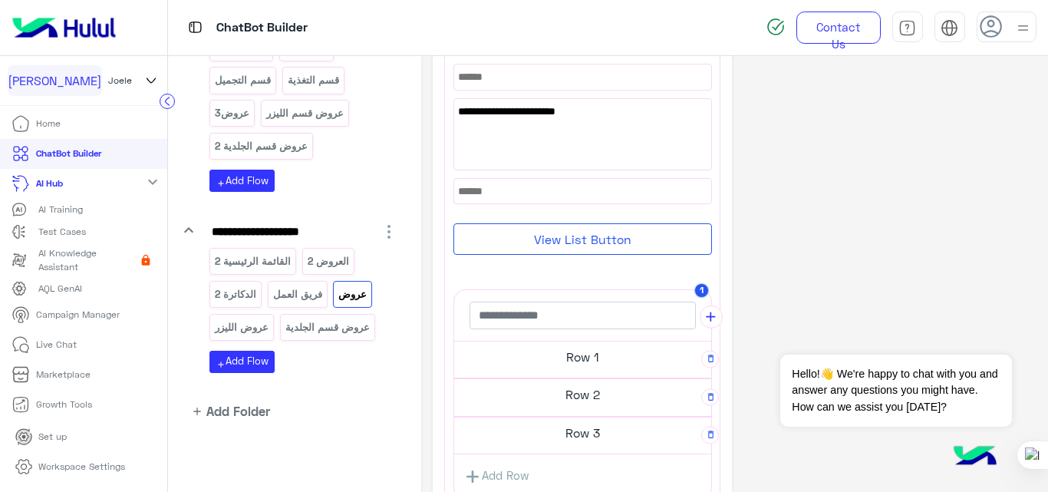
scroll to position [125, 0]
click at [312, 259] on p "العروض 2" at bounding box center [328, 261] width 44 height 18
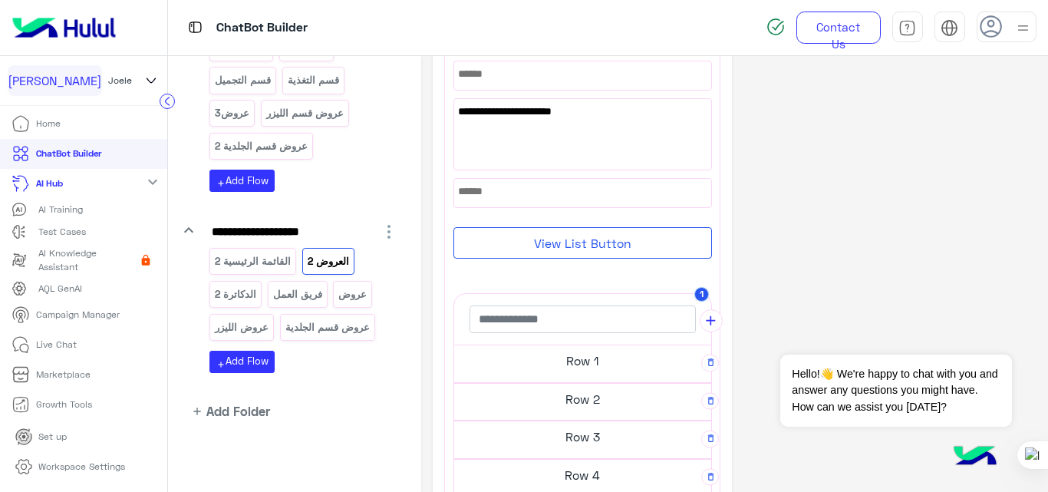
scroll to position [259, 0]
click at [252, 258] on p "القائمة الرئيسية 2" at bounding box center [253, 261] width 78 height 18
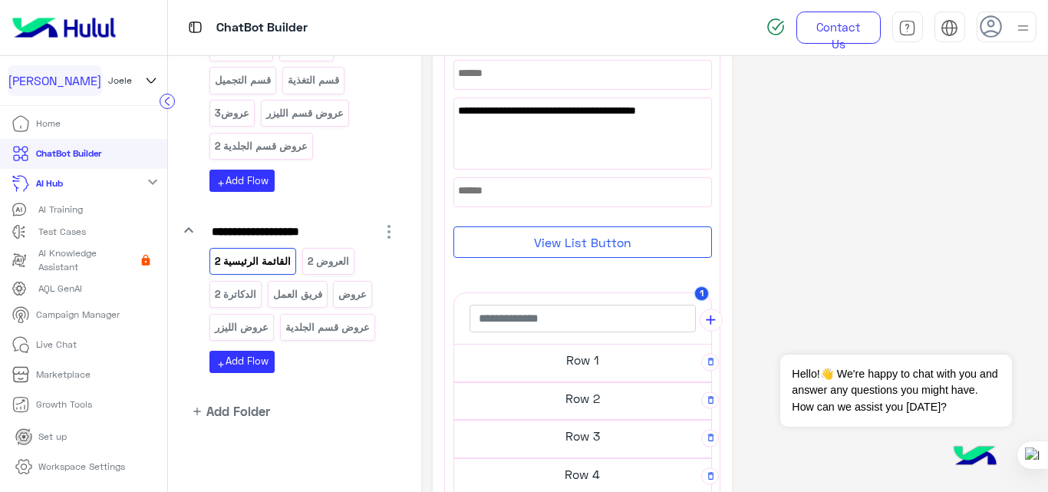
scroll to position [129, 0]
click at [580, 360] on h5 "Row 1" at bounding box center [582, 359] width 257 height 31
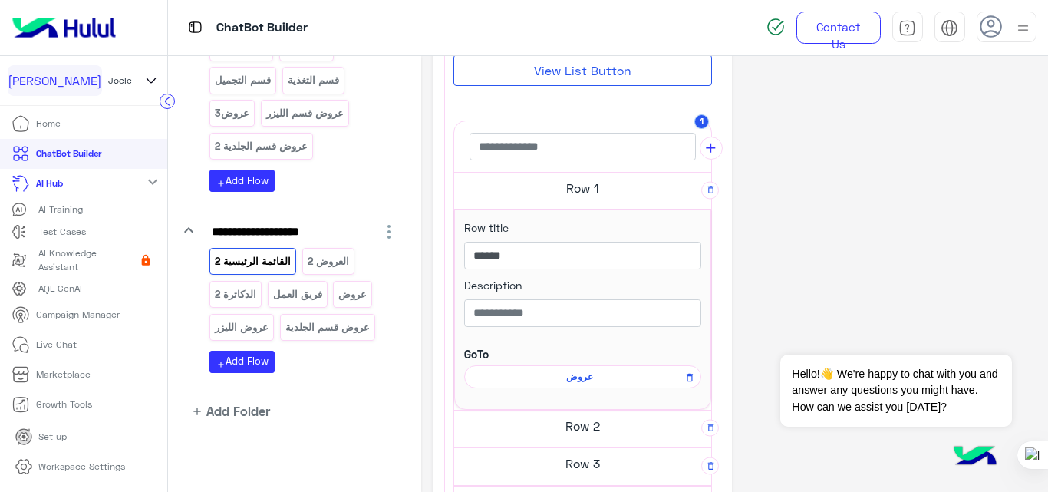
scroll to position [295, 0]
click at [579, 377] on span "عروض" at bounding box center [580, 375] width 215 height 14
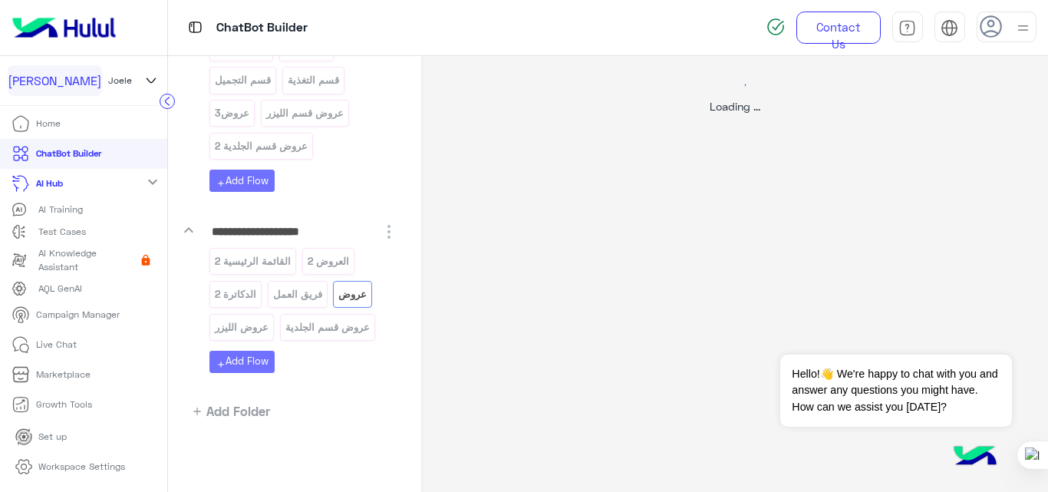
scroll to position [0, 0]
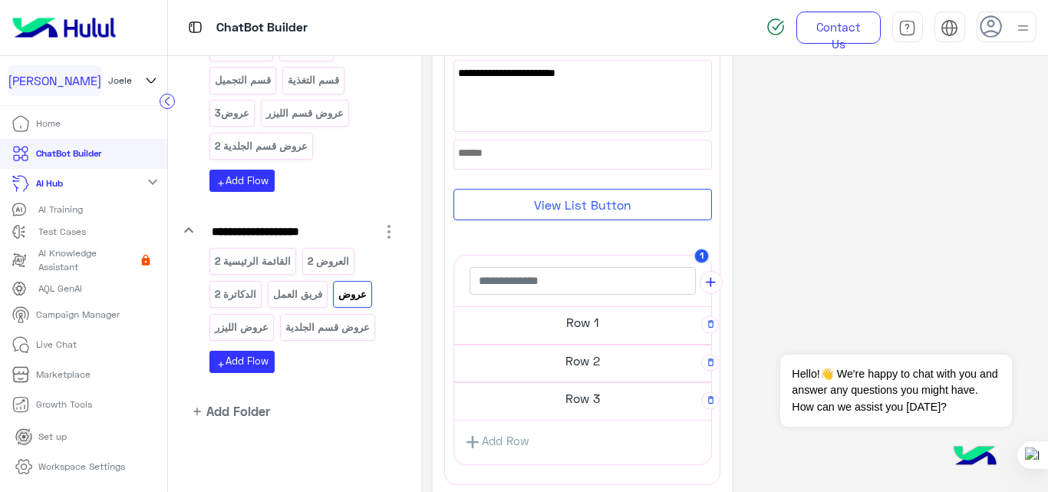
click at [592, 332] on h5 "Row 1" at bounding box center [582, 322] width 257 height 31
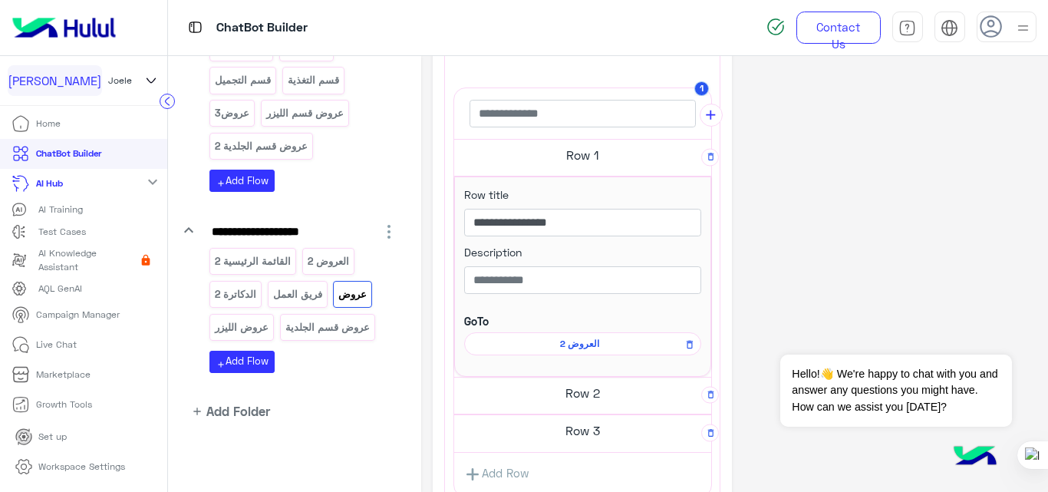
scroll to position [327, 0]
click at [595, 378] on h5 "Row 2" at bounding box center [582, 392] width 257 height 31
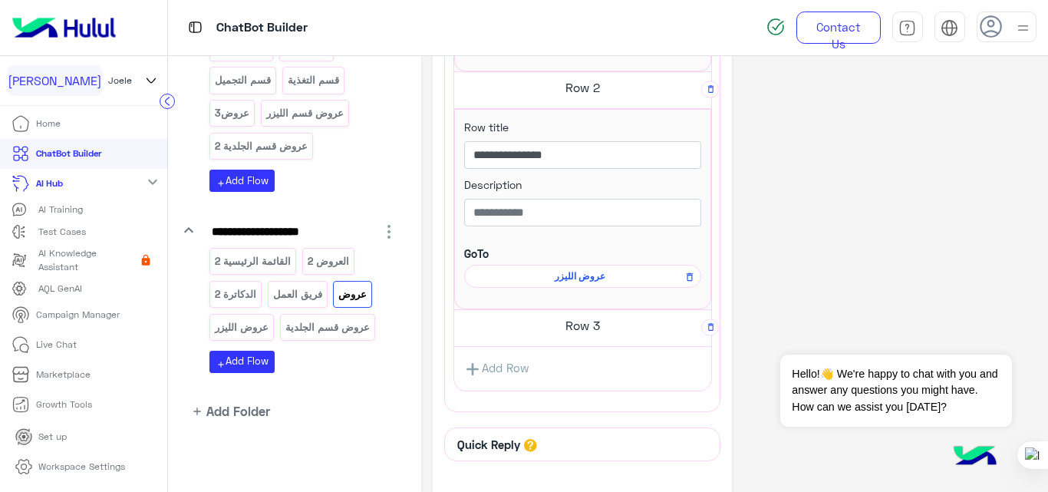
scroll to position [632, 0]
click at [596, 330] on h5 "Row 3" at bounding box center [582, 324] width 257 height 31
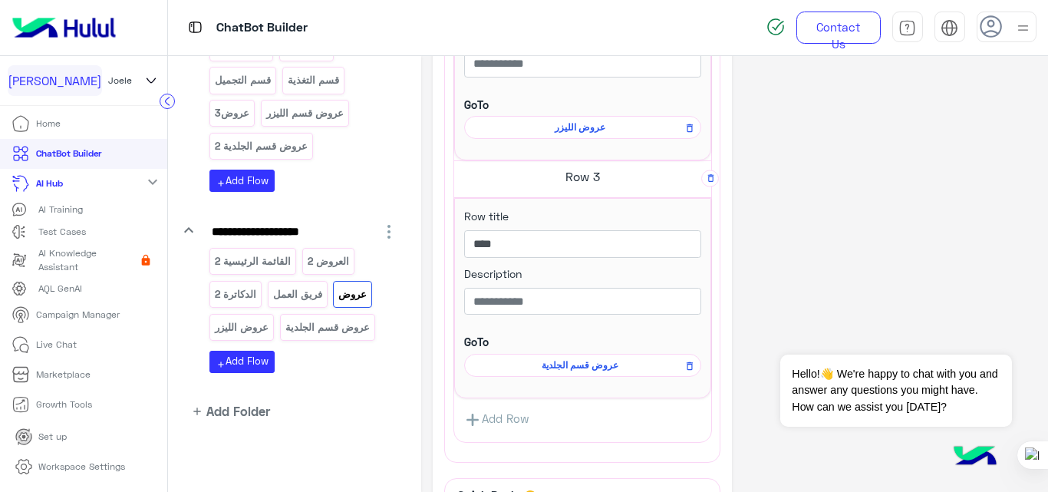
scroll to position [781, 0]
click at [340, 263] on p "العروض 2" at bounding box center [328, 261] width 44 height 18
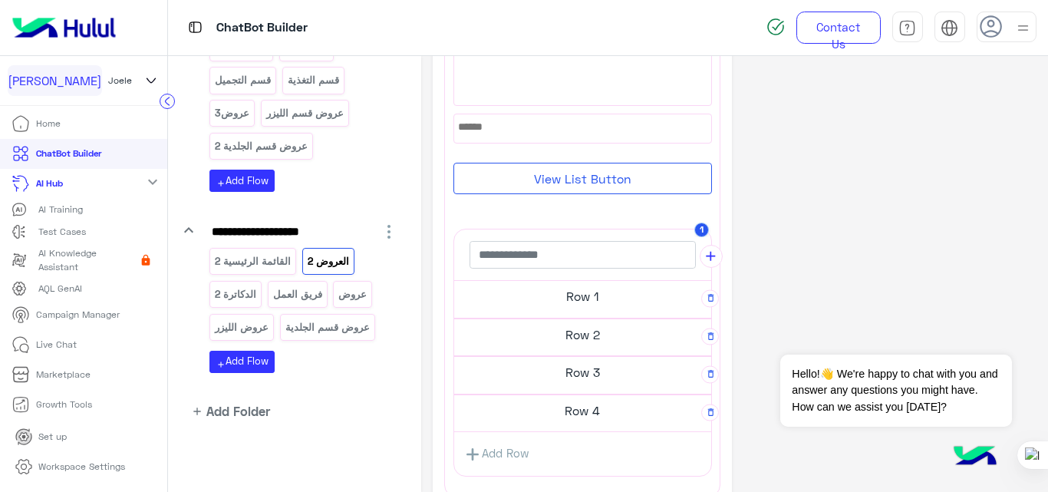
scroll to position [325, 0]
click at [236, 262] on p "القائمة الرئيسية 2" at bounding box center [253, 261] width 78 height 18
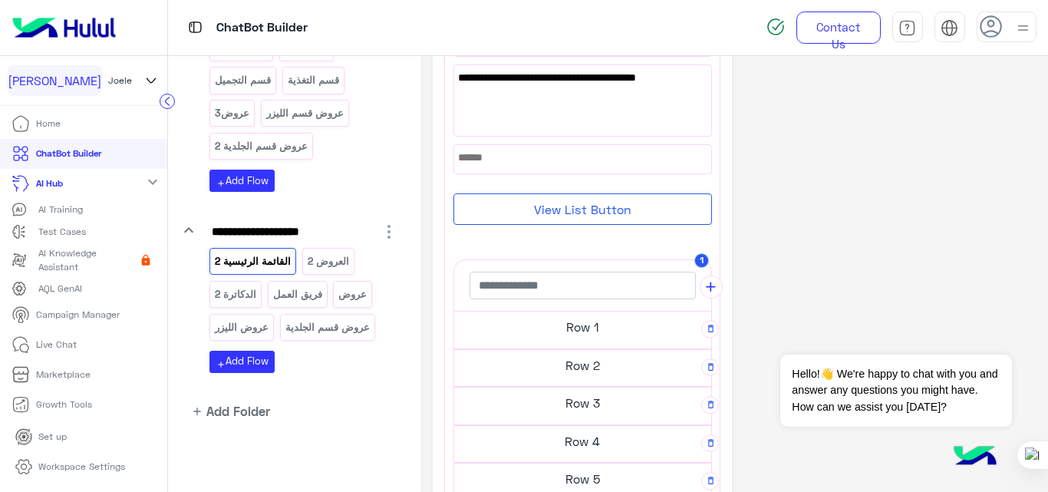
scroll to position [162, 0]
click at [580, 327] on h5 "Row 1" at bounding box center [582, 326] width 257 height 31
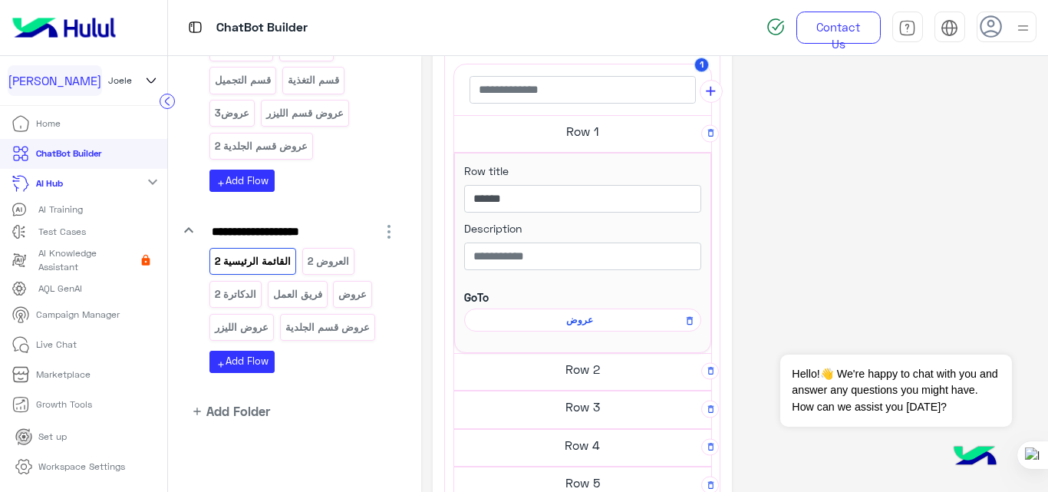
scroll to position [352, 0]
click at [579, 317] on span "عروض" at bounding box center [580, 318] width 215 height 14
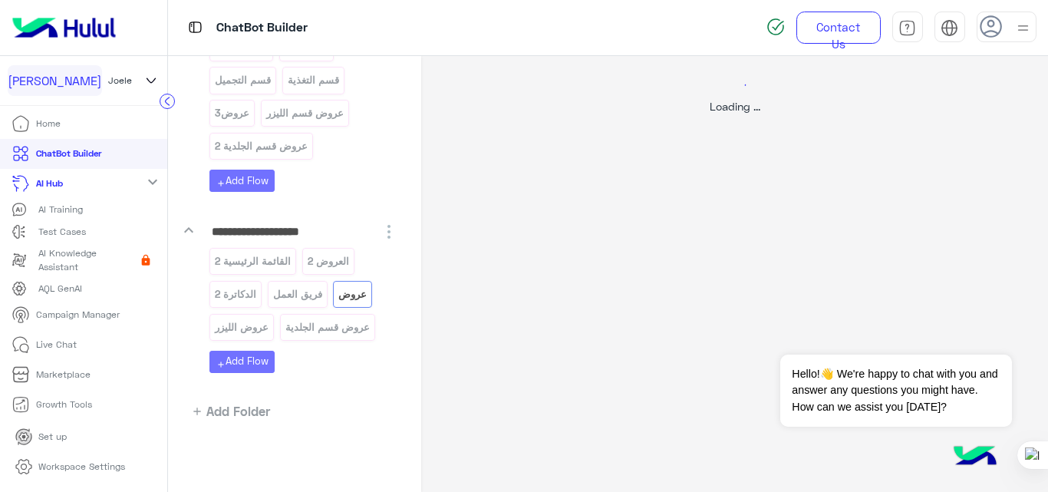
scroll to position [0, 0]
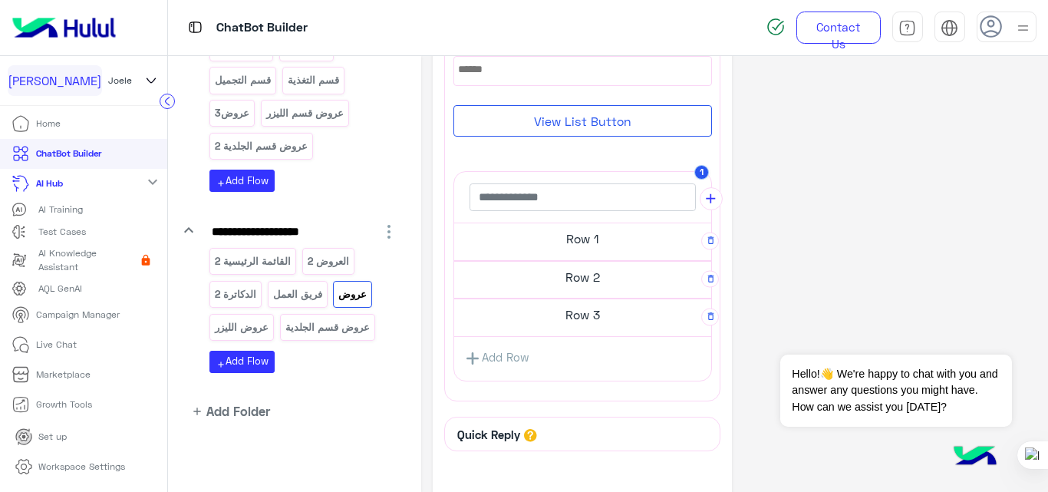
click at [579, 317] on h5 "Row 3" at bounding box center [582, 314] width 257 height 31
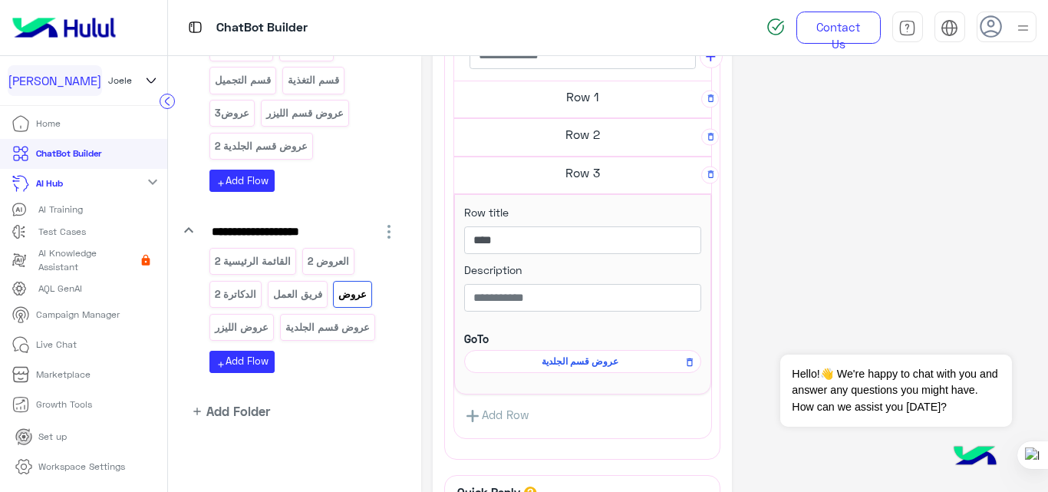
scroll to position [385, 0]
click at [653, 234] on input "****" at bounding box center [582, 240] width 237 height 28
type input "**********"
click at [924, 251] on div "**********" at bounding box center [735, 163] width 604 height 962
click at [243, 299] on p "الدكاترة 2" at bounding box center [236, 294] width 44 height 18
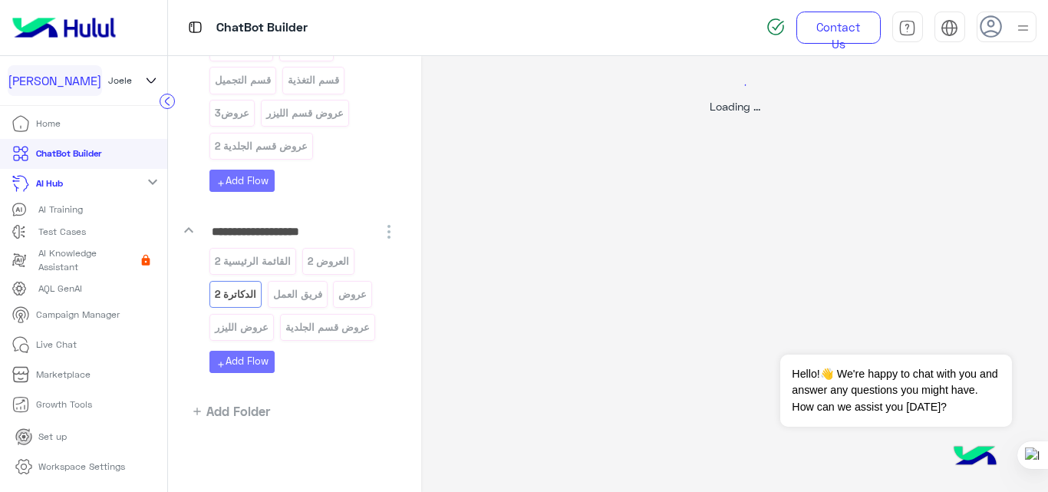
scroll to position [0, 0]
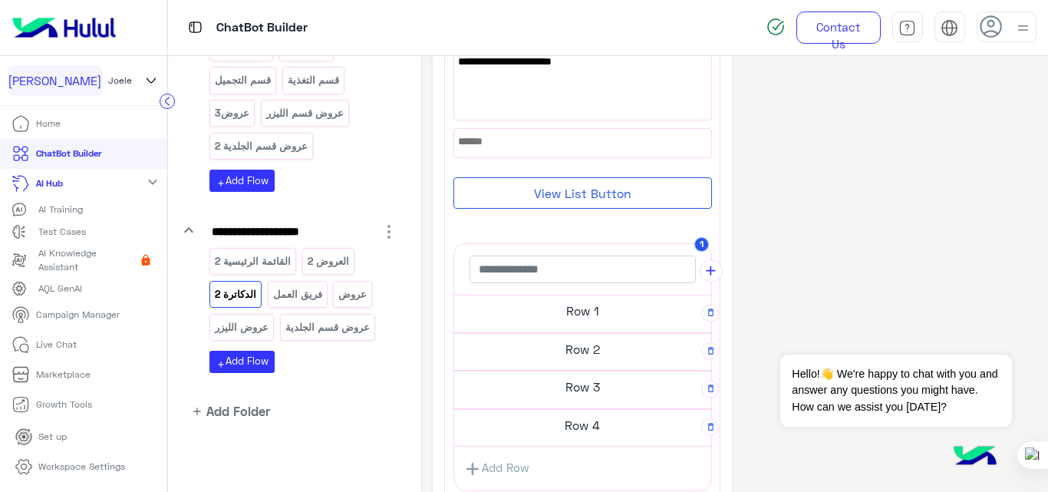
click at [526, 313] on h5 "Row 1" at bounding box center [582, 310] width 257 height 31
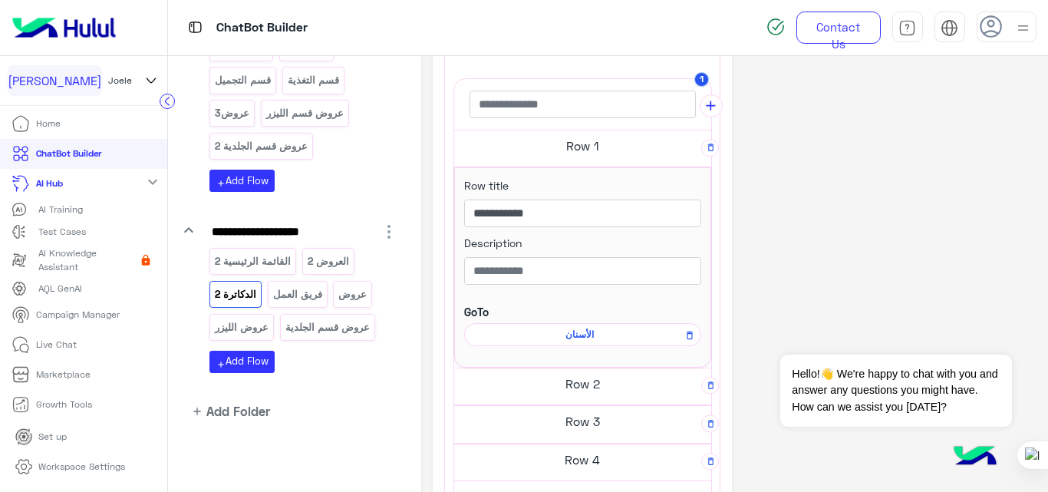
scroll to position [336, 0]
click at [562, 379] on h5 "Row 2" at bounding box center [582, 383] width 257 height 31
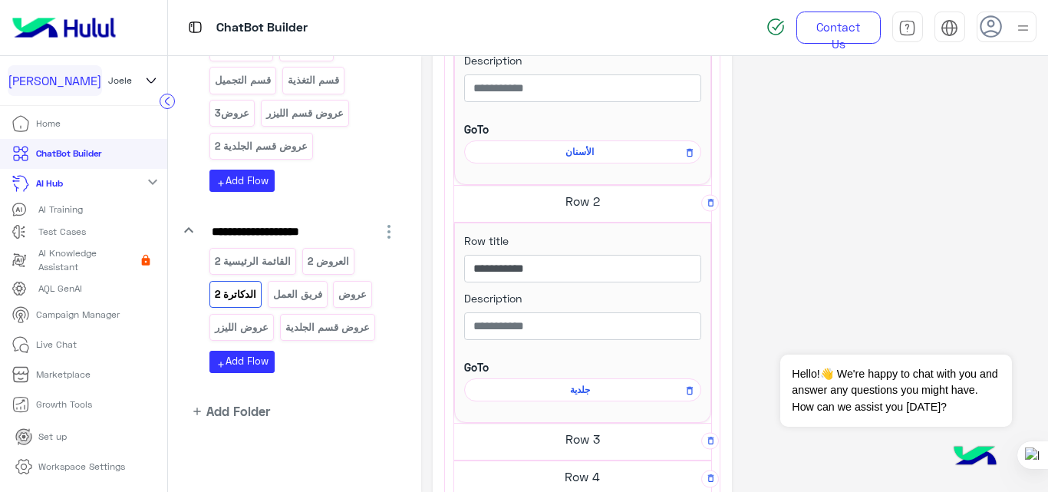
scroll to position [519, 0]
click at [578, 392] on span "جلدية" at bounding box center [580, 389] width 215 height 14
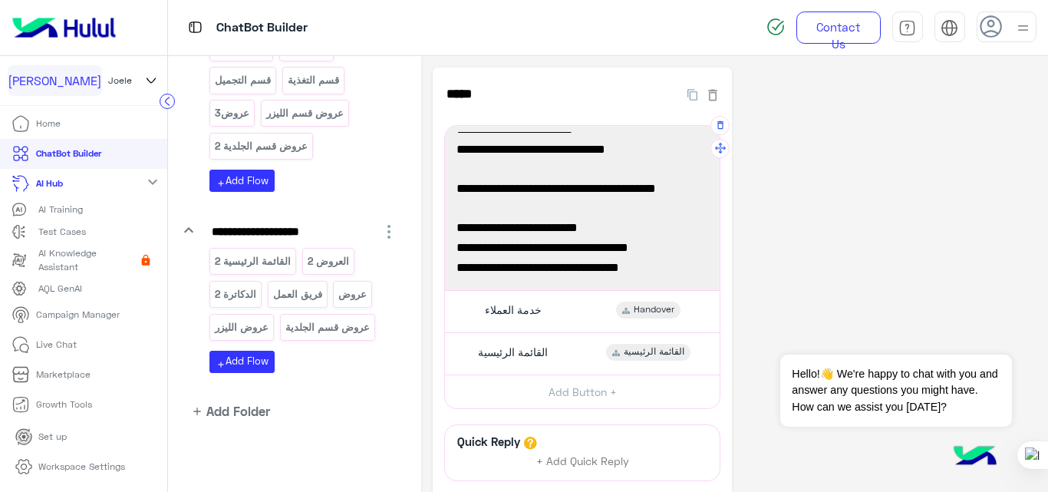
scroll to position [140, 0]
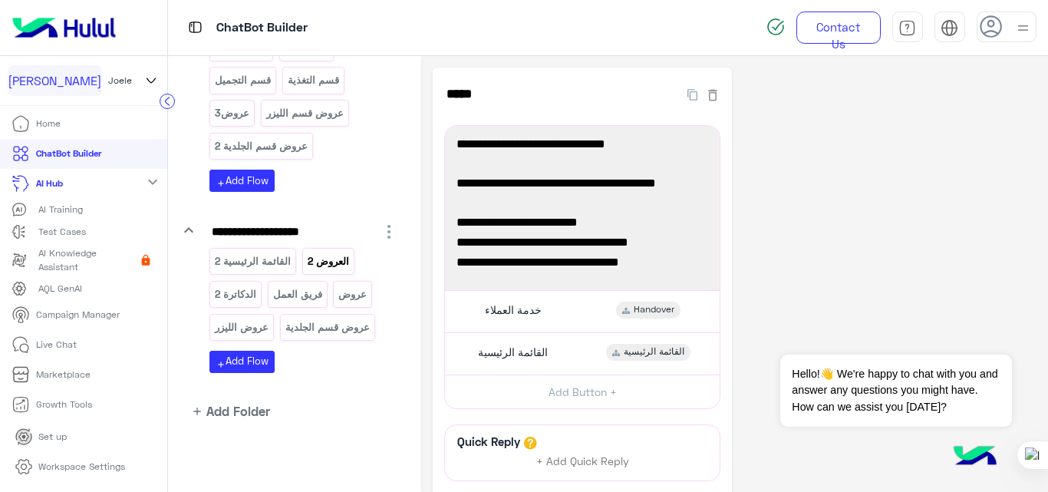
click at [315, 259] on p "العروض 2" at bounding box center [328, 261] width 44 height 18
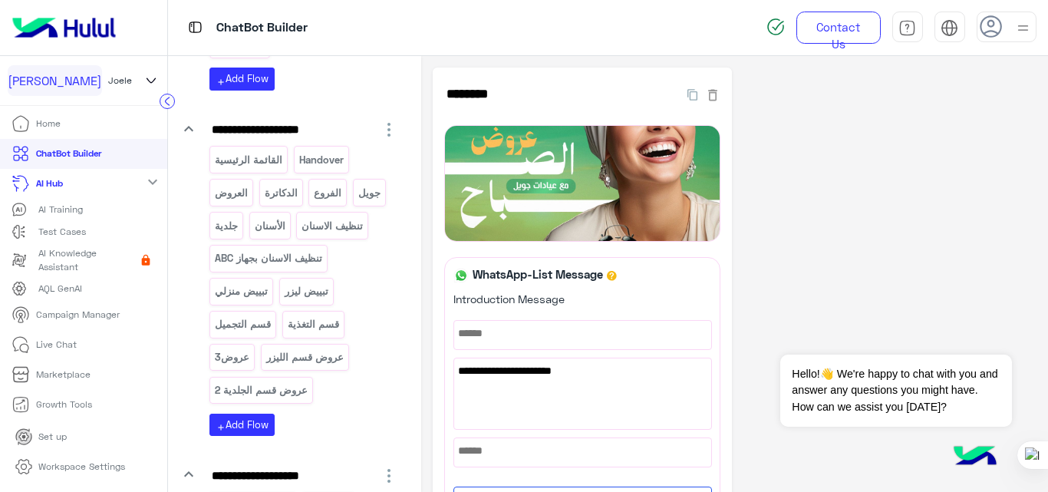
scroll to position [259, 0]
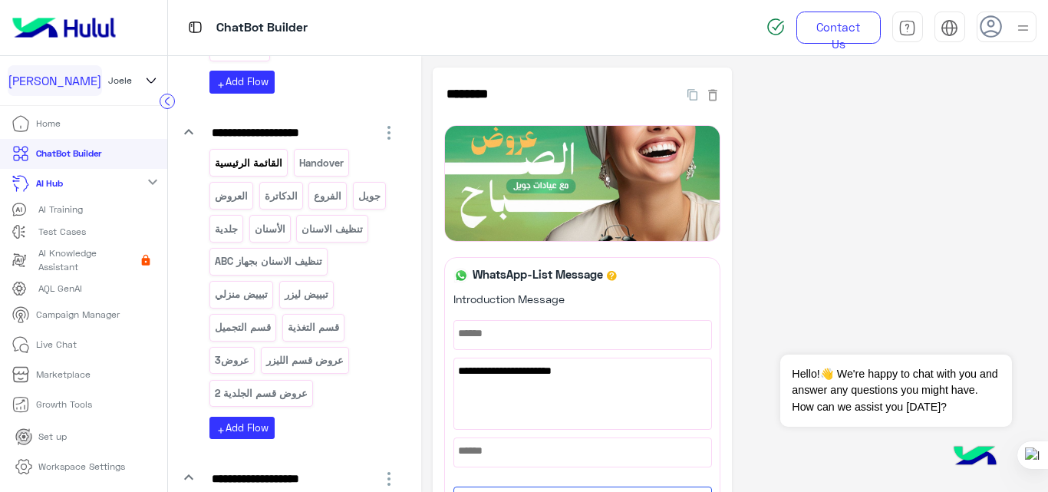
click at [254, 152] on div "القائمة الرئيسية" at bounding box center [248, 162] width 78 height 27
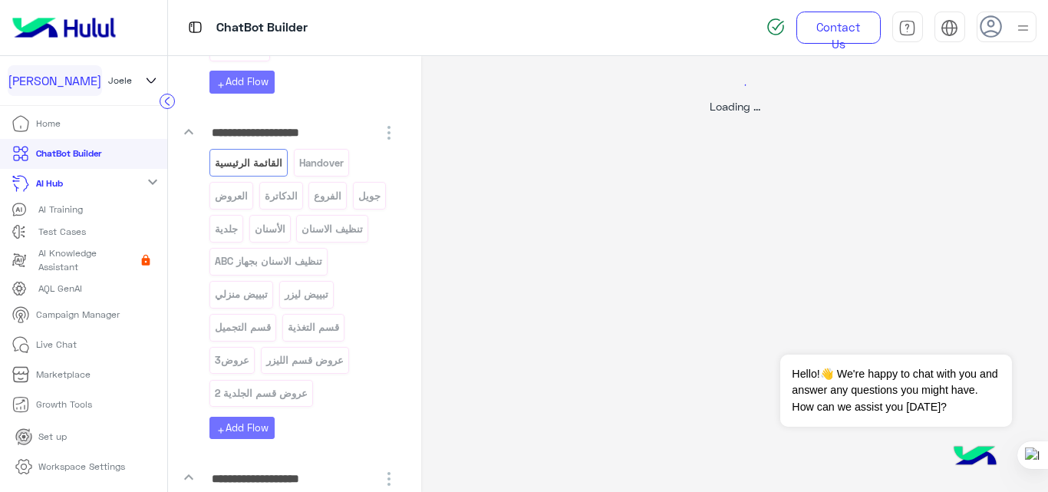
select select "*"
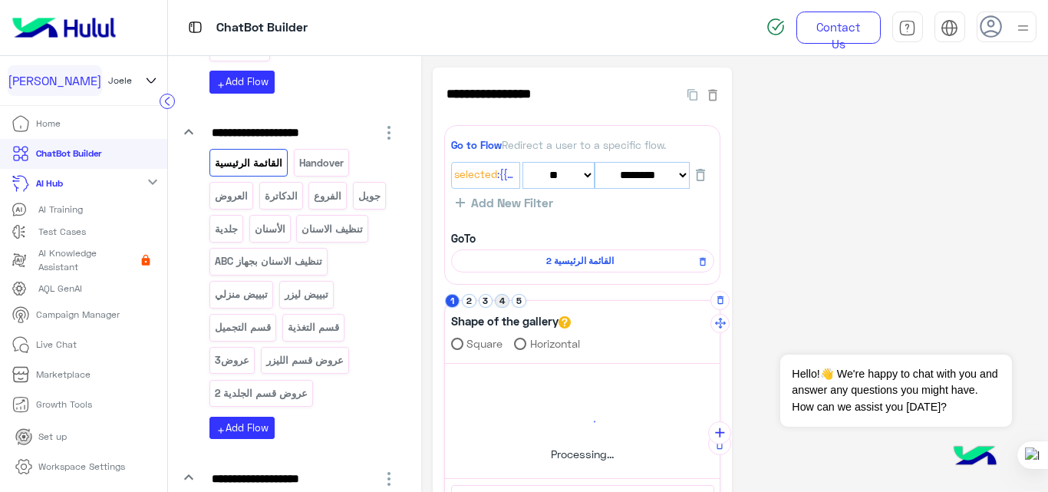
click at [495, 298] on button "4" at bounding box center [502, 301] width 15 height 15
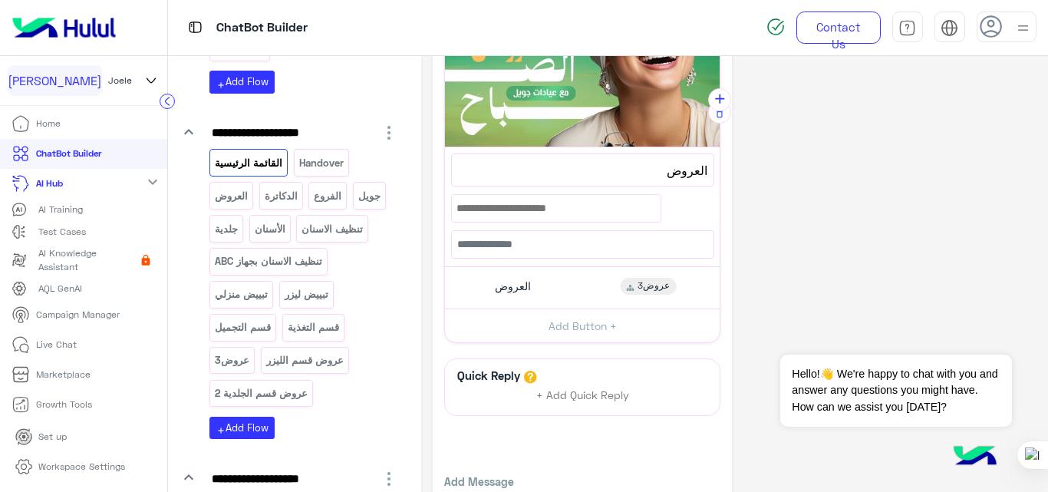
scroll to position [343, 0]
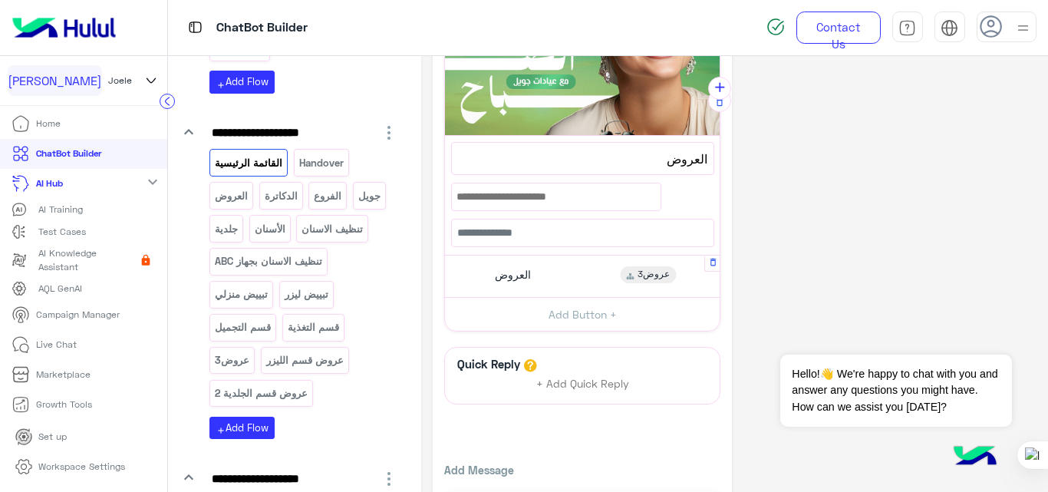
click at [549, 262] on div "العروض عروض3" at bounding box center [582, 276] width 263 height 30
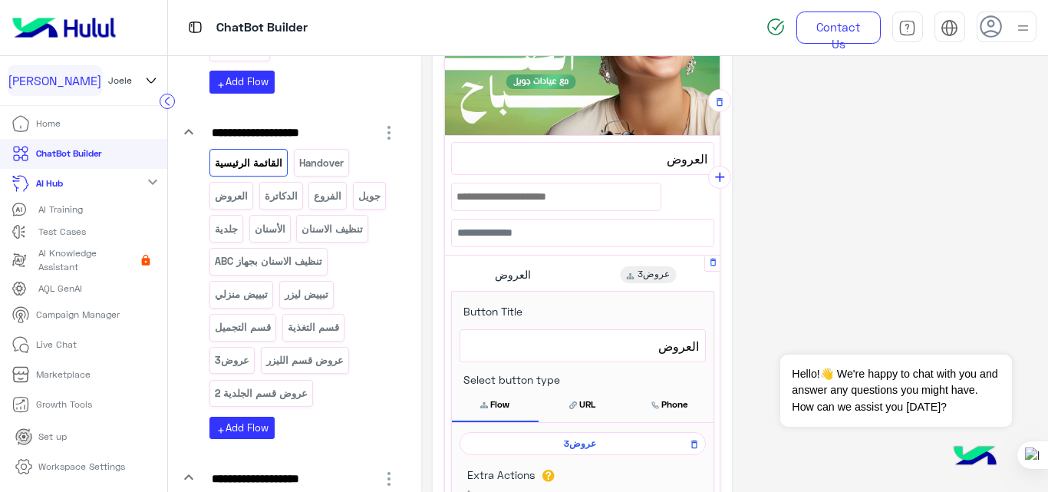
scroll to position [433, 0]
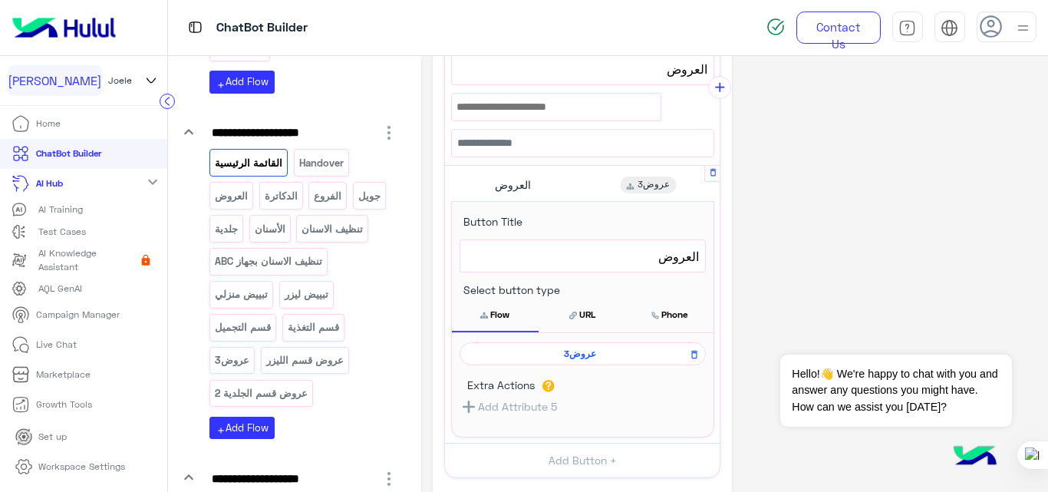
click at [570, 357] on span "عروض3" at bounding box center [580, 354] width 224 height 14
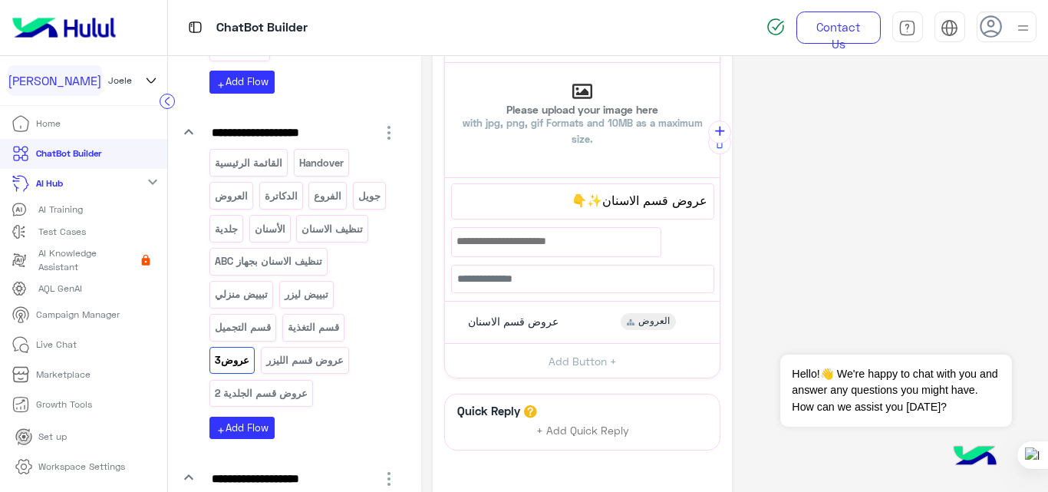
scroll to position [127, 0]
click at [585, 325] on div "عروض قسم الاسنان العروض" at bounding box center [582, 322] width 263 height 30
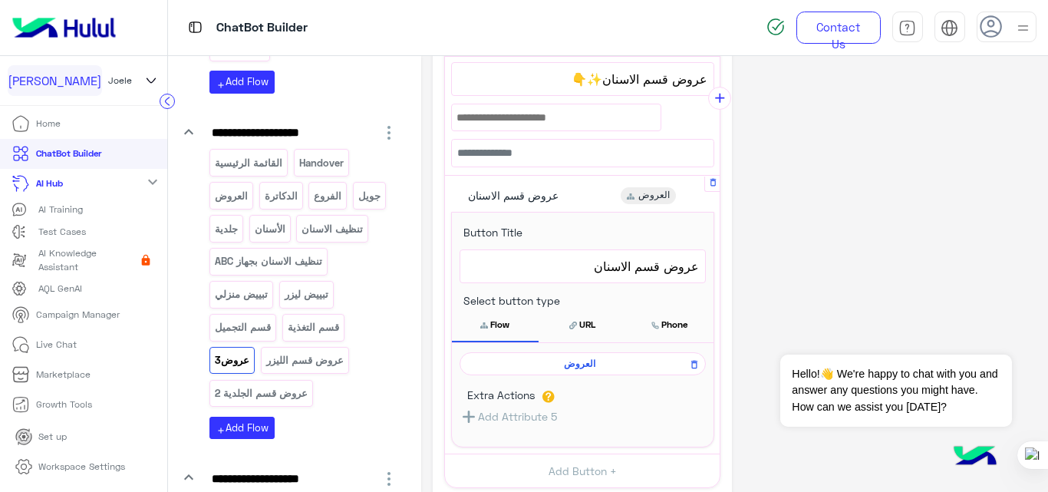
scroll to position [248, 0]
click at [570, 363] on span "العروض" at bounding box center [580, 363] width 224 height 14
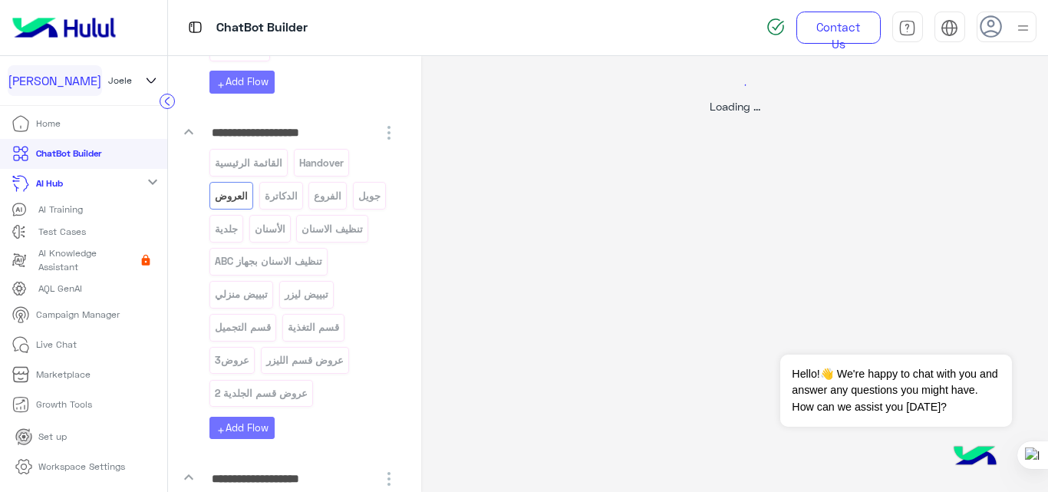
scroll to position [0, 0]
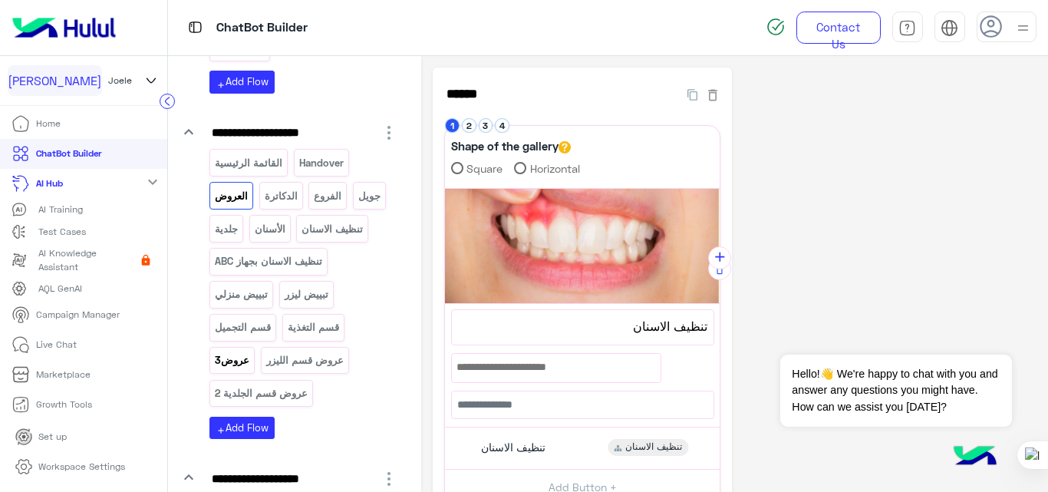
click at [235, 358] on p "عروض3" at bounding box center [232, 360] width 37 height 18
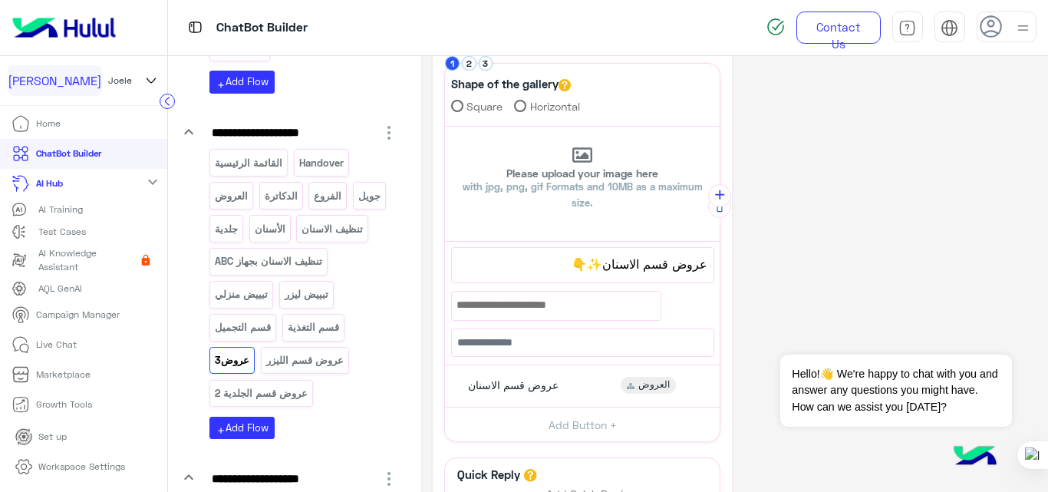
scroll to position [61, 0]
click at [463, 64] on button "2" at bounding box center [469, 65] width 15 height 15
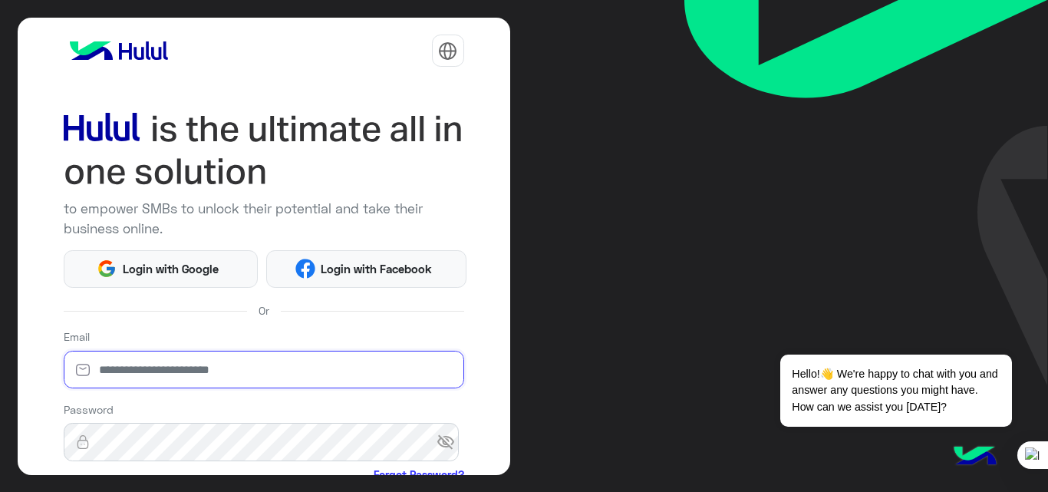
click at [255, 366] on input "email" at bounding box center [264, 370] width 401 height 38
type input "**********"
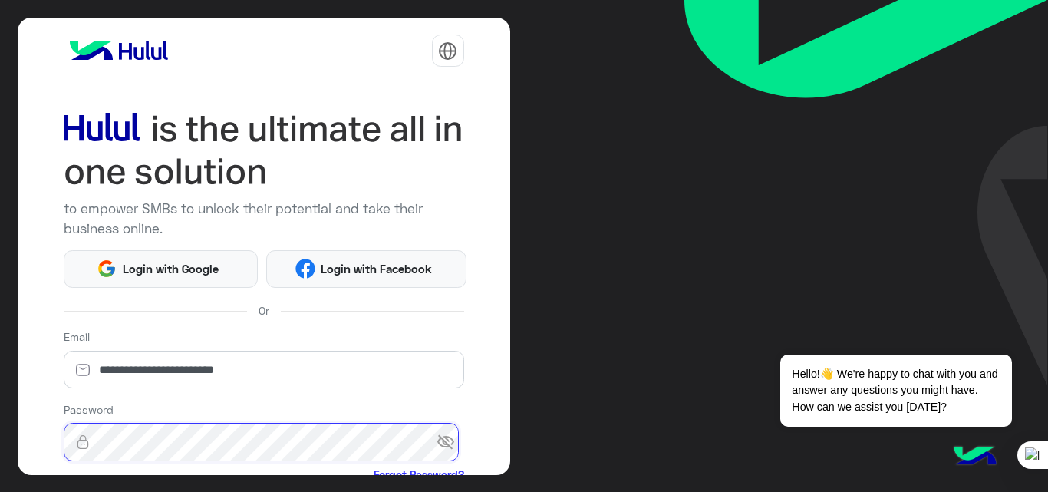
scroll to position [180, 0]
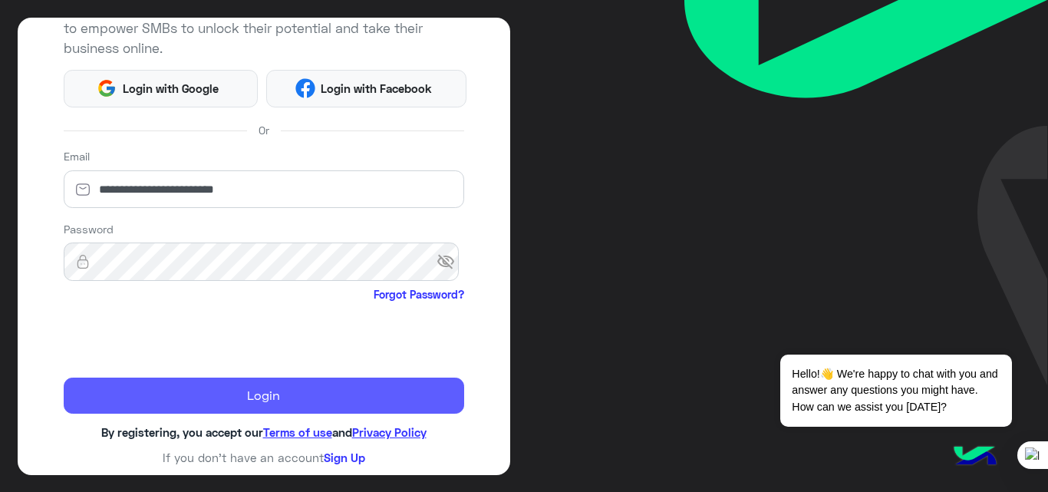
click at [341, 388] on button "Login" at bounding box center [264, 396] width 401 height 37
click at [256, 385] on button "Login" at bounding box center [264, 396] width 401 height 37
click at [157, 390] on button "Login" at bounding box center [264, 396] width 401 height 37
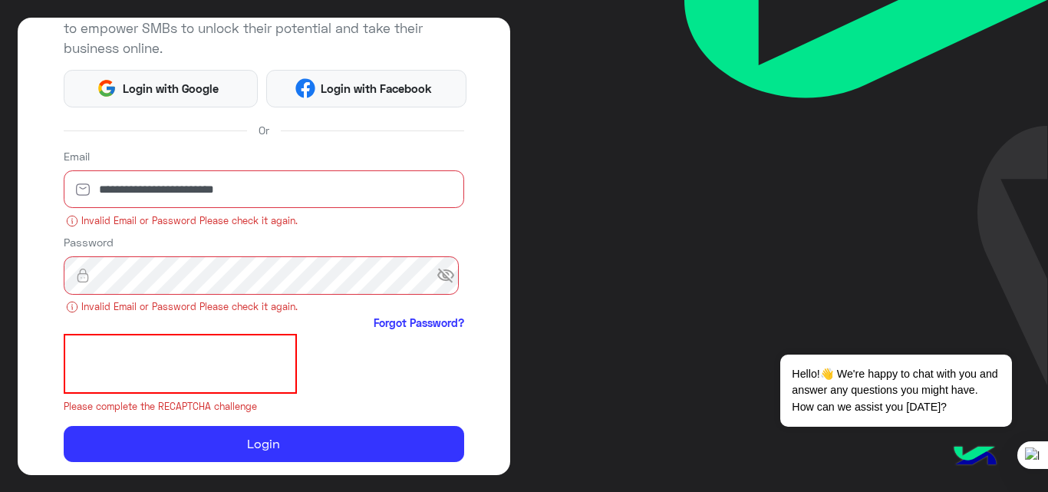
click at [443, 272] on span "visibility_off" at bounding box center [451, 276] width 28 height 28
click at [443, 272] on span "visibility" at bounding box center [451, 276] width 28 height 28
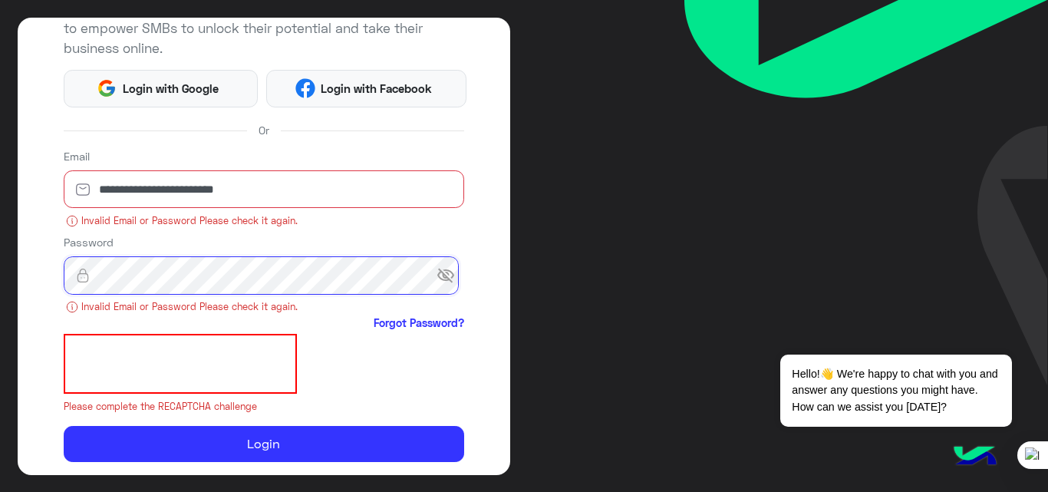
click at [58, 253] on div "**********" at bounding box center [264, 246] width 493 height 457
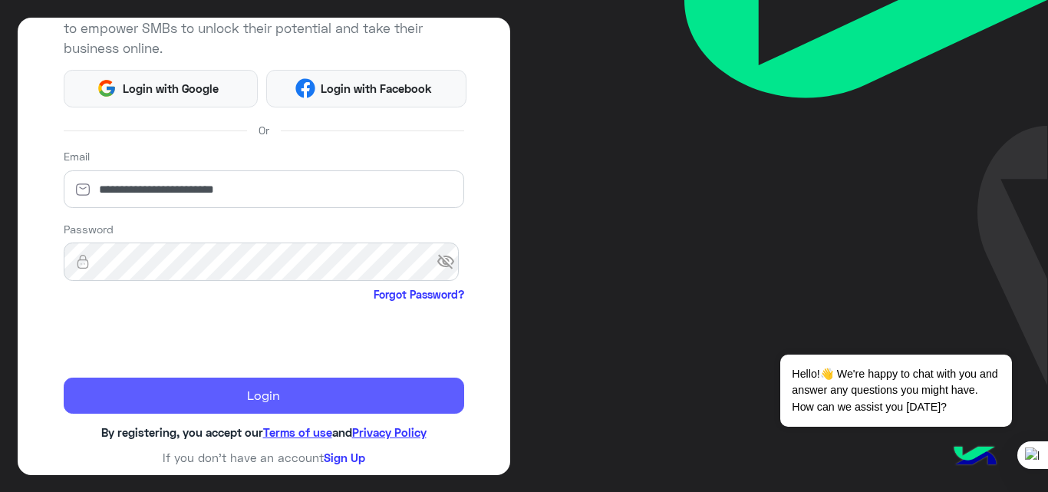
click at [209, 405] on button "Login" at bounding box center [264, 396] width 401 height 37
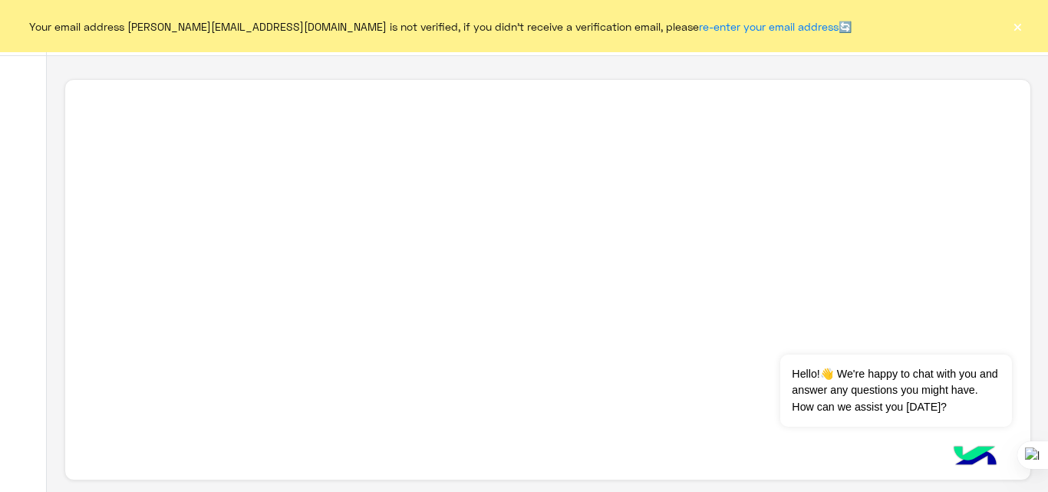
click at [1015, 28] on button "×" at bounding box center [1017, 25] width 15 height 15
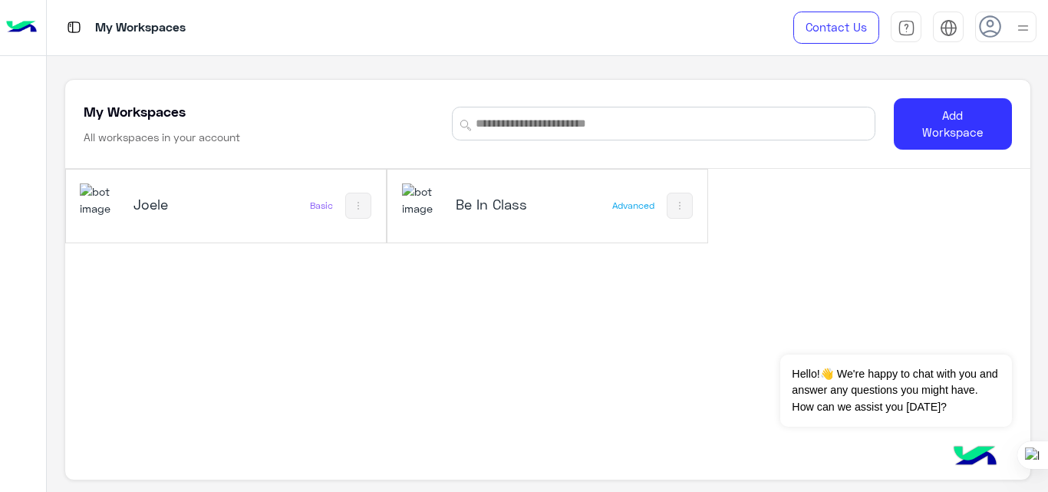
click at [198, 219] on div "Joele" at bounding box center [167, 205] width 175 height 45
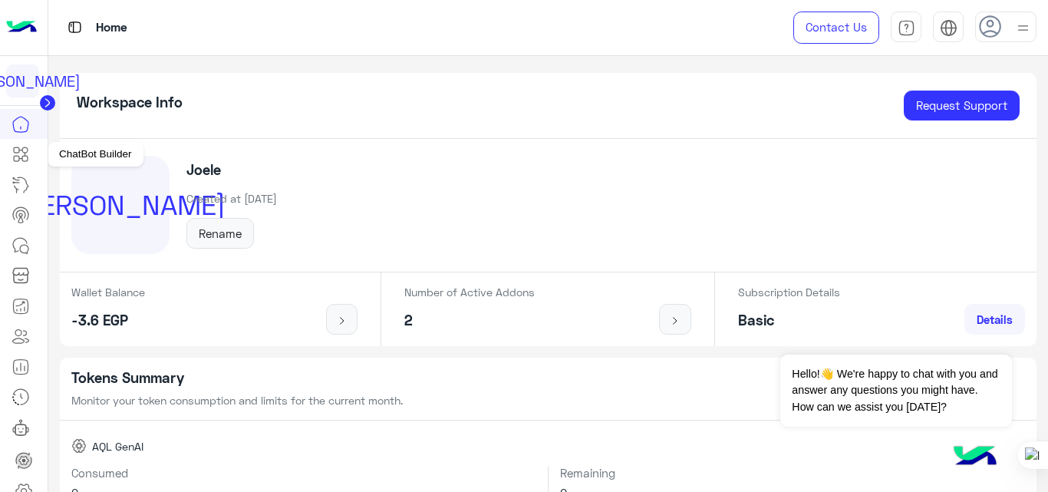
click at [28, 146] on icon at bounding box center [21, 154] width 18 height 18
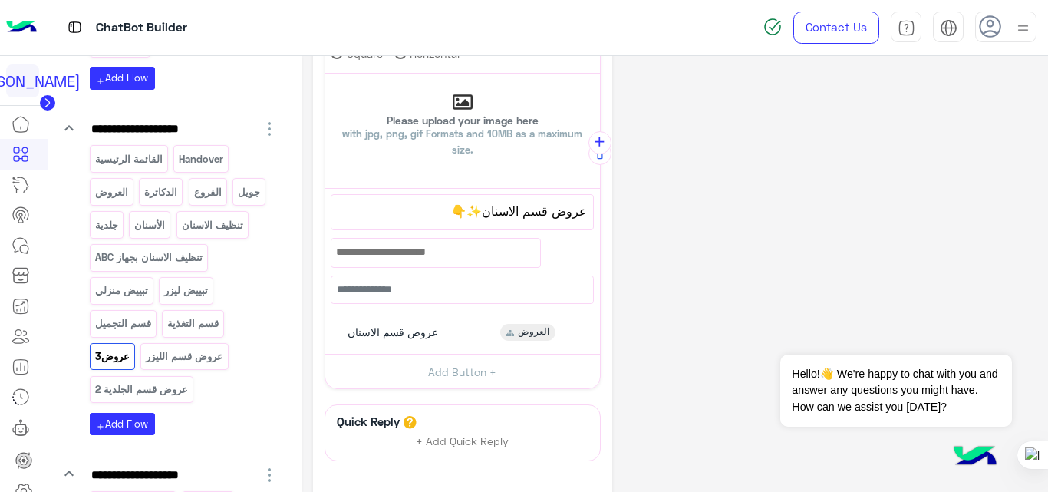
scroll to position [119, 0]
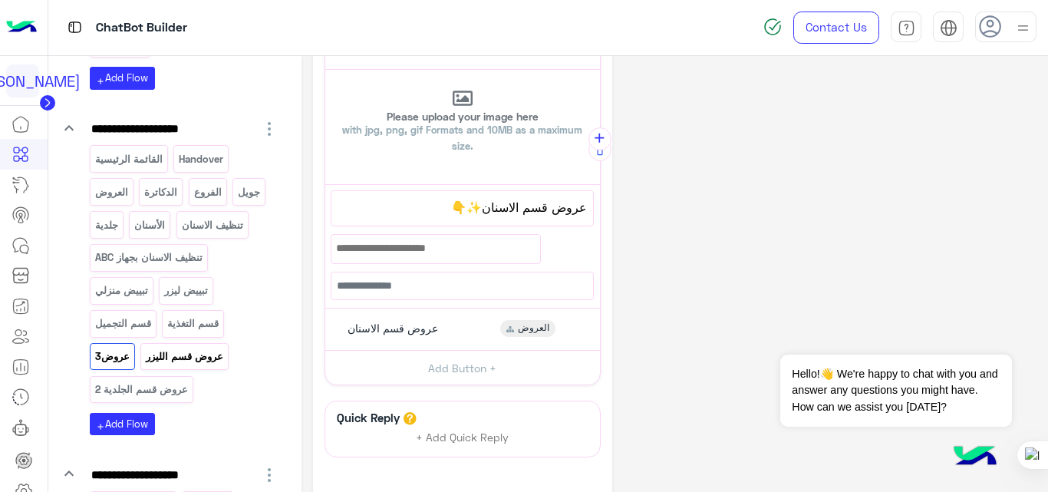
click at [180, 351] on p "عروض قسم الليزر" at bounding box center [185, 357] width 80 height 18
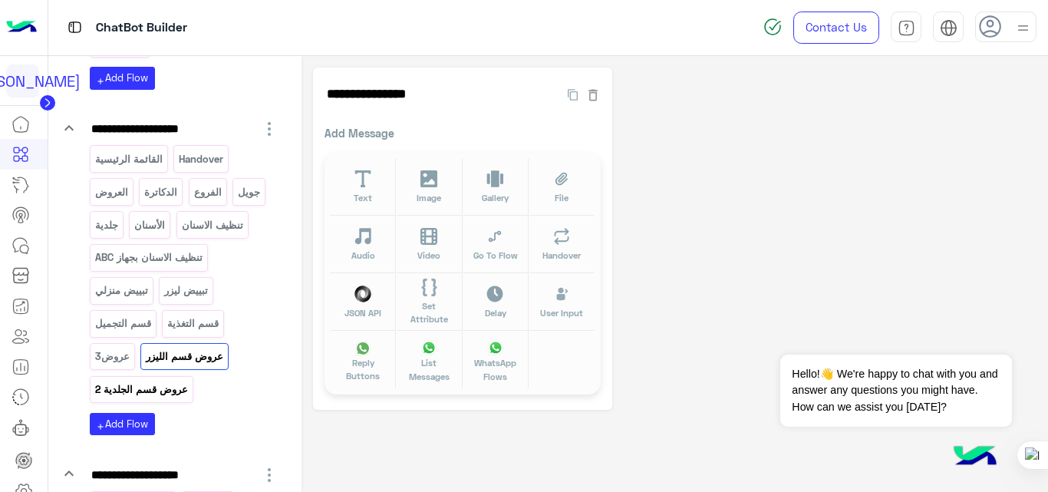
click at [130, 384] on p "عروض قسم الجلدية 2" at bounding box center [141, 390] width 95 height 18
click at [108, 358] on p "عروض3" at bounding box center [112, 357] width 37 height 18
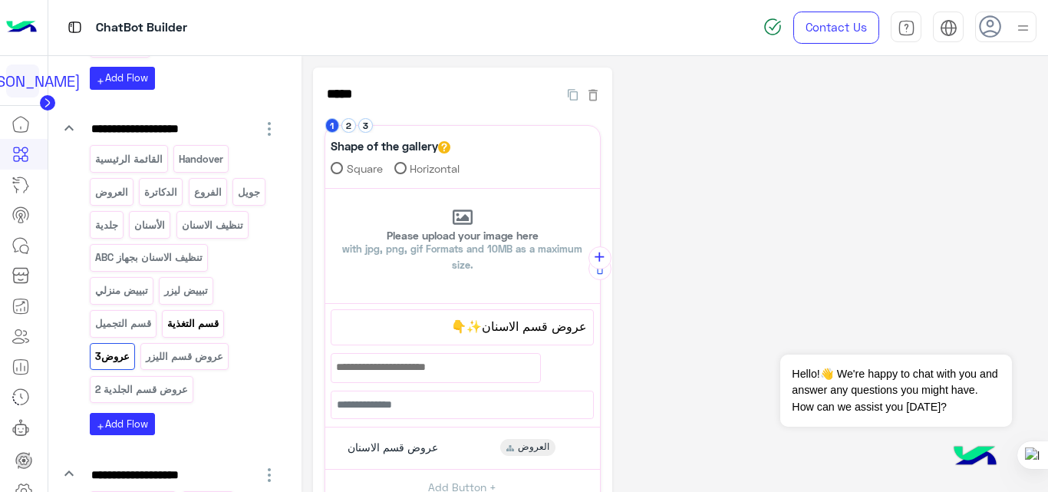
click at [195, 331] on p "قسم التغذية" at bounding box center [194, 324] width 54 height 18
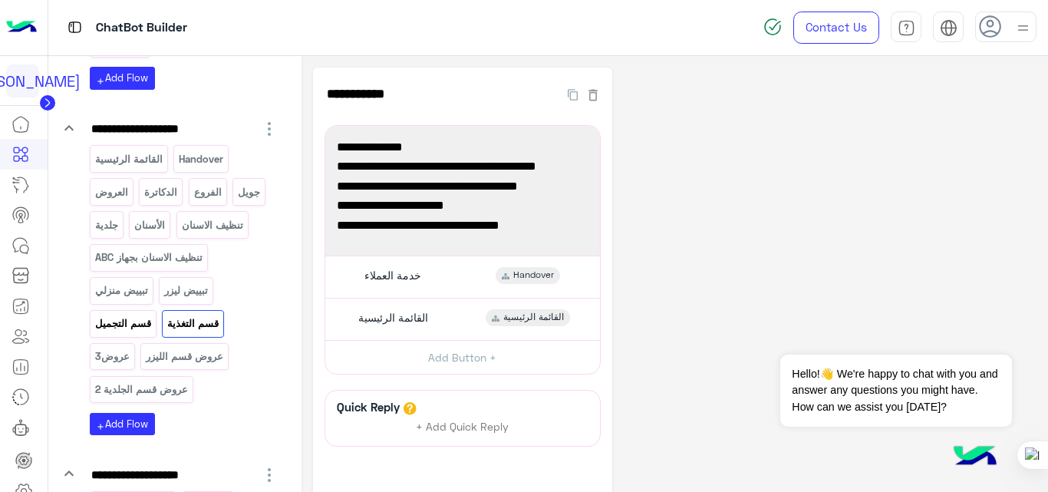
click at [129, 327] on p "قسم التجميل" at bounding box center [123, 324] width 58 height 18
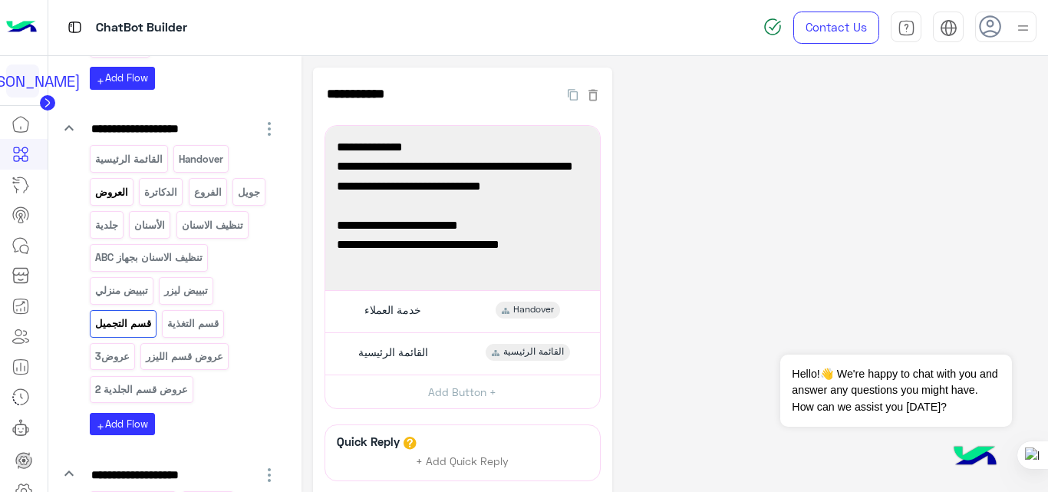
click at [127, 193] on p "العروض" at bounding box center [111, 192] width 35 height 18
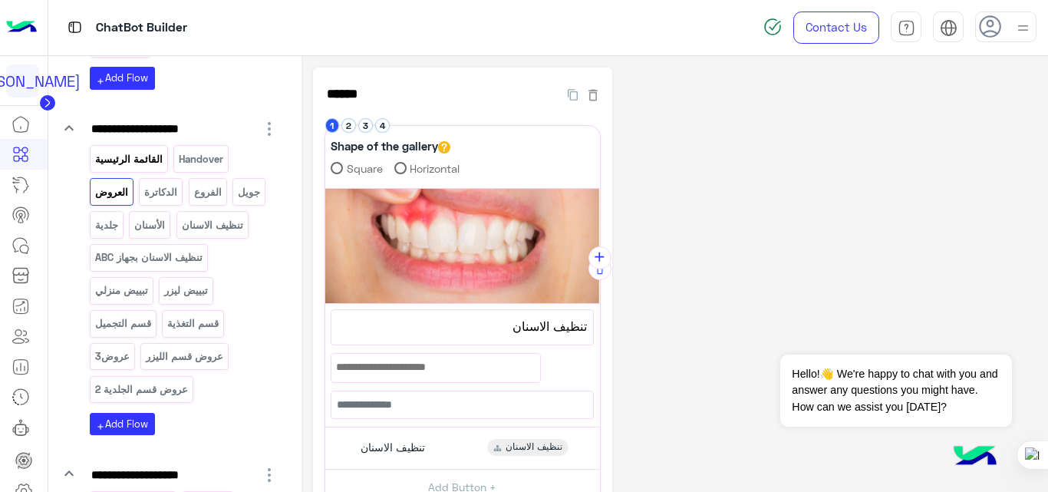
click at [138, 161] on p "القائمة الرئيسية" at bounding box center [129, 159] width 70 height 18
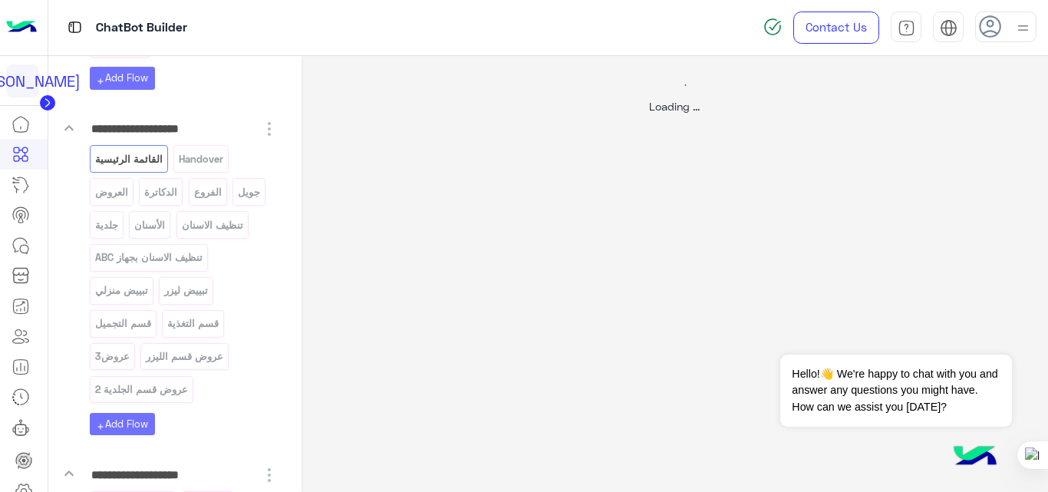
select select "*"
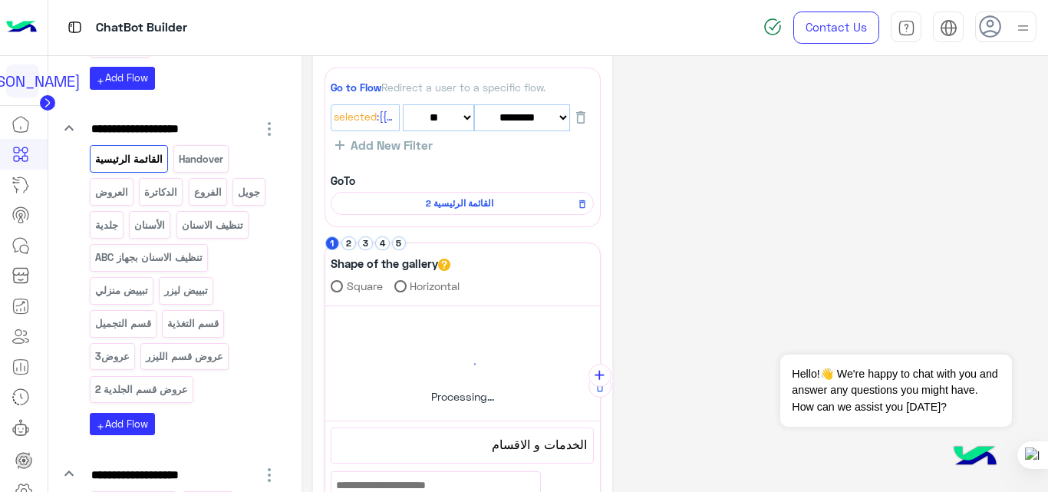
scroll to position [60, 0]
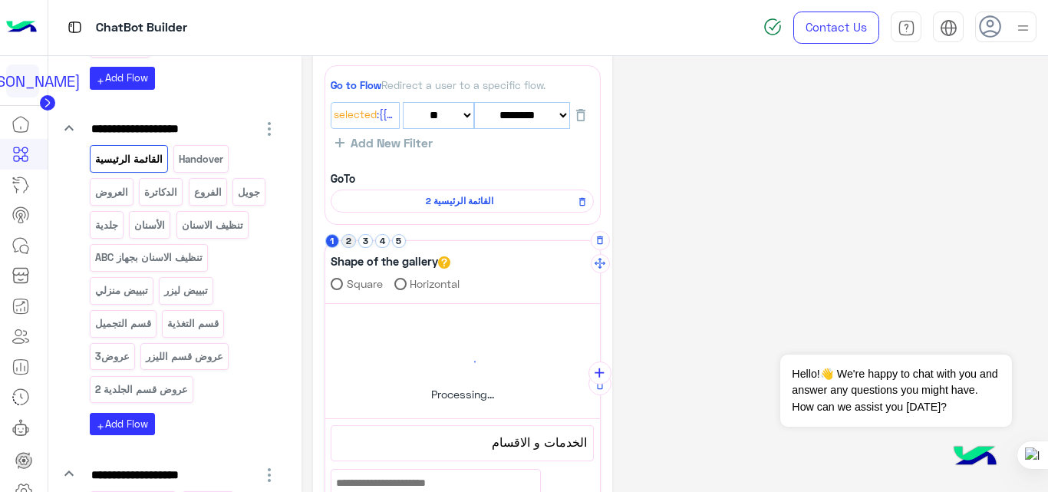
click at [350, 242] on button "2" at bounding box center [348, 241] width 15 height 15
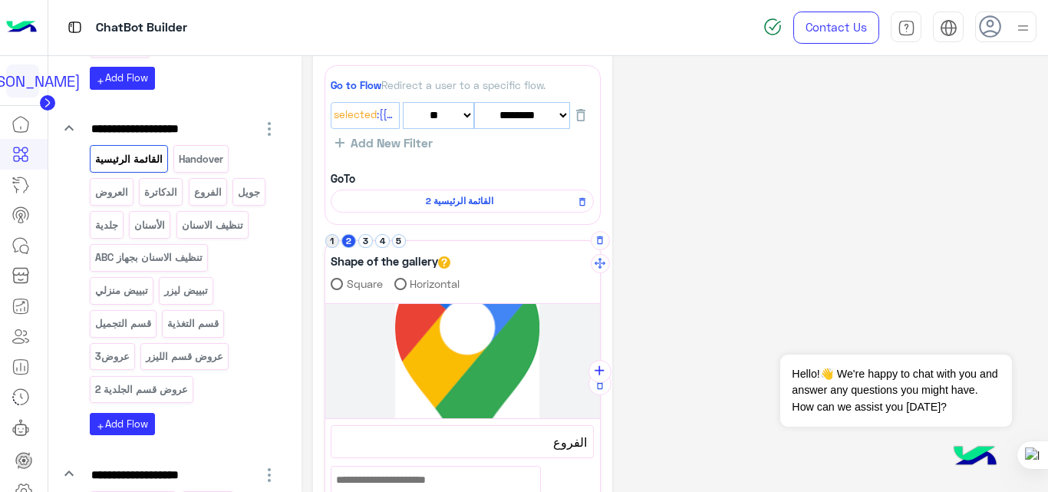
click at [332, 242] on button "1" at bounding box center [332, 241] width 15 height 15
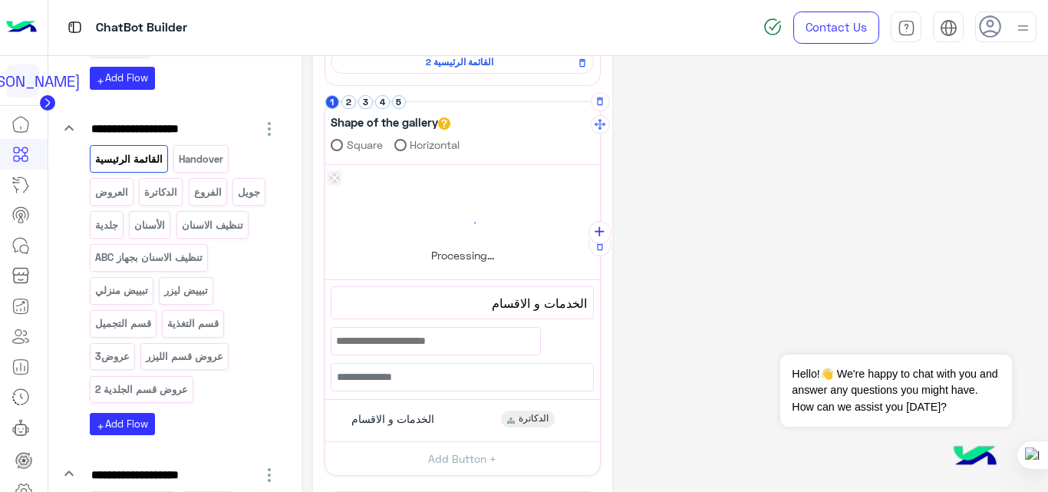
scroll to position [200, 0]
click at [451, 415] on div "الخدمات و الاقسام الدكاترة" at bounding box center [462, 419] width 263 height 30
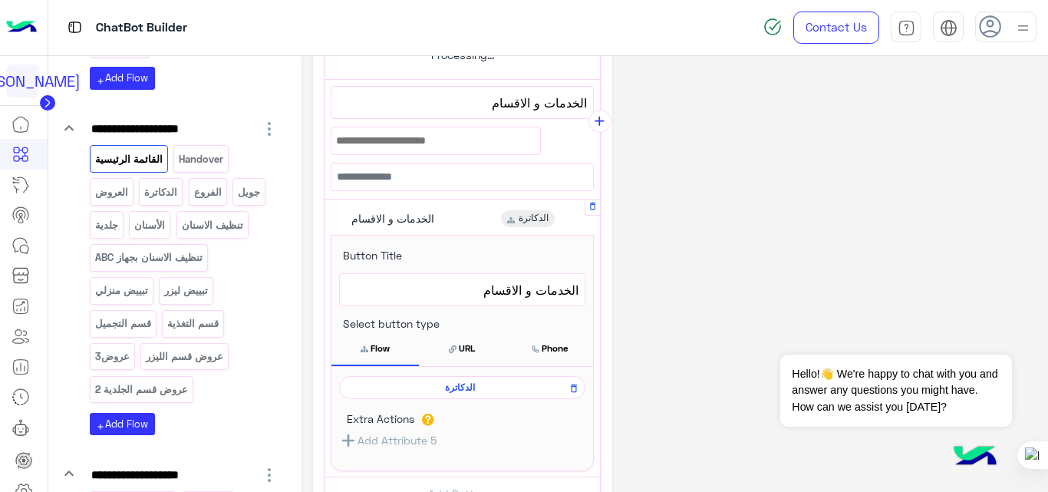
scroll to position [400, 0]
click at [461, 388] on span "الدكاترة" at bounding box center [460, 387] width 224 height 14
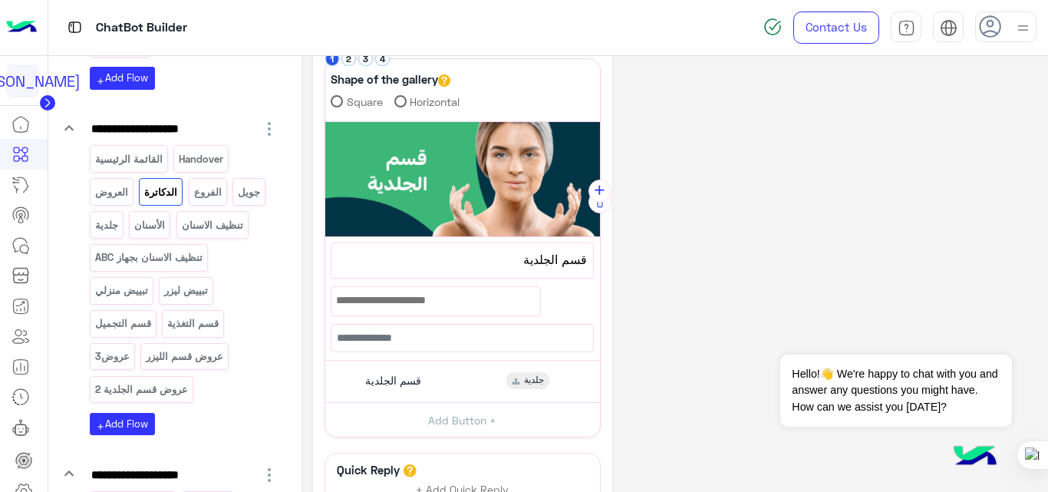
scroll to position [68, 0]
click at [352, 59] on button "2" at bounding box center [348, 58] width 15 height 15
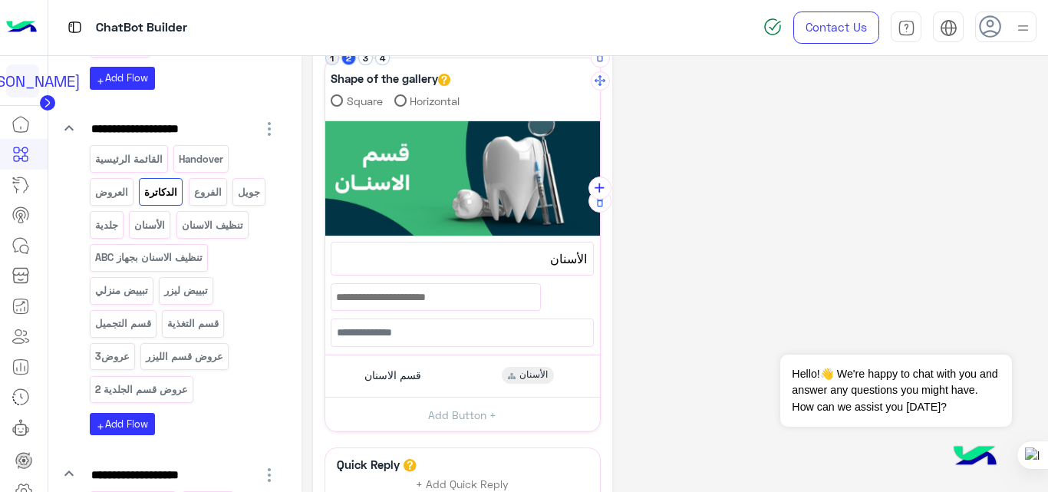
click at [328, 59] on button "1" at bounding box center [332, 58] width 15 height 15
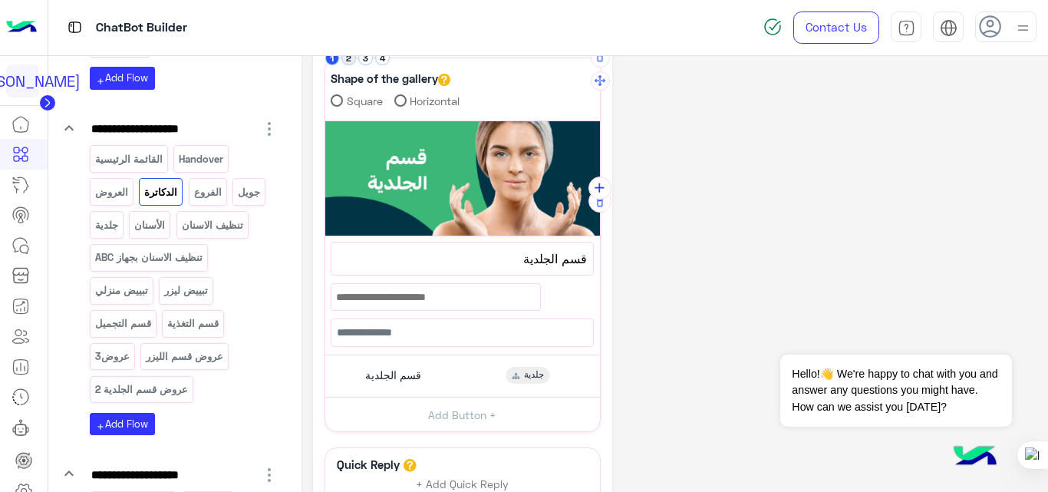
click at [349, 58] on button "2" at bounding box center [348, 58] width 15 height 15
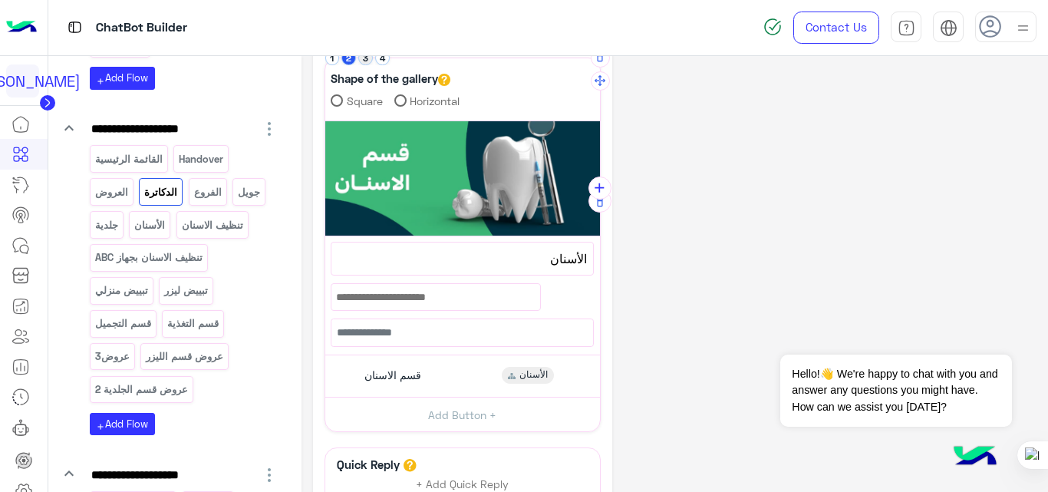
click at [364, 60] on button "3" at bounding box center [365, 58] width 15 height 15
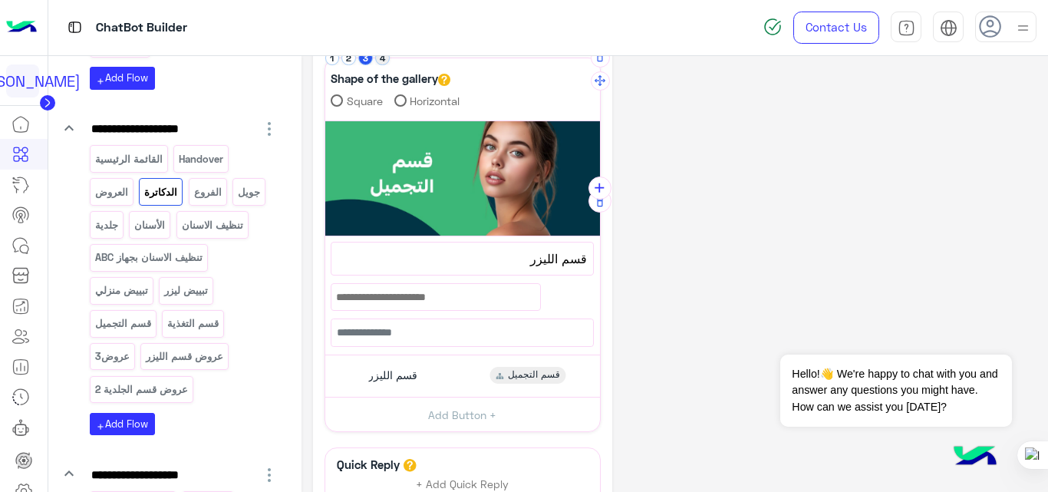
click at [382, 61] on button "4" at bounding box center [382, 58] width 15 height 15
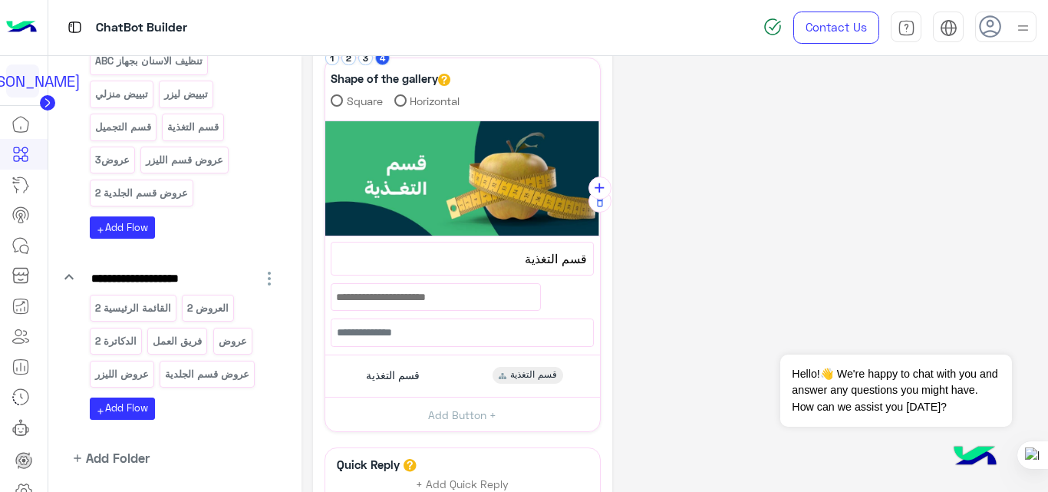
scroll to position [506, 0]
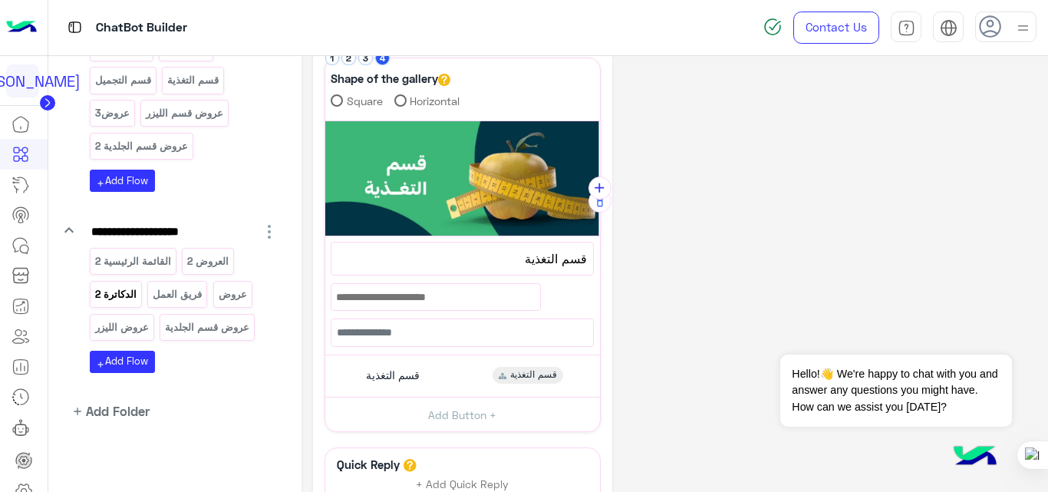
click at [131, 289] on p "الدكاترة 2" at bounding box center [116, 294] width 44 height 18
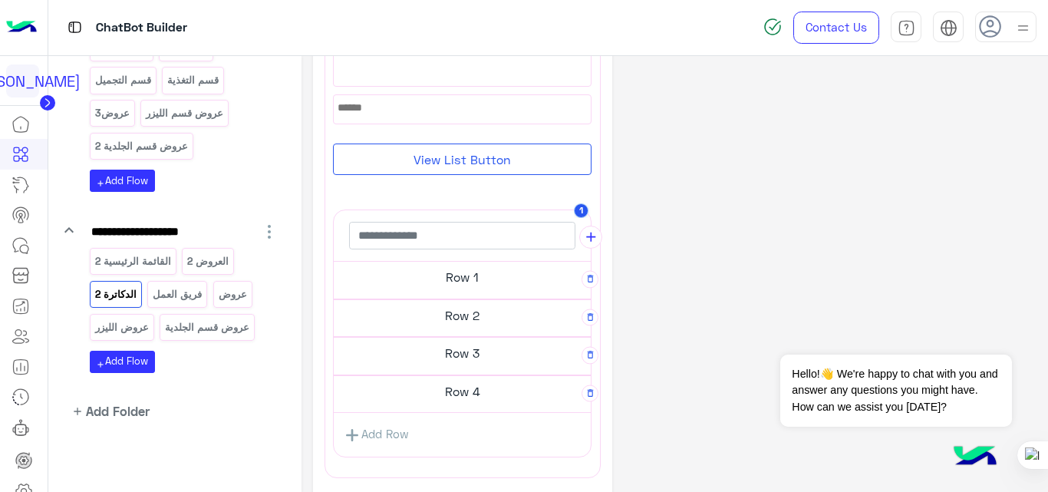
scroll to position [213, 0]
click at [477, 272] on h5 "Row 1" at bounding box center [462, 275] width 257 height 31
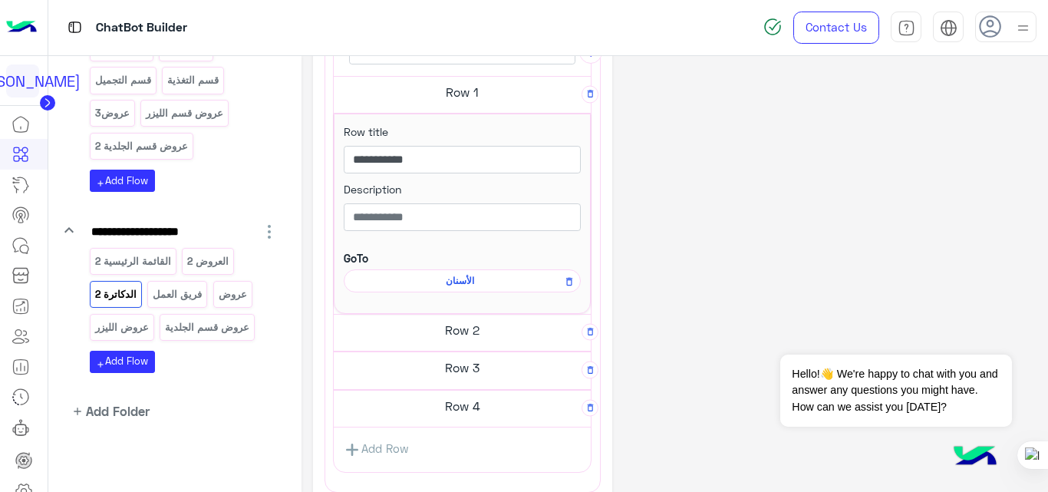
scroll to position [391, 0]
click at [484, 344] on div "Row 2" at bounding box center [462, 331] width 257 height 38
click at [489, 337] on h5 "Row 2" at bounding box center [462, 328] width 257 height 31
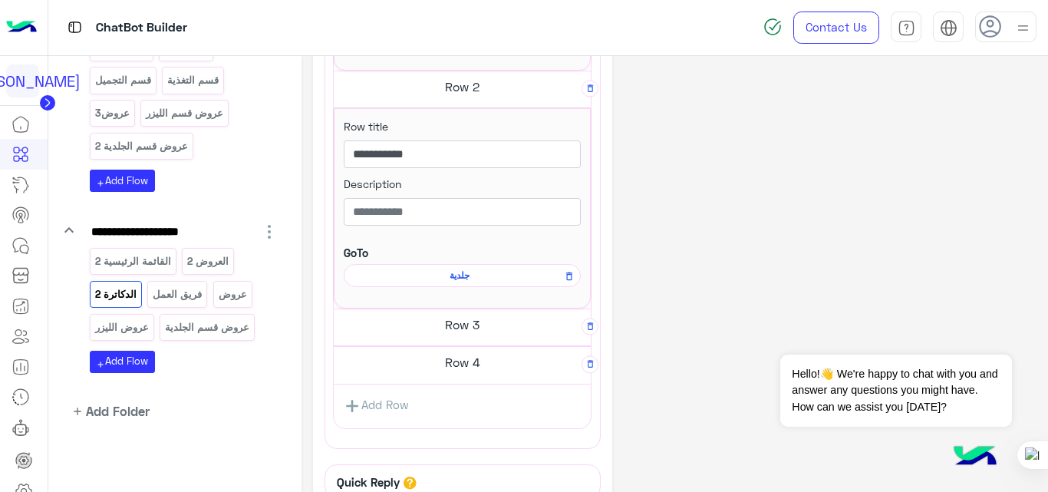
click at [490, 331] on h5 "Row 3" at bounding box center [462, 324] width 257 height 31
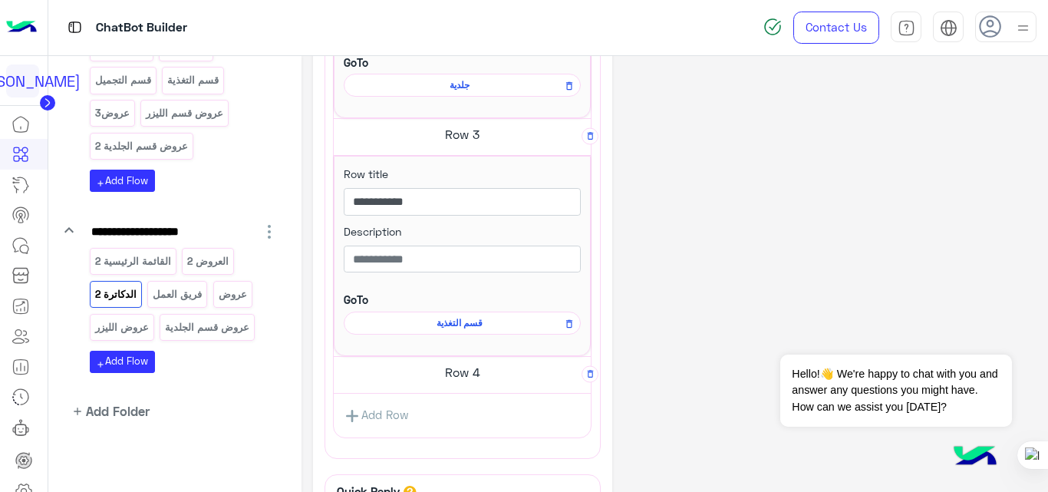
scroll to position [835, 0]
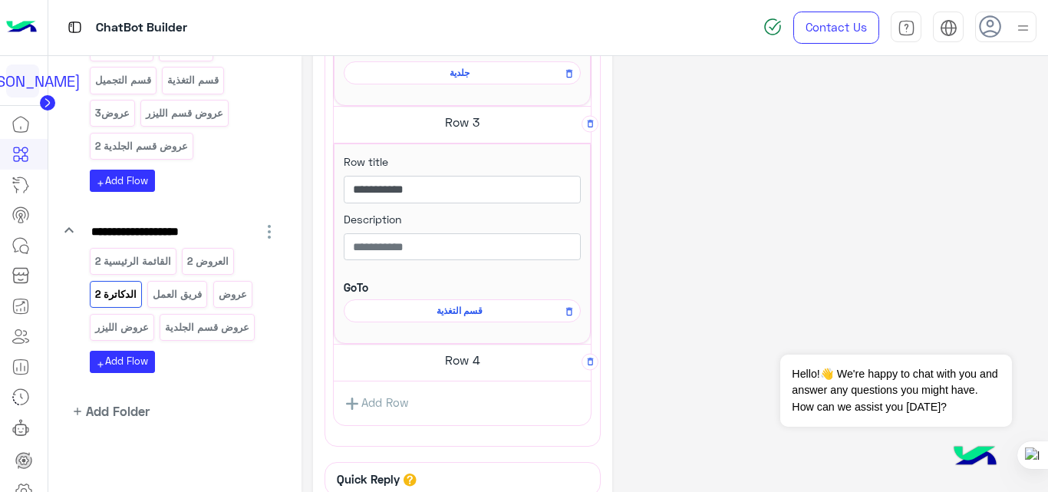
click at [490, 354] on h5 "Row 4" at bounding box center [462, 360] width 257 height 31
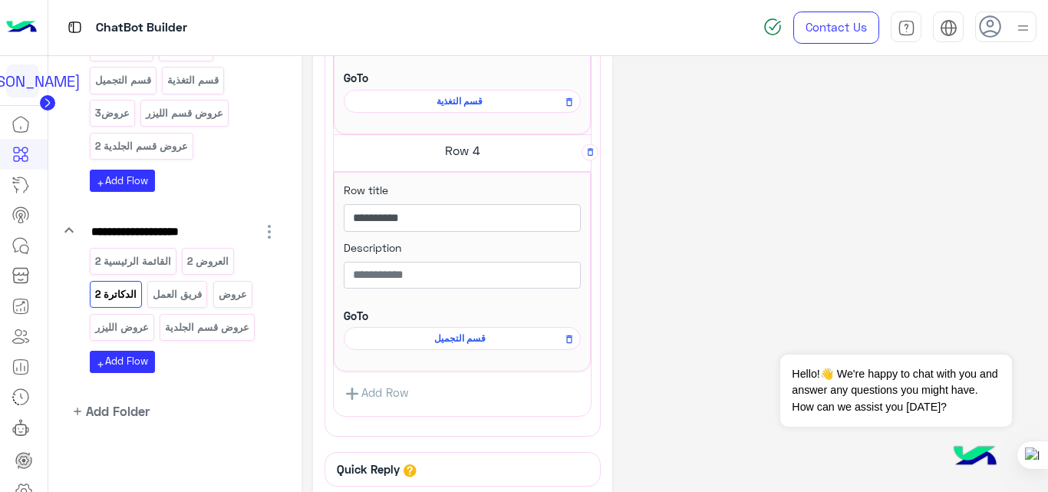
scroll to position [1056, 0]
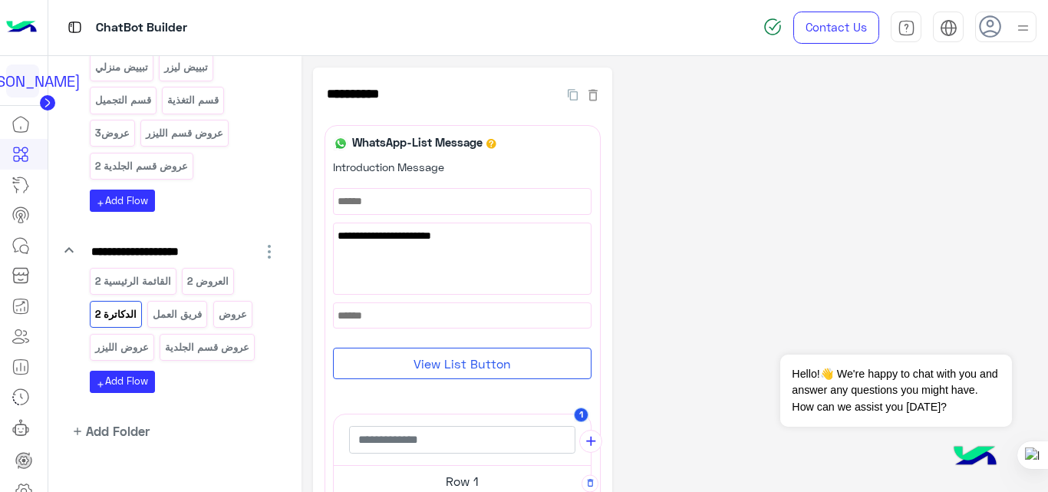
scroll to position [506, 0]
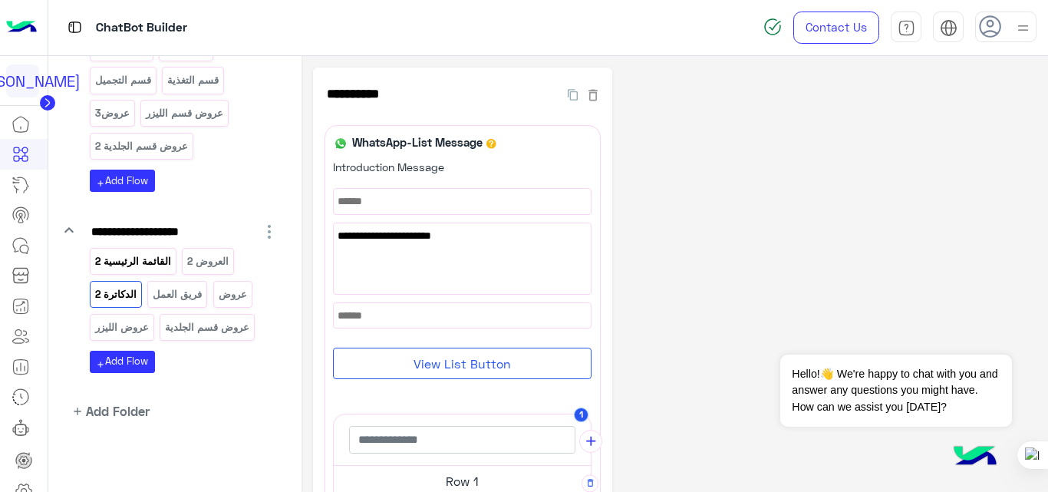
click at [133, 260] on p "القائمة الرئيسية 2" at bounding box center [133, 261] width 78 height 18
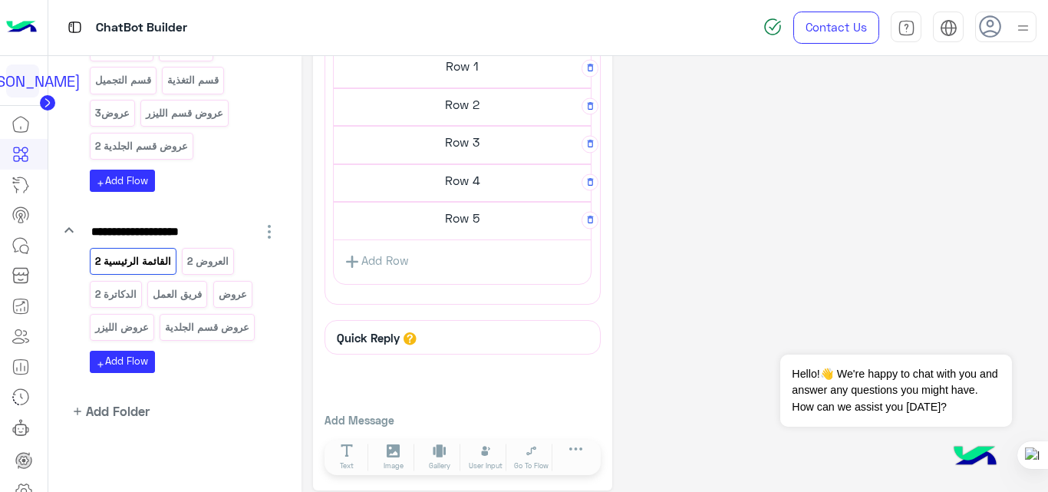
scroll to position [423, 0]
click at [475, 75] on h5 "Row 1" at bounding box center [462, 65] width 257 height 31
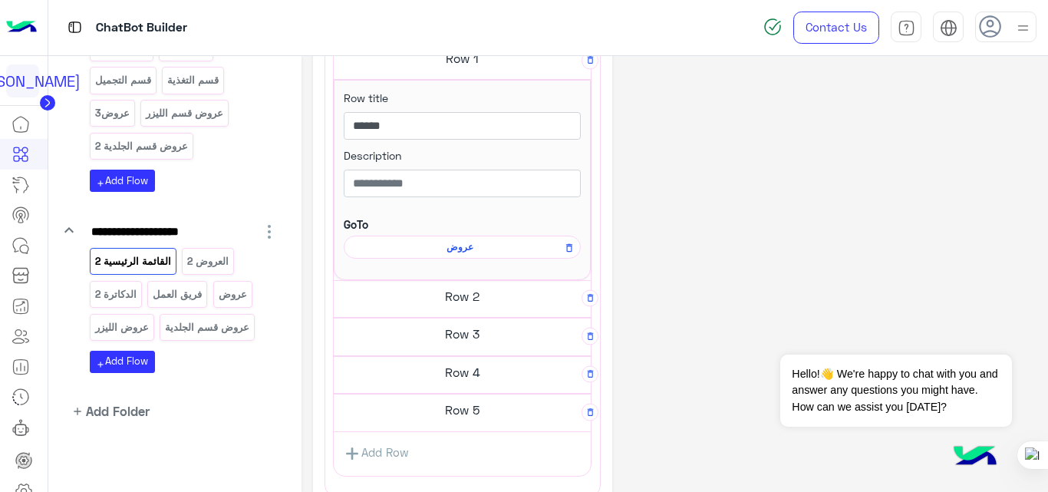
click at [467, 247] on span "عروض" at bounding box center [459, 247] width 215 height 14
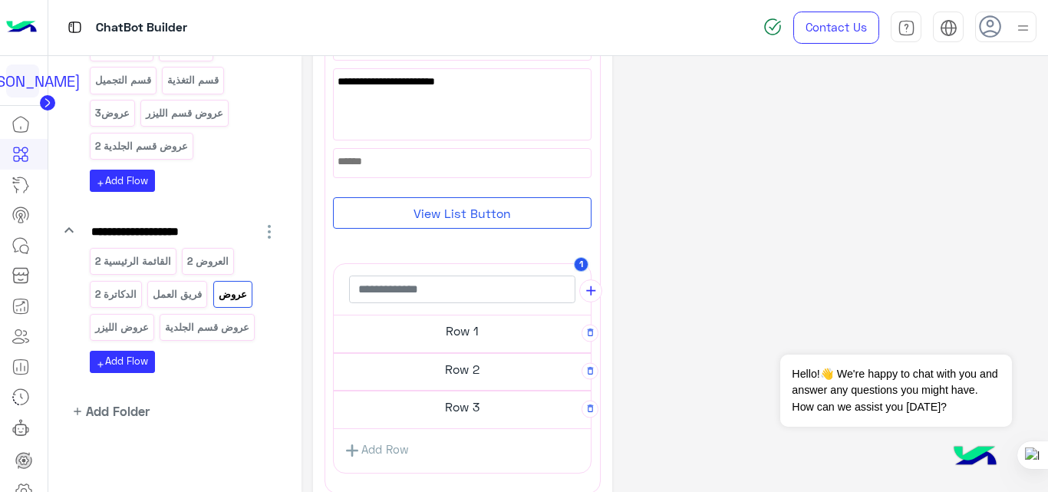
scroll to position [173, 0]
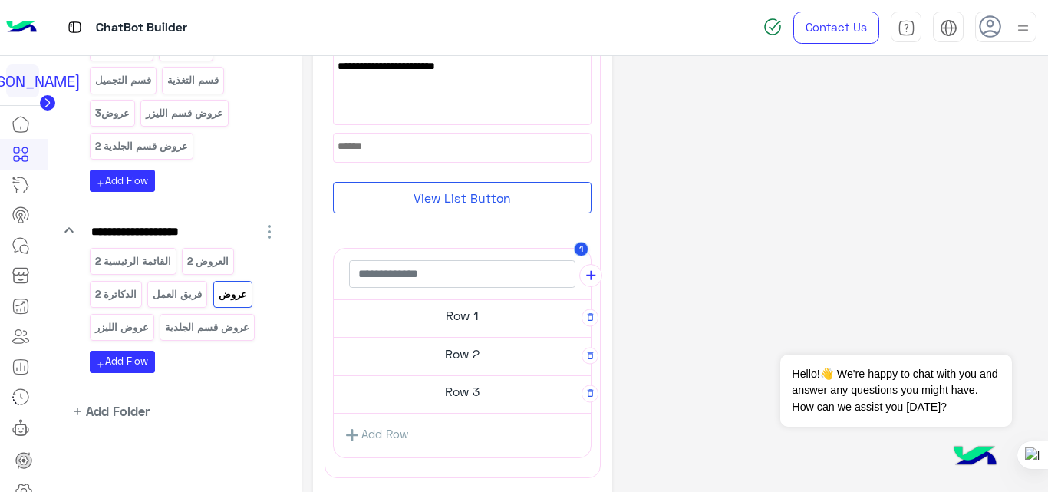
click at [467, 325] on h5 "Row 1" at bounding box center [462, 315] width 257 height 31
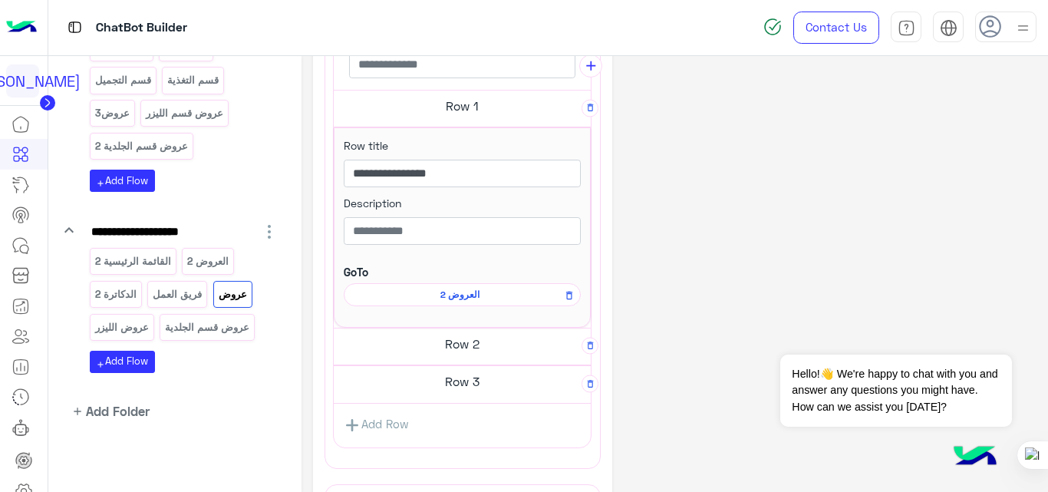
scroll to position [376, 0]
click at [466, 349] on h5 "Row 2" at bounding box center [462, 343] width 257 height 31
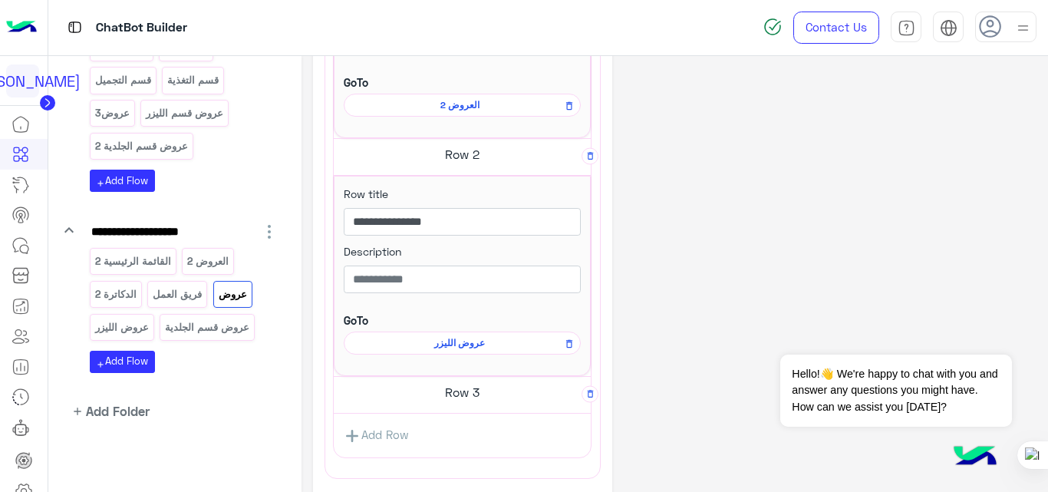
scroll to position [566, 0]
click at [444, 388] on h5 "Row 3" at bounding box center [462, 391] width 257 height 31
click at [657, 234] on div "**********" at bounding box center [675, 183] width 724 height 1362
